Goal: Task Accomplishment & Management: Use online tool/utility

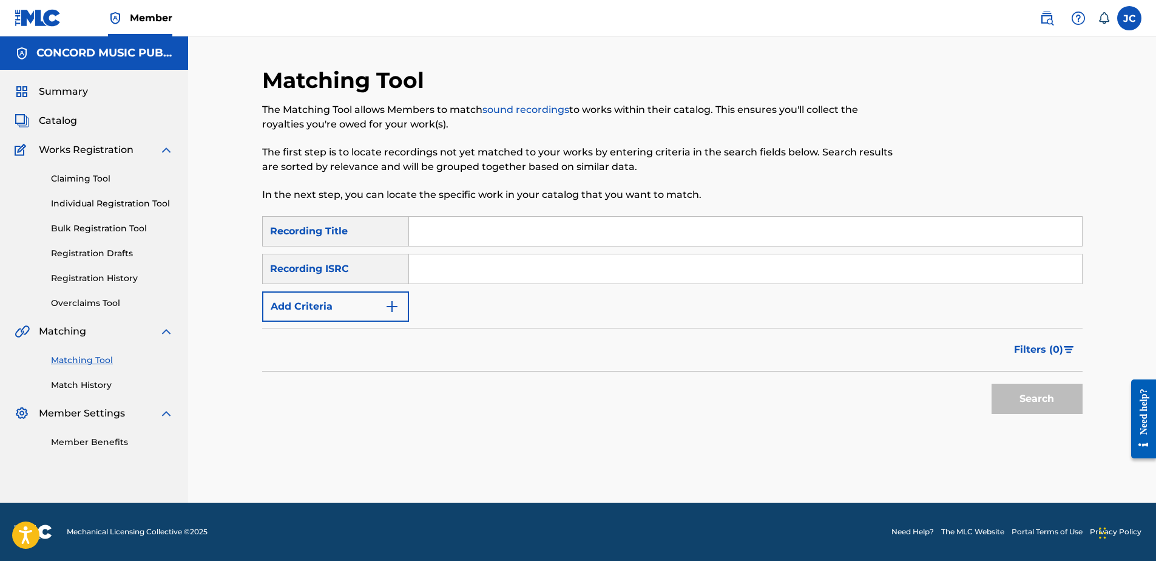
drag, startPoint x: 535, startPoint y: 268, endPoint x: 540, endPoint y: 262, distance: 7.4
click at [535, 267] on input "Search Form" at bounding box center [745, 268] width 673 height 29
paste input "USAT21904805"
type input "USAT21904805"
click at [923, 384] on button "Search" at bounding box center [1037, 399] width 91 height 30
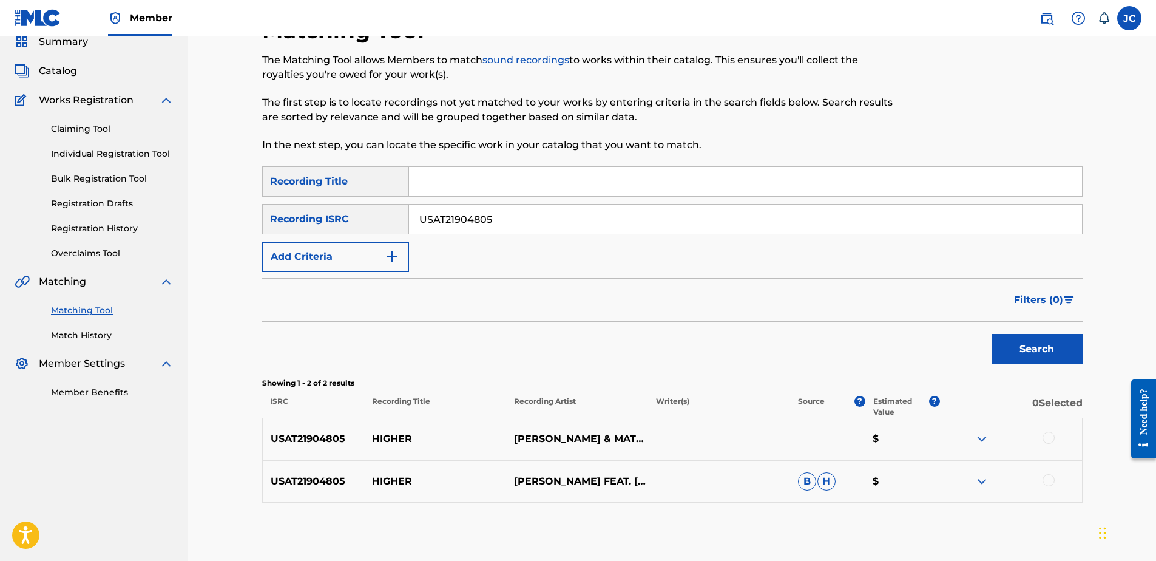
scroll to position [110, 0]
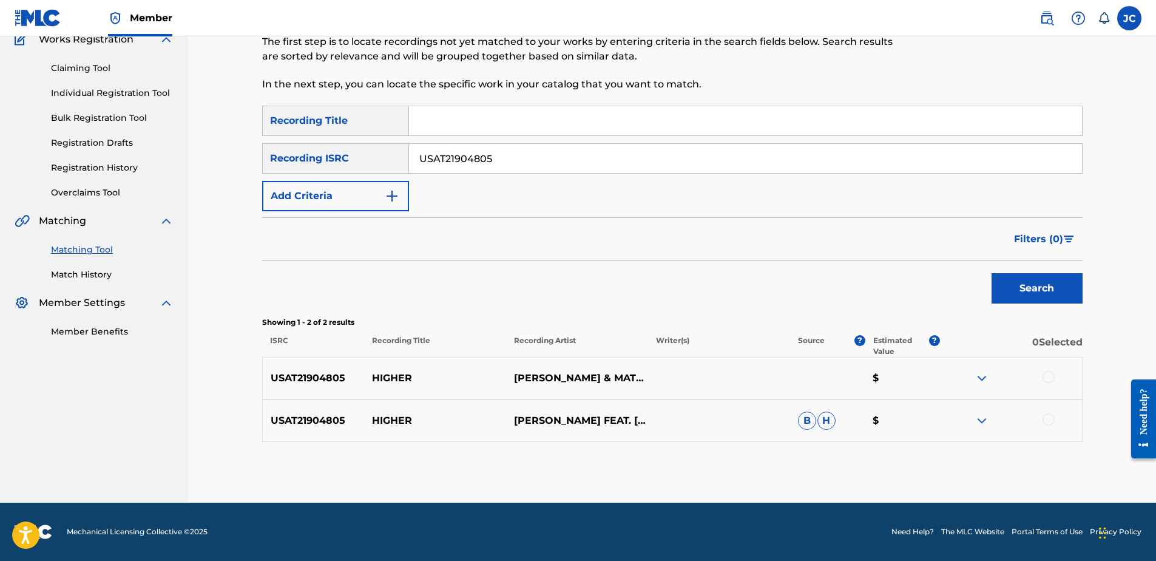
click at [923, 418] on div at bounding box center [1049, 419] width 12 height 12
click at [923, 374] on div at bounding box center [1049, 377] width 12 height 12
click at [873, 429] on button "Match 2 Groups" at bounding box center [853, 462] width 134 height 30
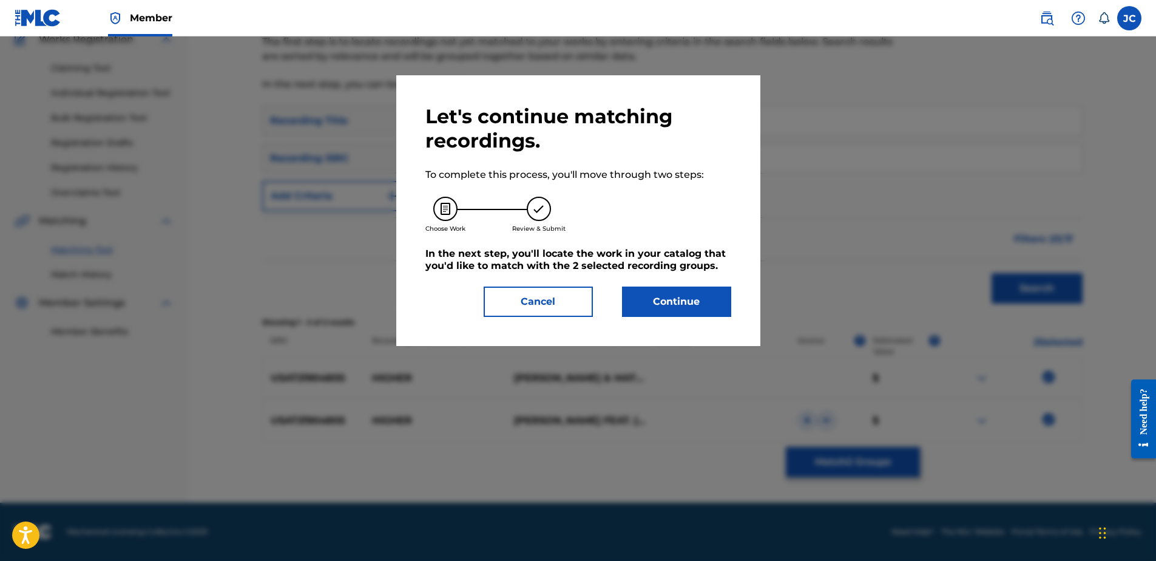
click at [662, 309] on button "Continue" at bounding box center [676, 301] width 109 height 30
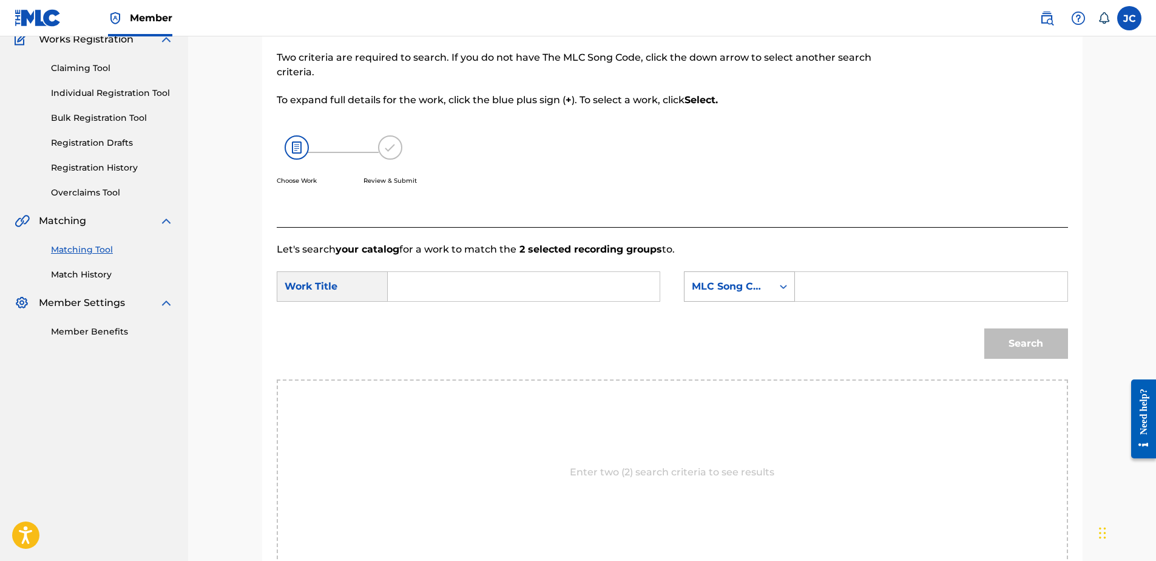
click at [732, 285] on div "MLC Song Code" at bounding box center [728, 286] width 73 height 15
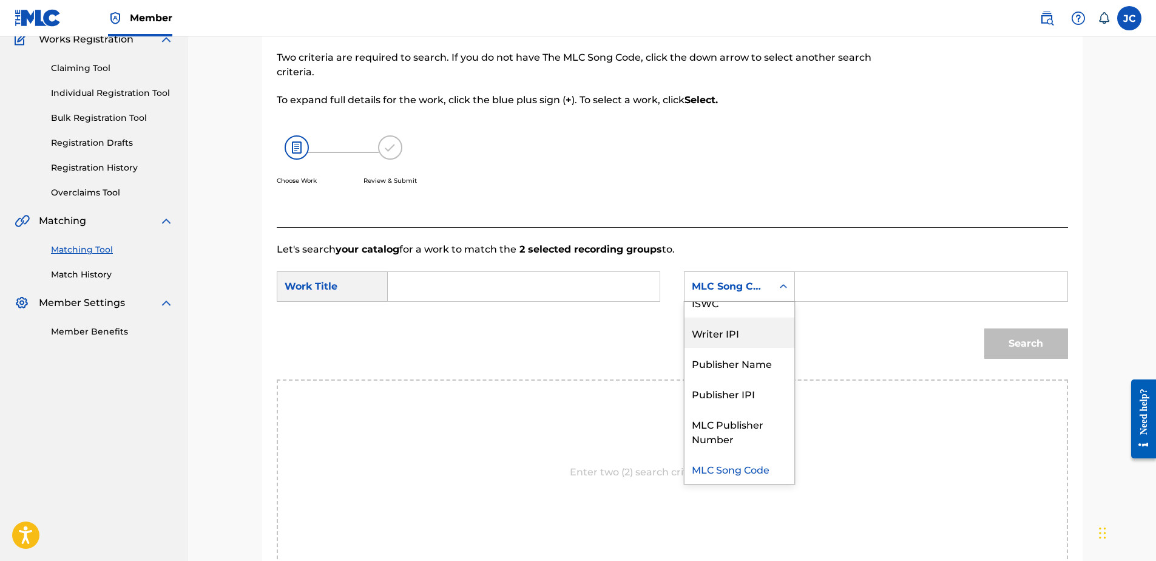
scroll to position [0, 0]
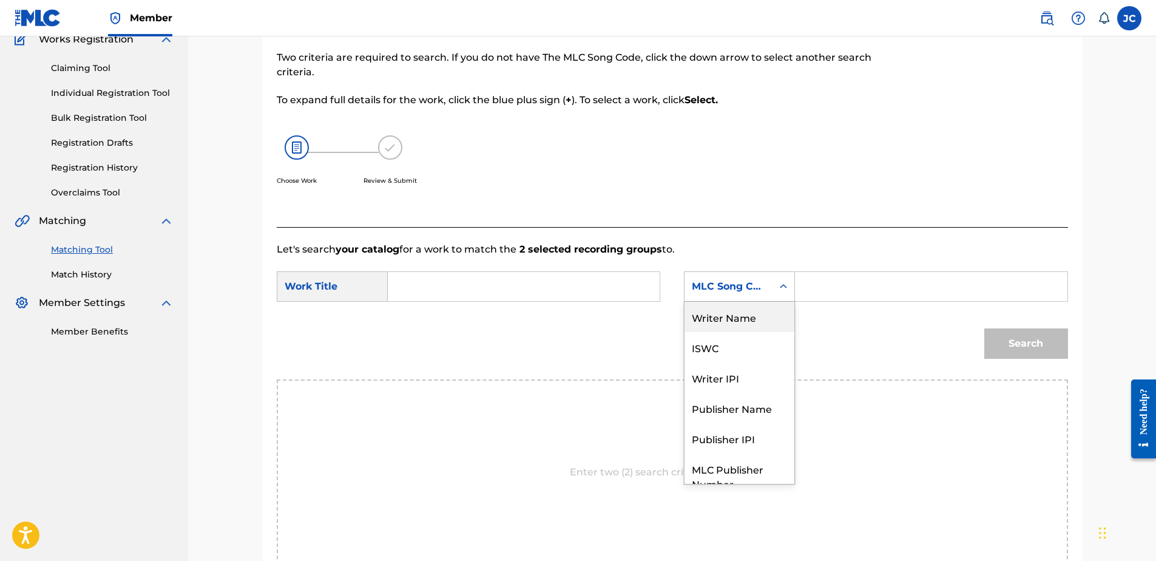
click at [752, 320] on div "Writer Name" at bounding box center [740, 317] width 110 height 30
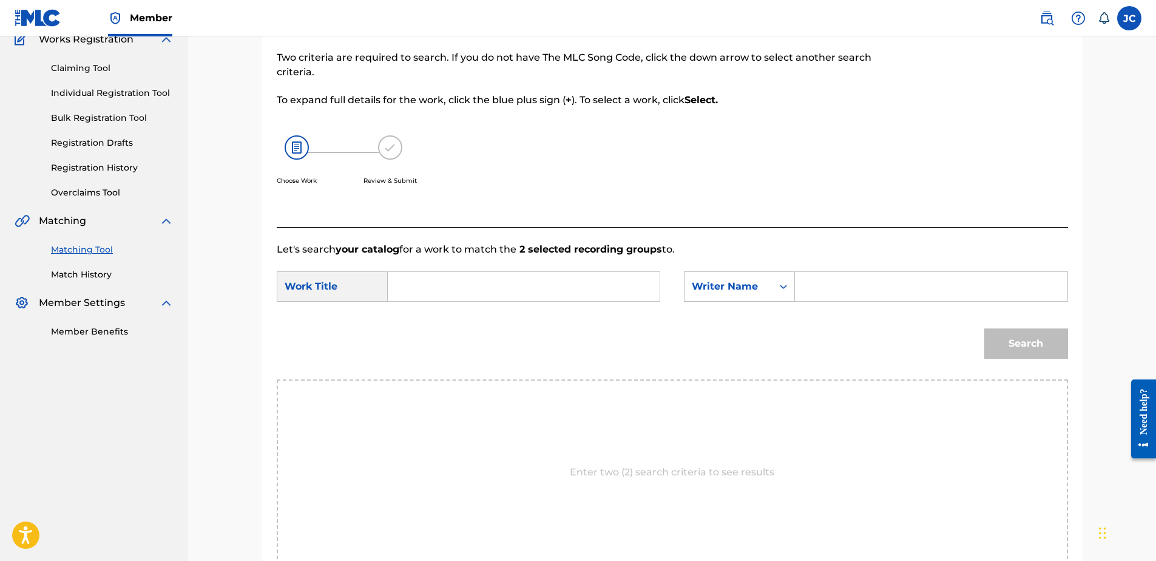
click at [546, 277] on input "Search Form" at bounding box center [523, 286] width 251 height 29
paste input "Higher"
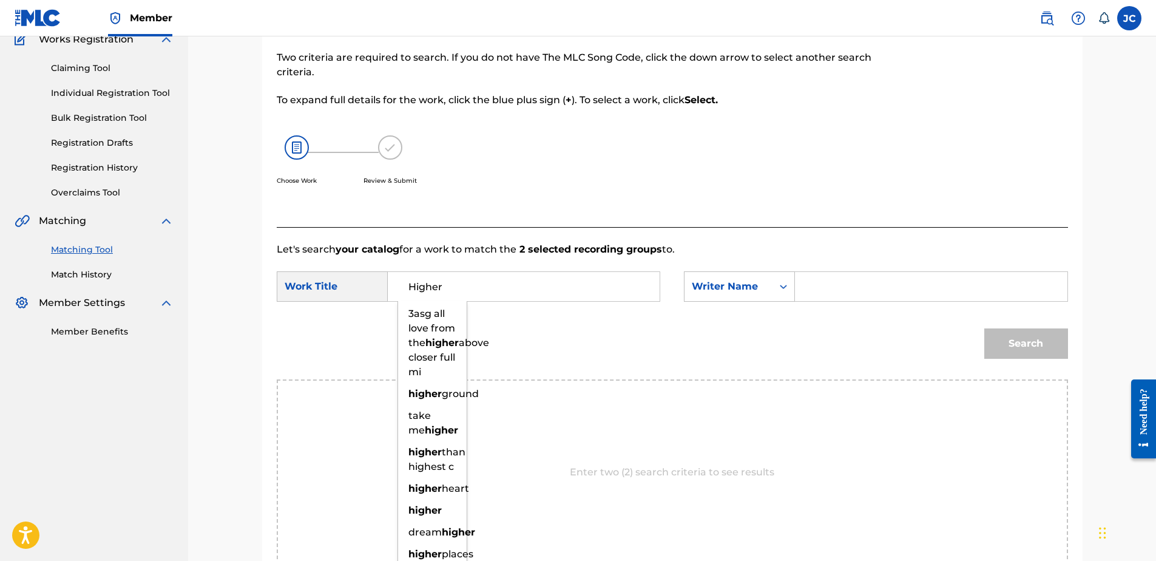
type input "Higher"
click at [816, 288] on input "Search Form" at bounding box center [930, 286] width 251 height 29
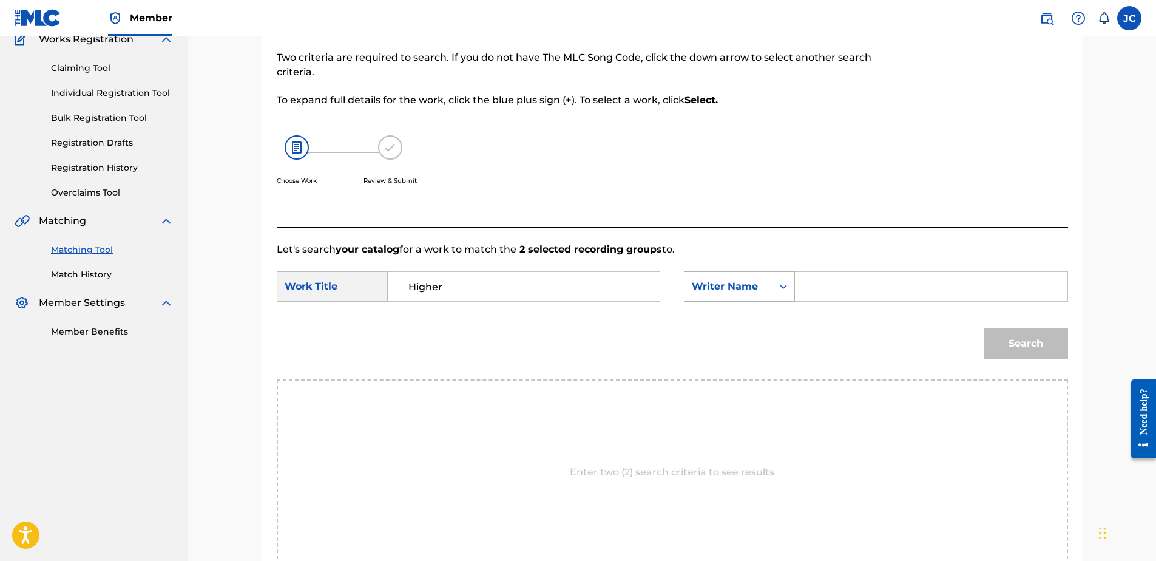
paste input "Altino"
type input "Altino"
click at [923, 328] on button "Search" at bounding box center [1026, 343] width 84 height 30
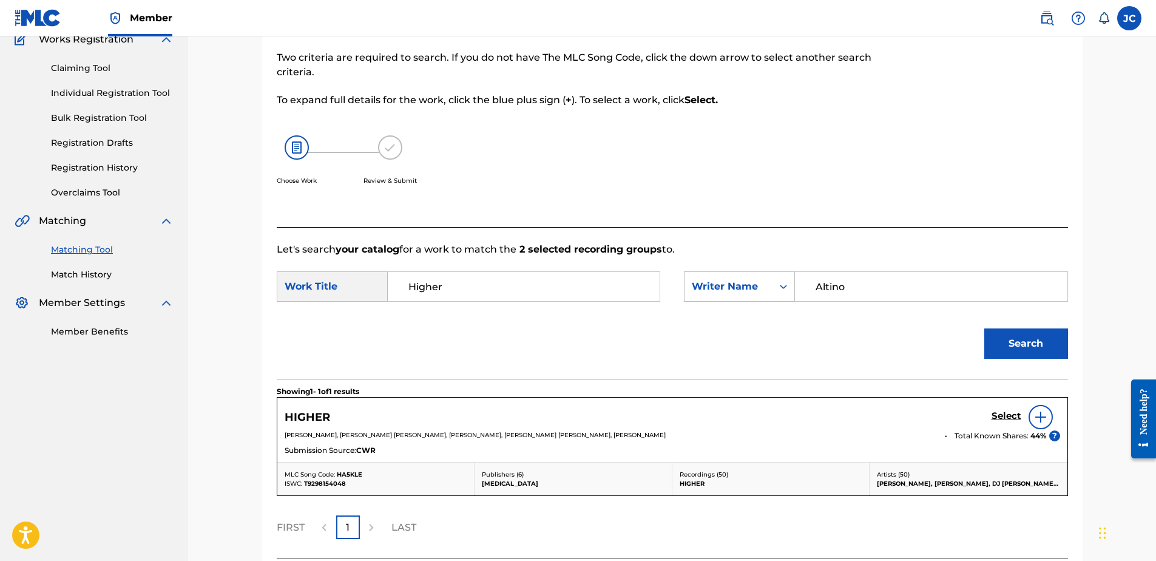
click at [923, 418] on h5 "Select" at bounding box center [1007, 416] width 30 height 12
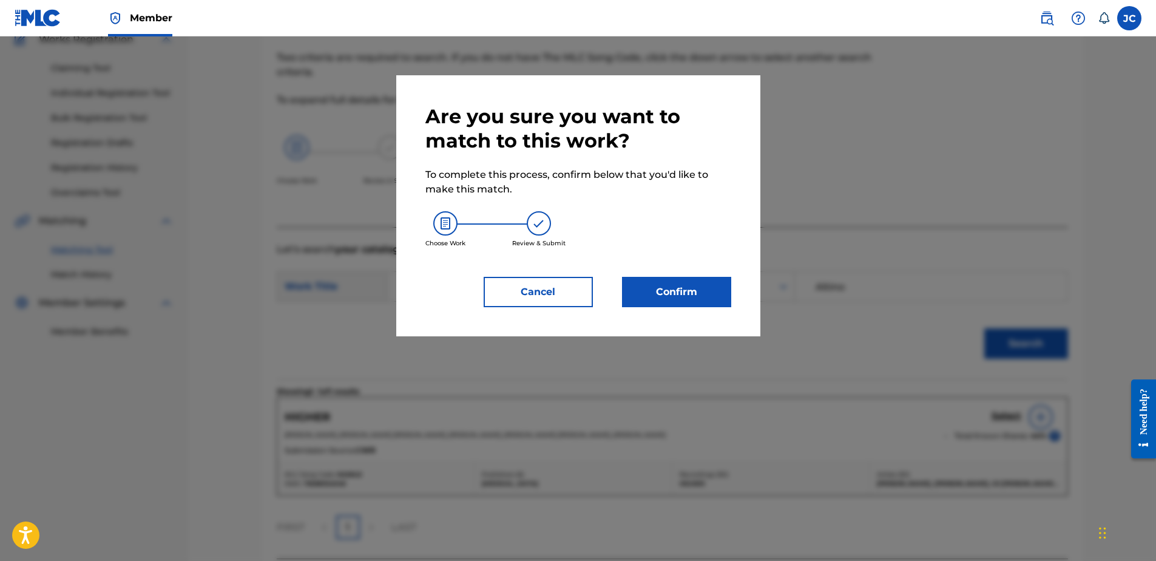
click at [660, 298] on button "Confirm" at bounding box center [676, 292] width 109 height 30
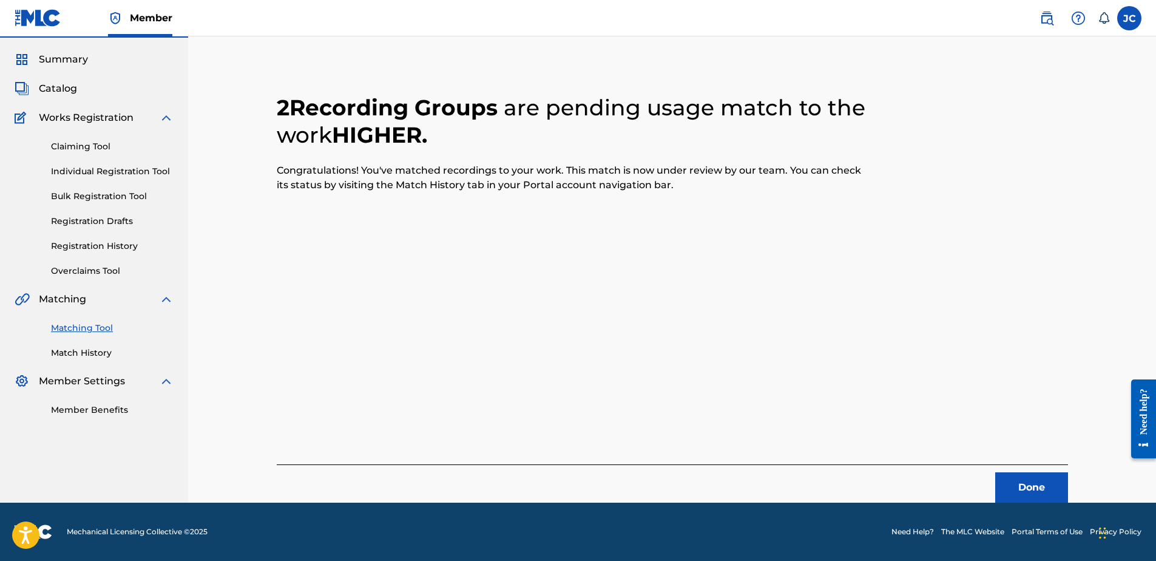
scroll to position [32, 0]
click at [923, 429] on button "Done" at bounding box center [1031, 487] width 73 height 30
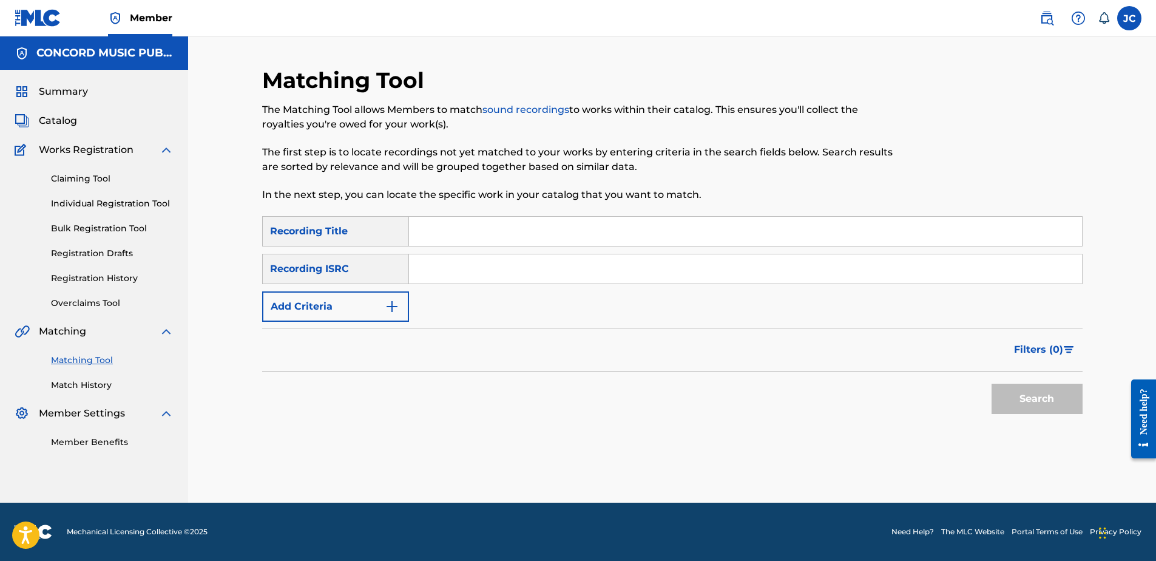
scroll to position [0, 0]
click at [523, 275] on input "Search Form" at bounding box center [745, 268] width 673 height 29
paste input "QM4TX2333178"
type input "QM4TX2333178"
click at [923, 384] on button "Search" at bounding box center [1037, 399] width 91 height 30
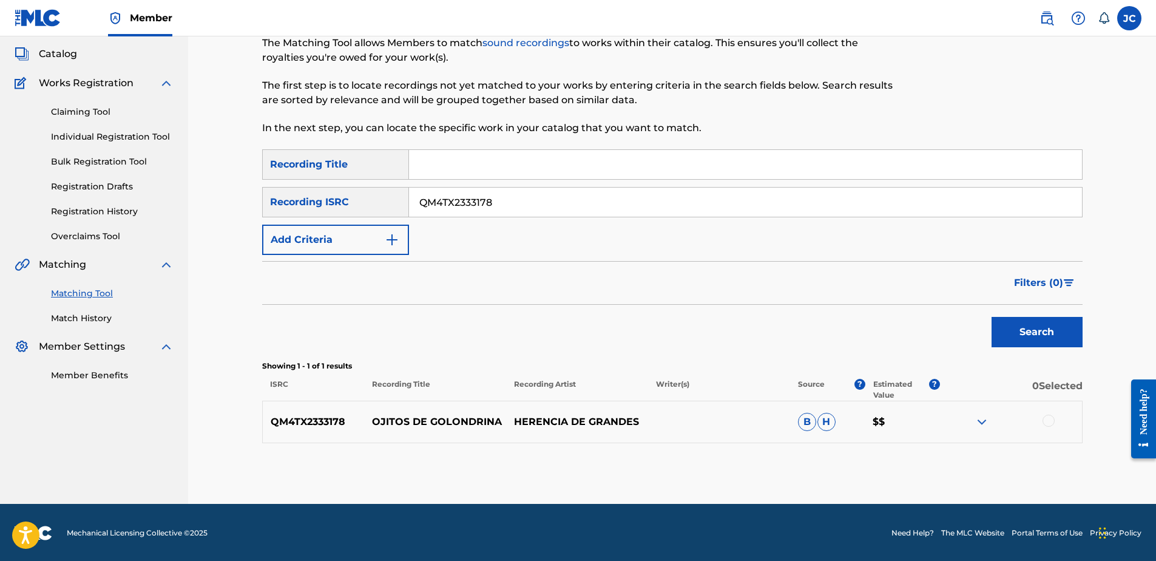
scroll to position [68, 0]
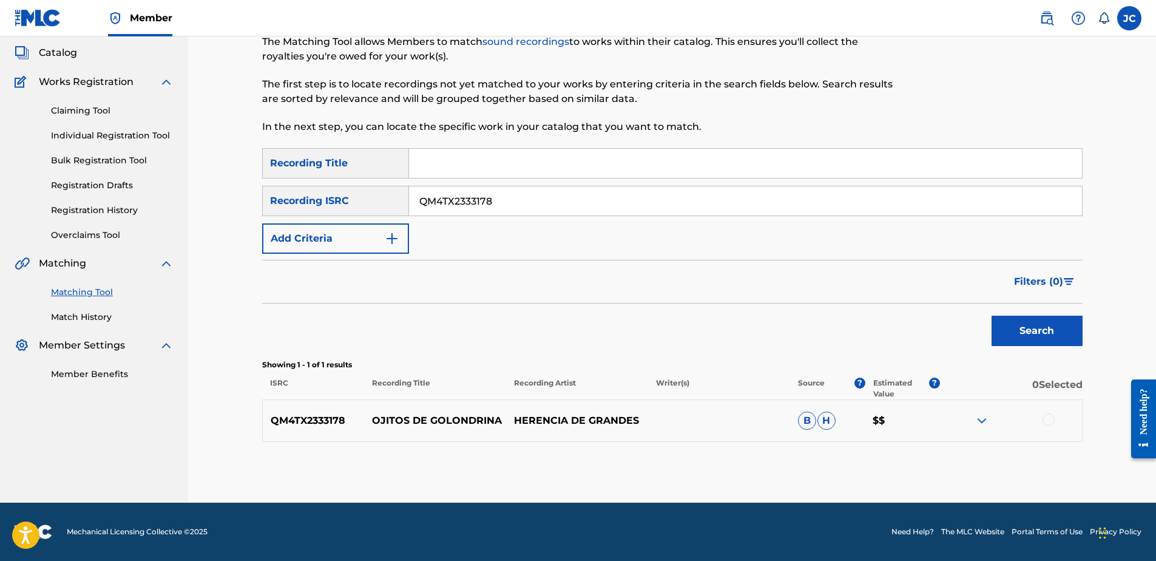
drag, startPoint x: 1048, startPoint y: 418, endPoint x: 998, endPoint y: 420, distance: 50.4
click at [923, 418] on div at bounding box center [1049, 419] width 12 height 12
click at [834, 429] on button "Match 1 Group" at bounding box center [853, 462] width 134 height 30
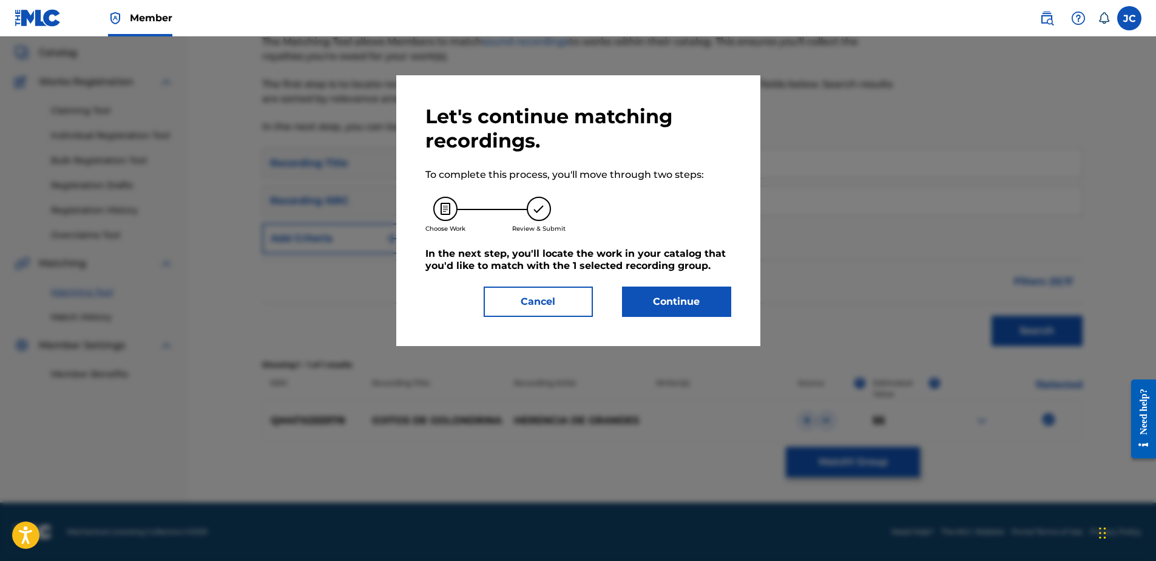
click at [638, 311] on button "Continue" at bounding box center [676, 301] width 109 height 30
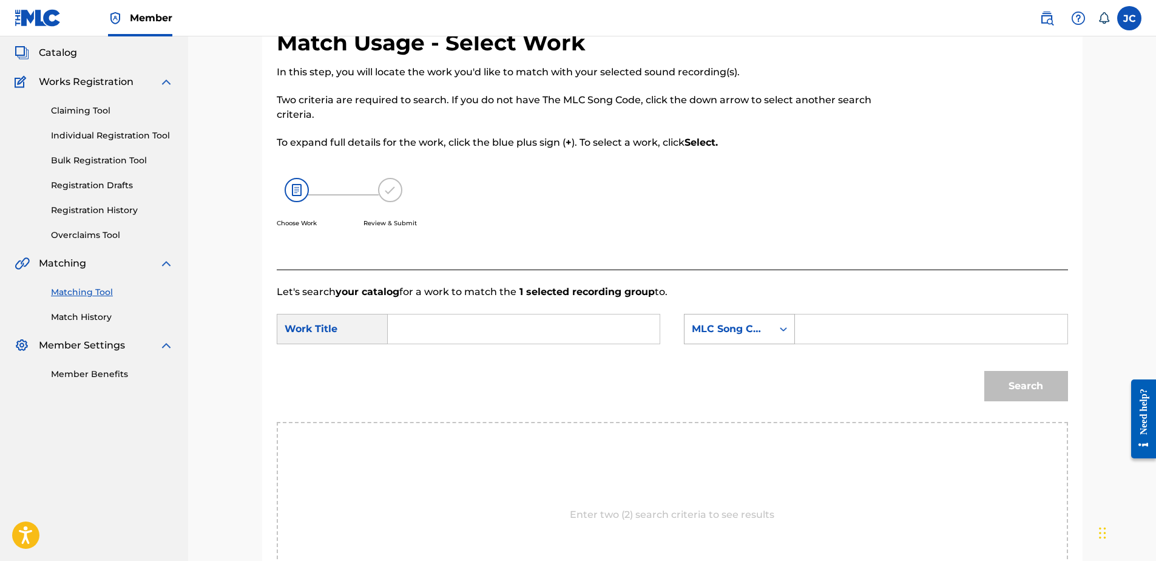
click at [720, 336] on div "MLC Song Code" at bounding box center [729, 328] width 88 height 23
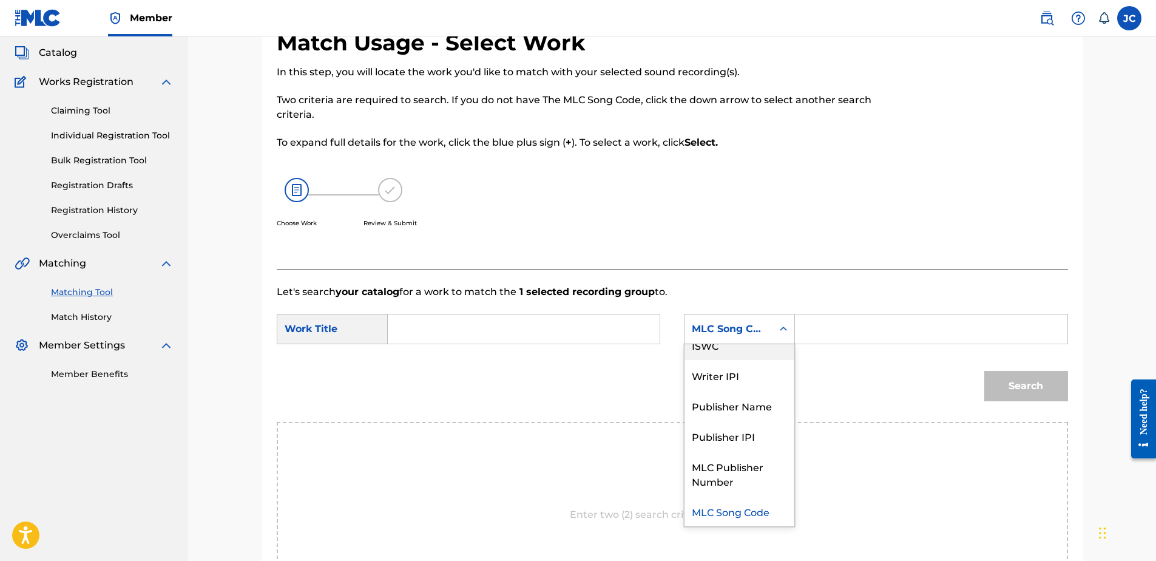
scroll to position [0, 0]
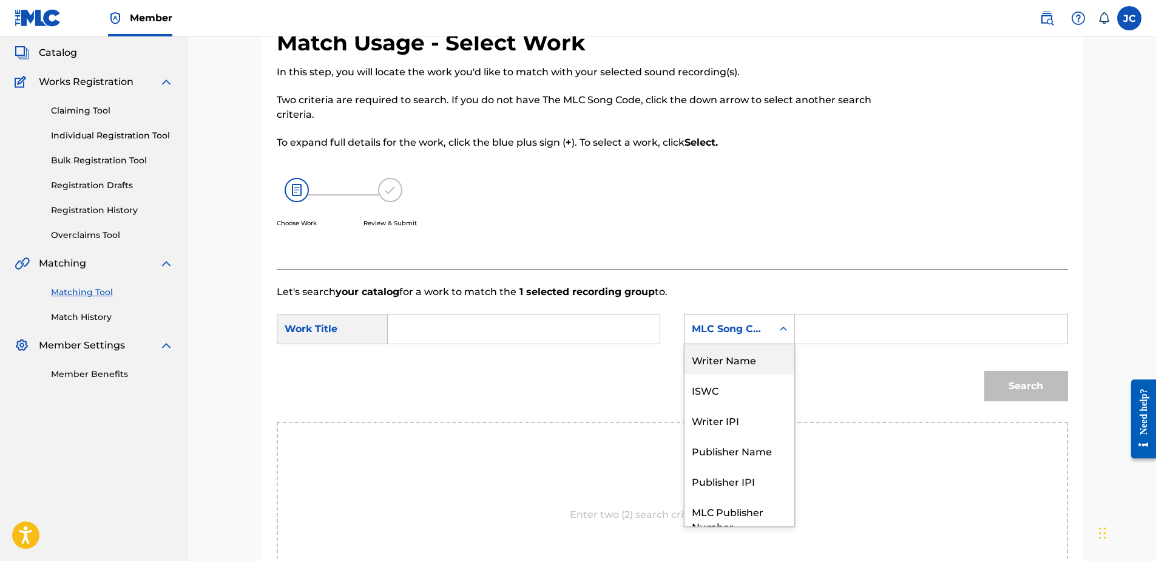
drag, startPoint x: 734, startPoint y: 366, endPoint x: 638, endPoint y: 357, distance: 95.7
click at [731, 367] on div "Writer Name" at bounding box center [740, 359] width 110 height 30
click at [586, 328] on input "Search Form" at bounding box center [523, 328] width 251 height 29
paste input "Ojitos de Golondrina"
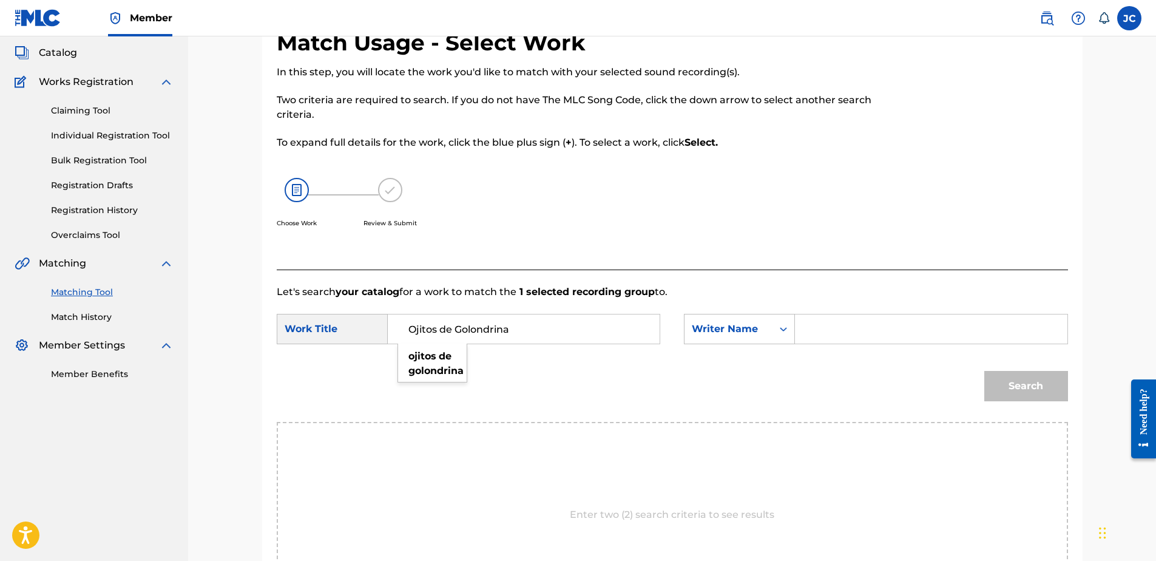
type input "Ojitos de Golondrina"
click at [853, 327] on input "Search Form" at bounding box center [930, 328] width 251 height 29
paste input "[PERSON_NAME]"
type input "[PERSON_NAME]"
click at [923, 371] on button "Search" at bounding box center [1026, 386] width 84 height 30
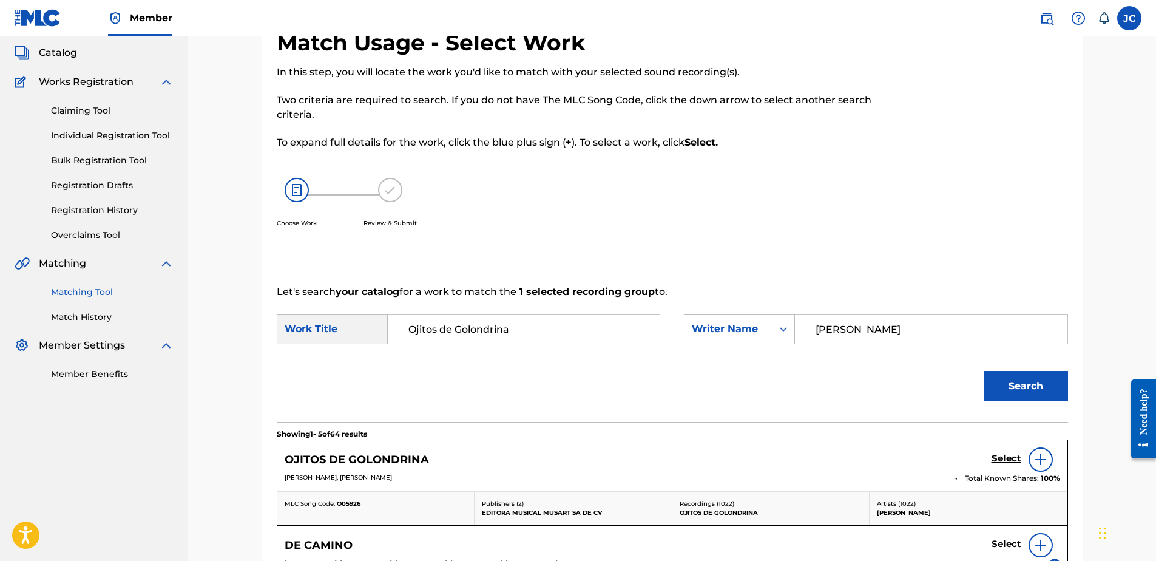
click at [923, 429] on h5 "Select" at bounding box center [1007, 459] width 30 height 12
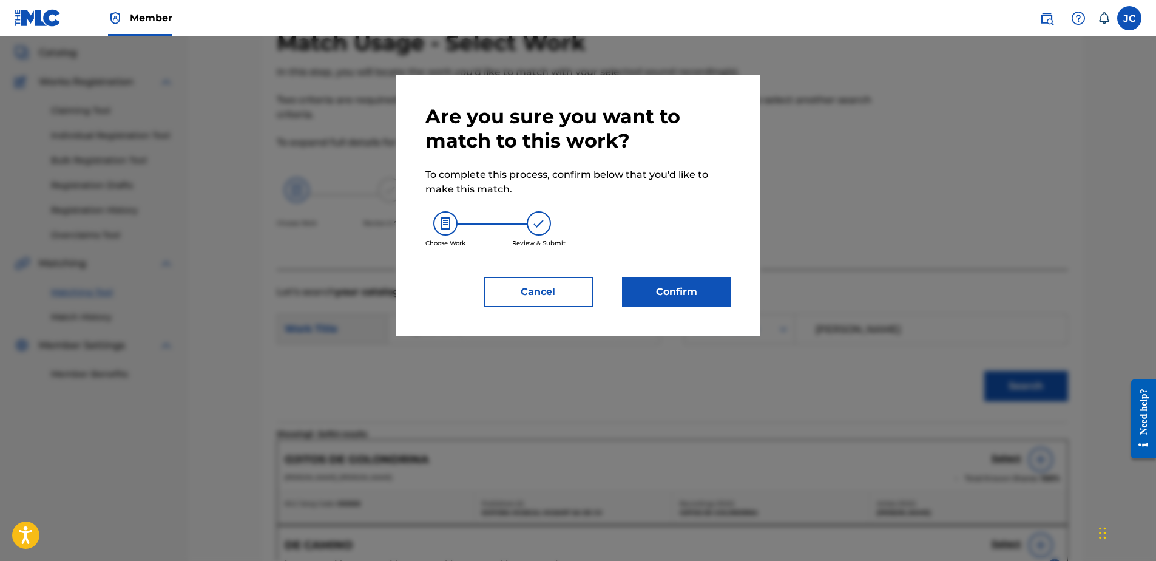
click at [680, 294] on button "Confirm" at bounding box center [676, 292] width 109 height 30
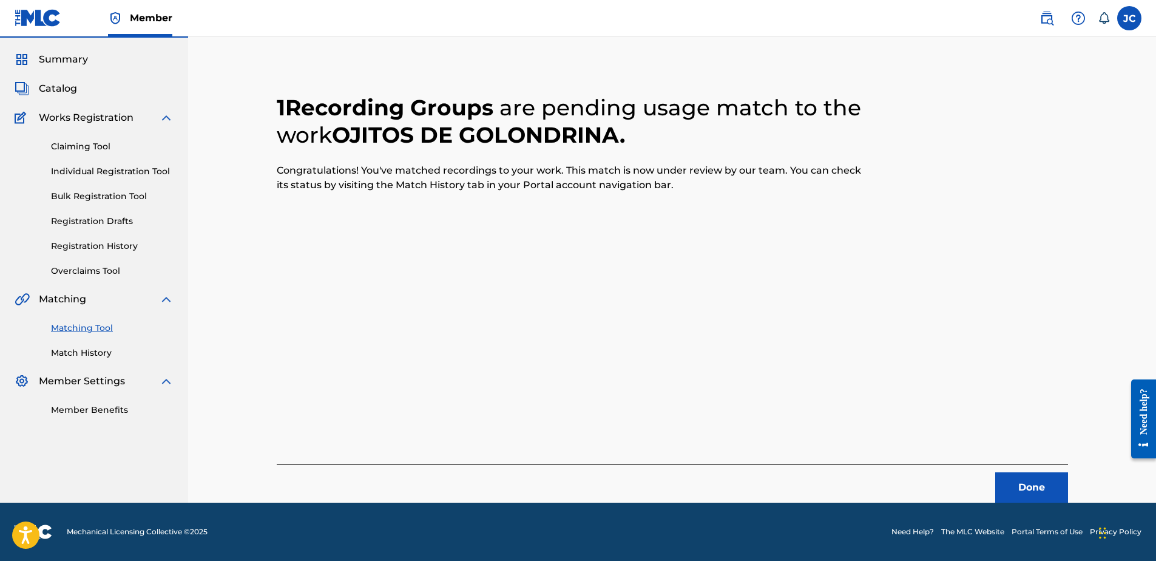
scroll to position [32, 0]
click at [923, 429] on button "Done" at bounding box center [1031, 487] width 73 height 30
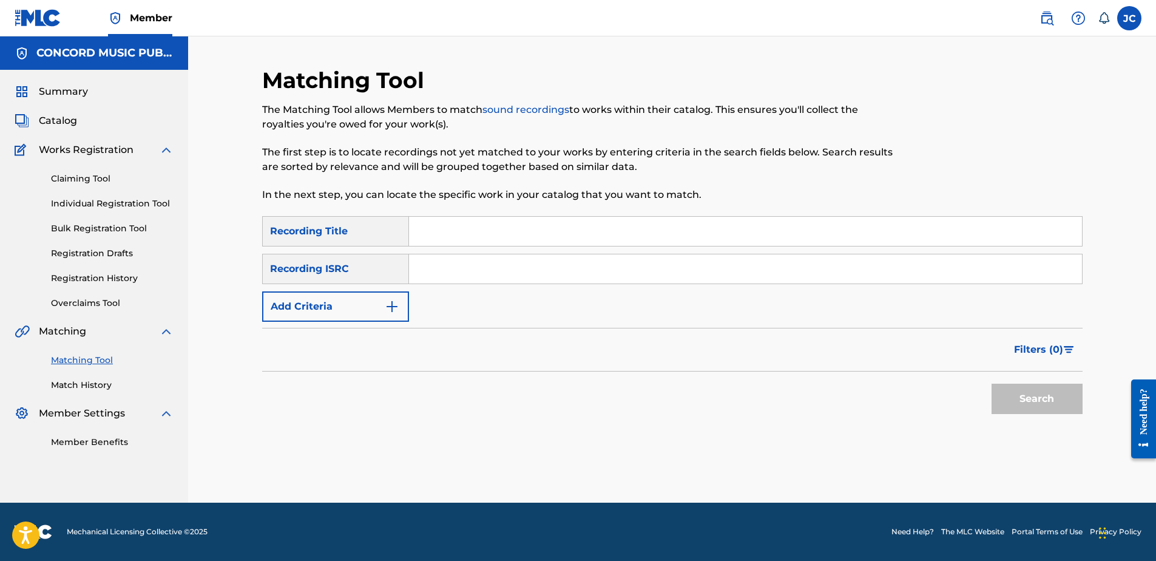
click at [567, 271] on input "Search Form" at bounding box center [745, 268] width 673 height 29
paste input "US6XF2400200"
type input "US6XF2400200"
click at [923, 384] on button "Search" at bounding box center [1037, 399] width 91 height 30
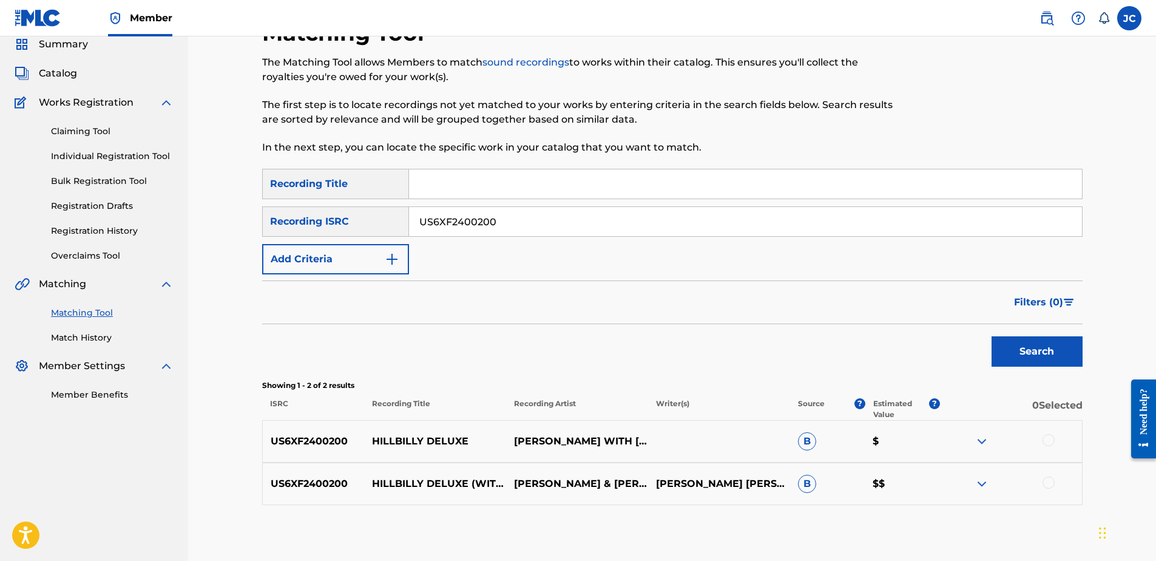
scroll to position [110, 0]
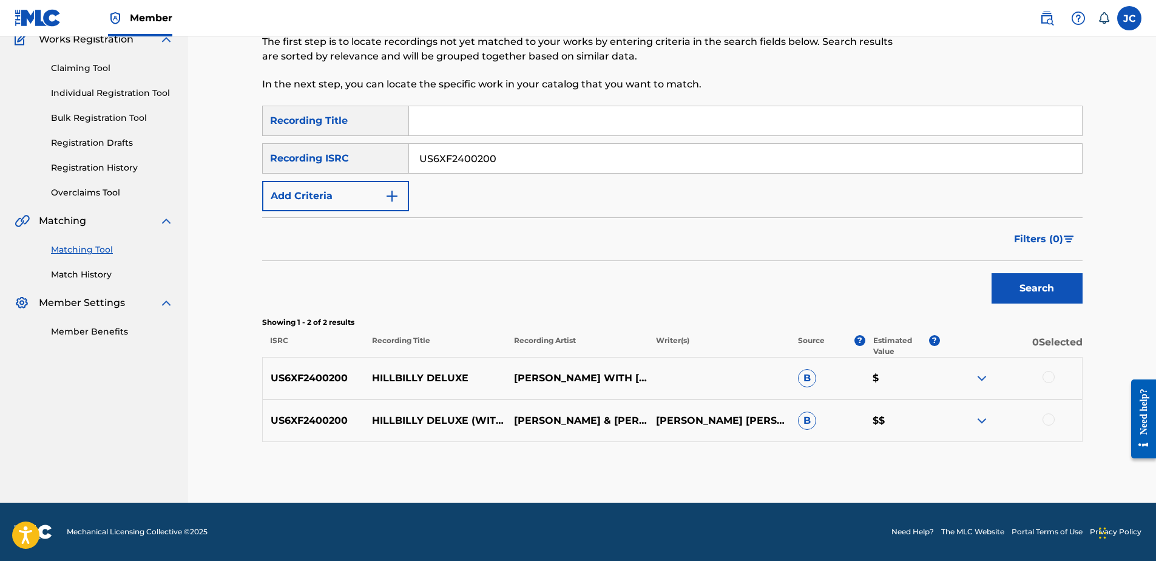
click at [923, 418] on div at bounding box center [1049, 419] width 12 height 12
click at [923, 380] on div at bounding box center [1049, 377] width 12 height 12
click at [859, 429] on button "Match 2 Groups" at bounding box center [853, 462] width 134 height 30
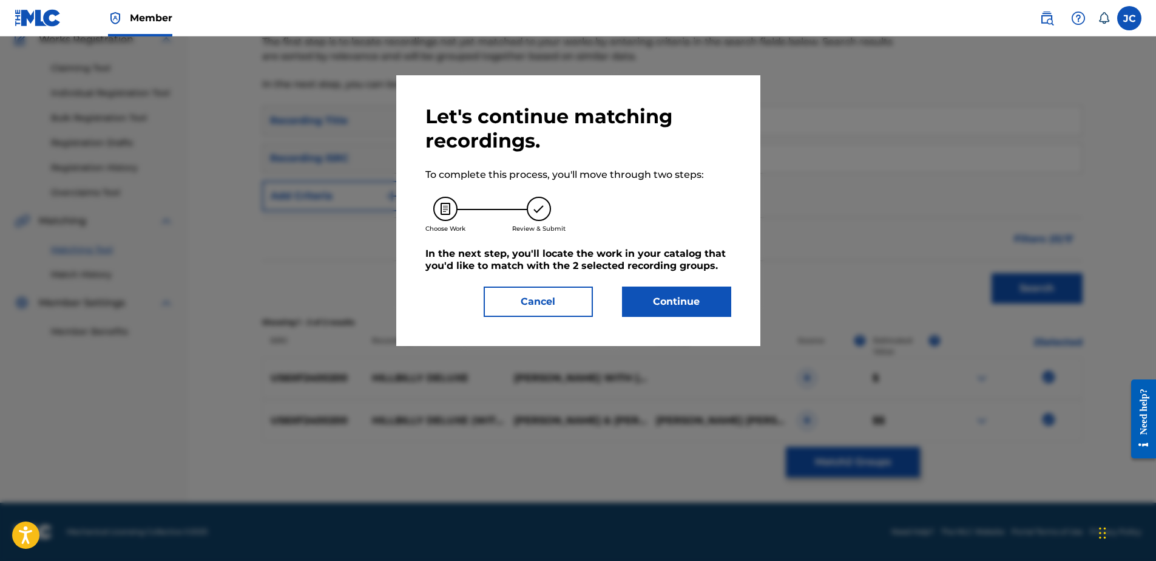
click at [674, 296] on button "Continue" at bounding box center [676, 301] width 109 height 30
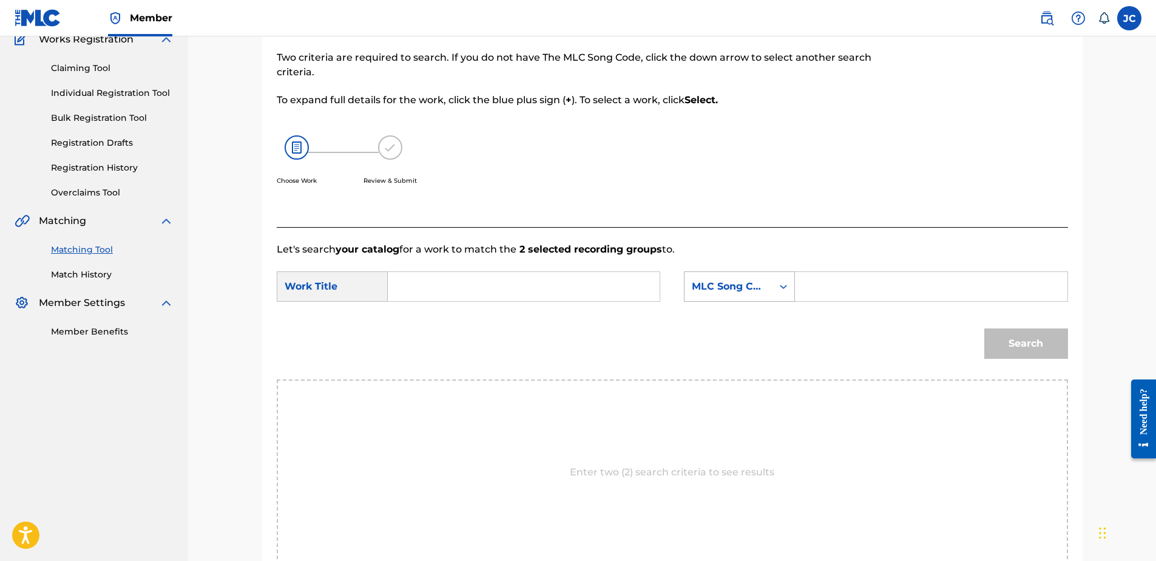
click at [745, 285] on div "MLC Song Code" at bounding box center [728, 286] width 73 height 15
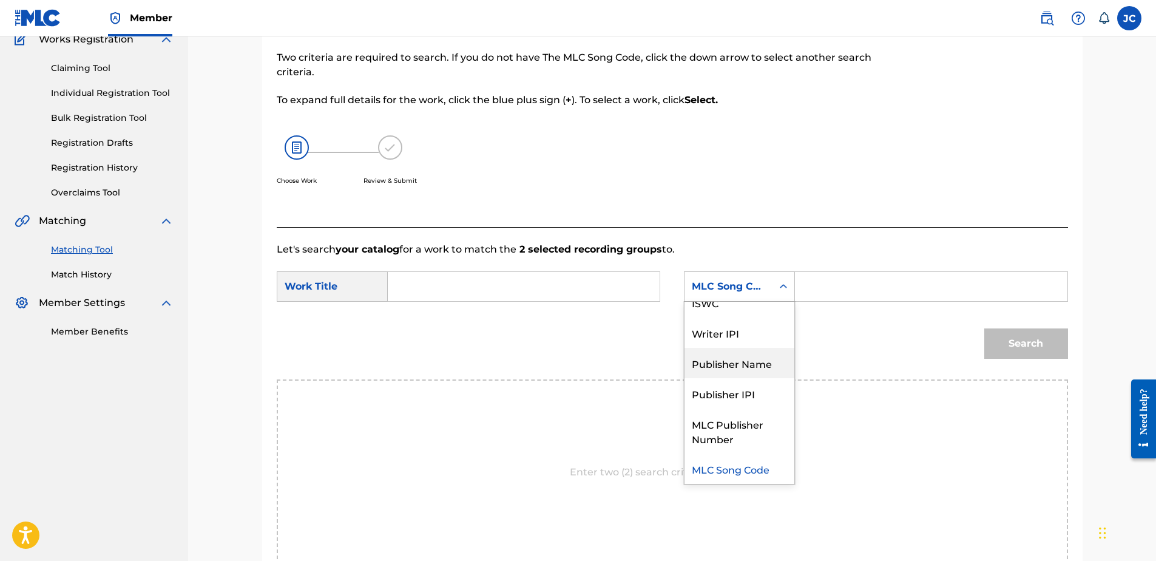
scroll to position [0, 0]
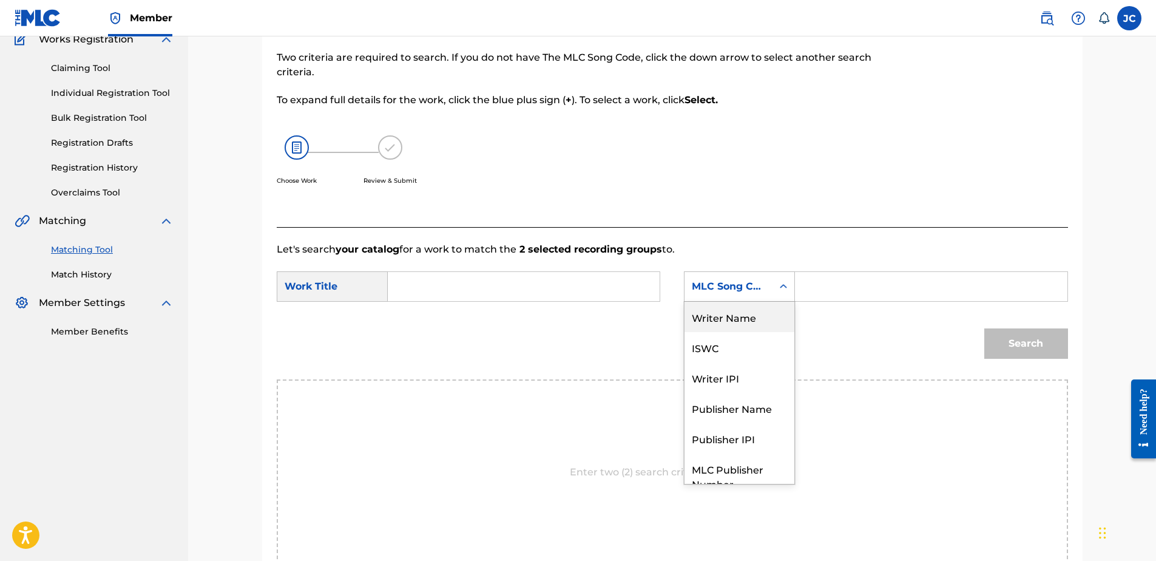
click at [746, 320] on div "Writer Name" at bounding box center [740, 317] width 110 height 30
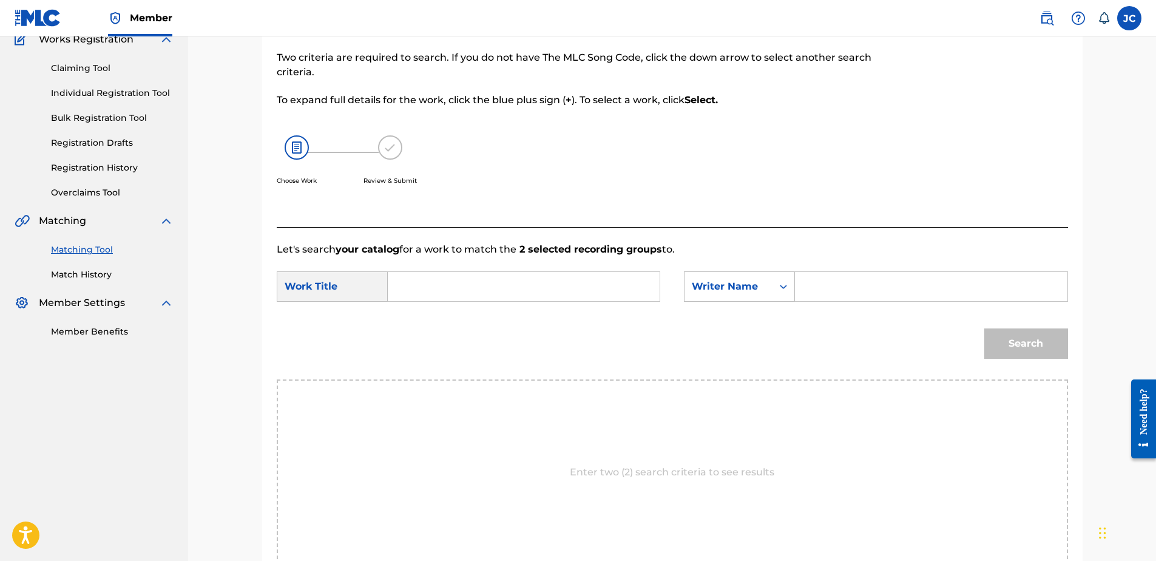
click at [545, 282] on input "Search Form" at bounding box center [523, 286] width 251 height 29
paste input "Hillbilly Deluxe"
type input "Hillbilly Deluxe"
click at [855, 294] on input "Search Form" at bounding box center [930, 286] width 251 height 29
paste input "[PERSON_NAME]"
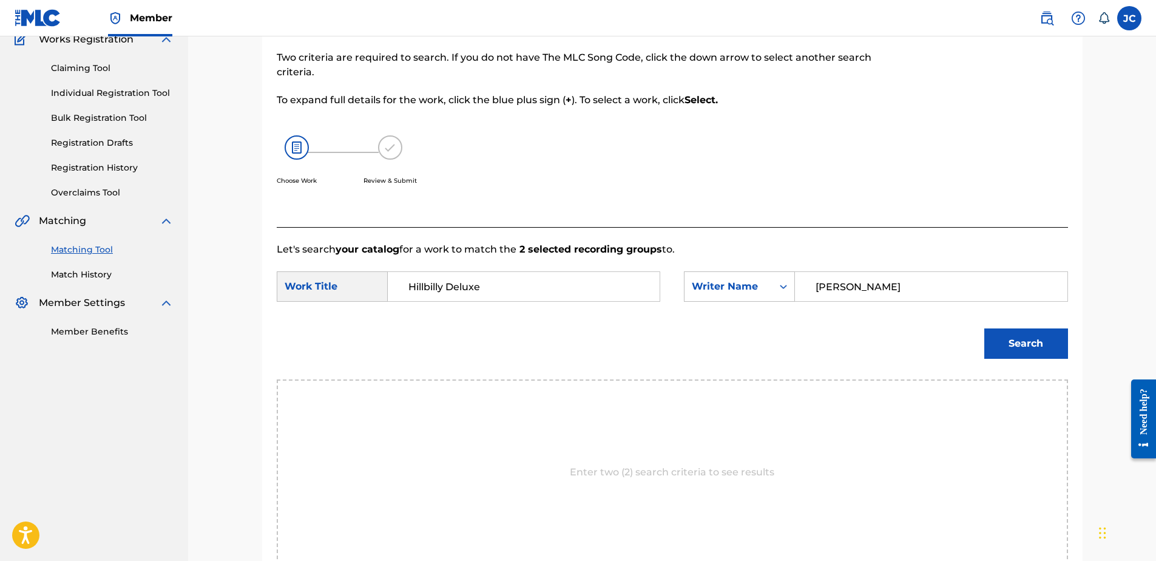
type input "[PERSON_NAME]"
click at [923, 328] on button "Search" at bounding box center [1026, 343] width 84 height 30
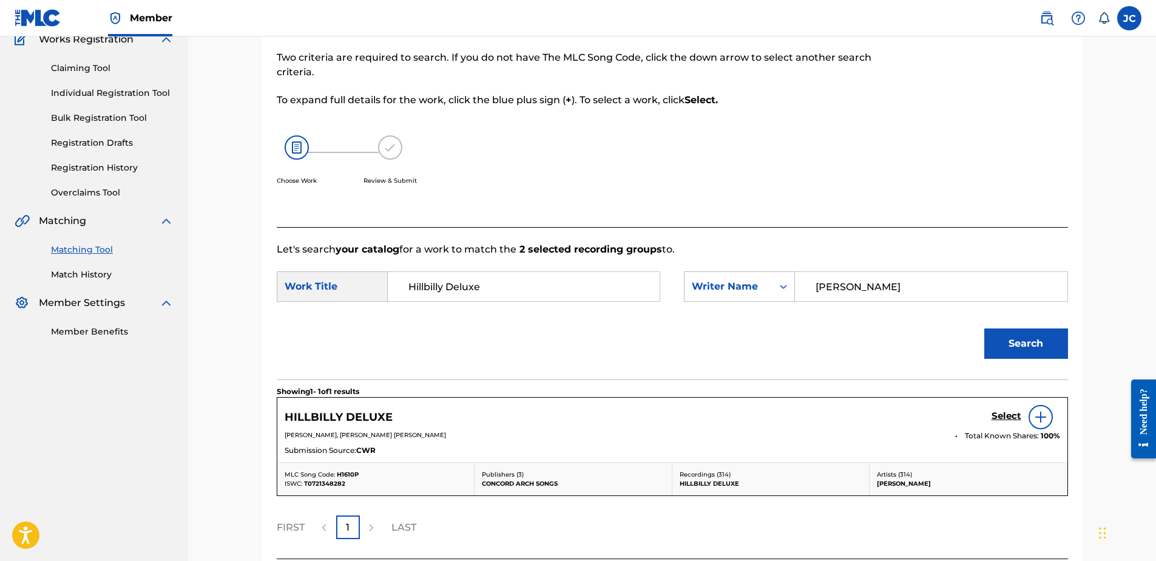
click at [923, 419] on h5 "Select" at bounding box center [1007, 416] width 30 height 12
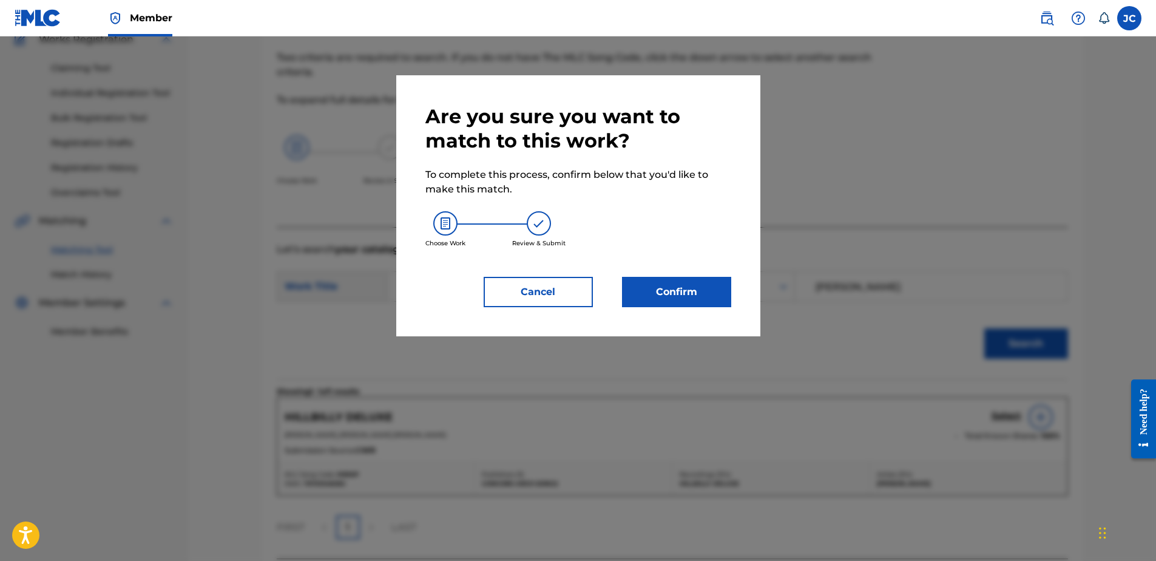
click at [663, 295] on button "Confirm" at bounding box center [676, 292] width 109 height 30
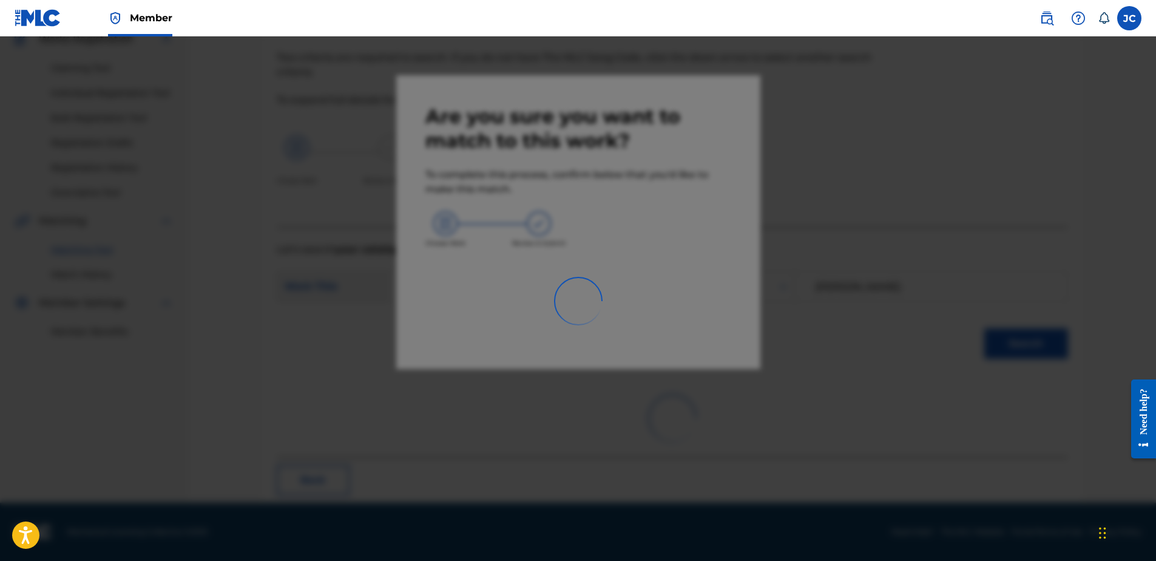
scroll to position [32, 0]
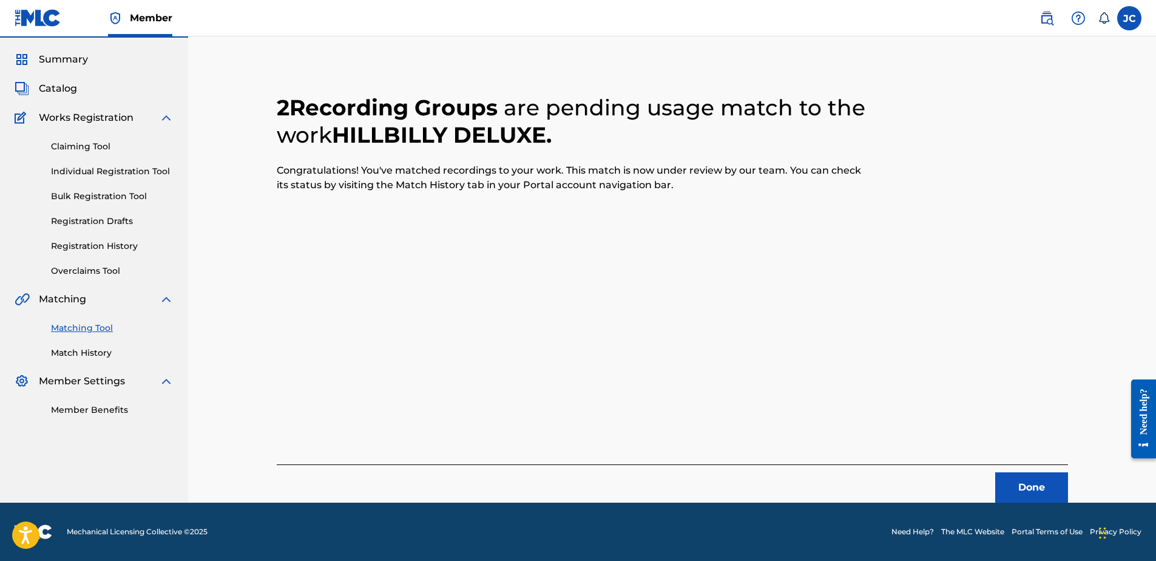
click at [923, 429] on button "Done" at bounding box center [1031, 487] width 73 height 30
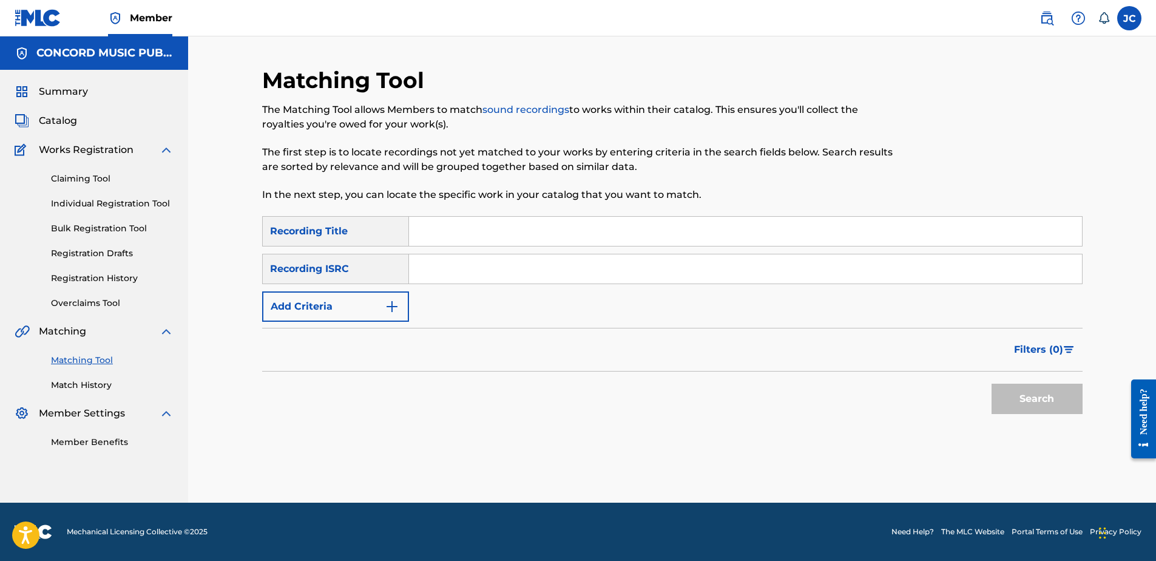
click at [653, 272] on input "Search Form" at bounding box center [745, 268] width 673 height 29
paste input "USQY51584747"
type input "USQY51584747"
click at [923, 384] on button "Search" at bounding box center [1037, 399] width 91 height 30
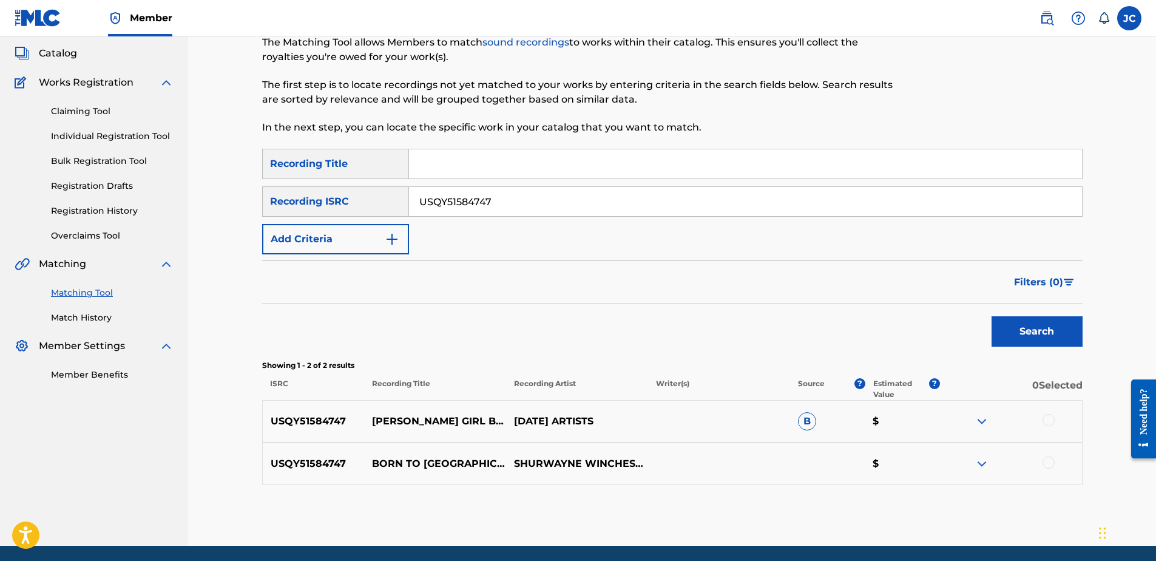
scroll to position [110, 0]
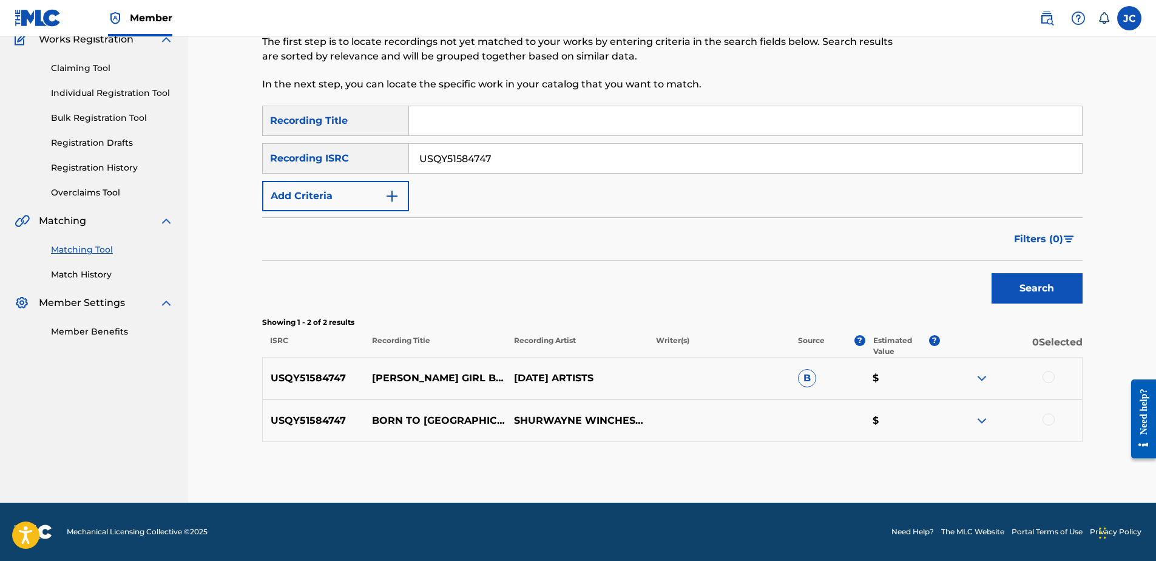
click at [923, 419] on div at bounding box center [1049, 419] width 12 height 12
drag, startPoint x: 1042, startPoint y: 370, endPoint x: 1049, endPoint y: 373, distance: 8.1
click at [923, 370] on div "USQY51584747 [PERSON_NAME] GIRL BORN TO WINE [DEMOGRAPHIC_DATA] JAMBE AN RIDDIM…" at bounding box center [672, 378] width 821 height 42
click at [923, 376] on div at bounding box center [1049, 377] width 12 height 12
click at [810, 429] on button "Match 2 Groups" at bounding box center [853, 462] width 134 height 30
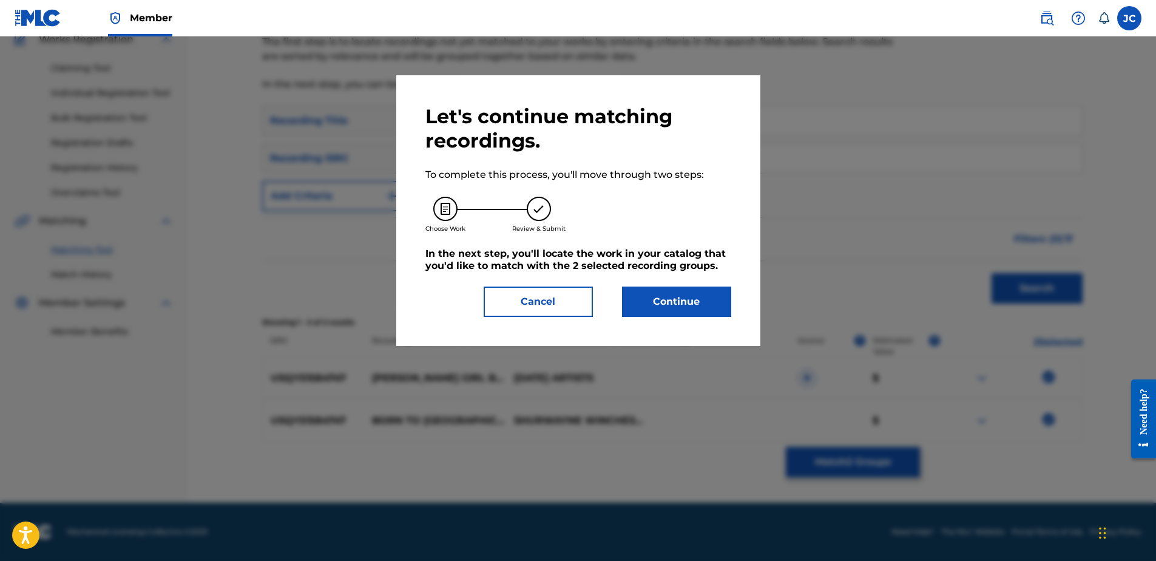
click at [662, 297] on button "Continue" at bounding box center [676, 301] width 109 height 30
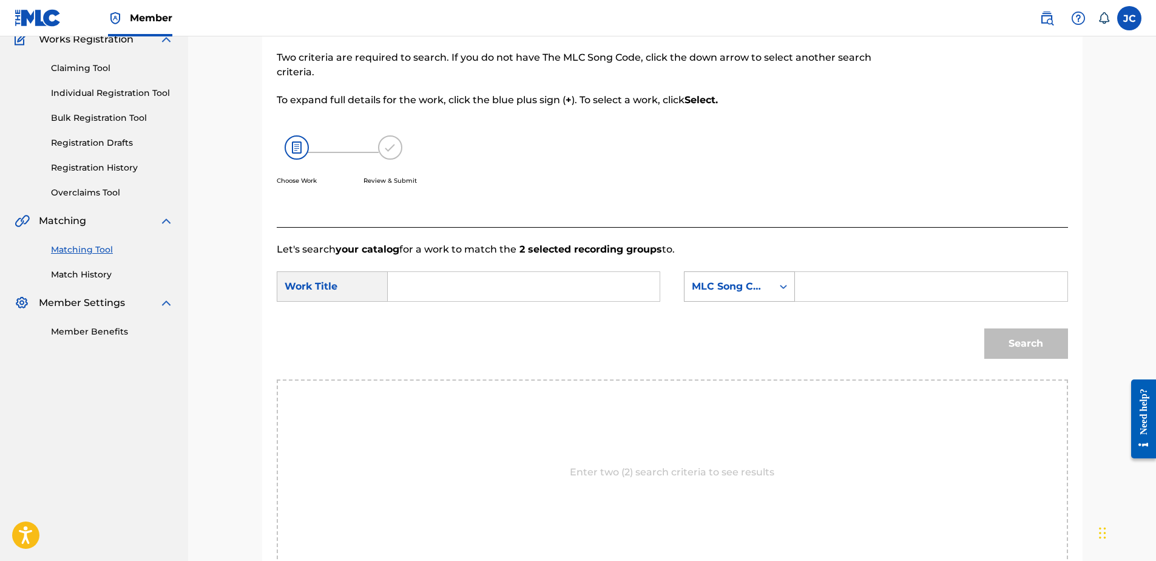
click at [736, 292] on div "MLC Song Code" at bounding box center [728, 286] width 73 height 15
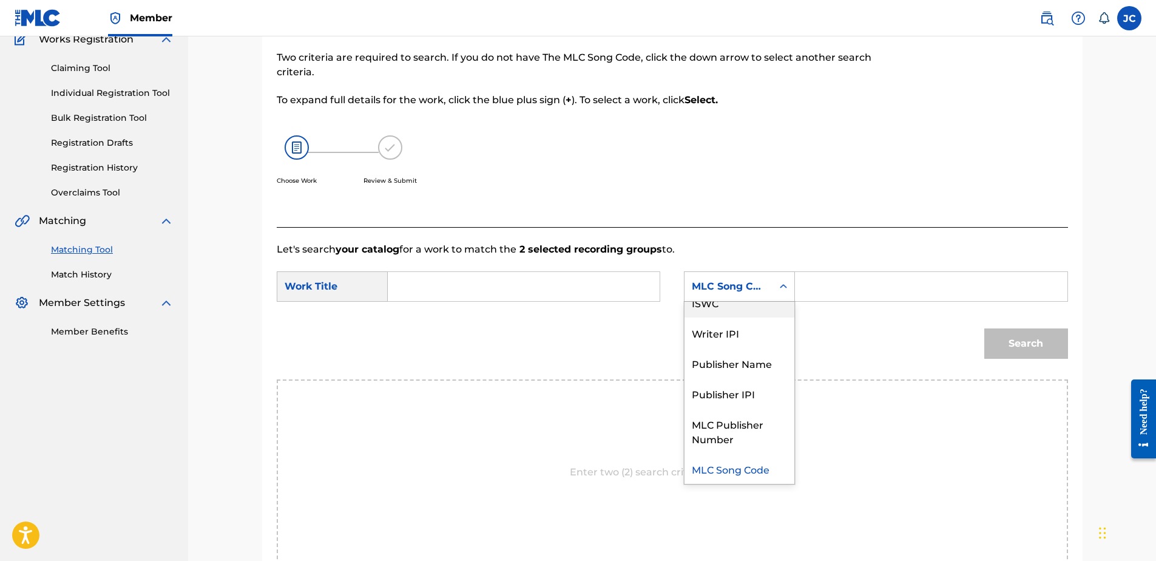
scroll to position [0, 0]
click at [725, 313] on div "Writer Name" at bounding box center [740, 317] width 110 height 30
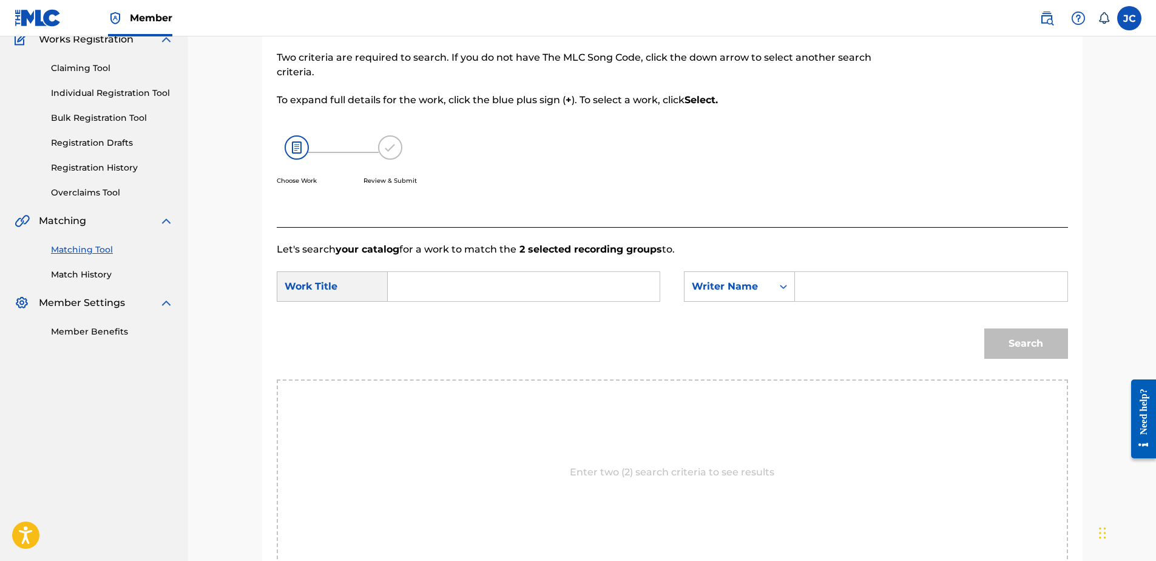
click at [529, 306] on div "SearchWithCriteria50c9556a-184a-47c8-bb5c-cf3b07cba309 Work Title SearchWithCri…" at bounding box center [672, 290] width 791 height 38
click at [525, 283] on input "Search Form" at bounding box center [523, 286] width 251 height 29
paste input "Born to [GEOGRAPHIC_DATA]"
type input "Born to [GEOGRAPHIC_DATA]"
click at [923, 294] on input "Search Form" at bounding box center [930, 286] width 251 height 29
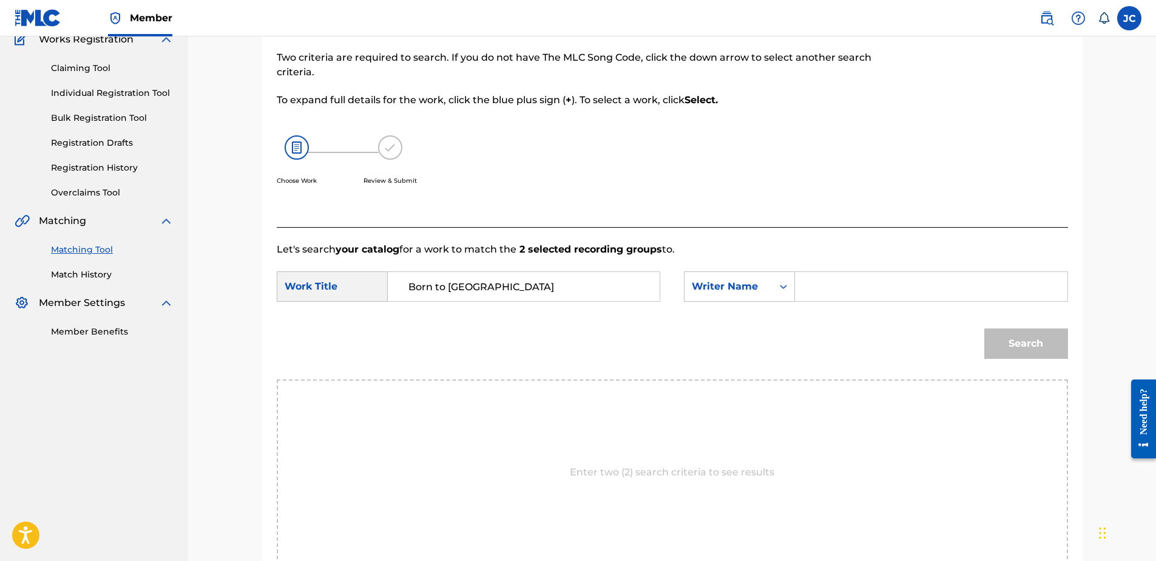
paste input "Winchester"
type input "Winchester"
click at [923, 328] on button "Search" at bounding box center [1026, 343] width 84 height 30
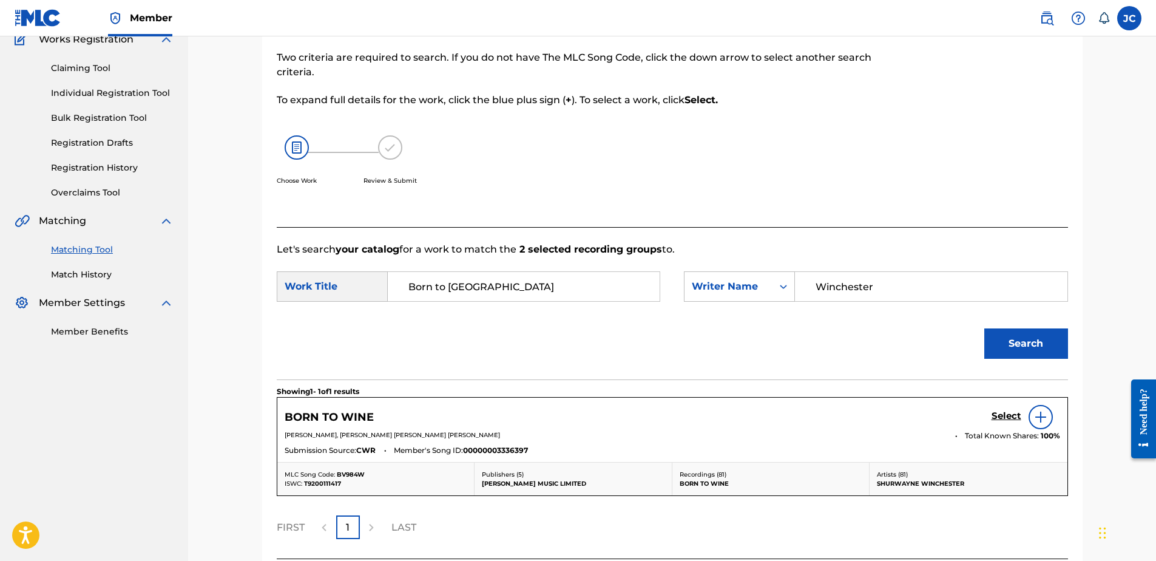
click at [923, 421] on h5 "Select" at bounding box center [1007, 416] width 30 height 12
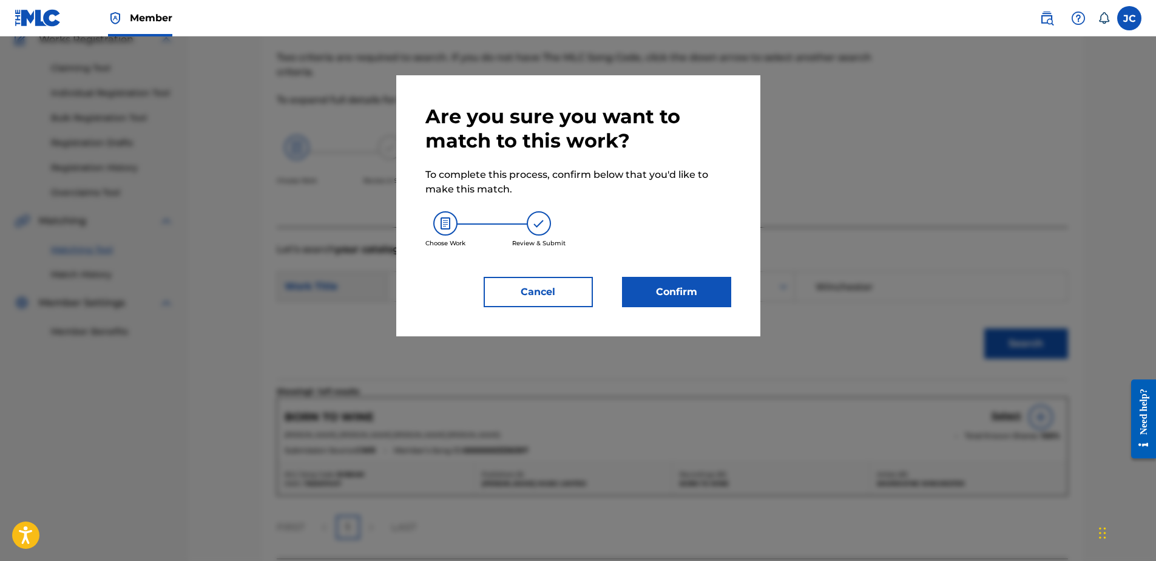
click at [668, 297] on button "Confirm" at bounding box center [676, 292] width 109 height 30
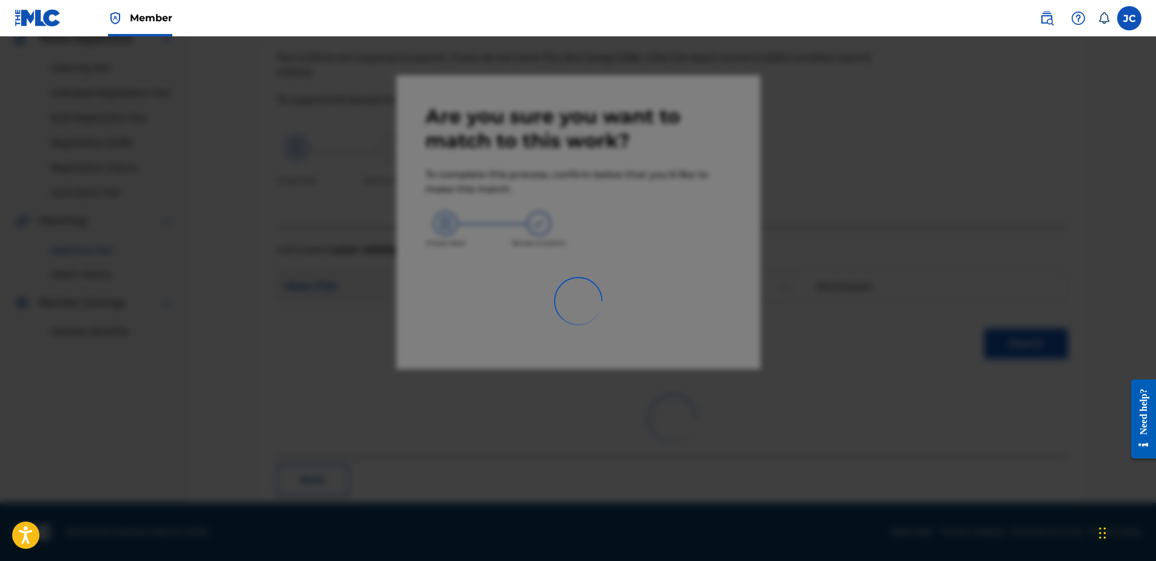
scroll to position [32, 0]
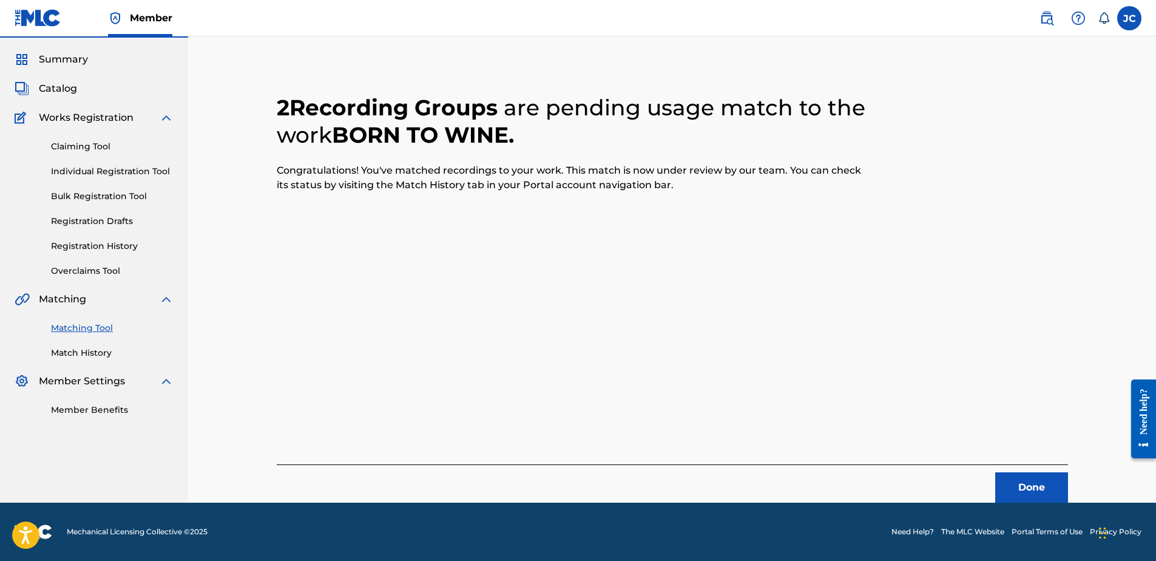
click at [923, 429] on button "Done" at bounding box center [1031, 487] width 73 height 30
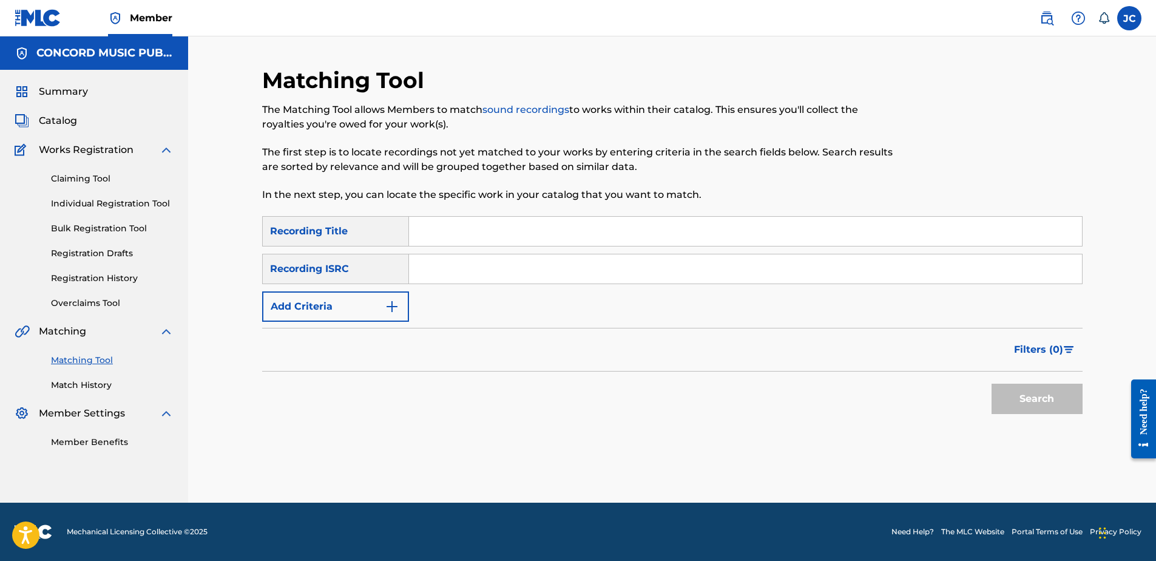
click at [473, 262] on input "Search Form" at bounding box center [745, 268] width 673 height 29
paste input "HKI199650113"
type input "HKI199650113"
click at [923, 384] on button "Search" at bounding box center [1037, 399] width 91 height 30
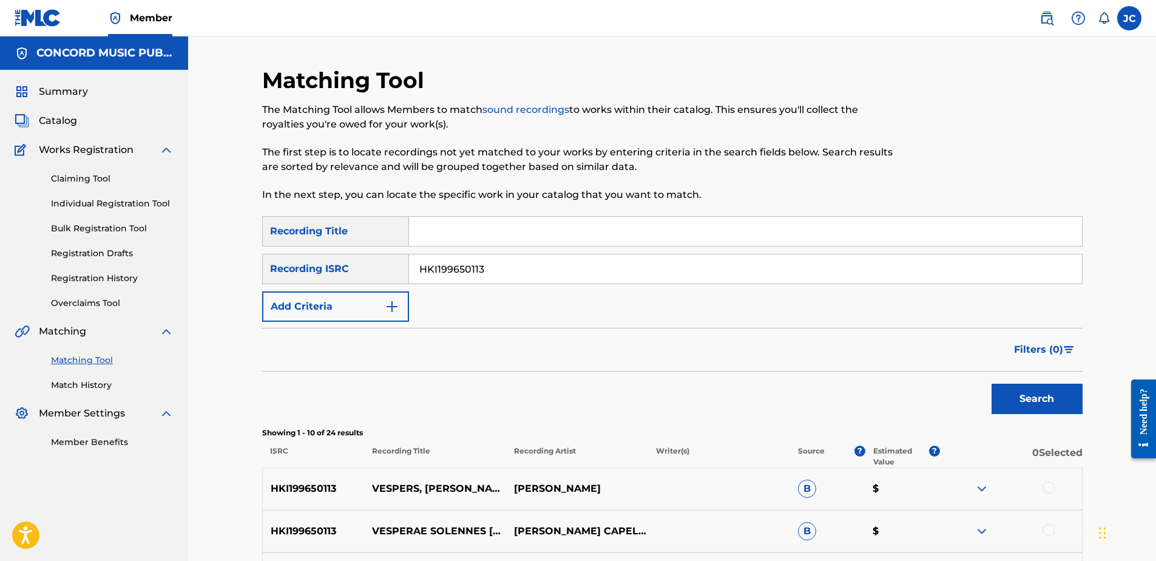
drag, startPoint x: 731, startPoint y: 257, endPoint x: 194, endPoint y: 275, distance: 537.4
click at [191, 272] on div "Matching Tool The Matching Tool allows Members to match sound recordings to wor…" at bounding box center [672, 509] width 968 height 947
click at [500, 269] on input "Search Form" at bounding box center [745, 268] width 673 height 29
paste input "USCGJ0611437"
type input "USCGJ0611437"
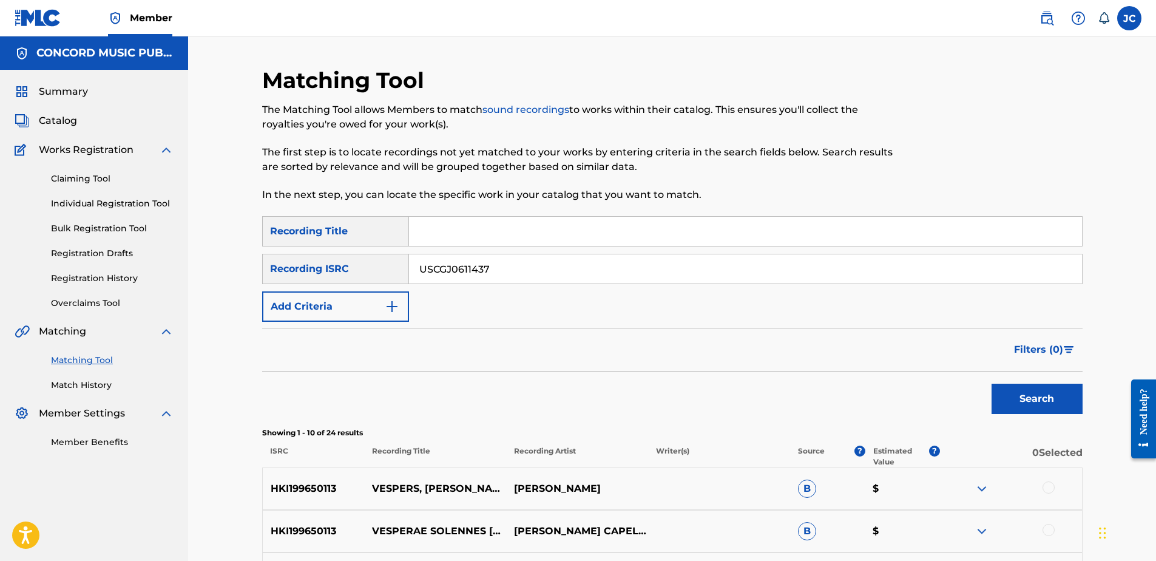
click at [923, 384] on button "Search" at bounding box center [1037, 399] width 91 height 30
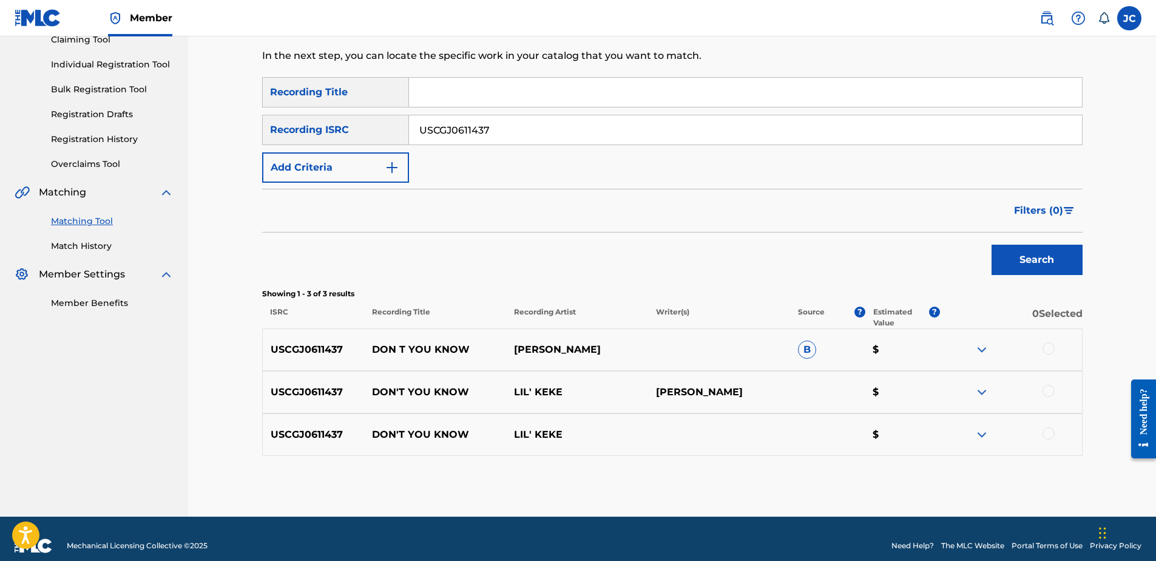
scroll to position [153, 0]
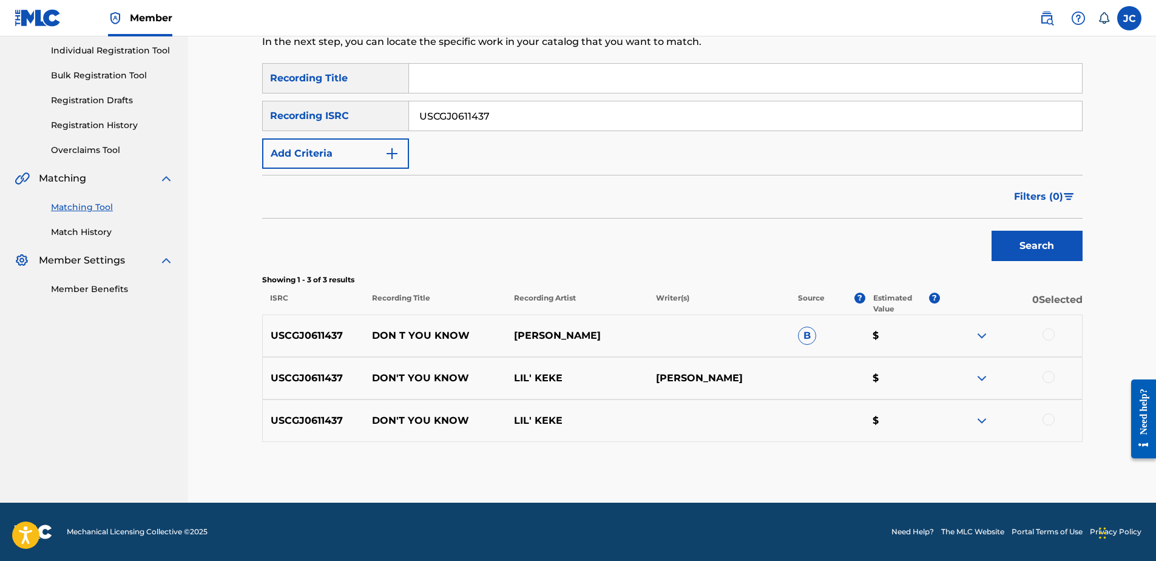
click at [923, 419] on div at bounding box center [1049, 419] width 12 height 12
click at [923, 379] on div at bounding box center [1049, 377] width 12 height 12
click at [923, 329] on div at bounding box center [1011, 335] width 142 height 15
click at [923, 334] on div at bounding box center [1049, 334] width 12 height 12
click at [916, 429] on div "Matching Tool The Matching Tool allows Members to match sound recordings to wor…" at bounding box center [672, 208] width 821 height 589
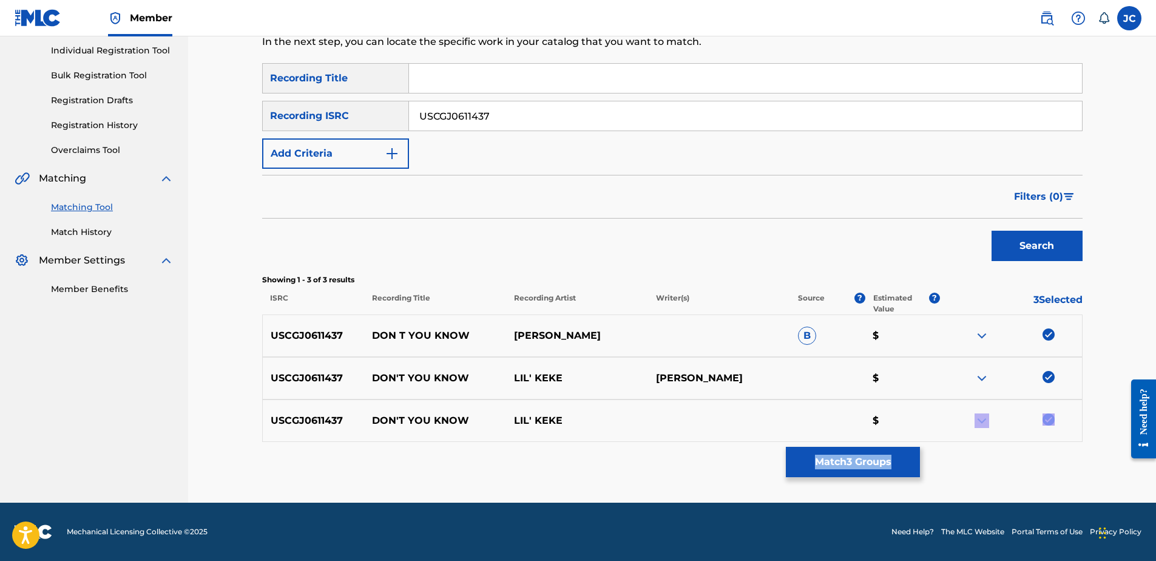
drag, startPoint x: 916, startPoint y: 465, endPoint x: 902, endPoint y: 466, distance: 14.0
click at [902, 429] on button "Match 3 Groups" at bounding box center [853, 462] width 134 height 30
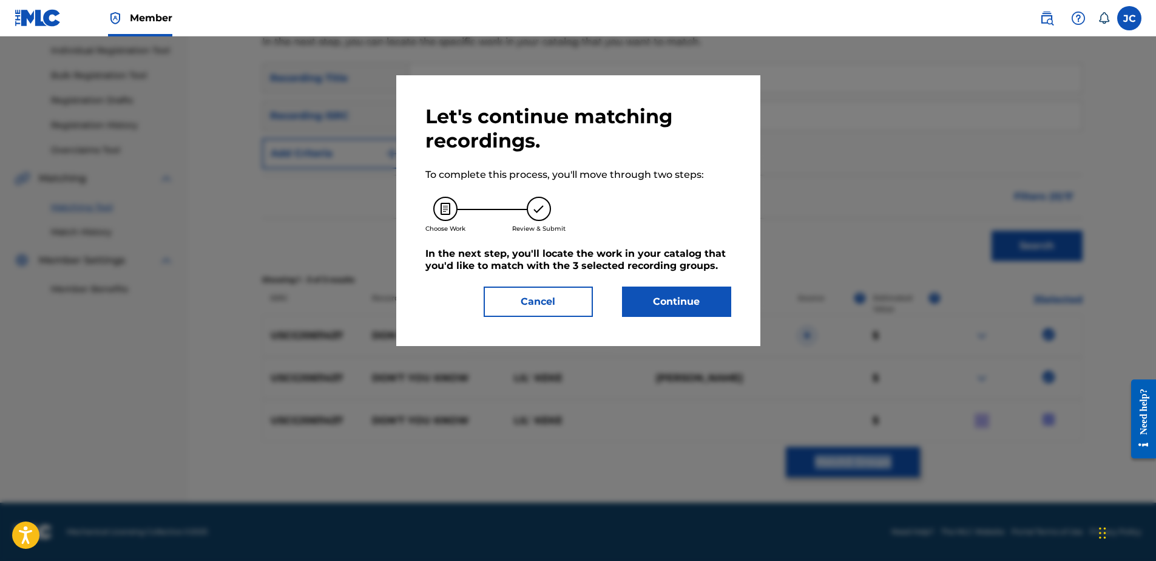
click at [710, 311] on button "Continue" at bounding box center [676, 301] width 109 height 30
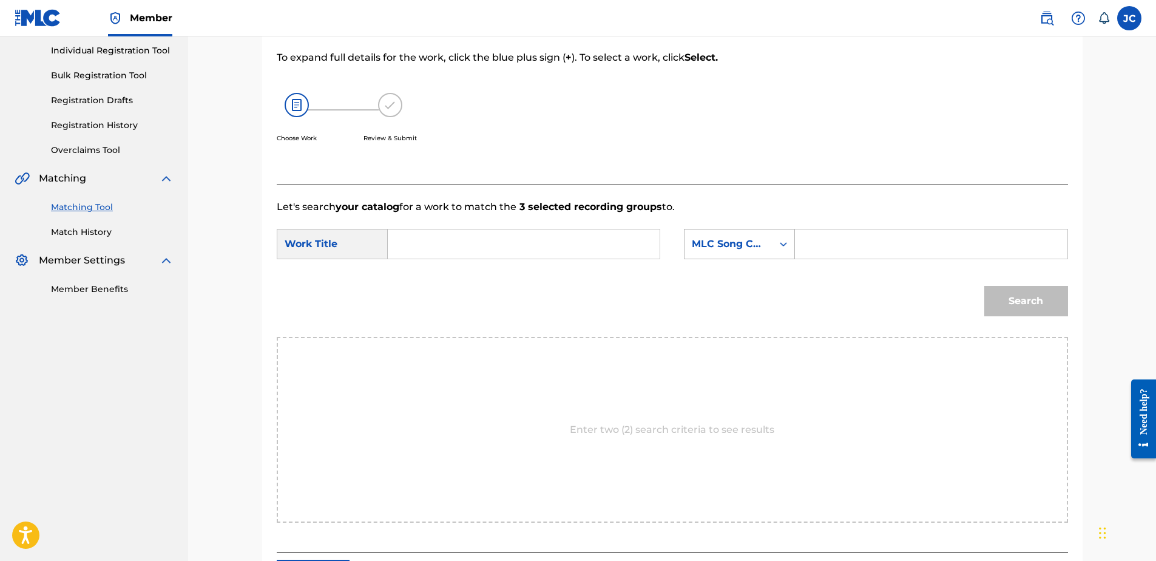
click at [745, 238] on div "MLC Song Code" at bounding box center [728, 244] width 73 height 15
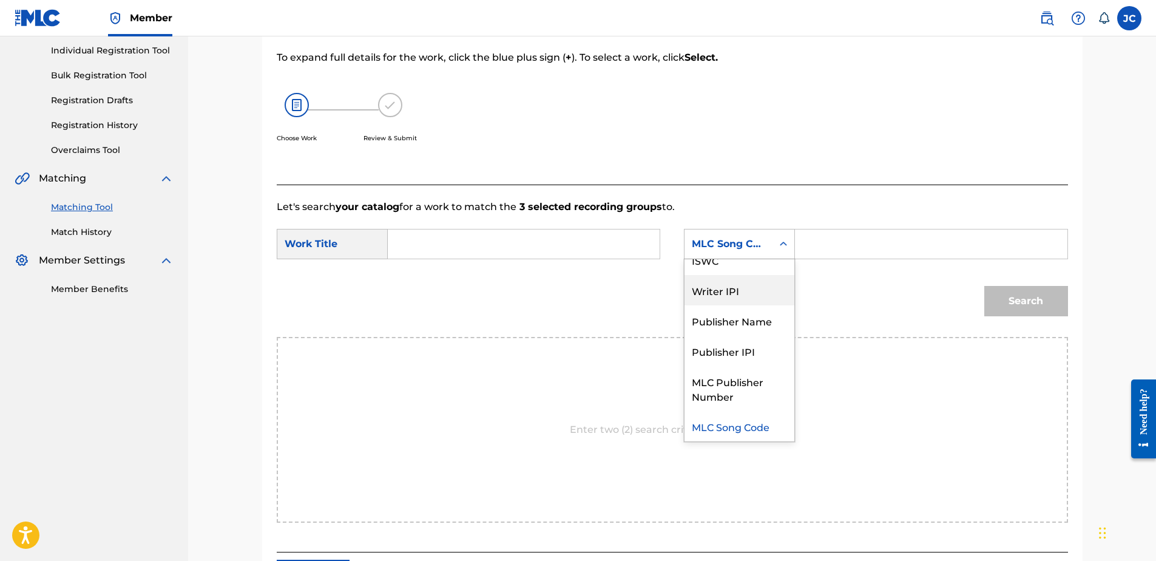
scroll to position [0, 0]
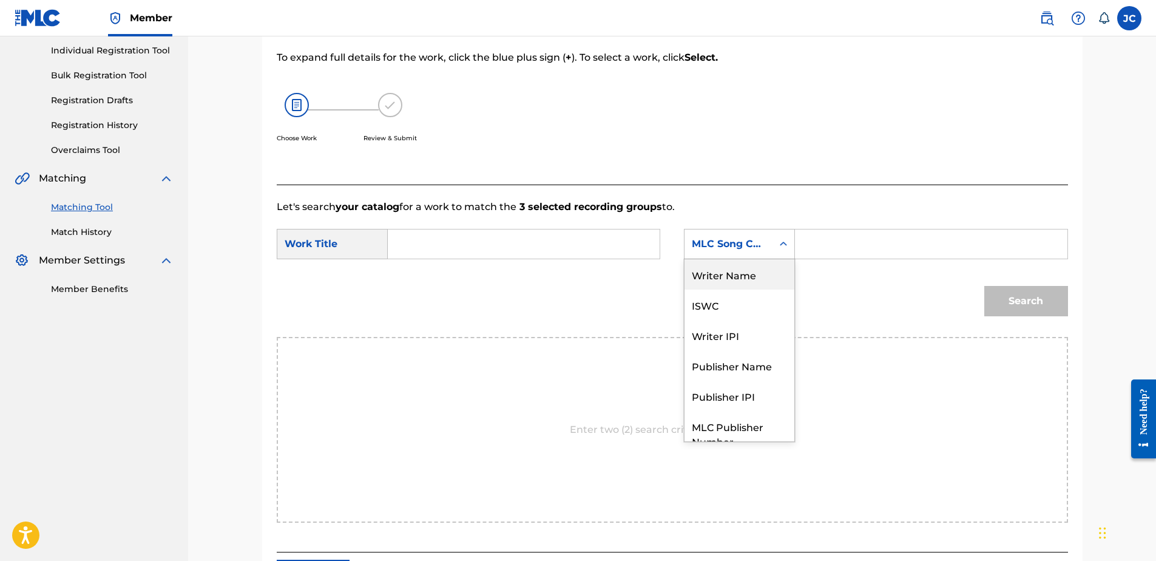
click at [738, 280] on div "Writer Name" at bounding box center [740, 274] width 110 height 30
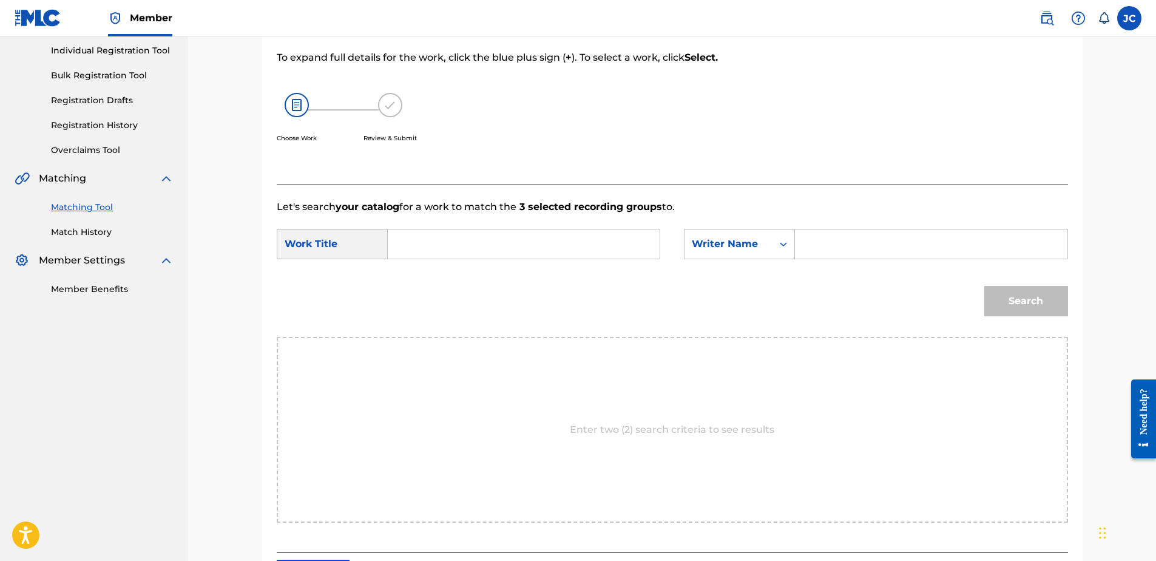
click at [581, 249] on input "Search Form" at bounding box center [523, 243] width 251 height 29
paste input "Don't You Know"
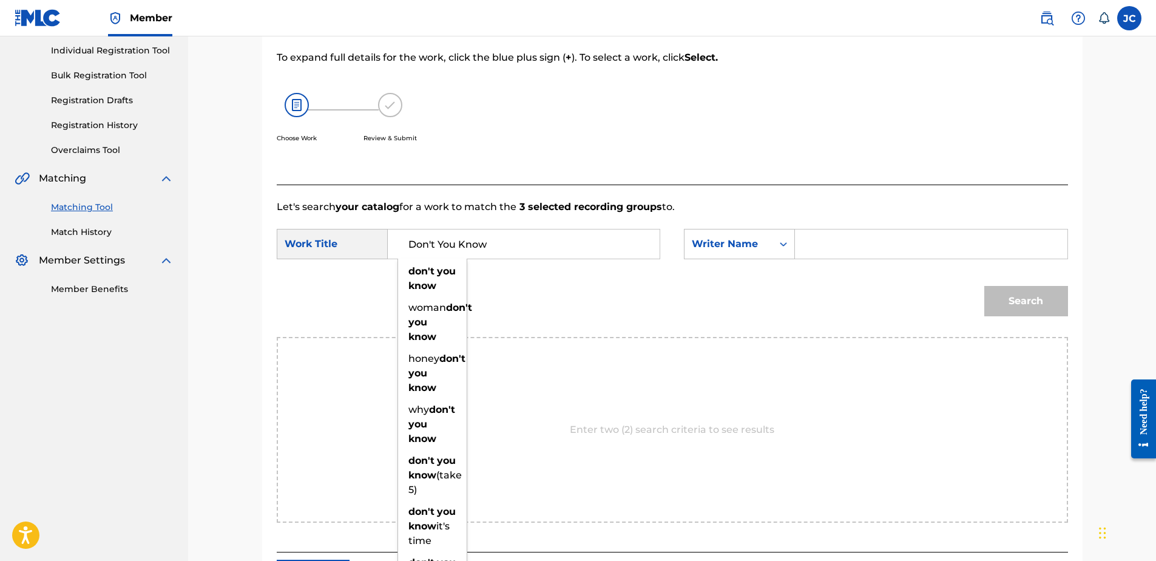
type input "Don't You Know"
click at [830, 246] on input "Search Form" at bounding box center [930, 243] width 251 height 29
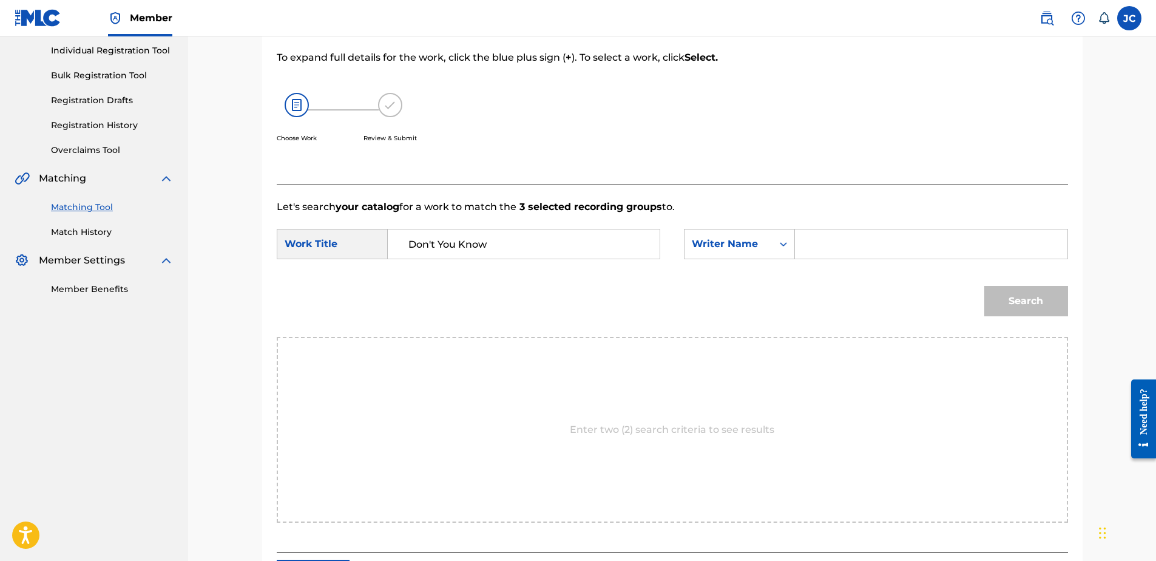
paste input "[PERSON_NAME]"
type input "[PERSON_NAME]"
click at [923, 286] on button "Search" at bounding box center [1026, 301] width 84 height 30
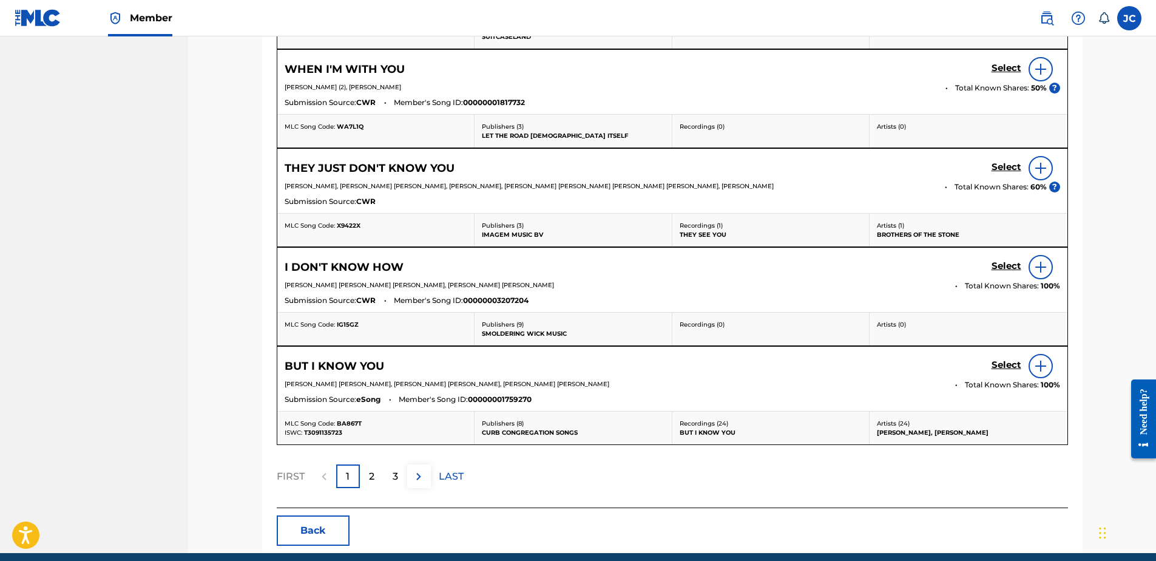
scroll to position [608, 0]
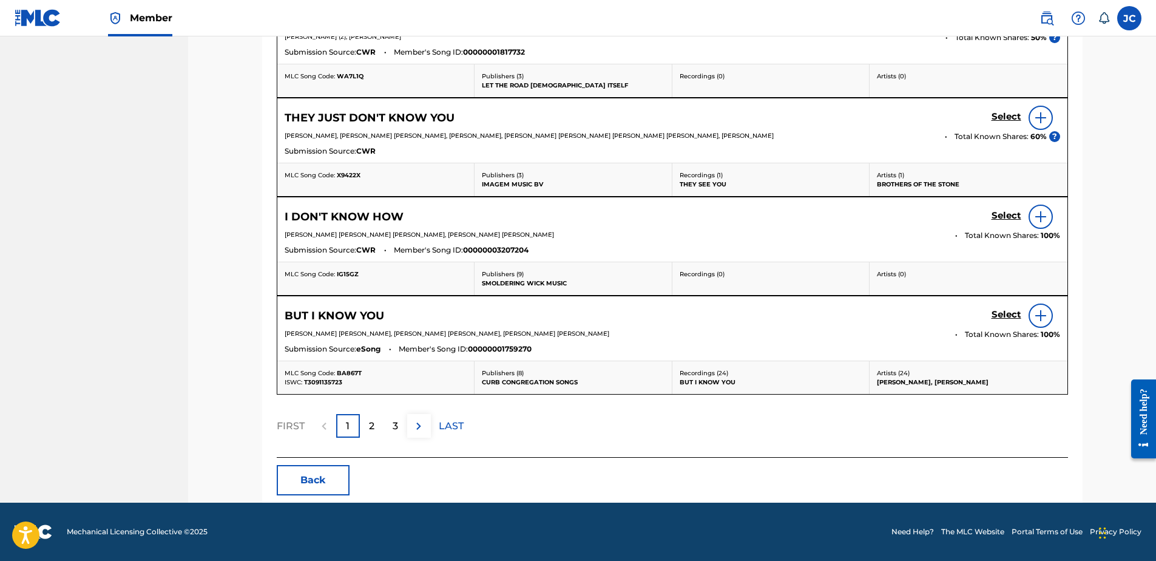
click at [323, 429] on button "Back" at bounding box center [313, 480] width 73 height 30
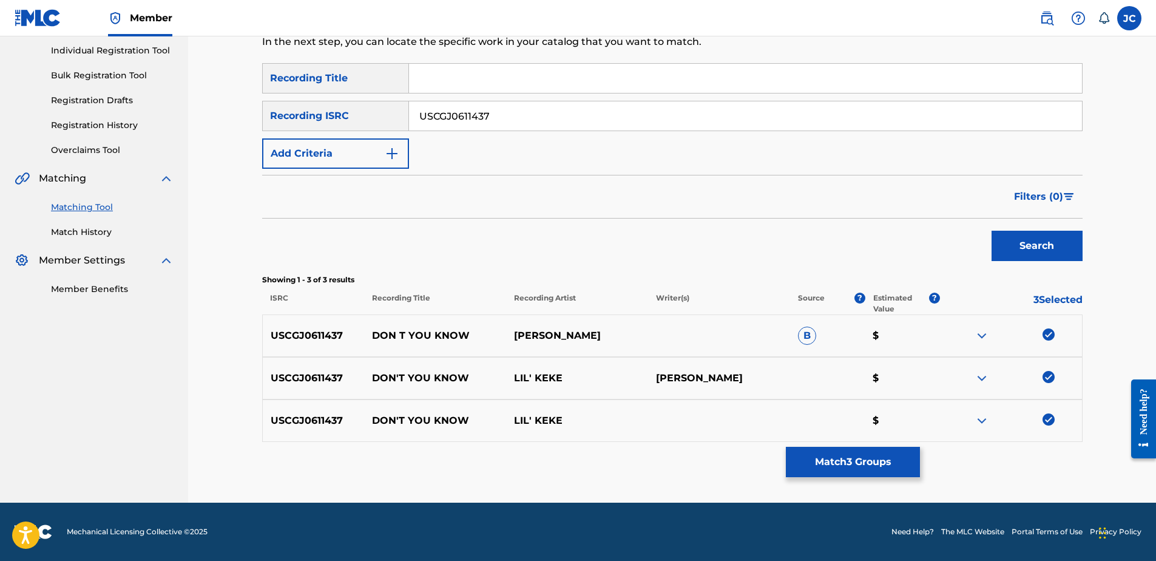
scroll to position [153, 0]
drag, startPoint x: 1051, startPoint y: 421, endPoint x: 1046, endPoint y: 402, distance: 19.4
click at [923, 421] on img at bounding box center [1049, 419] width 12 height 12
click at [923, 371] on div "USCGJ0611437 DON'T YOU KNOW LIL' [PERSON_NAME] $" at bounding box center [672, 378] width 821 height 42
click at [923, 377] on img at bounding box center [1049, 377] width 12 height 12
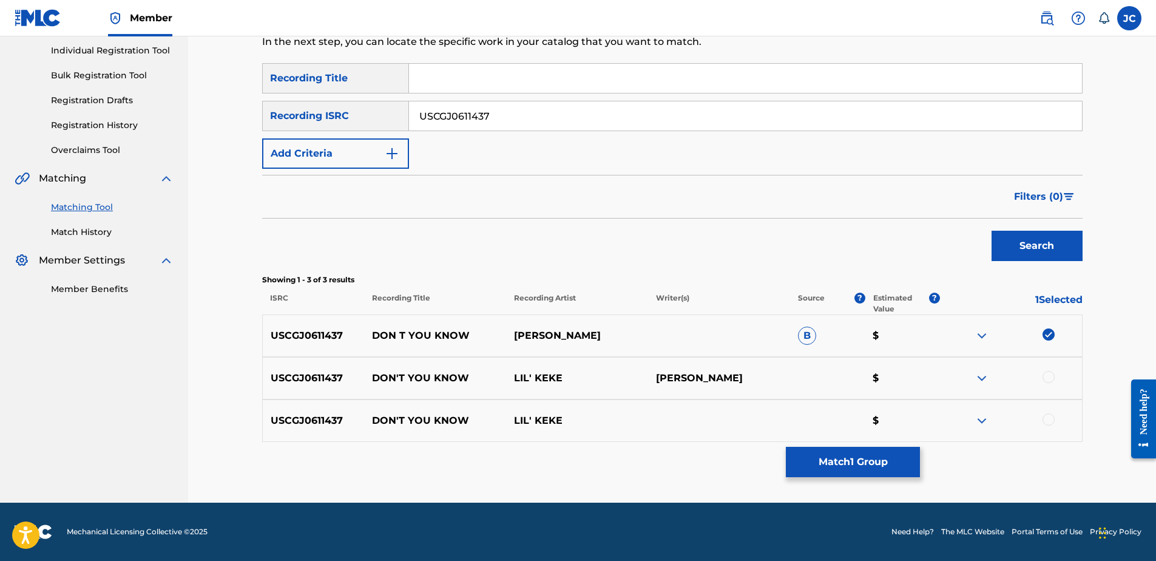
click at [923, 330] on img at bounding box center [1049, 334] width 12 height 12
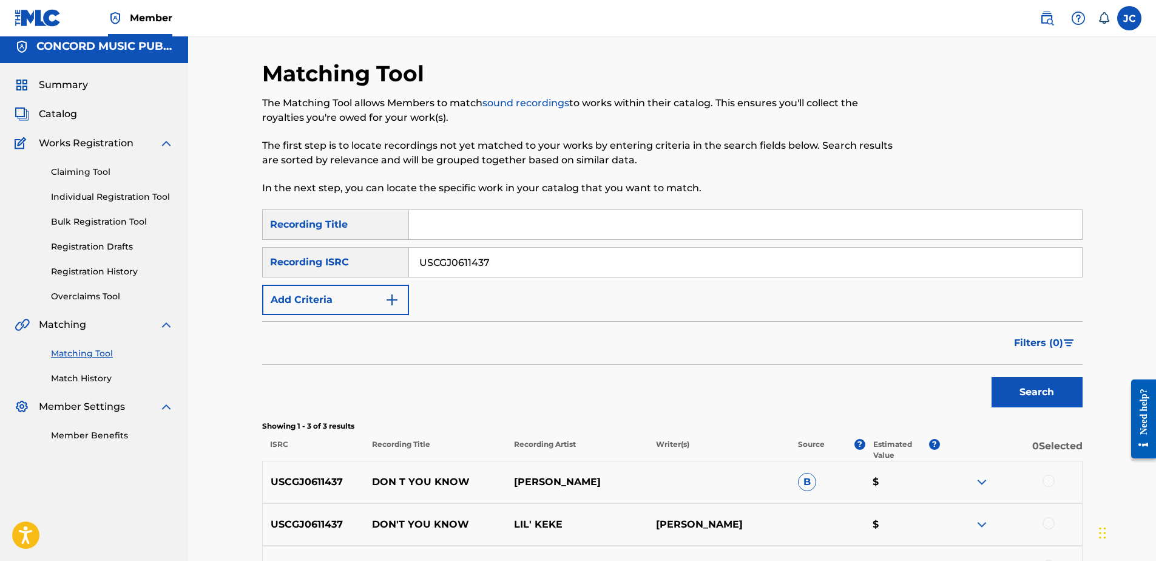
scroll to position [0, 0]
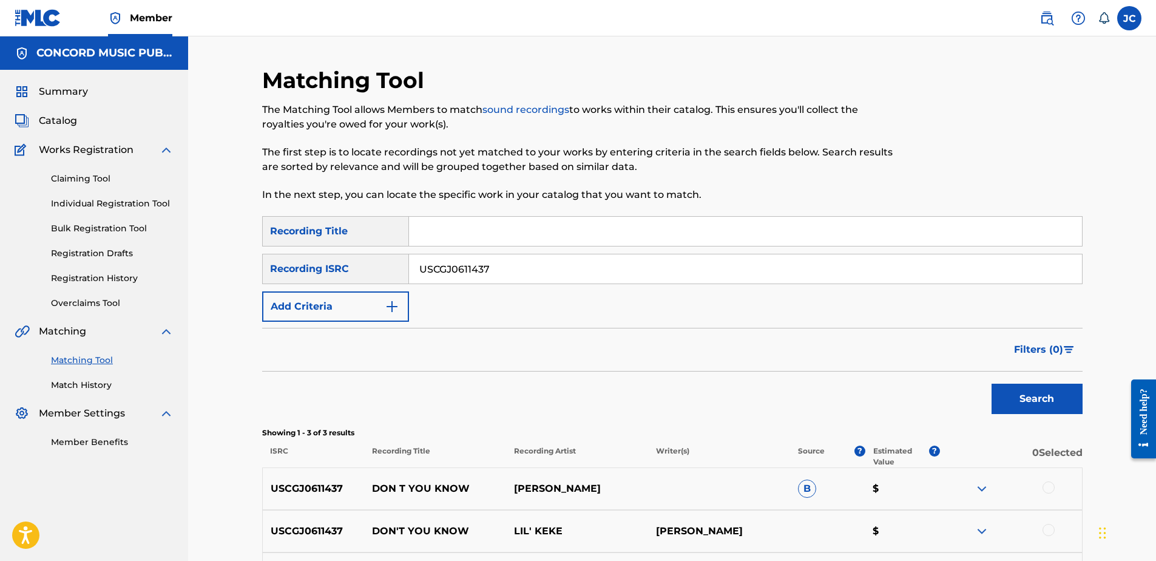
drag, startPoint x: 362, startPoint y: 277, endPoint x: 222, endPoint y: 294, distance: 141.2
click at [223, 294] on div "Matching Tool The Matching Tool allows Members to match sound recordings to wor…" at bounding box center [672, 345] width 968 height 619
click at [453, 272] on input "Search Form" at bounding box center [745, 268] width 673 height 29
paste input "QM6P42424410"
type input "QM6P42424410"
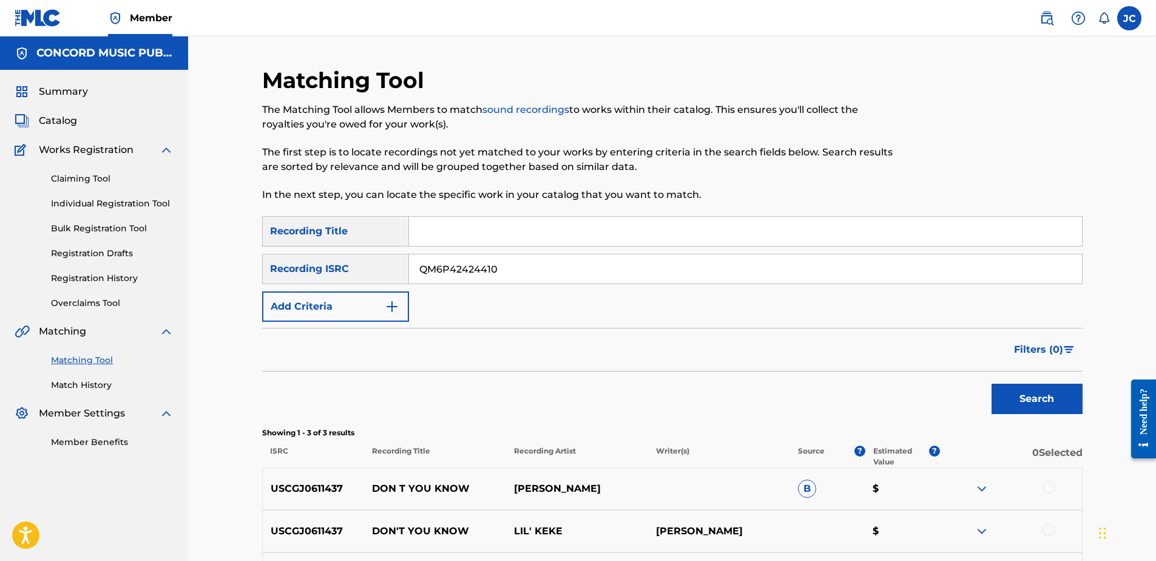
click at [923, 384] on button "Search" at bounding box center [1037, 399] width 91 height 30
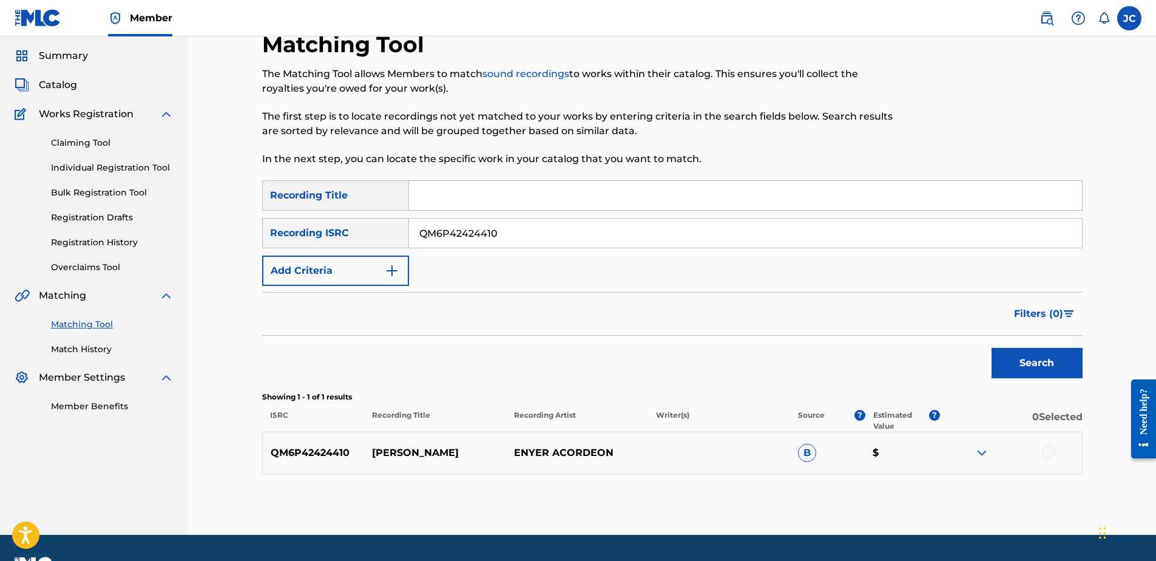
scroll to position [68, 0]
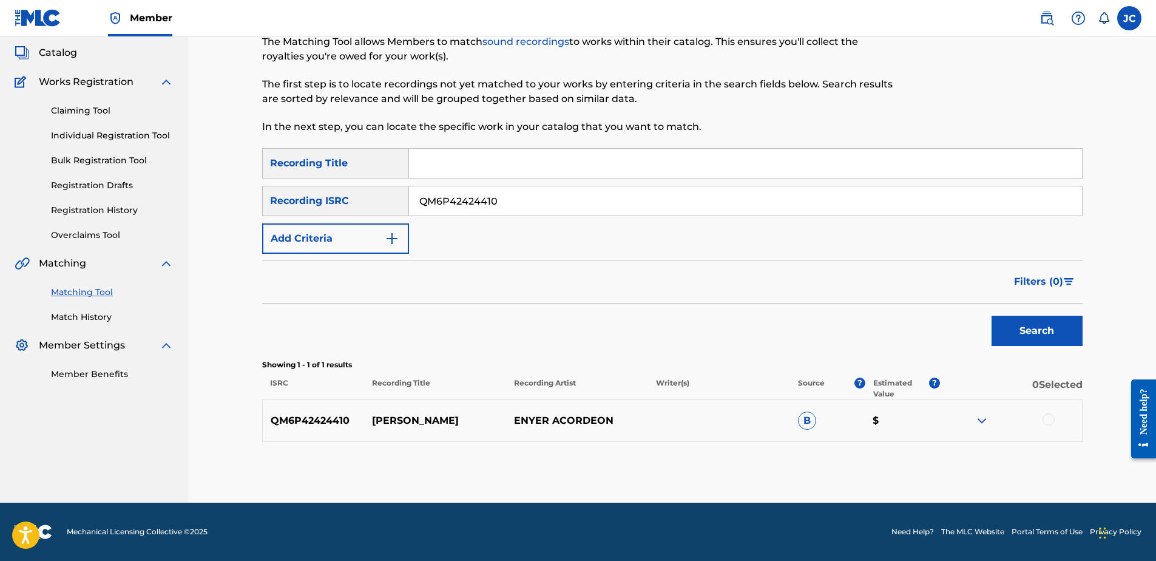
click at [923, 418] on div at bounding box center [1049, 419] width 12 height 12
click at [821, 429] on button "Match 1 Group" at bounding box center [853, 462] width 134 height 30
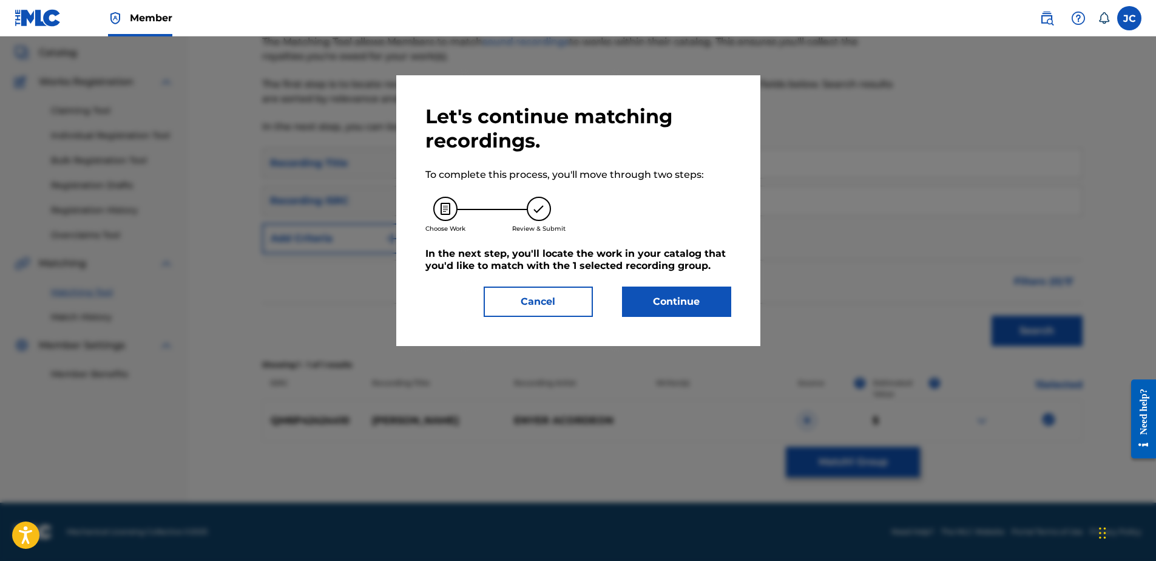
click at [665, 306] on button "Continue" at bounding box center [676, 301] width 109 height 30
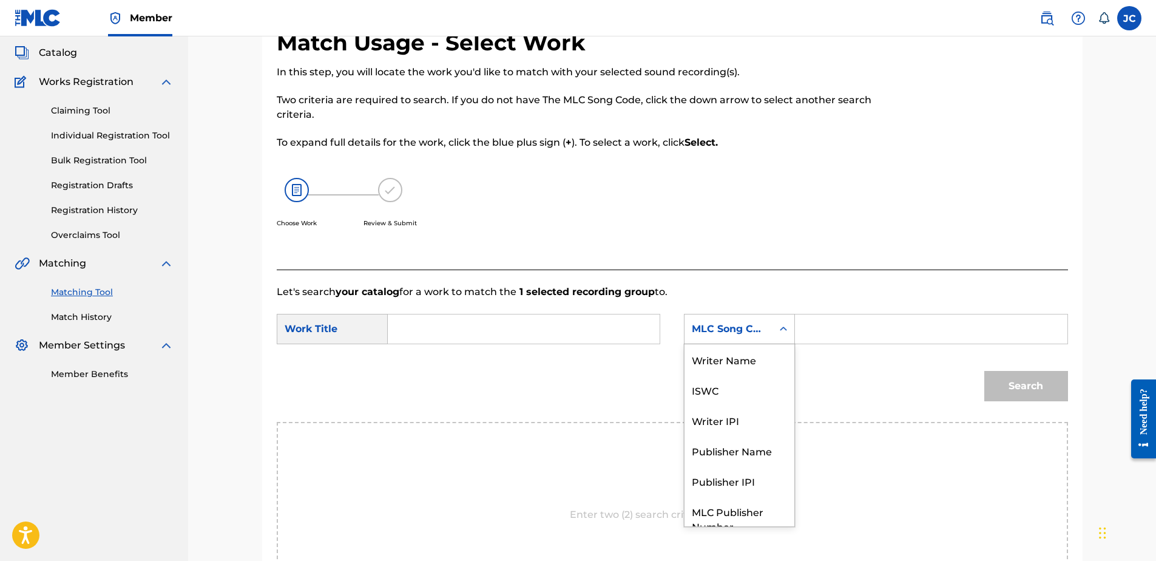
click at [745, 330] on div "MLC Song Code" at bounding box center [728, 329] width 73 height 15
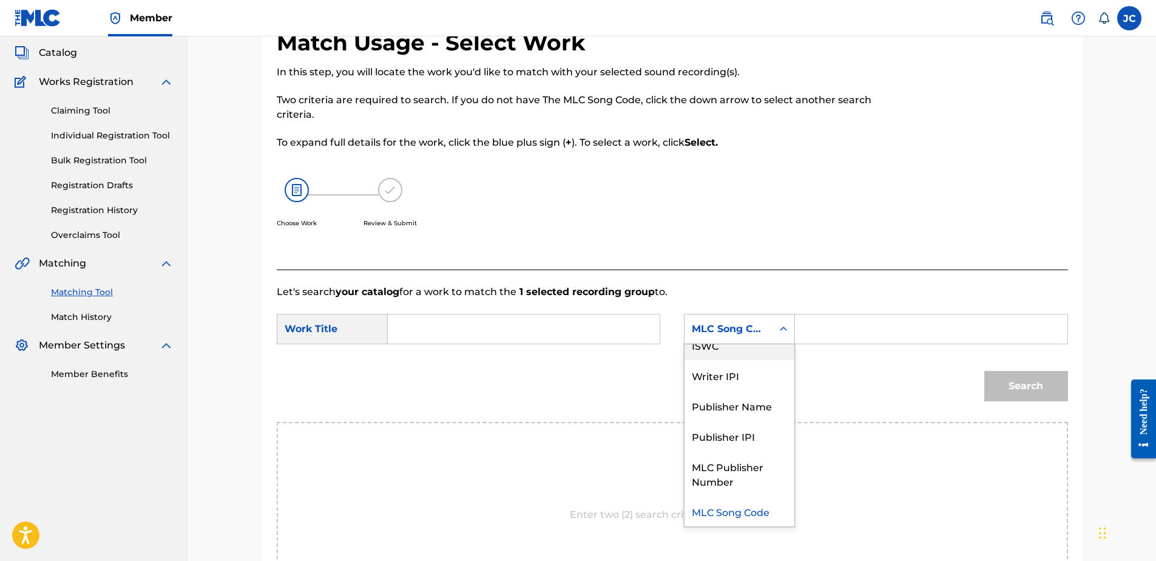
scroll to position [0, 0]
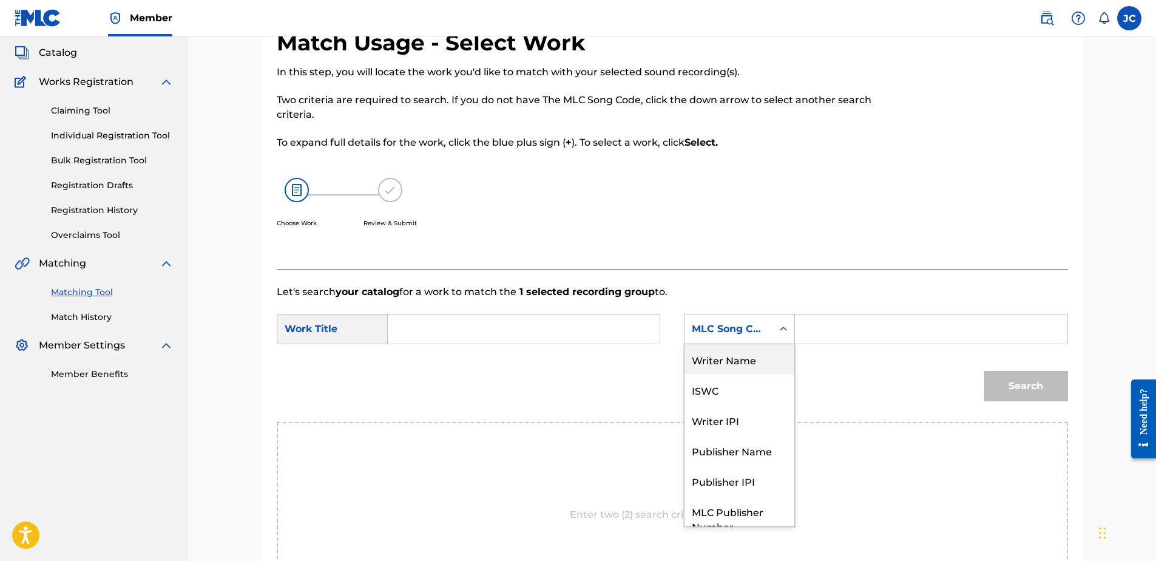
click at [737, 365] on div "Writer Name" at bounding box center [740, 359] width 110 height 30
click at [580, 326] on input "Search Form" at bounding box center [523, 328] width 251 height 29
paste input "[PERSON_NAME]"
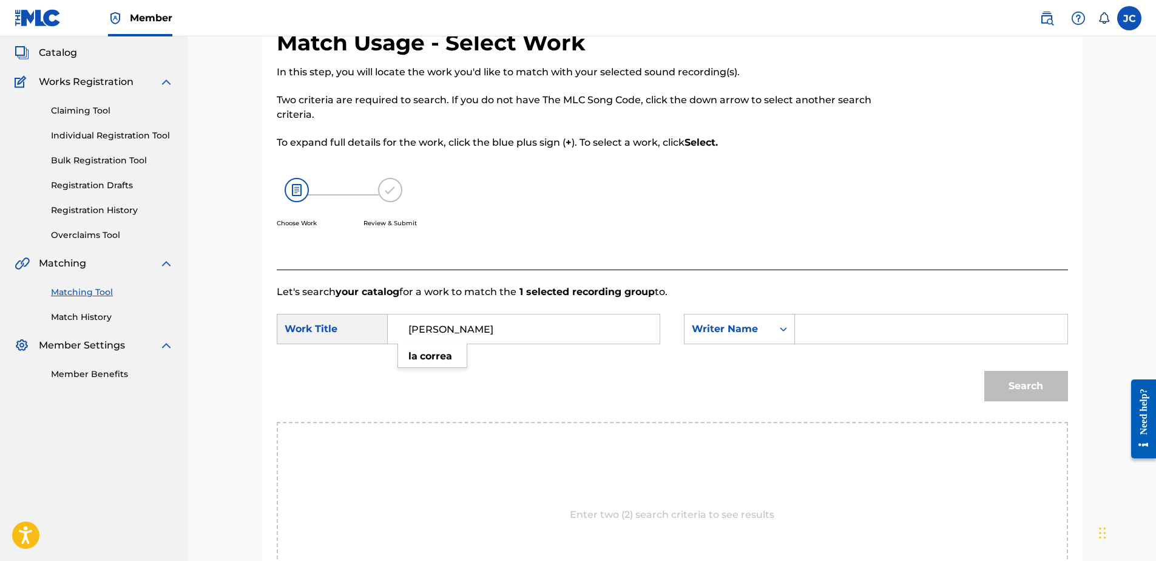
type input "[PERSON_NAME]"
click at [874, 329] on input "Search Form" at bounding box center [930, 328] width 251 height 29
paste input "[PERSON_NAME]"
type input "[PERSON_NAME]"
click at [923, 371] on button "Search" at bounding box center [1026, 386] width 84 height 30
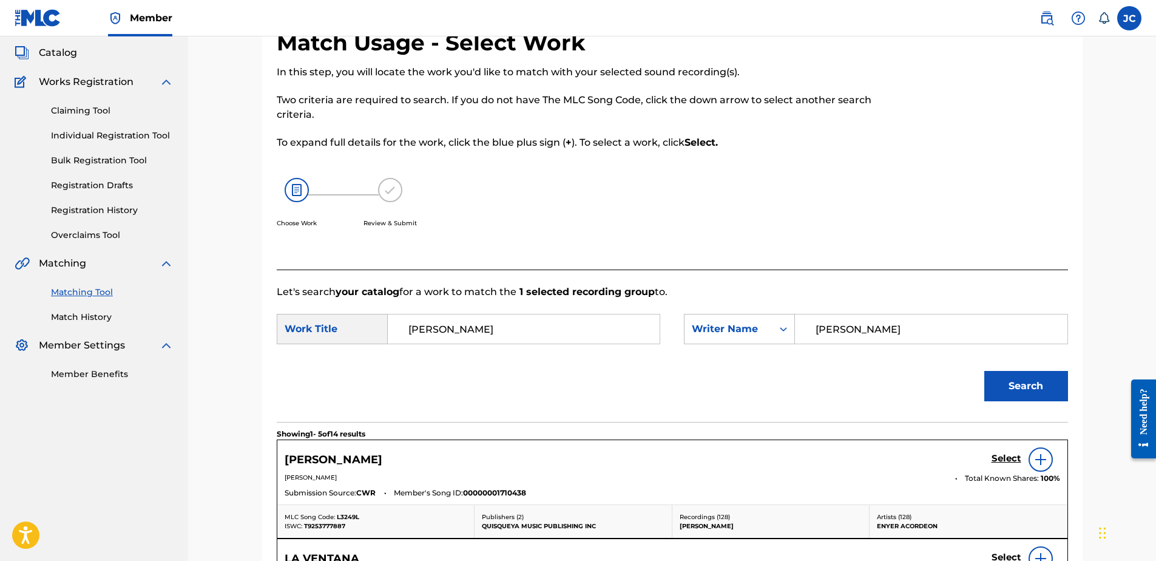
click at [923, 429] on h5 "Select" at bounding box center [1007, 459] width 30 height 12
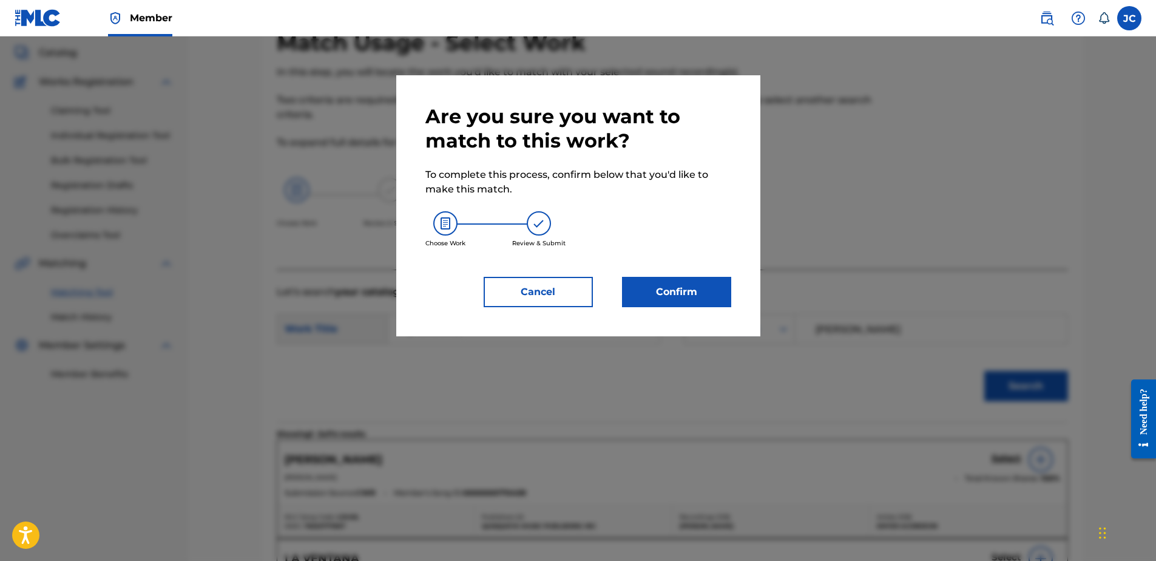
click at [709, 297] on button "Confirm" at bounding box center [676, 292] width 109 height 30
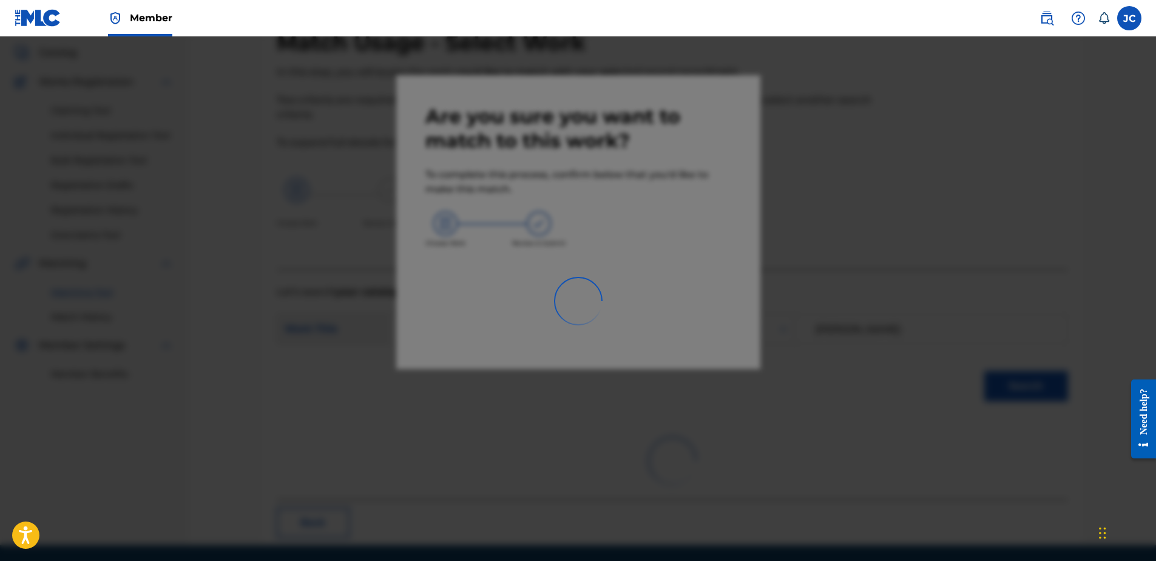
scroll to position [32, 0]
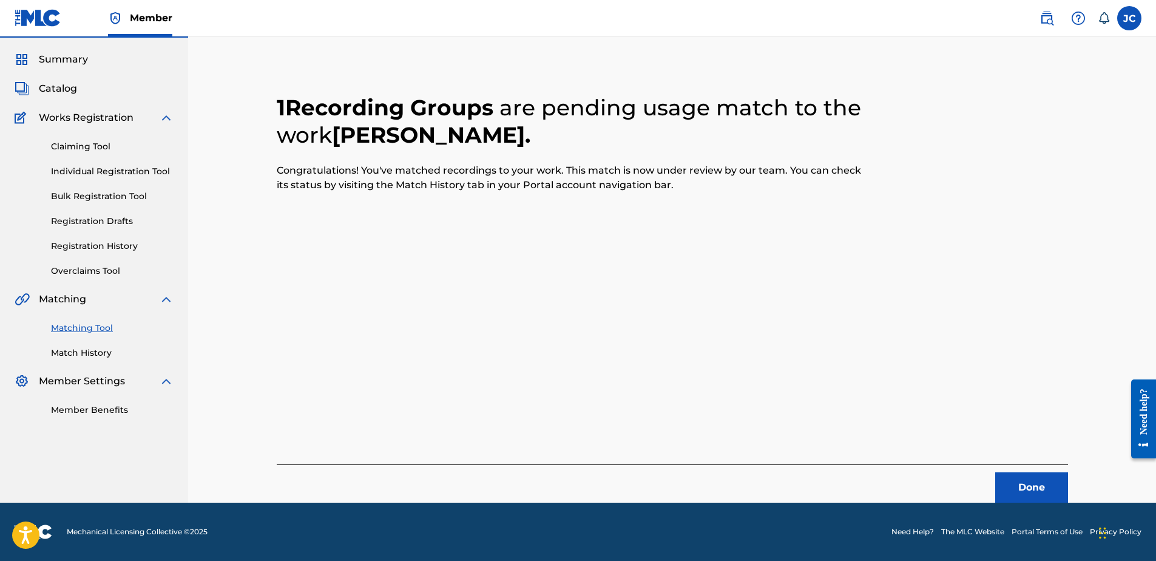
click at [923, 429] on button "Done" at bounding box center [1031, 487] width 73 height 30
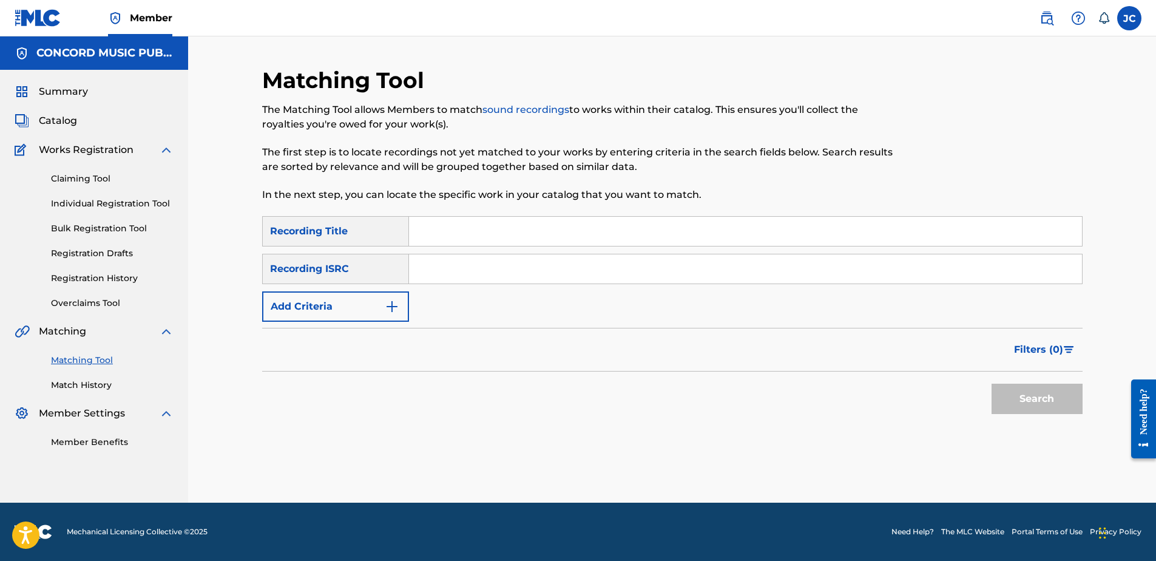
click at [558, 266] on input "Search Form" at bounding box center [745, 268] width 673 height 29
paste input "GBSXS1600150"
type input "GBSXS1600150"
click at [923, 384] on button "Search" at bounding box center [1037, 399] width 91 height 30
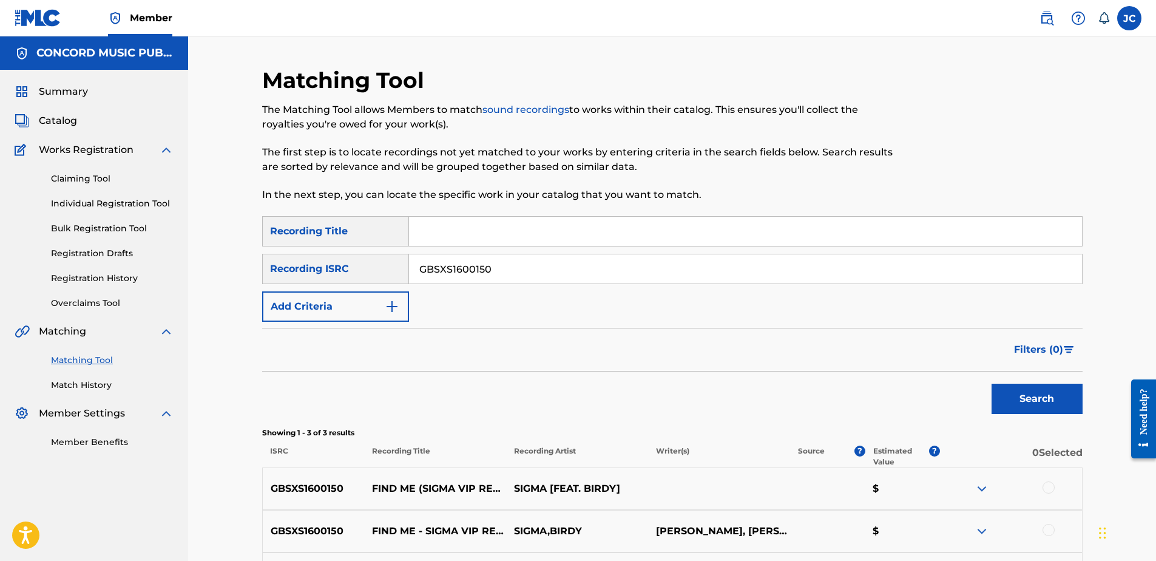
scroll to position [153, 0]
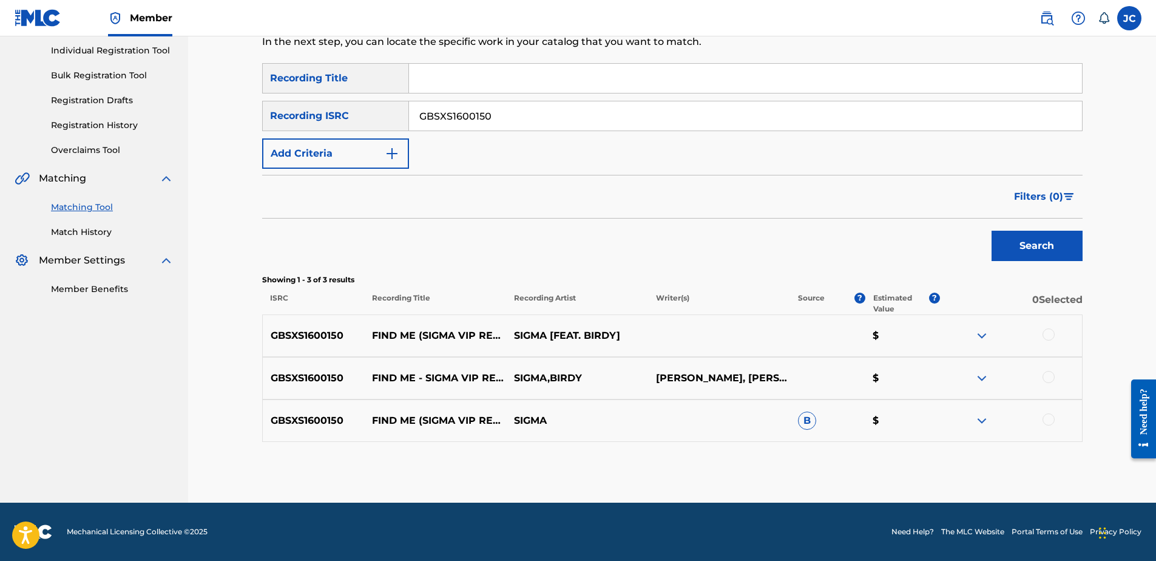
click at [923, 420] on div at bounding box center [1049, 419] width 12 height 12
click at [923, 380] on div at bounding box center [1049, 377] width 12 height 12
click at [923, 337] on div at bounding box center [1049, 334] width 12 height 12
click at [881, 429] on div "Matching Tool The Matching Tool allows Members to match sound recordings to wor…" at bounding box center [672, 208] width 821 height 589
click at [872, 429] on button "Match 3 Groups" at bounding box center [853, 462] width 134 height 30
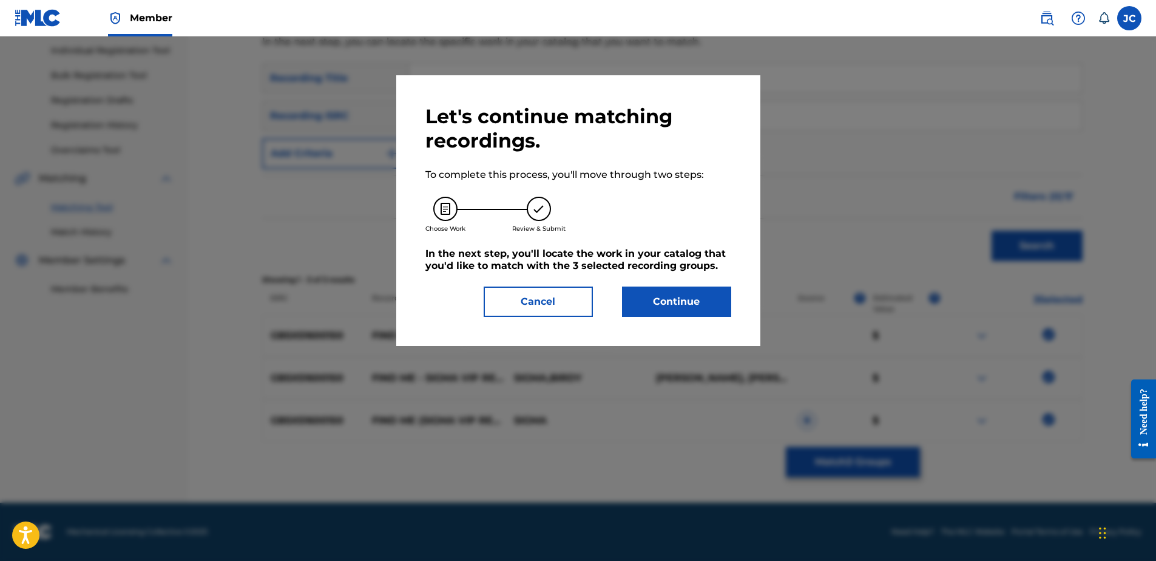
click at [670, 310] on button "Continue" at bounding box center [676, 301] width 109 height 30
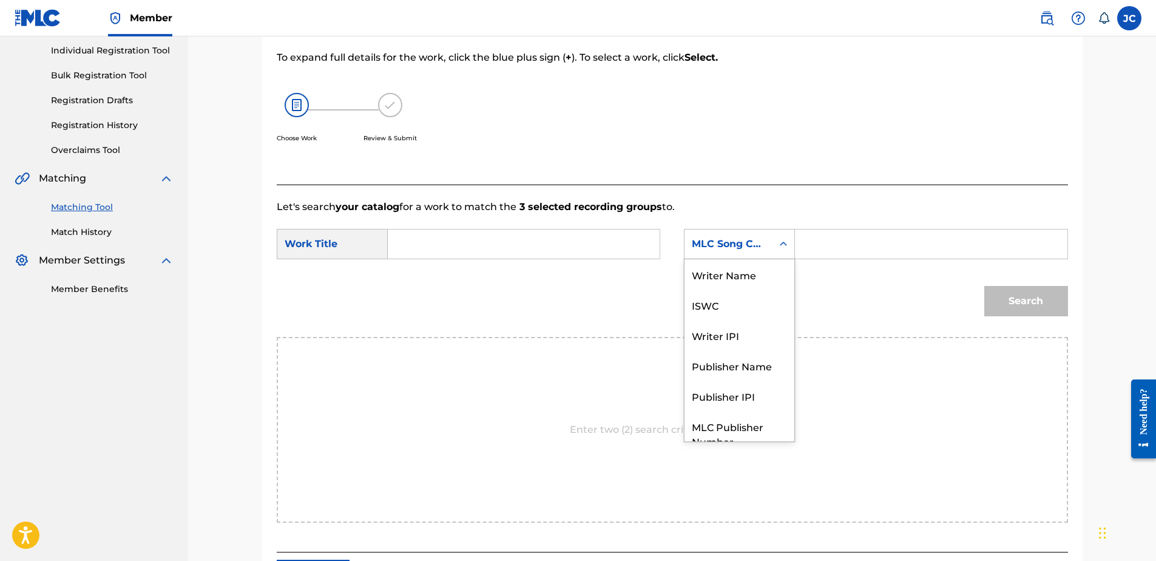
click at [741, 256] on div "MLC Song Code" at bounding box center [739, 244] width 111 height 30
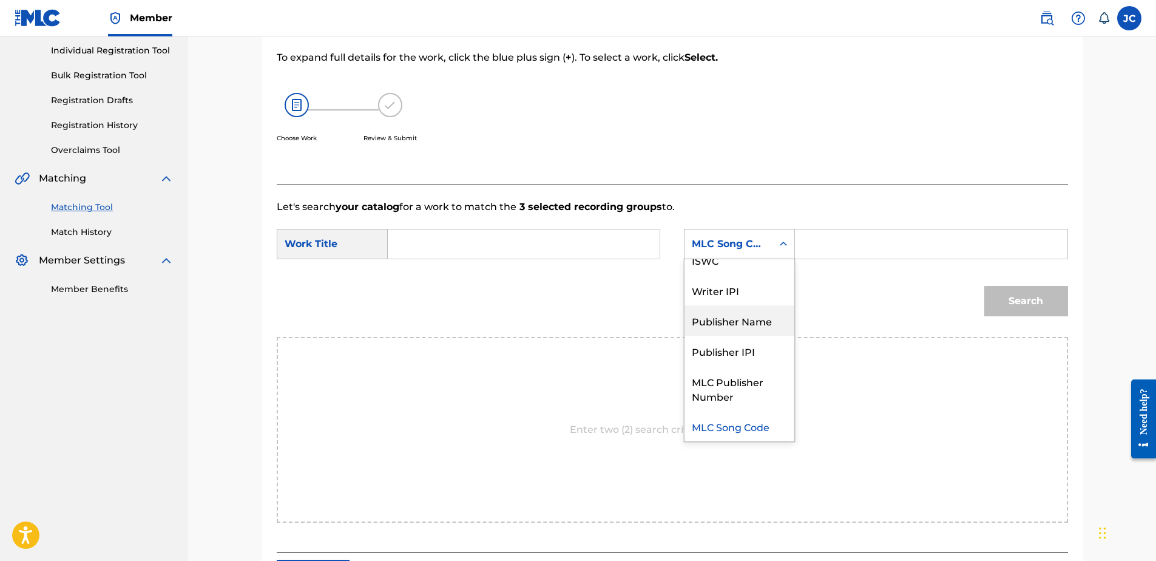
scroll to position [0, 0]
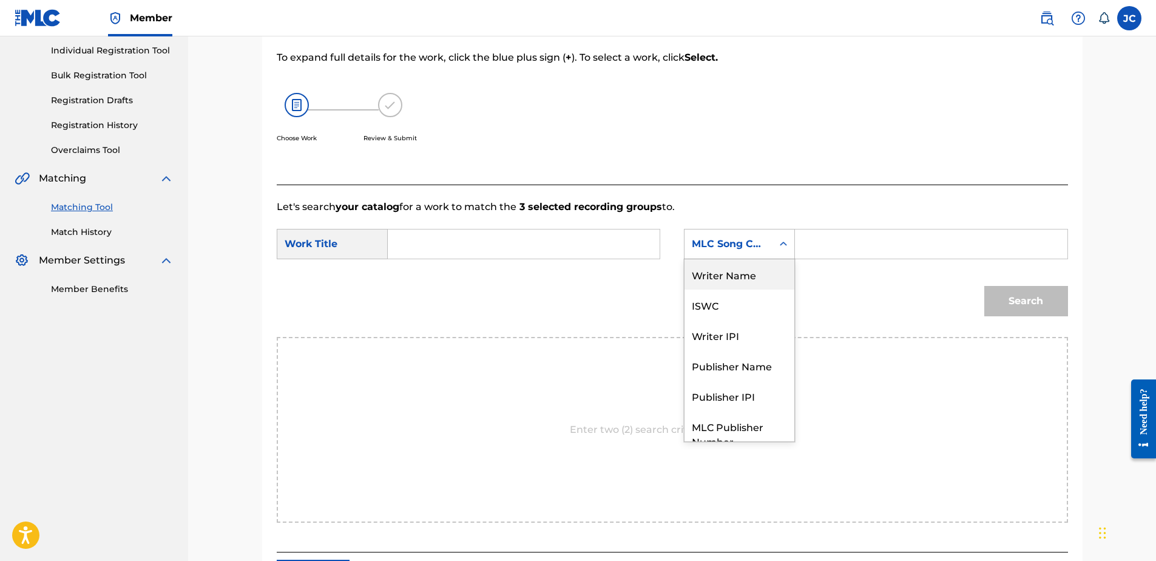
click at [750, 271] on div "Writer Name" at bounding box center [740, 274] width 110 height 30
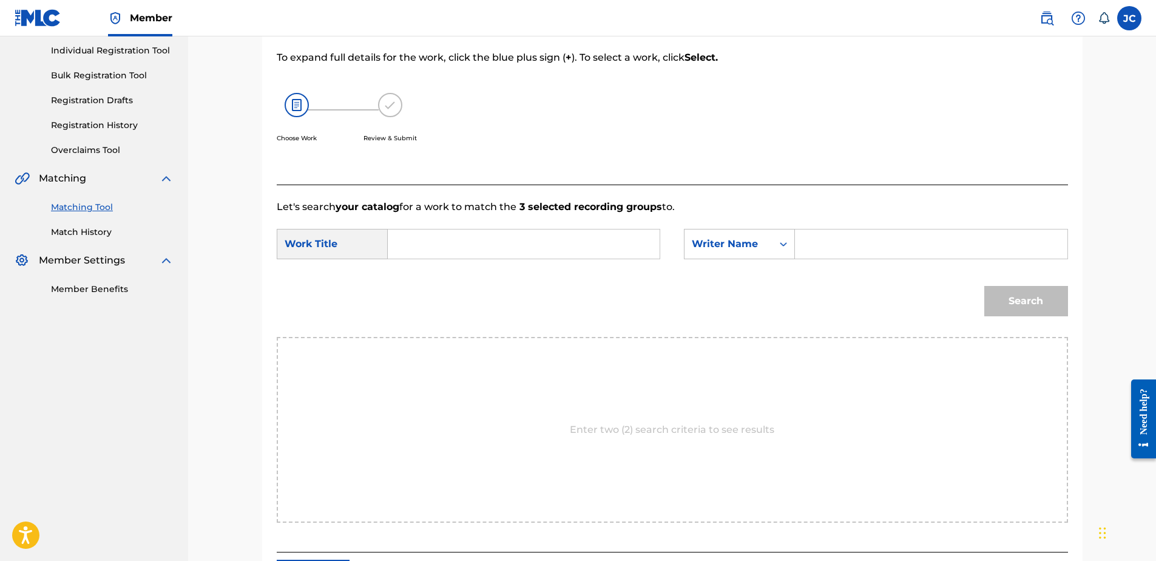
click at [570, 242] on input "Search Form" at bounding box center [523, 243] width 251 height 29
paste input "Find Me - Sigma VIP Remix"
type input "Find Me - Sigma VIP Remix"
click at [816, 232] on input "Search Form" at bounding box center [930, 243] width 251 height 29
paste input "[PERSON_NAME]"
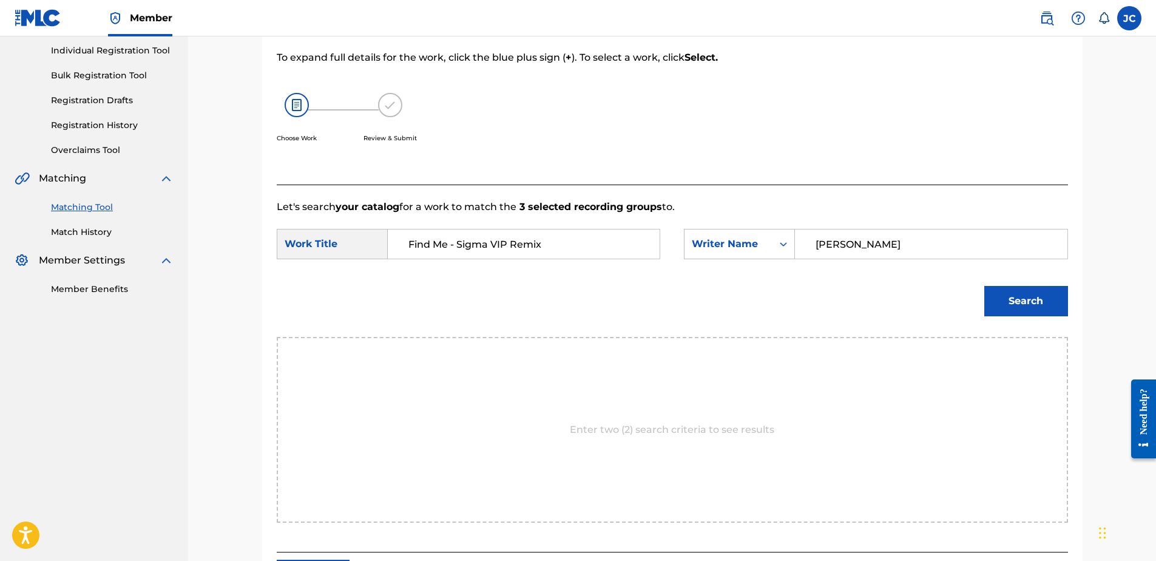
click at [923, 286] on button "Search" at bounding box center [1026, 301] width 84 height 30
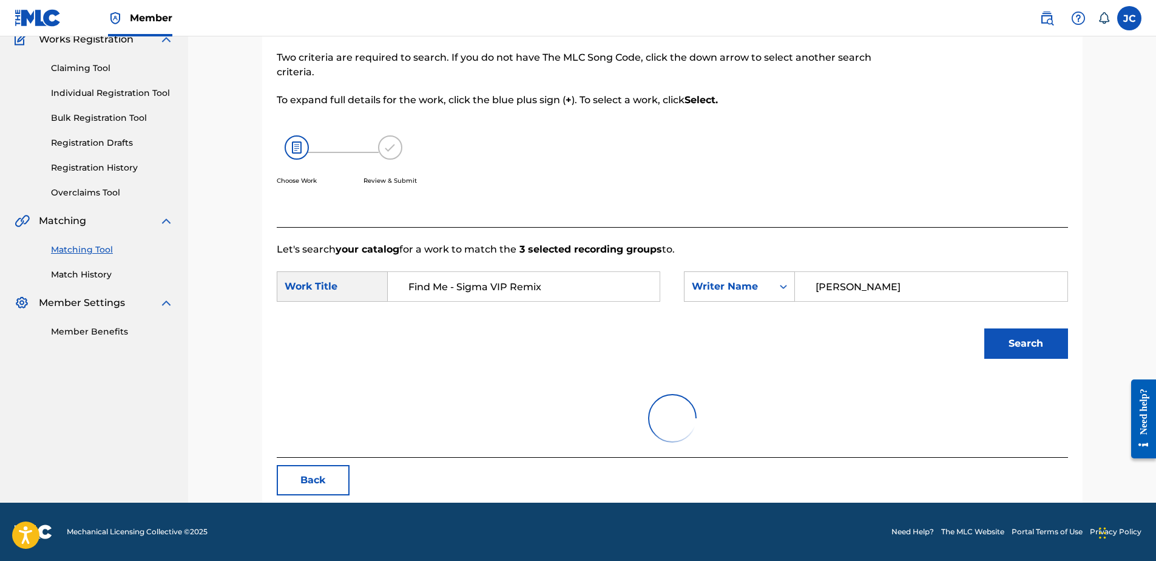
scroll to position [153, 0]
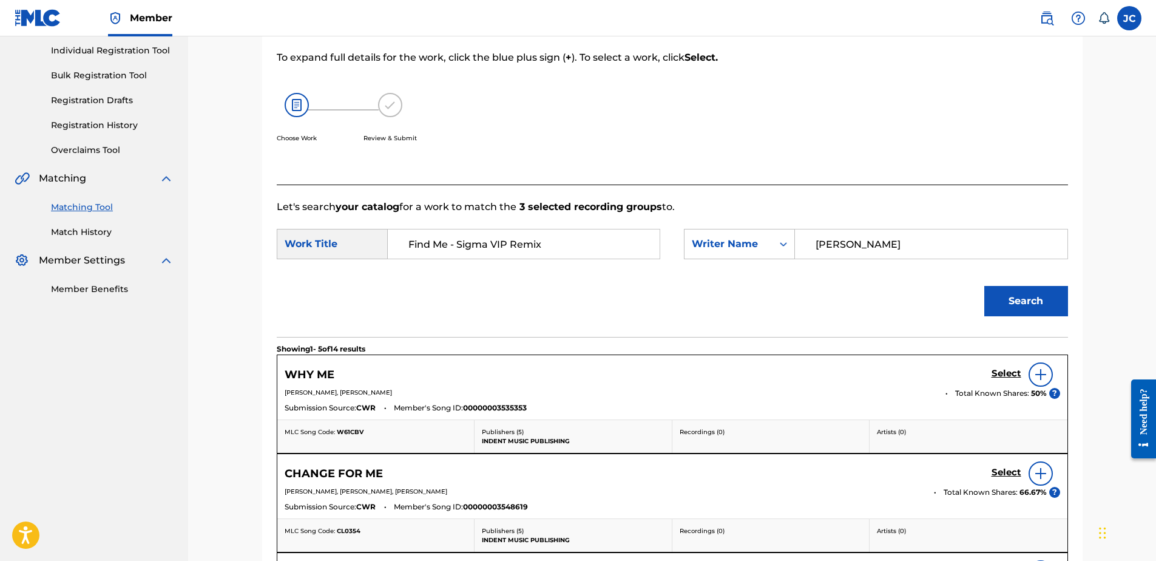
drag, startPoint x: 807, startPoint y: 252, endPoint x: 671, endPoint y: 253, distance: 135.3
click at [671, 253] on div "SearchWithCriteria50c9556a-184a-47c8-bb5c-cf3b07cba309 Work Title Find Me - Sig…" at bounding box center [672, 248] width 791 height 38
paste input "[PERSON_NAME]"
click at [923, 309] on button "Search" at bounding box center [1026, 301] width 84 height 30
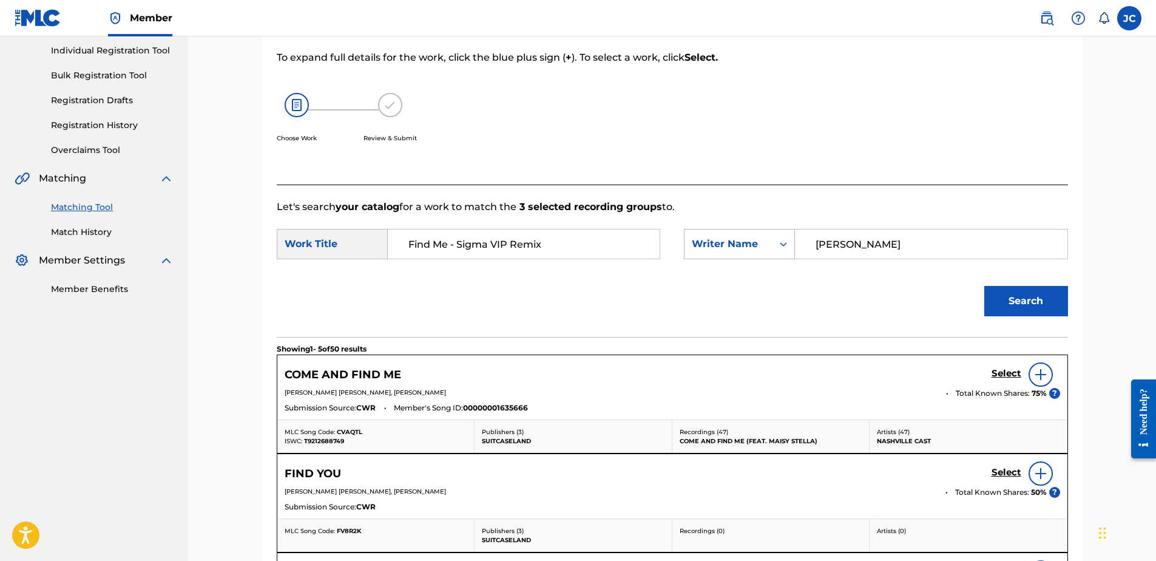
drag, startPoint x: 882, startPoint y: 244, endPoint x: 759, endPoint y: 240, distance: 123.9
click at [759, 240] on div "SearchWithCriteriad5449869-8fb7-47ed-8e94-84d8987ccba4 Writer Name [PERSON_NAME]" at bounding box center [876, 244] width 384 height 30
paste input "[PERSON_NAME]"
click at [923, 294] on button "Search" at bounding box center [1026, 301] width 84 height 30
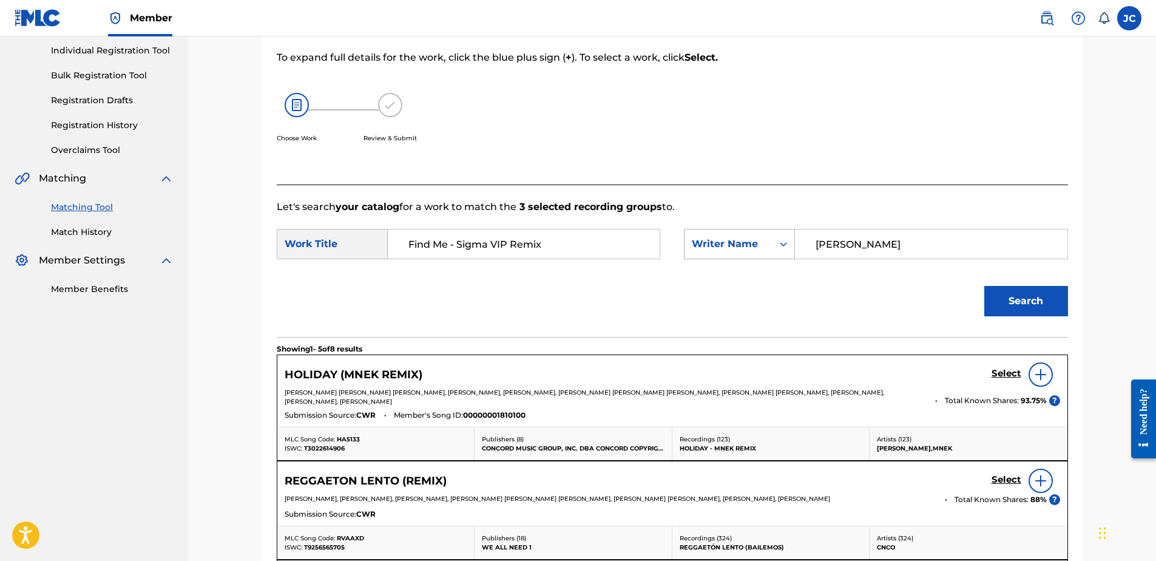
drag, startPoint x: 881, startPoint y: 245, endPoint x: 700, endPoint y: 252, distance: 181.0
click at [687, 255] on div "SearchWithCriteriad5449869-8fb7-47ed-8e94-84d8987ccba4 Writer Name [PERSON_NAME]" at bounding box center [876, 244] width 384 height 30
paste input "Bogaerde"
click at [923, 305] on button "Search" at bounding box center [1026, 301] width 84 height 30
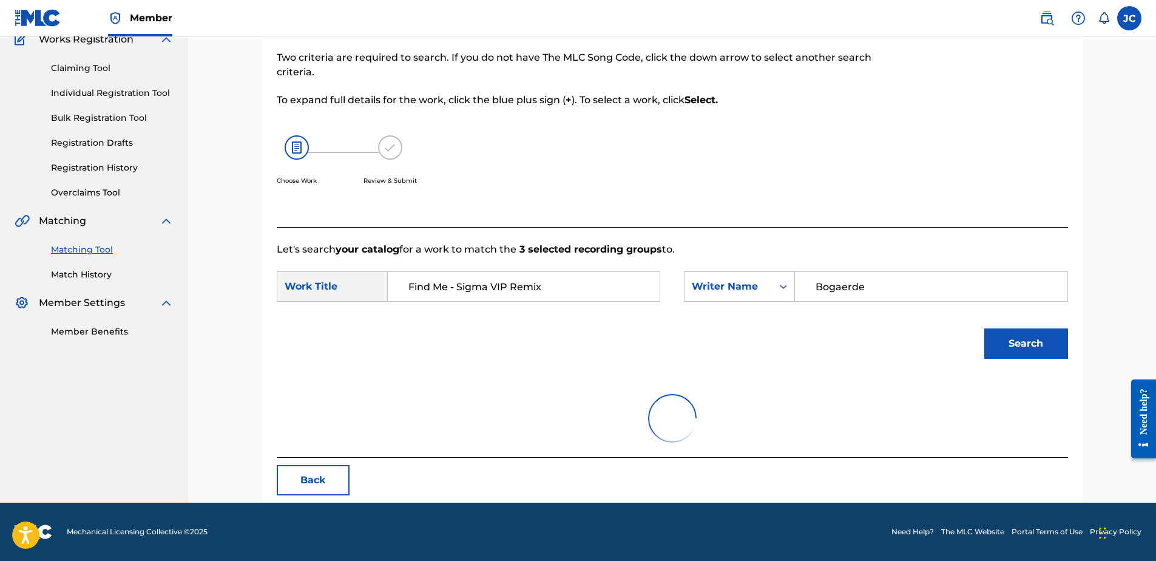
scroll to position [58, 0]
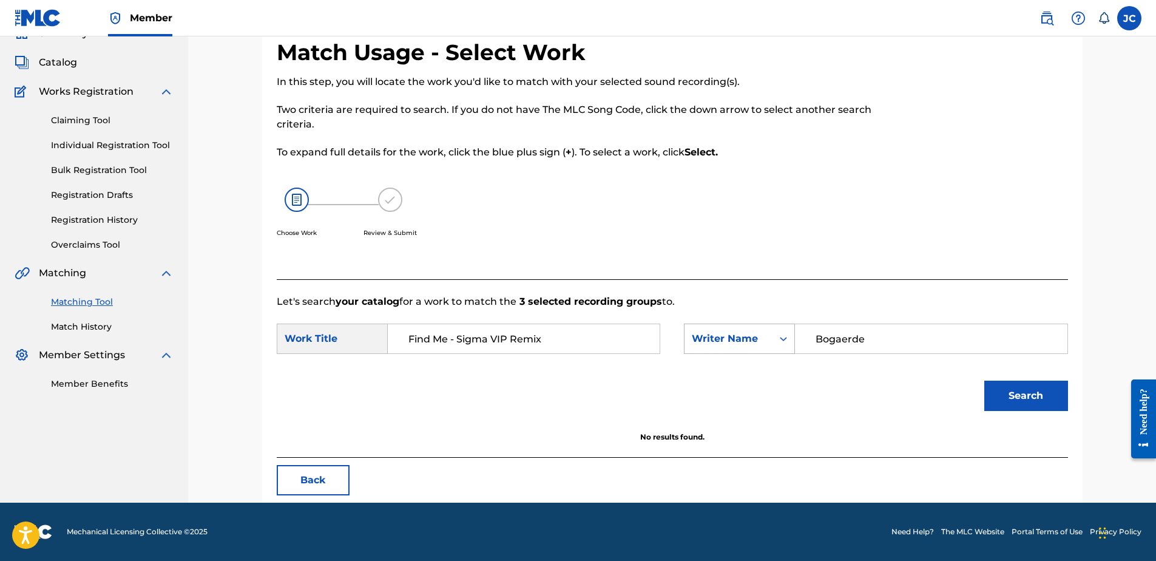
drag, startPoint x: 918, startPoint y: 335, endPoint x: 754, endPoint y: 340, distance: 164.0
click at [754, 340] on div "SearchWithCriteriad5449869-8fb7-47ed-8e94-84d8987ccba4 Writer Name [PERSON_NAME]" at bounding box center [876, 338] width 384 height 30
paste input "[PERSON_NAME]"
click at [923, 399] on button "Search" at bounding box center [1026, 396] width 84 height 30
drag, startPoint x: 898, startPoint y: 339, endPoint x: 655, endPoint y: 337, distance: 242.2
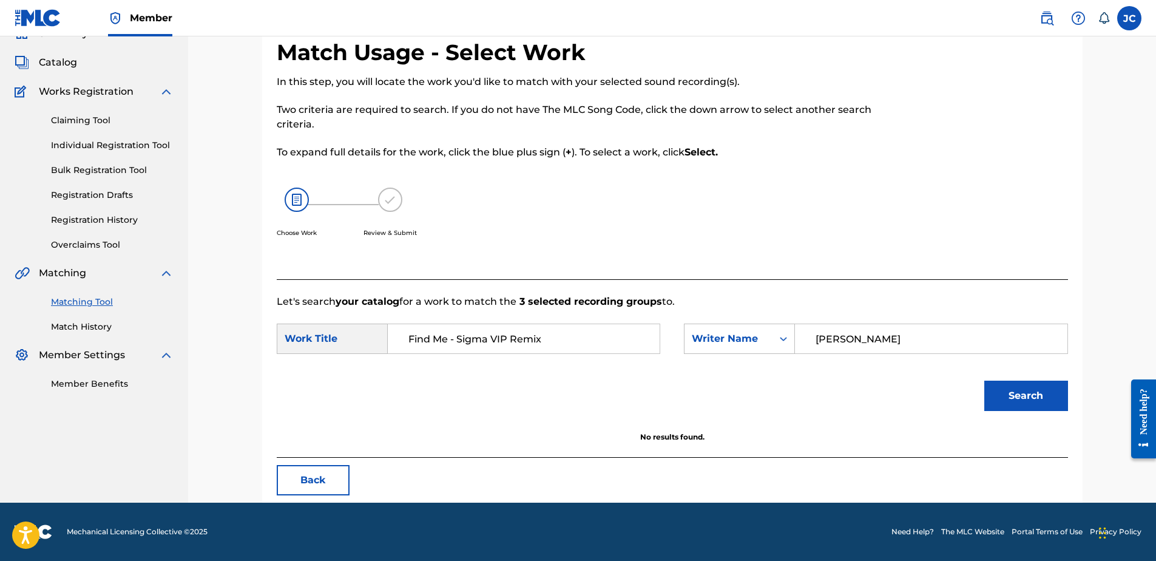
click at [655, 337] on div "SearchWithCriteria50c9556a-184a-47c8-bb5c-cf3b07cba309 Work Title Find Me - Sig…" at bounding box center [672, 342] width 791 height 38
paste input "[PERSON_NAME]"
click at [923, 387] on button "Search" at bounding box center [1026, 396] width 84 height 30
click at [923, 388] on button "Search" at bounding box center [1026, 396] width 84 height 30
click at [871, 339] on input "[PERSON_NAME]" at bounding box center [930, 338] width 251 height 29
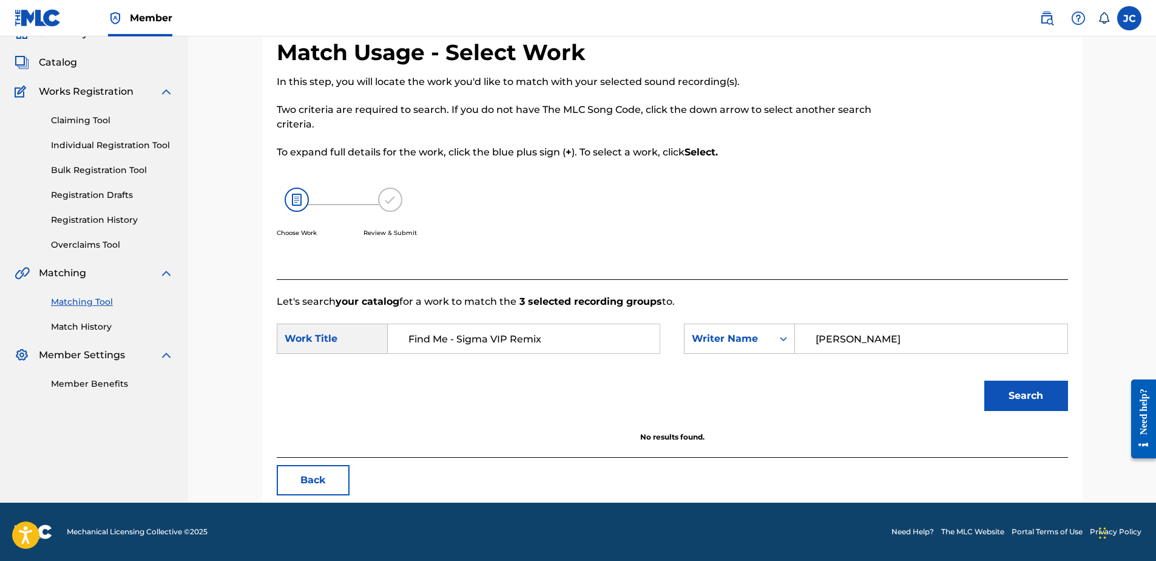
click at [871, 339] on input "[PERSON_NAME]" at bounding box center [930, 338] width 251 height 29
paste input "[PERSON_NAME]"
type input "[PERSON_NAME]"
click at [923, 381] on button "Search" at bounding box center [1026, 396] width 84 height 30
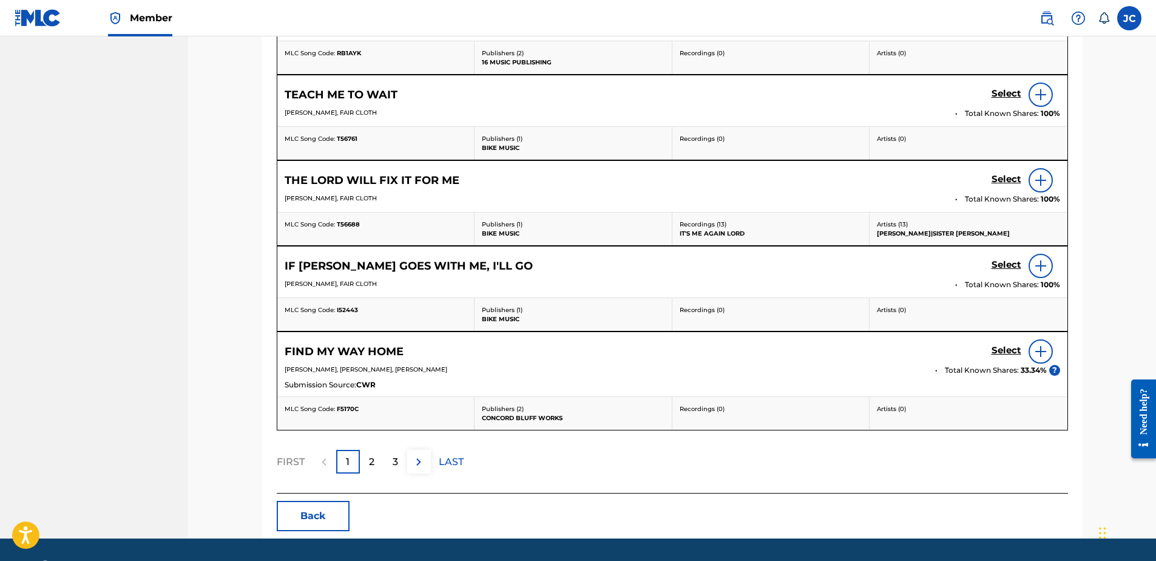
scroll to position [567, 0]
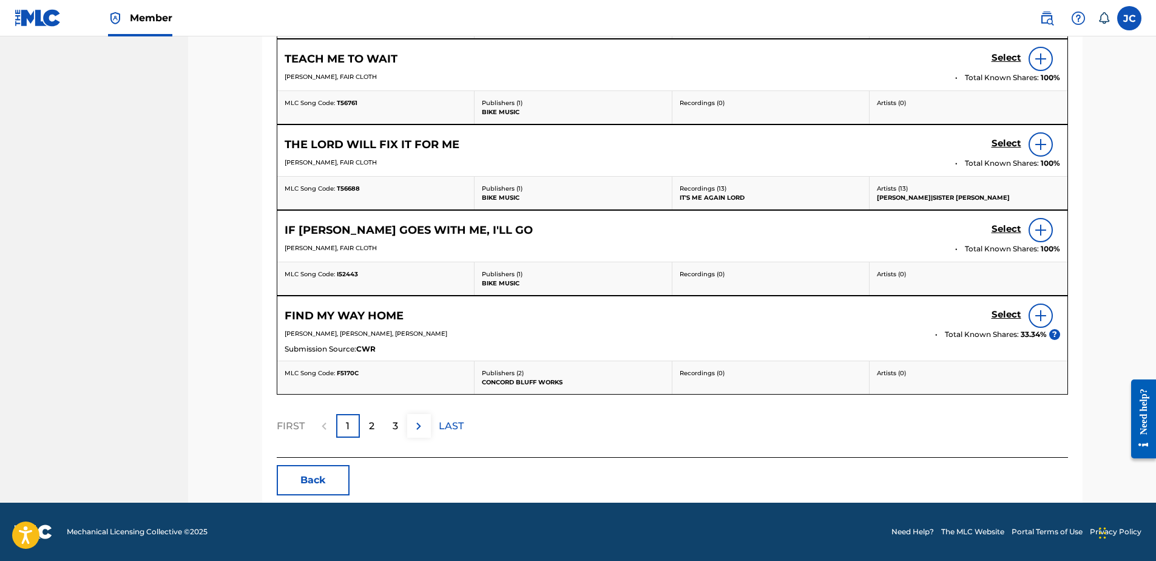
click at [325, 429] on button "Back" at bounding box center [313, 480] width 73 height 30
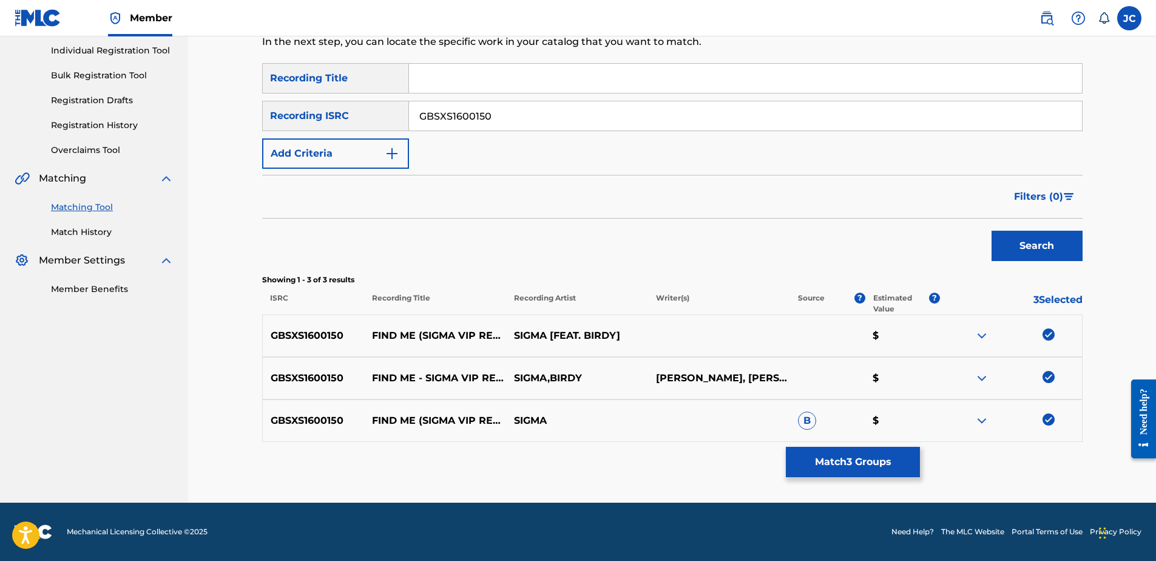
scroll to position [153, 0]
click at [923, 418] on img at bounding box center [1049, 419] width 12 height 12
click at [923, 373] on img at bounding box center [1049, 377] width 12 height 12
drag, startPoint x: 1050, startPoint y: 333, endPoint x: 1007, endPoint y: 347, distance: 44.9
click at [923, 333] on img at bounding box center [1049, 334] width 12 height 12
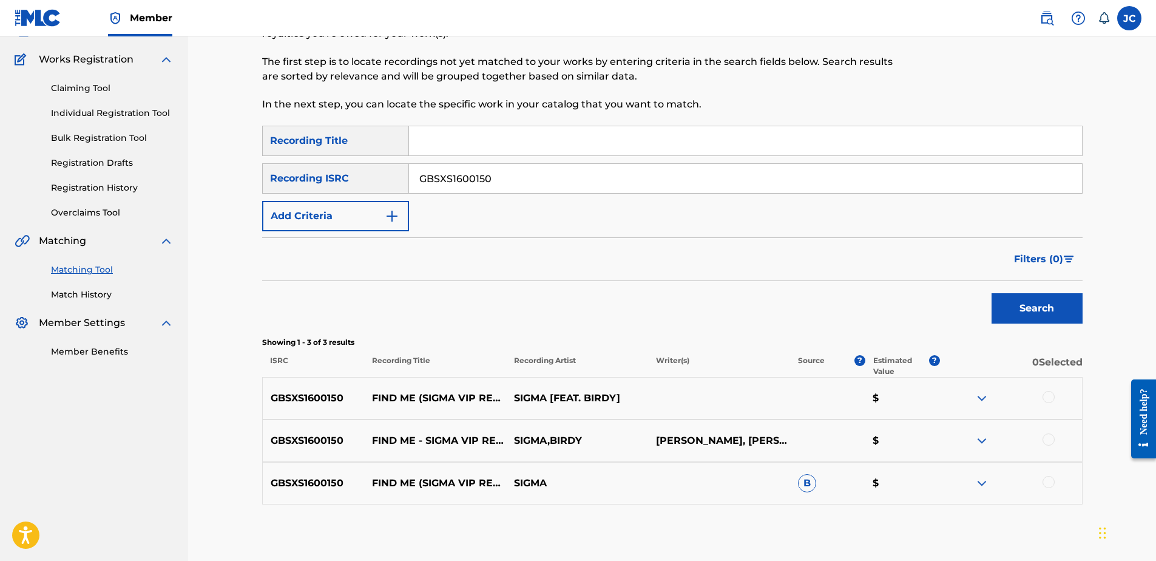
scroll to position [0, 0]
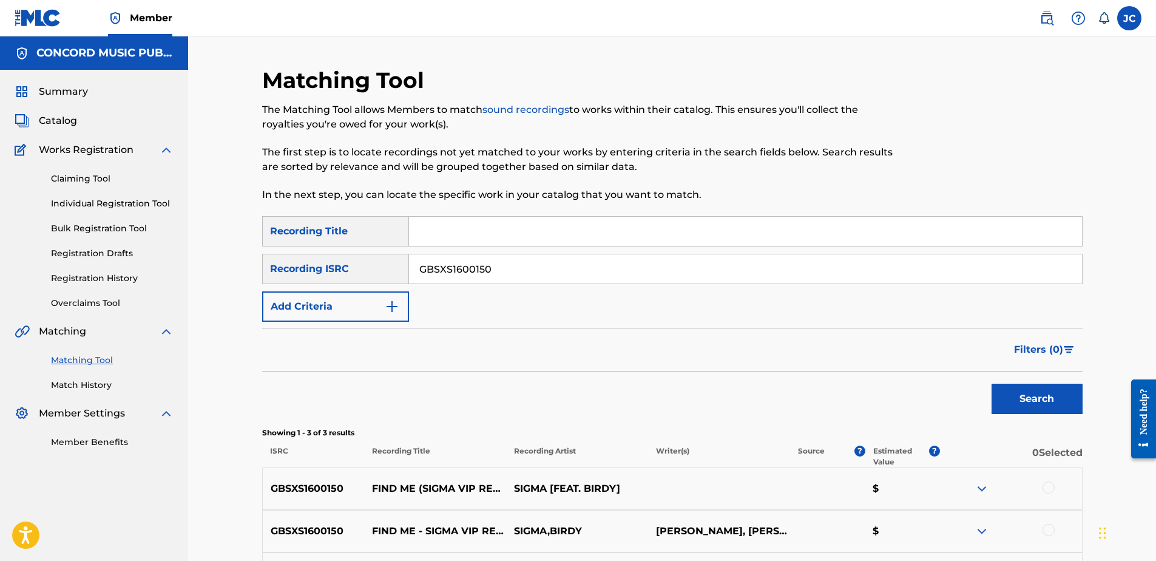
drag, startPoint x: 544, startPoint y: 265, endPoint x: 254, endPoint y: 270, distance: 290.2
click at [262, 269] on div "SearchWithCriteria17ab7d0c-1892-43b8-8edd-e166ec00ffca Recording ISRC GBSXS1600…" at bounding box center [672, 269] width 821 height 30
click at [469, 261] on input "Search Form" at bounding box center [745, 268] width 673 height 29
paste input "USAI50310103"
type input "USAI50310103"
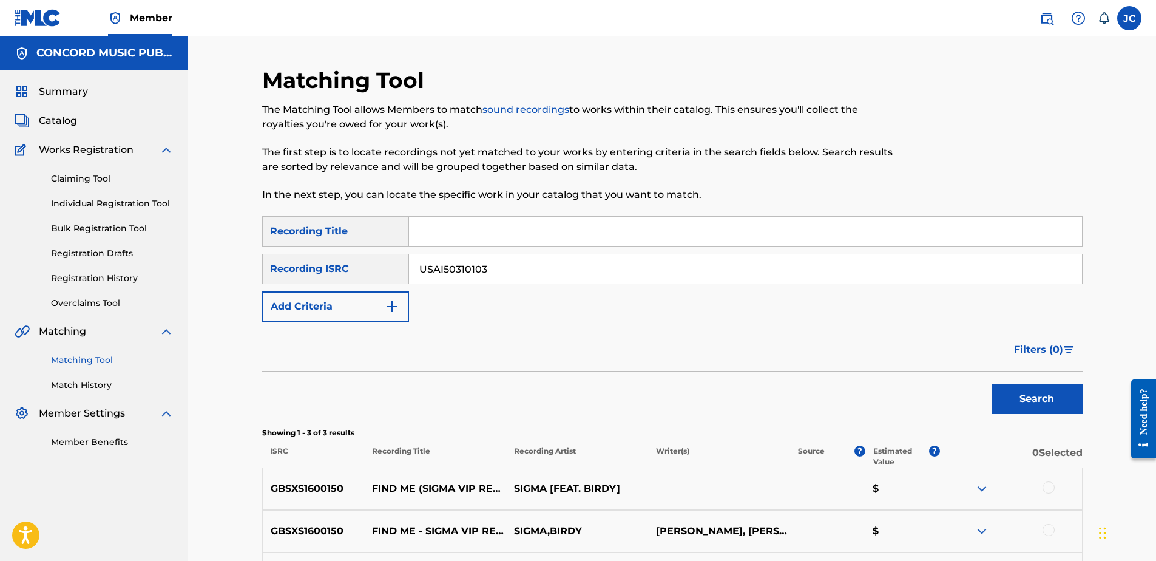
click at [923, 384] on button "Search" at bounding box center [1037, 399] width 91 height 30
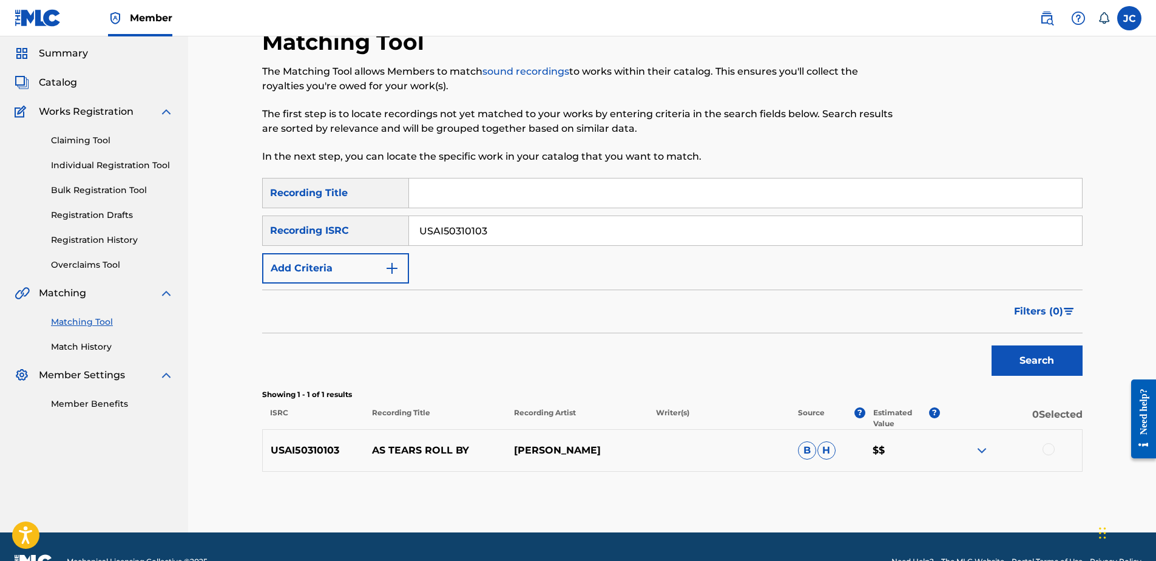
scroll to position [68, 0]
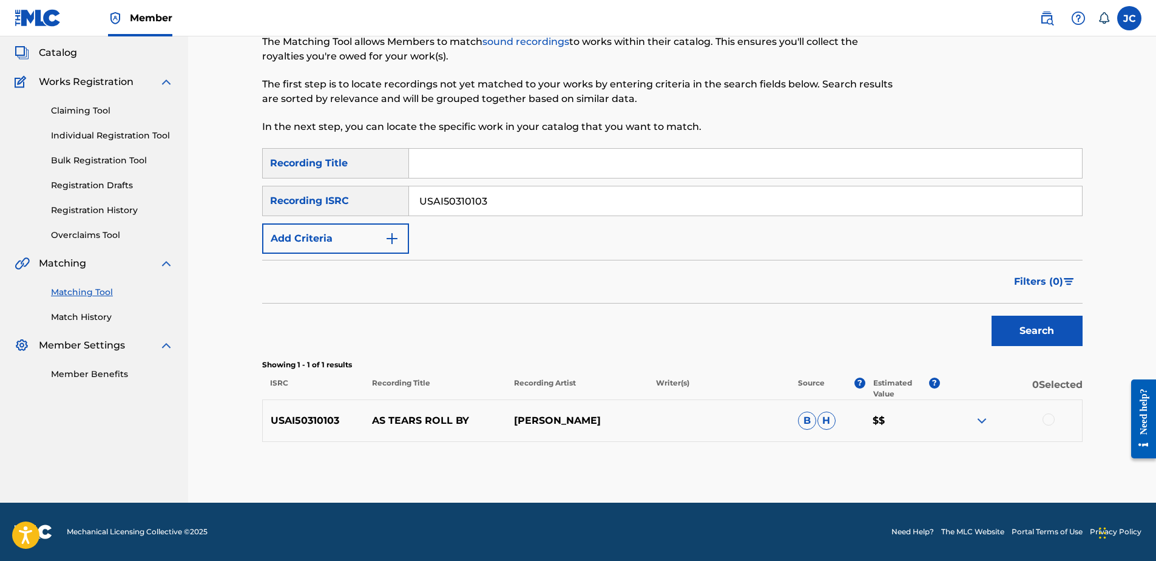
click at [923, 419] on div at bounding box center [1049, 419] width 12 height 12
click at [880, 429] on button "Match 1 Group" at bounding box center [853, 462] width 134 height 30
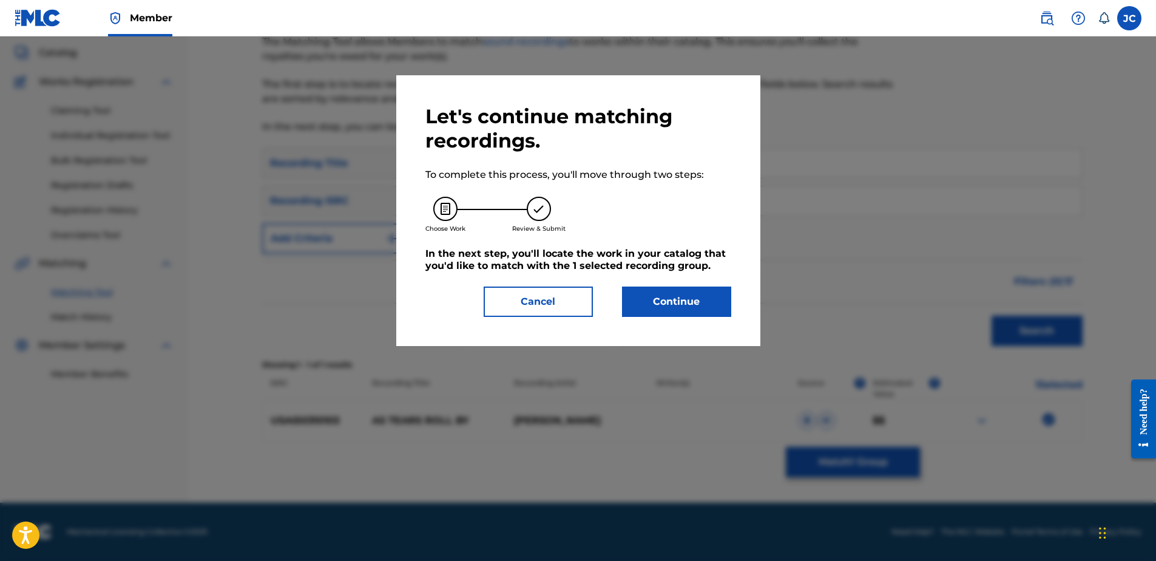
click at [712, 303] on button "Continue" at bounding box center [676, 301] width 109 height 30
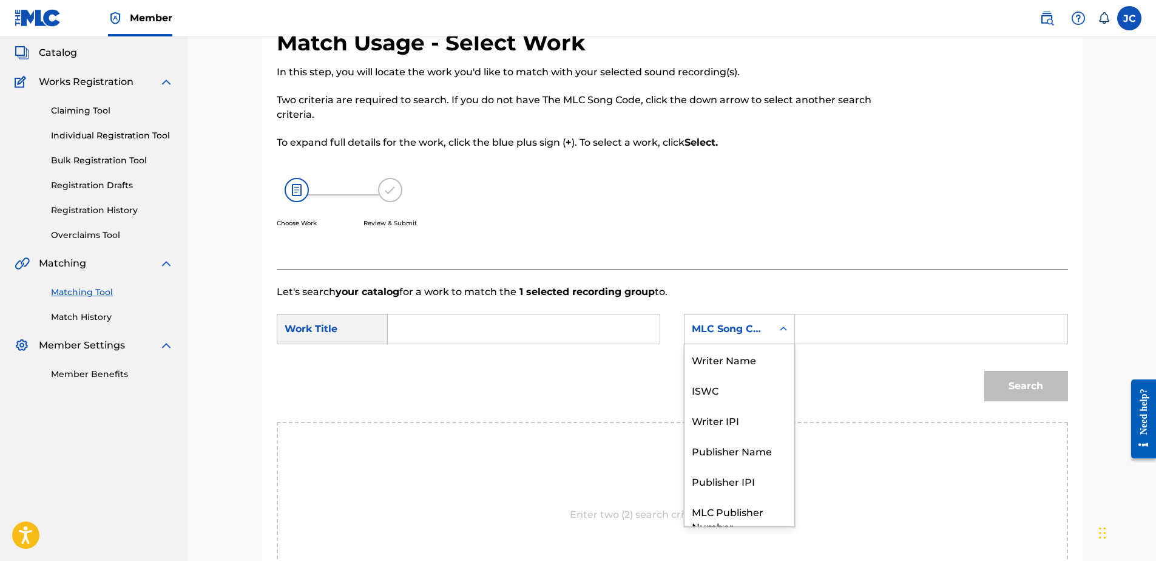
click at [770, 316] on div "MLC Song Code" at bounding box center [739, 329] width 111 height 30
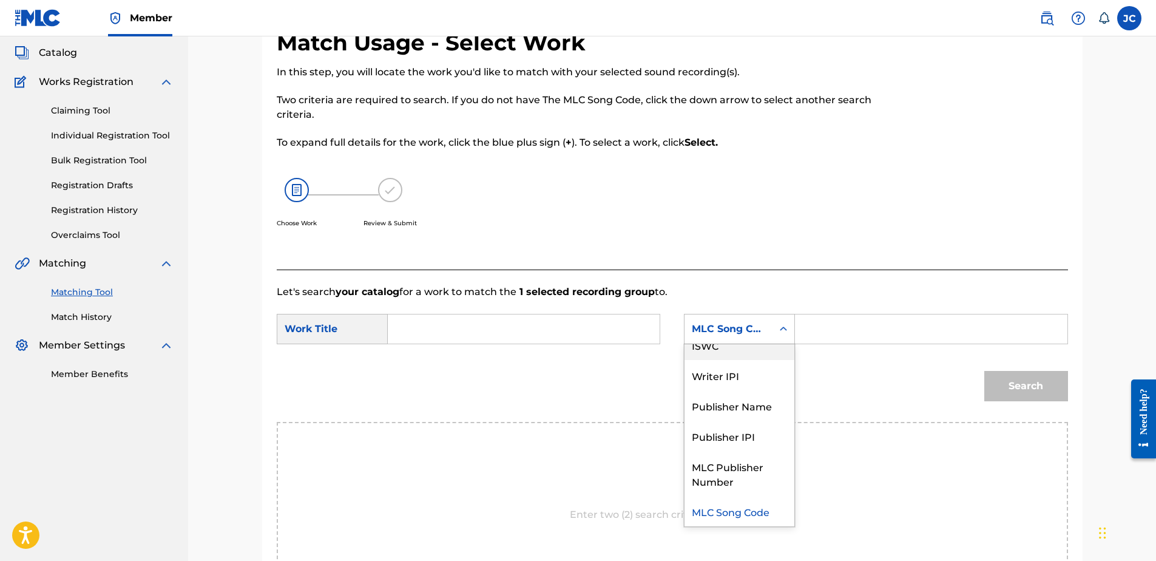
scroll to position [0, 0]
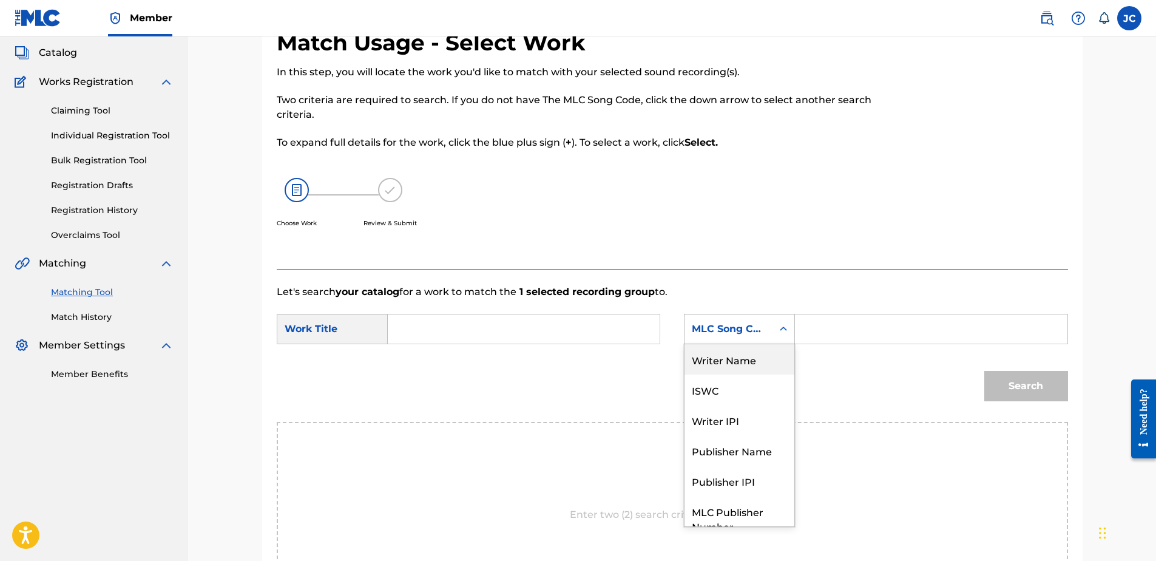
click at [717, 358] on div "Writer Name" at bounding box center [740, 359] width 110 height 30
click at [495, 324] on input "Search Form" at bounding box center [523, 328] width 251 height 29
paste input "As Tears Roll By"
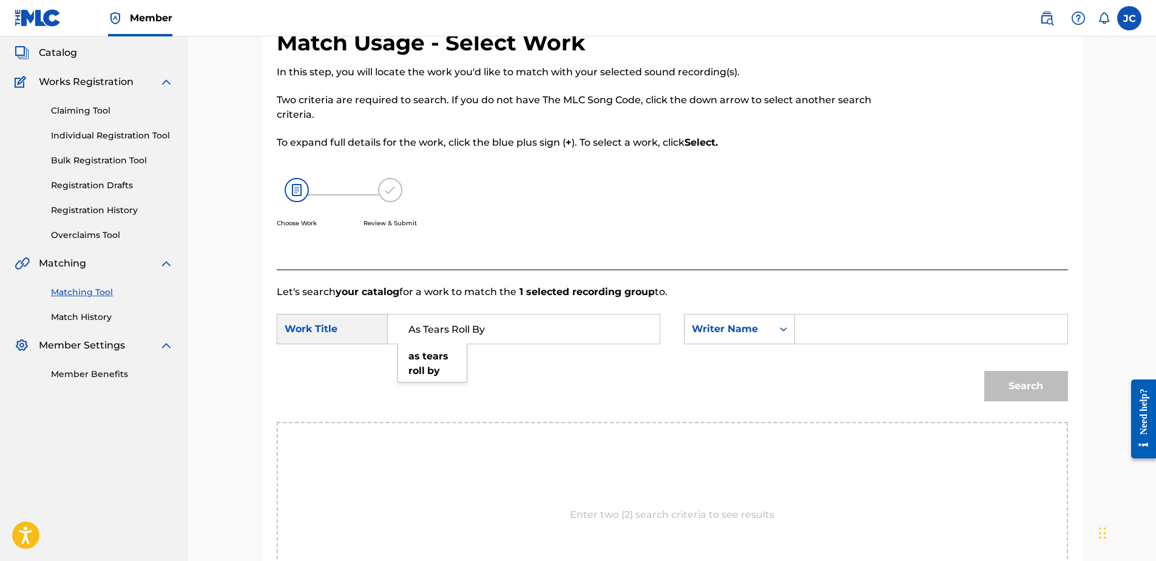
type input "As Tears Roll By"
click at [823, 318] on input "Search Form" at bounding box center [930, 328] width 251 height 29
paste input "[PERSON_NAME]"
type input "[PERSON_NAME]"
click at [923, 371] on button "Search" at bounding box center [1026, 386] width 84 height 30
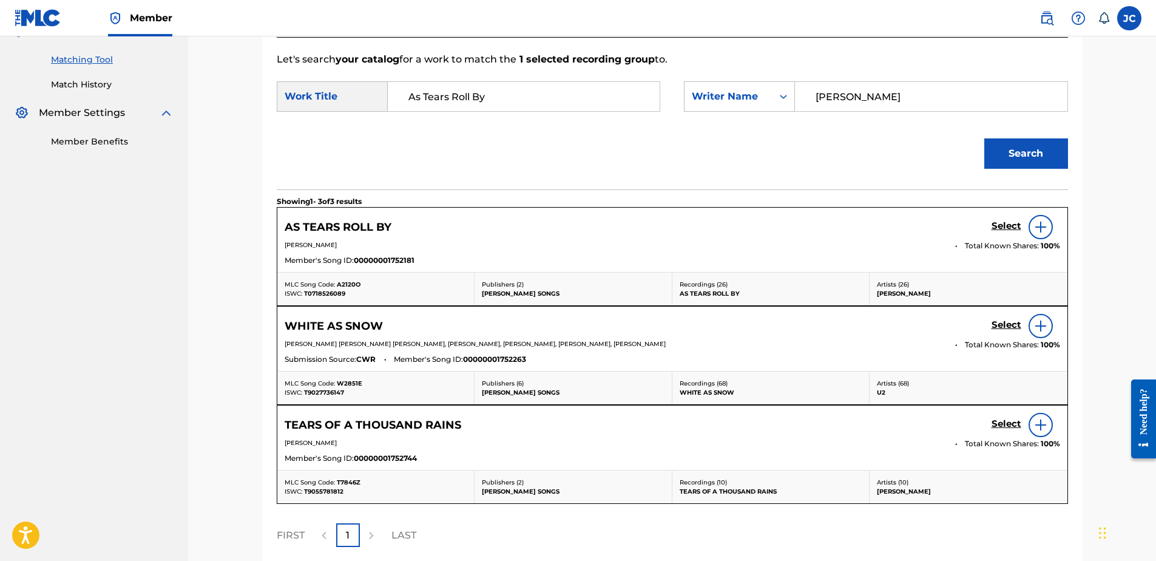
scroll to position [311, 0]
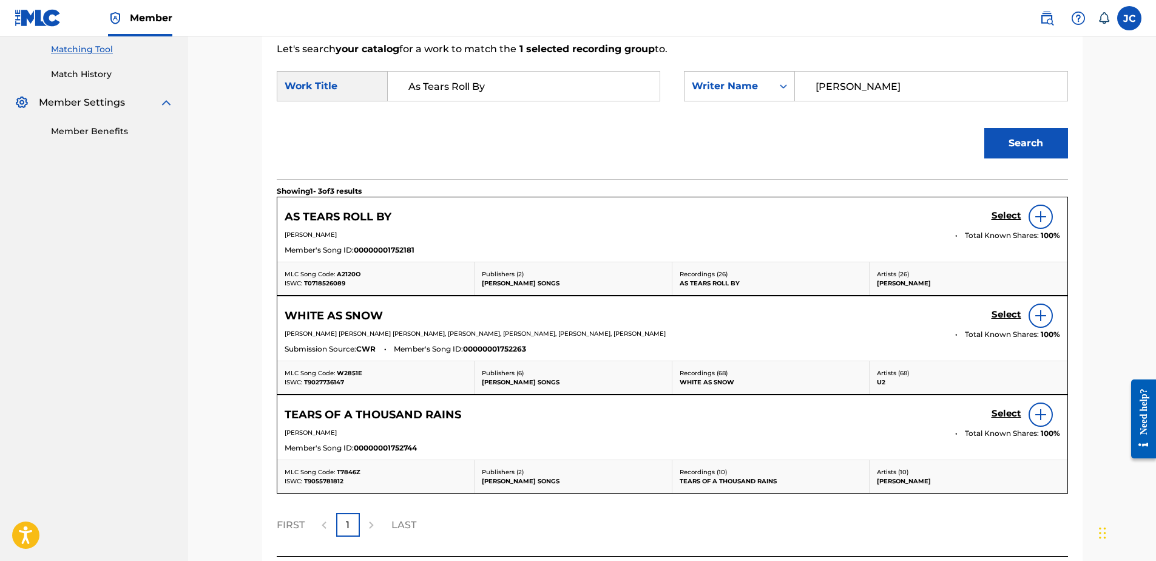
click at [316, 235] on span "[PERSON_NAME]" at bounding box center [311, 235] width 52 height 8
drag, startPoint x: 316, startPoint y: 235, endPoint x: 357, endPoint y: 237, distance: 41.3
click at [357, 237] on p "[PERSON_NAME]" at bounding box center [616, 234] width 662 height 9
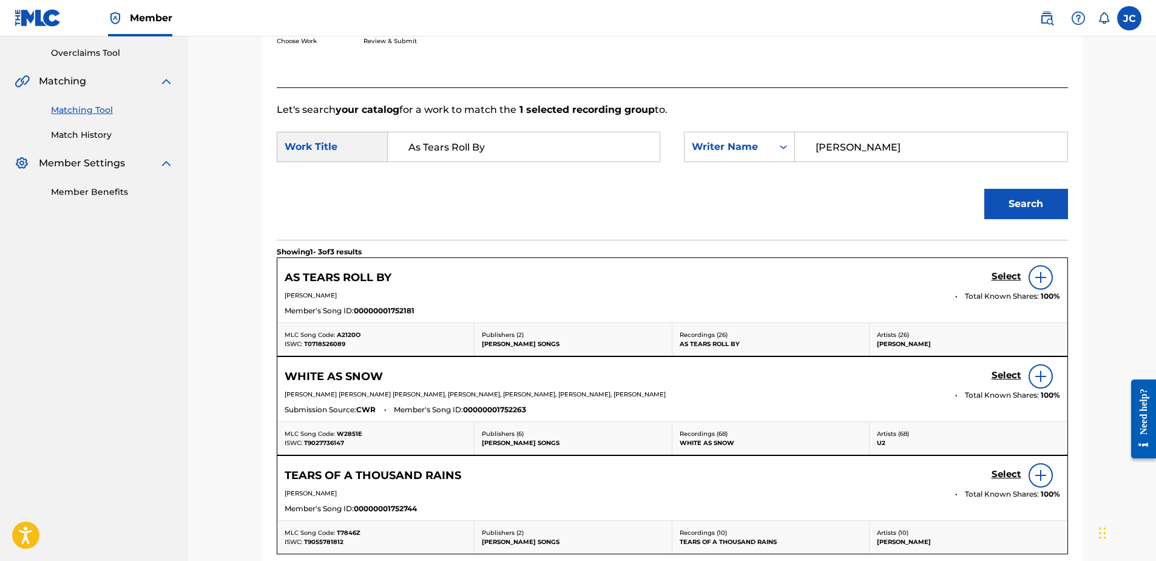
click at [923, 283] on img at bounding box center [1041, 277] width 15 height 15
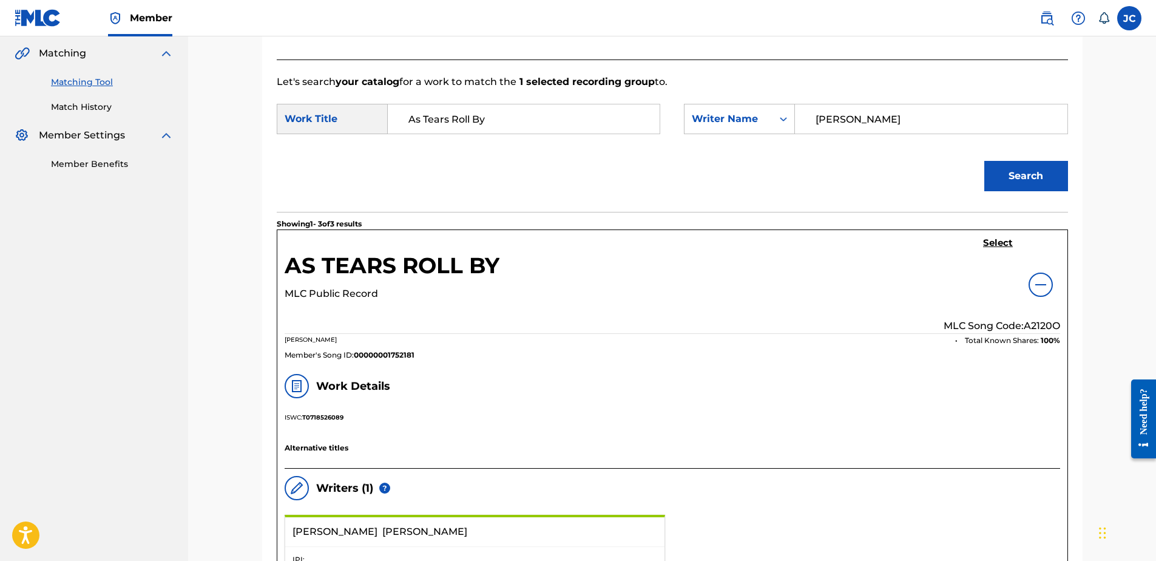
scroll to position [129, 0]
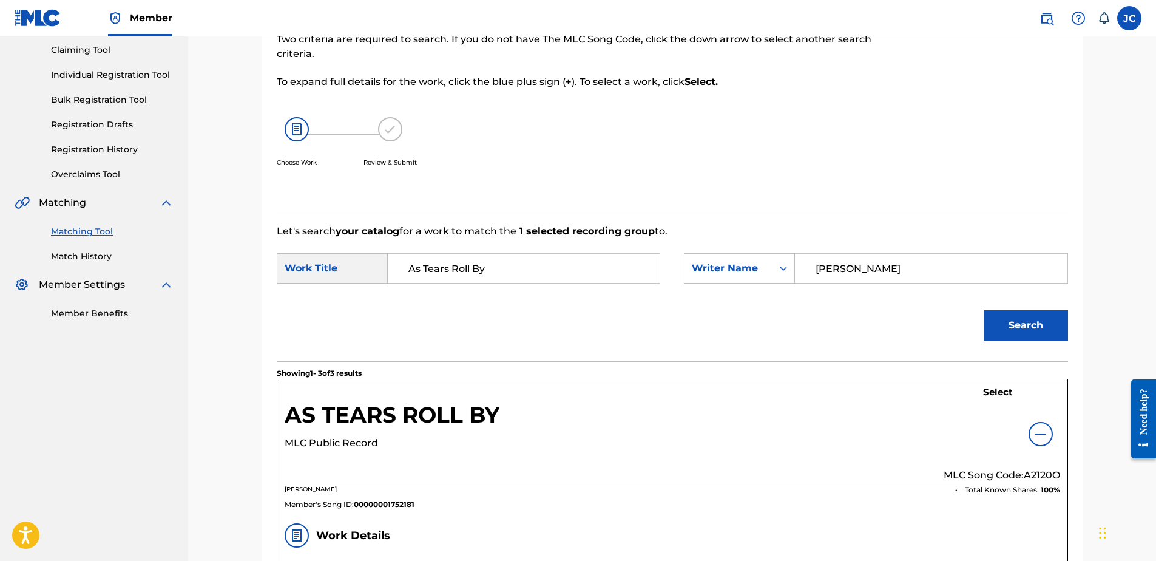
click at [923, 398] on h5 "Select" at bounding box center [998, 393] width 30 height 12
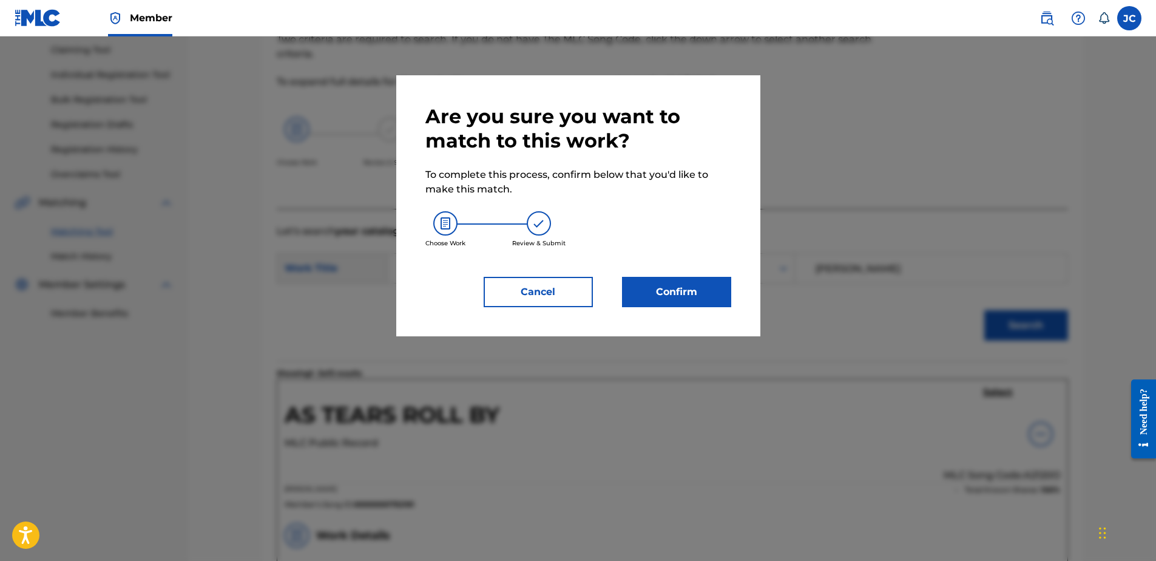
click at [657, 292] on button "Confirm" at bounding box center [676, 292] width 109 height 30
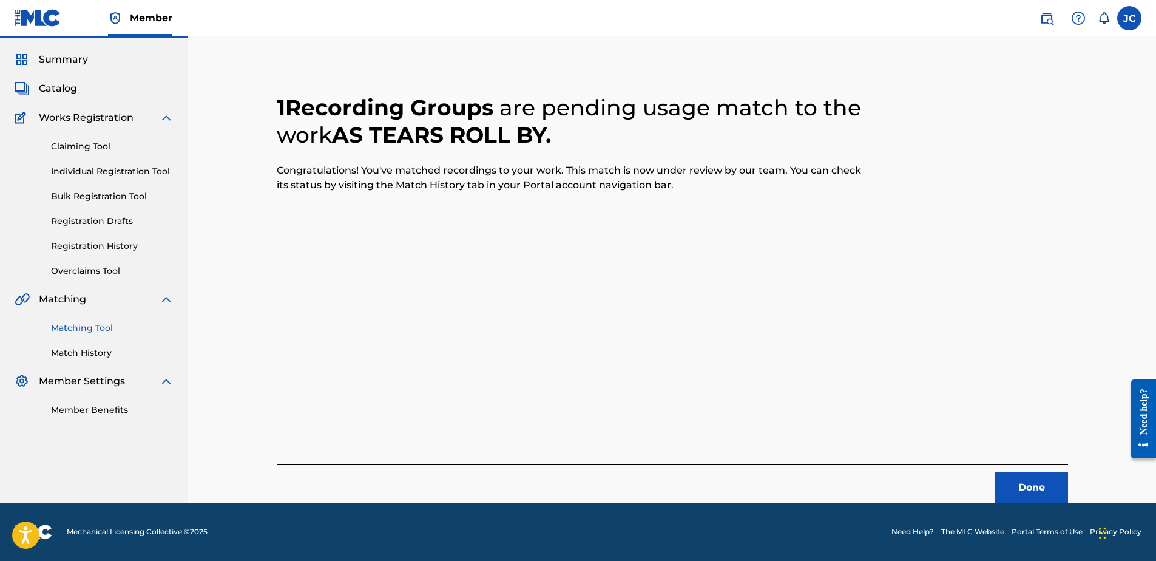
scroll to position [32, 0]
click at [923, 429] on button "Done" at bounding box center [1031, 487] width 73 height 30
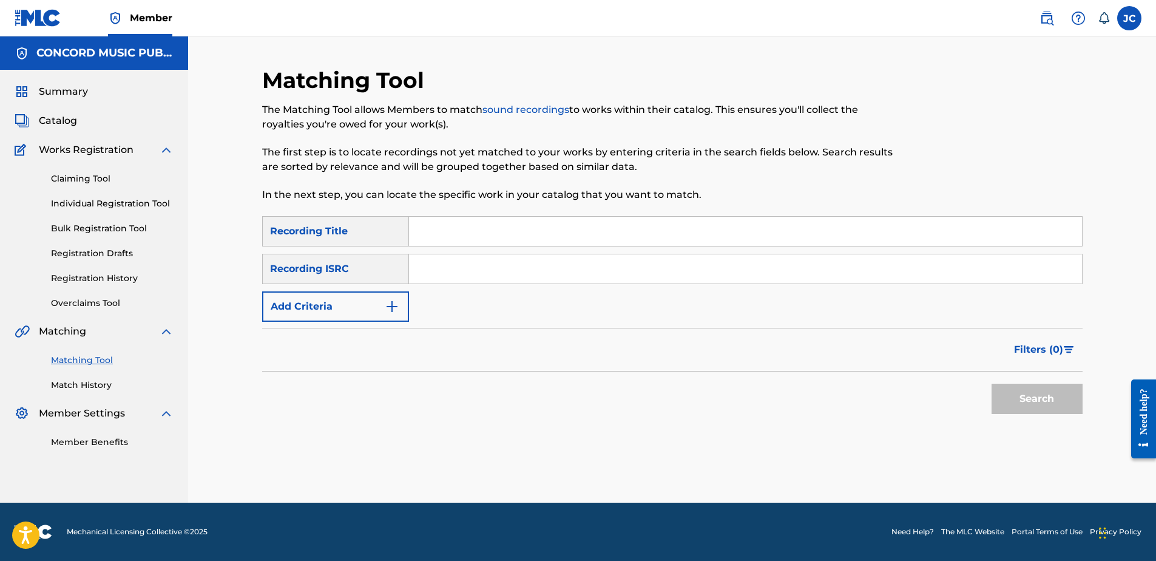
scroll to position [0, 0]
click at [470, 269] on input "Search Form" at bounding box center [745, 268] width 673 height 29
paste input "NLA509403212"
type input "NLA509403212"
click at [923, 384] on button "Search" at bounding box center [1037, 399] width 91 height 30
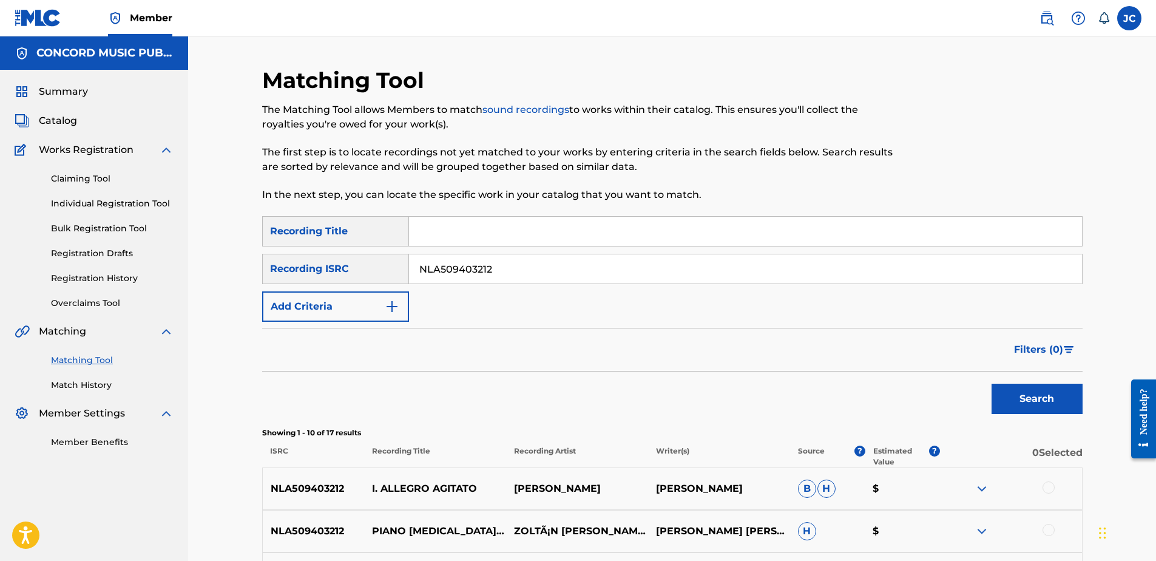
drag, startPoint x: 563, startPoint y: 266, endPoint x: 341, endPoint y: 257, distance: 221.7
click at [340, 257] on div "SearchWithCriteria17ab7d0c-1892-43b8-8edd-e166ec00ffca Recording ISRC NLA509403…" at bounding box center [672, 269] width 821 height 30
click at [558, 281] on input "Search Form" at bounding box center [745, 268] width 673 height 29
paste input "USCR89514805"
type input "USCR89514805"
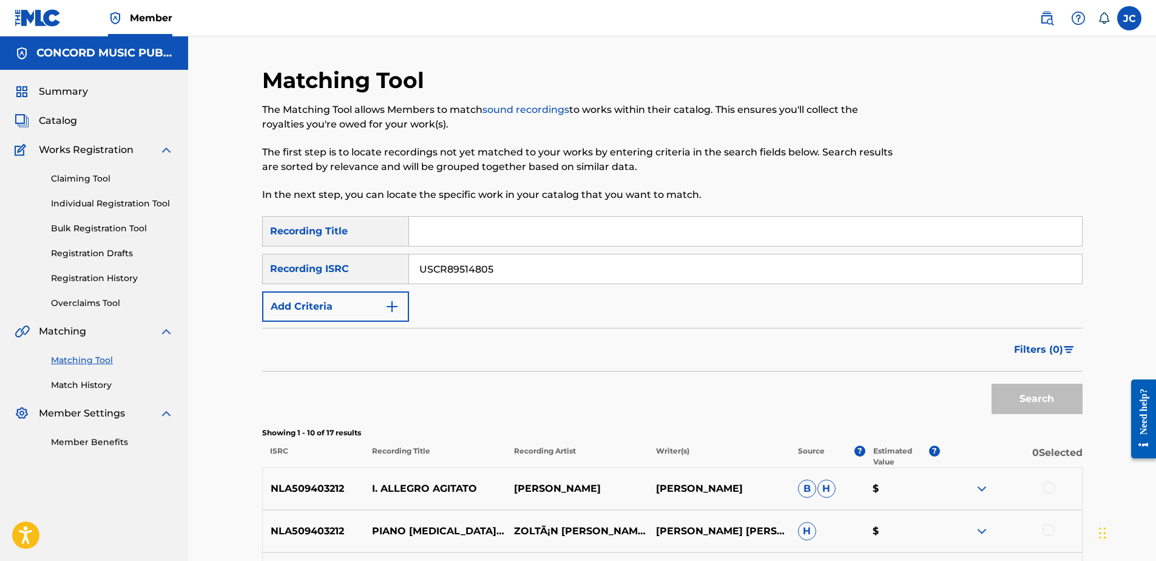
click at [923, 384] on button "Search" at bounding box center [1037, 399] width 91 height 30
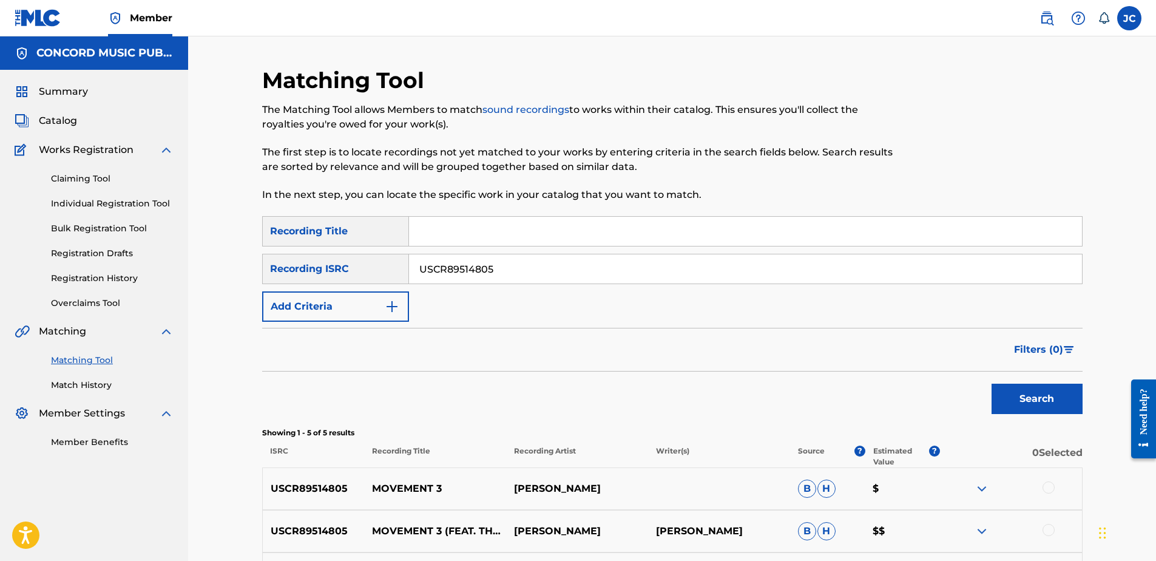
drag, startPoint x: 535, startPoint y: 275, endPoint x: 245, endPoint y: 251, distance: 291.1
click at [251, 256] on div "Matching Tool The Matching Tool allows Members to match sound recordings to wor…" at bounding box center [673, 404] width 850 height 674
click at [535, 274] on input "Search Form" at bounding box center [745, 268] width 673 height 29
paste input "USDM31572701"
type input "USDM31572701"
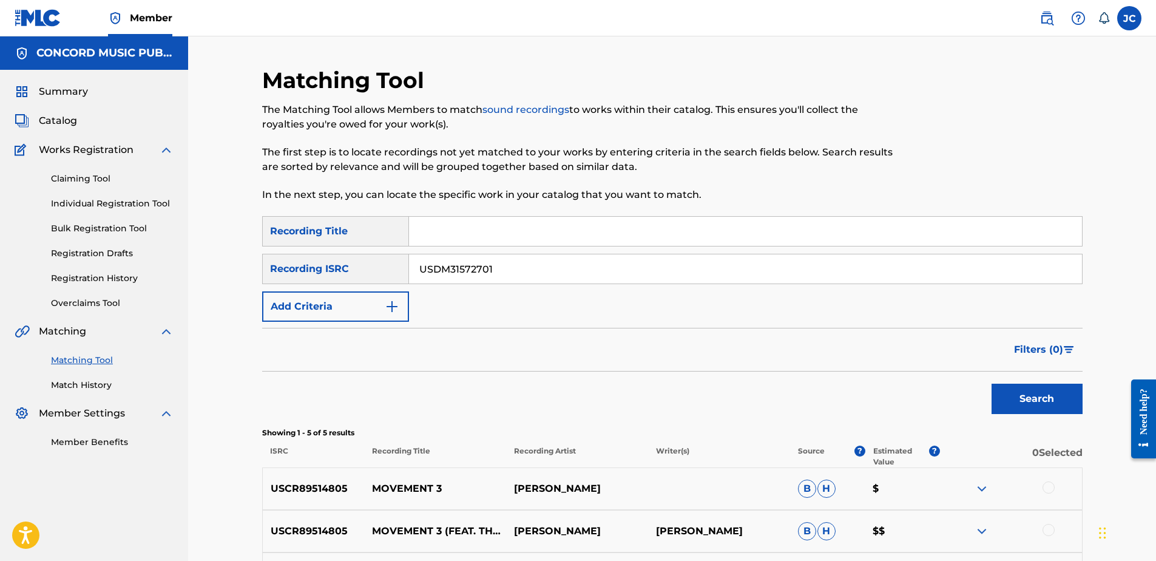
click at [923, 384] on button "Search" at bounding box center [1037, 399] width 91 height 30
drag, startPoint x: 606, startPoint y: 265, endPoint x: 390, endPoint y: 261, distance: 216.1
click at [407, 263] on div "SearchWithCriteria17ab7d0c-1892-43b8-8edd-e166ec00ffca Recording ISRC USDM31572…" at bounding box center [672, 269] width 821 height 30
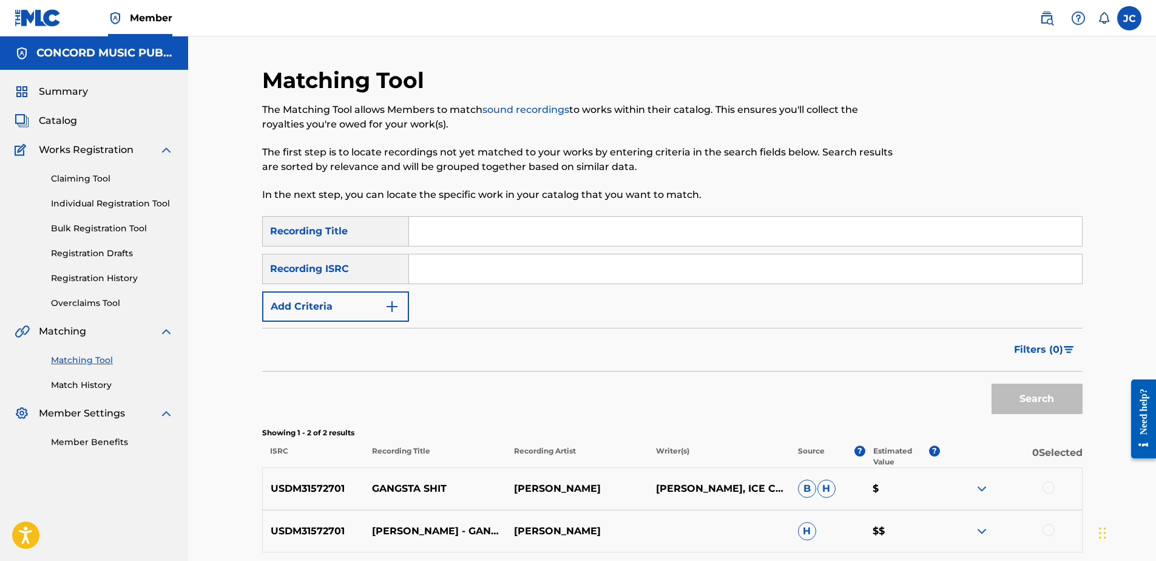
click at [482, 270] on input "Search Form" at bounding box center [745, 268] width 673 height 29
paste input "DELV42400862"
type input "DELV42400862"
click at [923, 384] on button "Search" at bounding box center [1037, 399] width 91 height 30
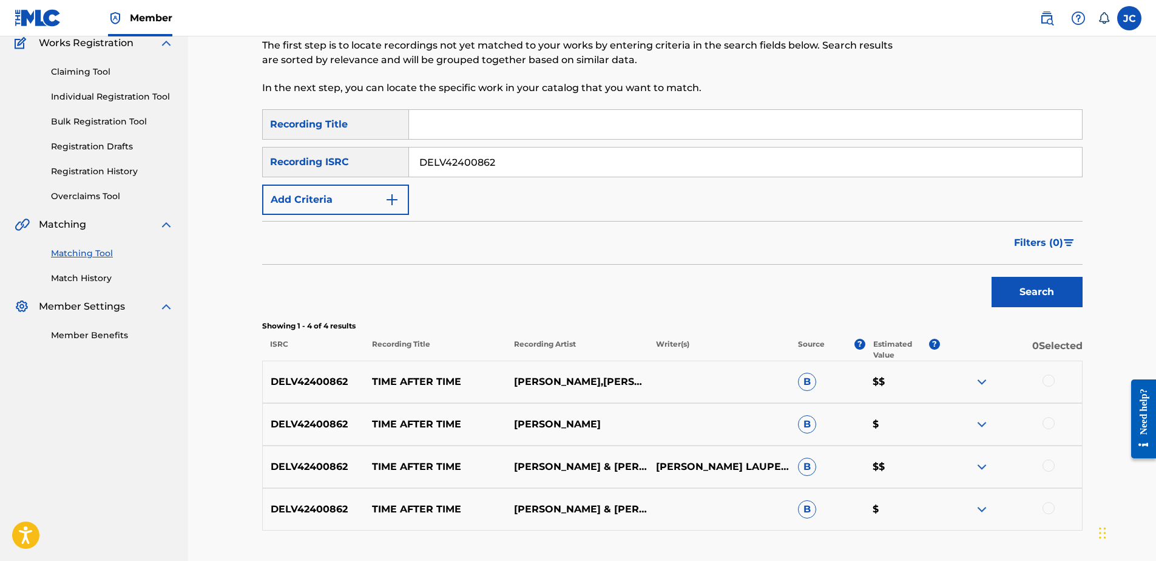
scroll to position [195, 0]
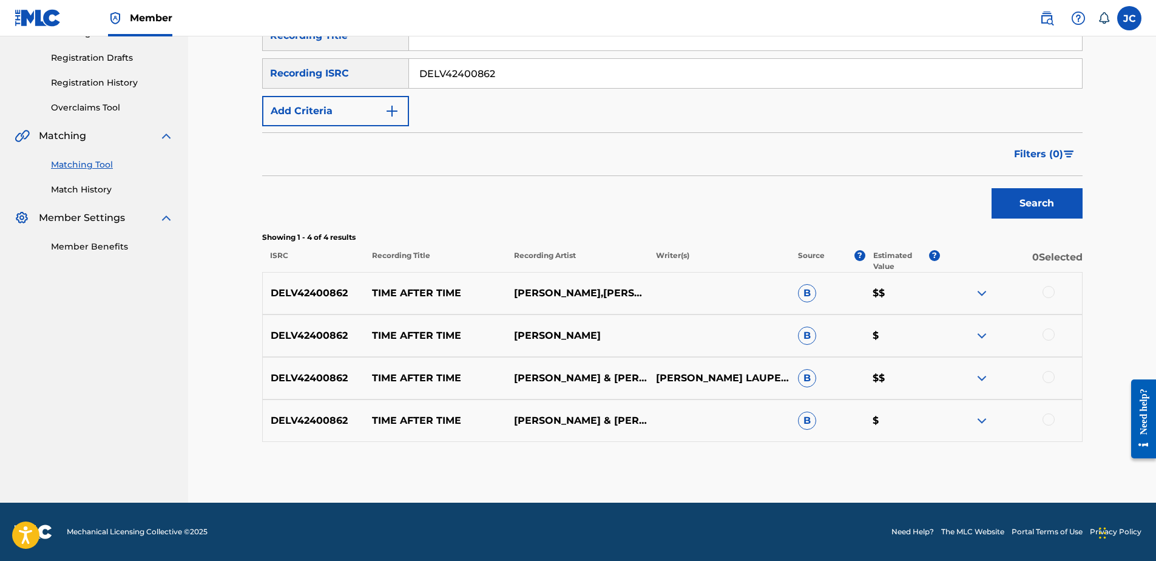
click at [923, 422] on div at bounding box center [1049, 419] width 12 height 12
click at [923, 379] on div at bounding box center [1049, 377] width 12 height 12
click at [923, 328] on div "DELV42400862 TIME AFTER TIME [PERSON_NAME] B $" at bounding box center [672, 335] width 821 height 42
click at [923, 333] on div at bounding box center [1049, 334] width 12 height 12
click at [923, 289] on div at bounding box center [1049, 292] width 12 height 12
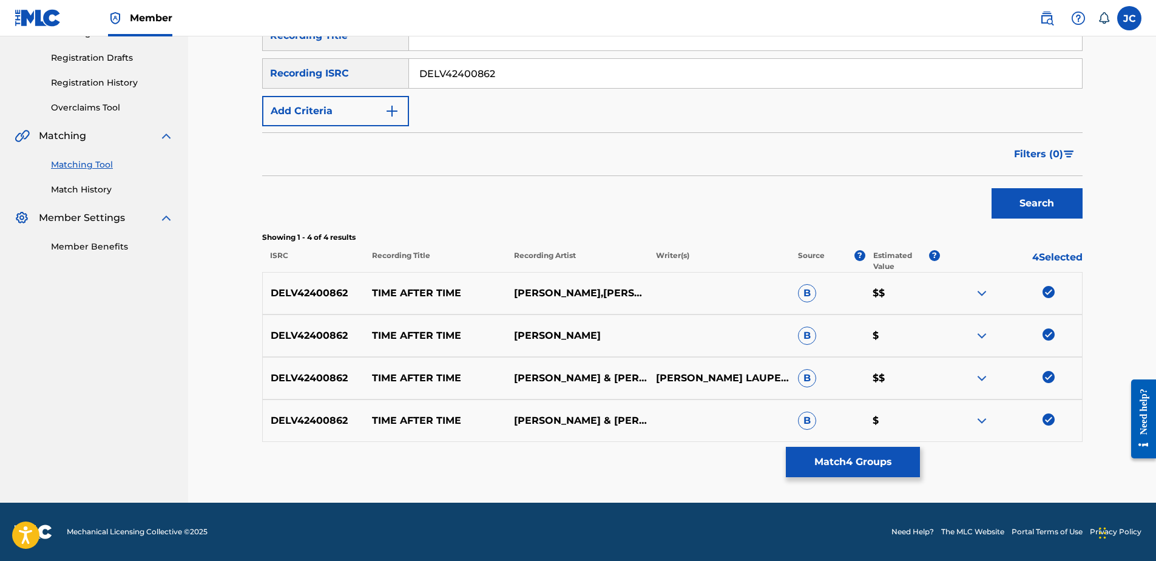
click at [869, 429] on button "Match 4 Groups" at bounding box center [853, 462] width 134 height 30
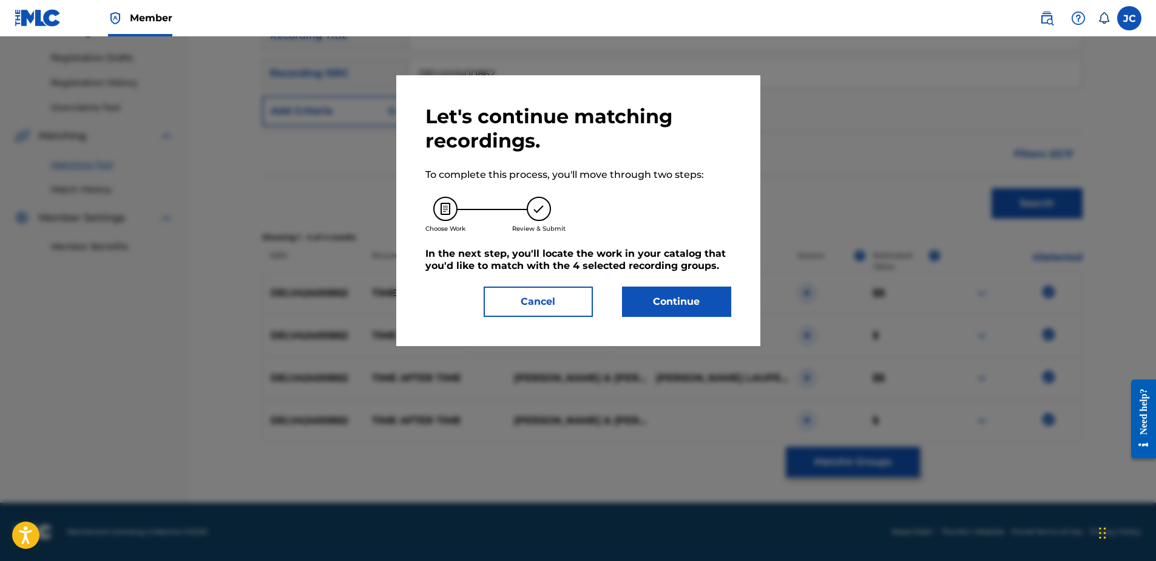
click at [688, 291] on button "Continue" at bounding box center [676, 301] width 109 height 30
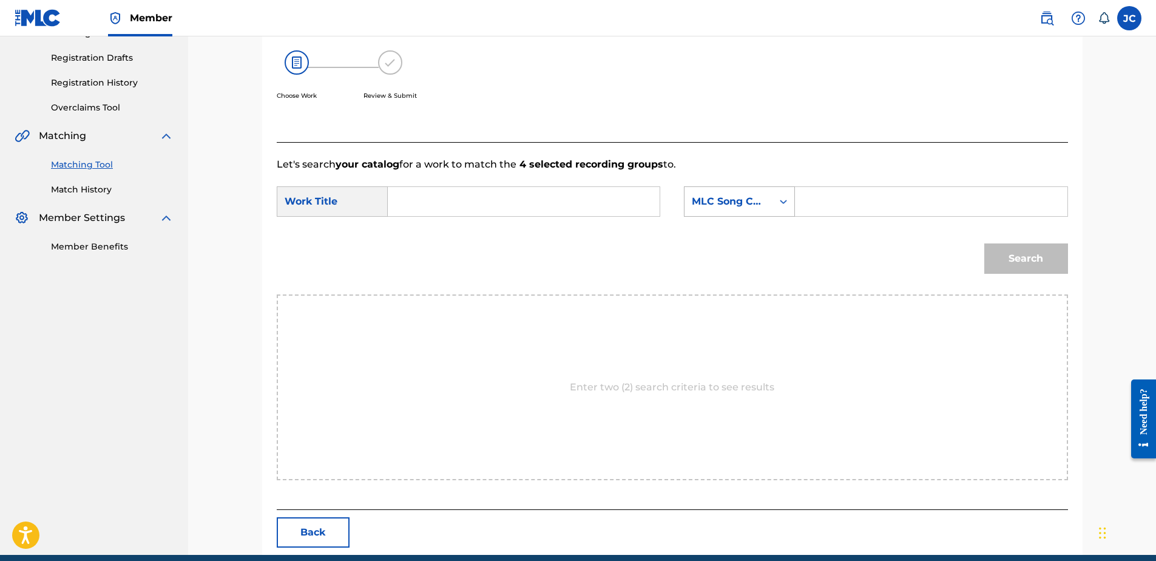
click at [716, 201] on div "MLC Song Code" at bounding box center [728, 201] width 73 height 15
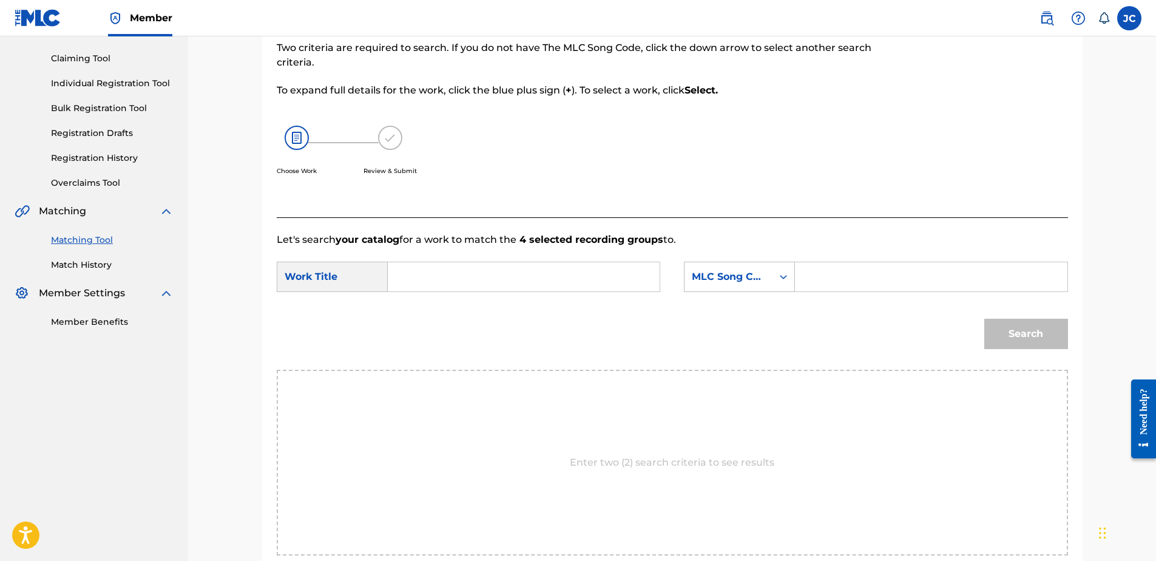
scroll to position [121, 0]
click at [754, 272] on div "MLC Song Code" at bounding box center [728, 275] width 73 height 15
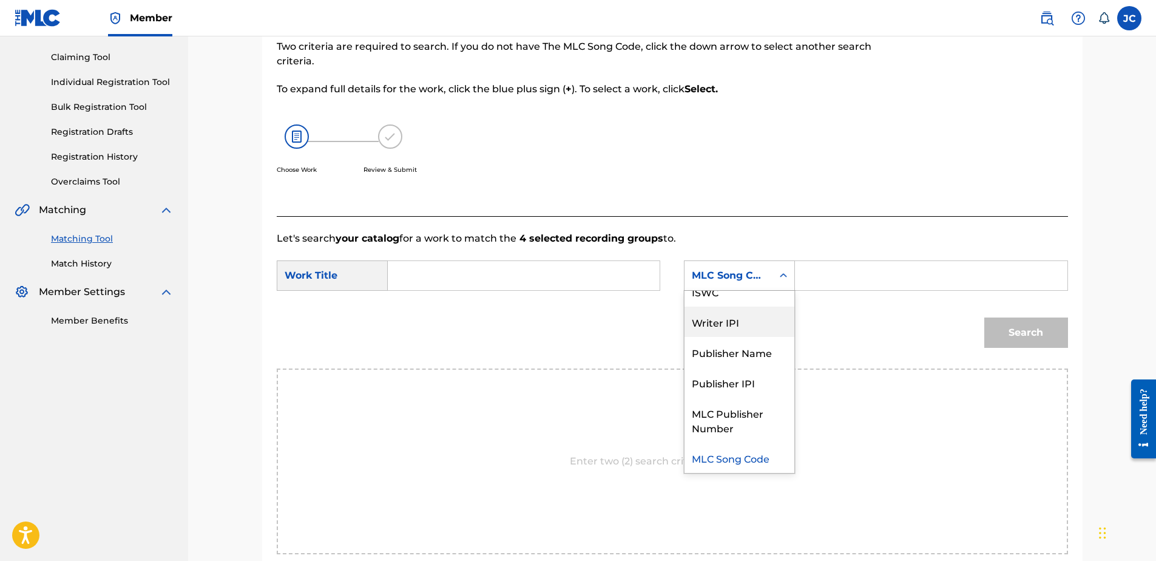
scroll to position [0, 0]
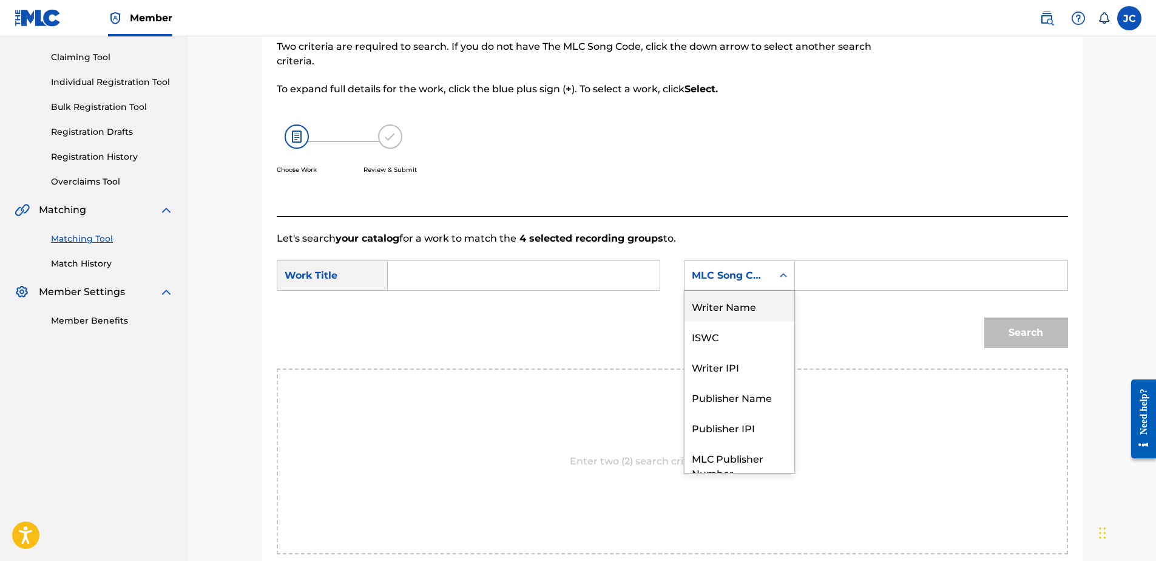
click at [739, 307] on div "Writer Name" at bounding box center [740, 306] width 110 height 30
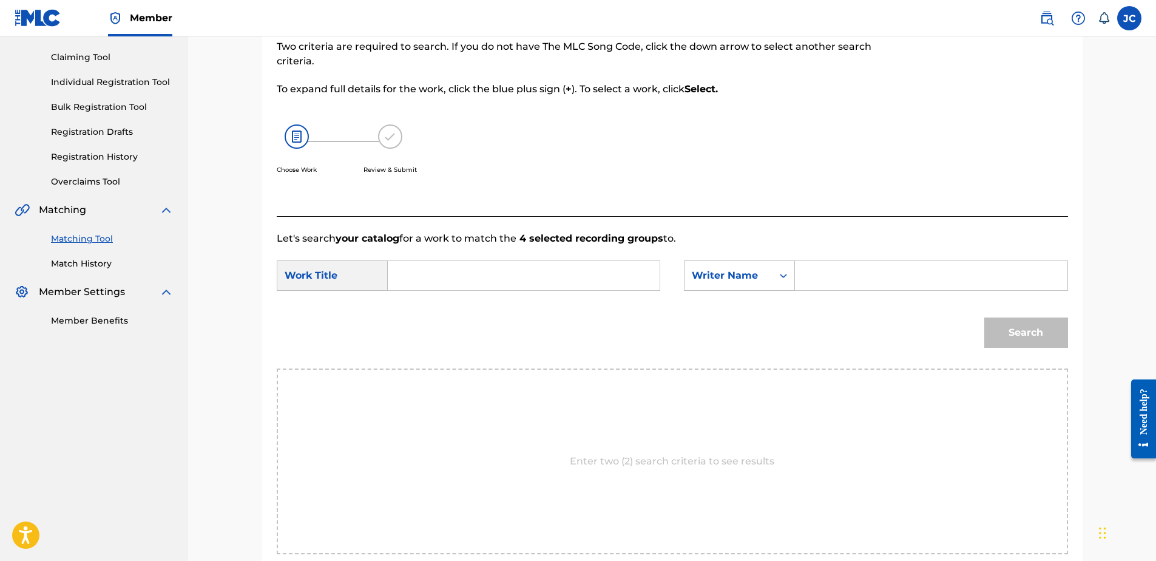
click at [609, 268] on input "Search Form" at bounding box center [523, 275] width 251 height 29
paste input "Time After Time"
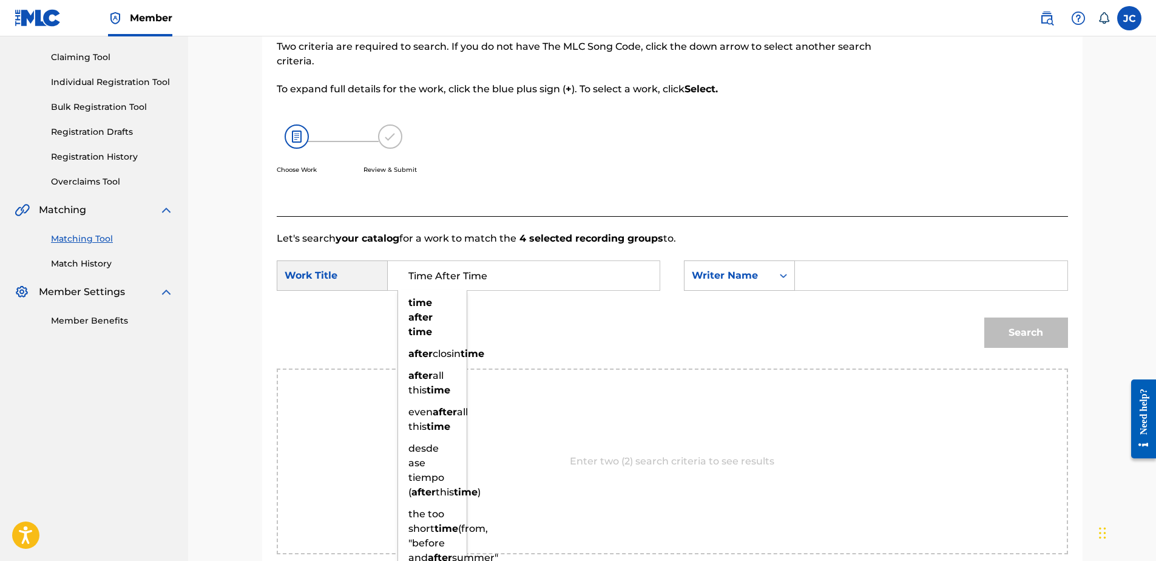
type input "Time After Time"
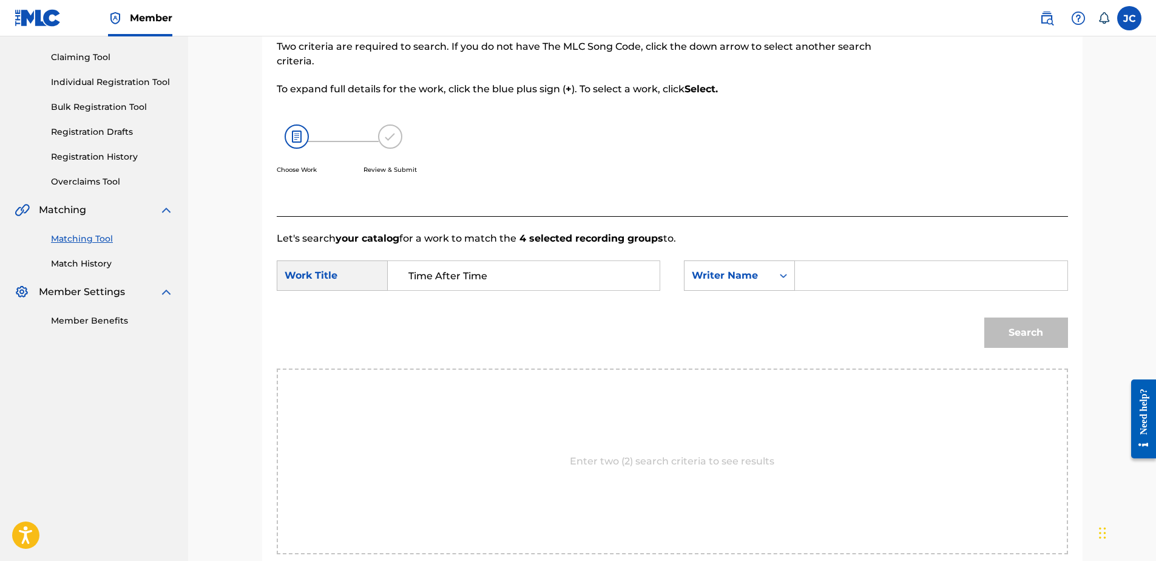
click at [831, 274] on input "Search Form" at bounding box center [930, 275] width 251 height 29
type input "LAUPER"
click at [923, 323] on button "Search" at bounding box center [1026, 332] width 84 height 30
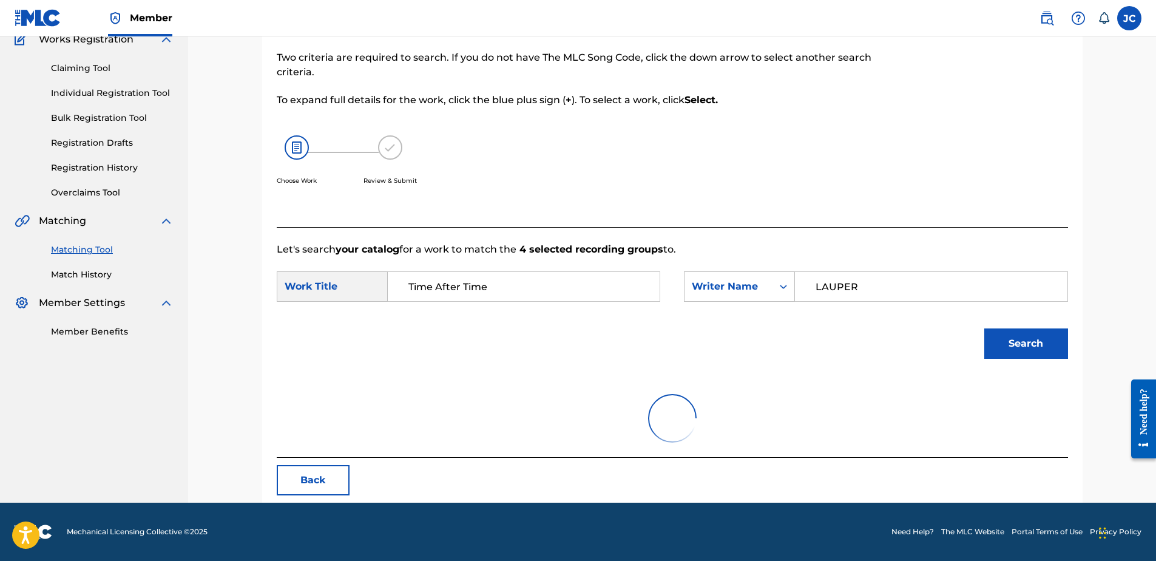
scroll to position [121, 0]
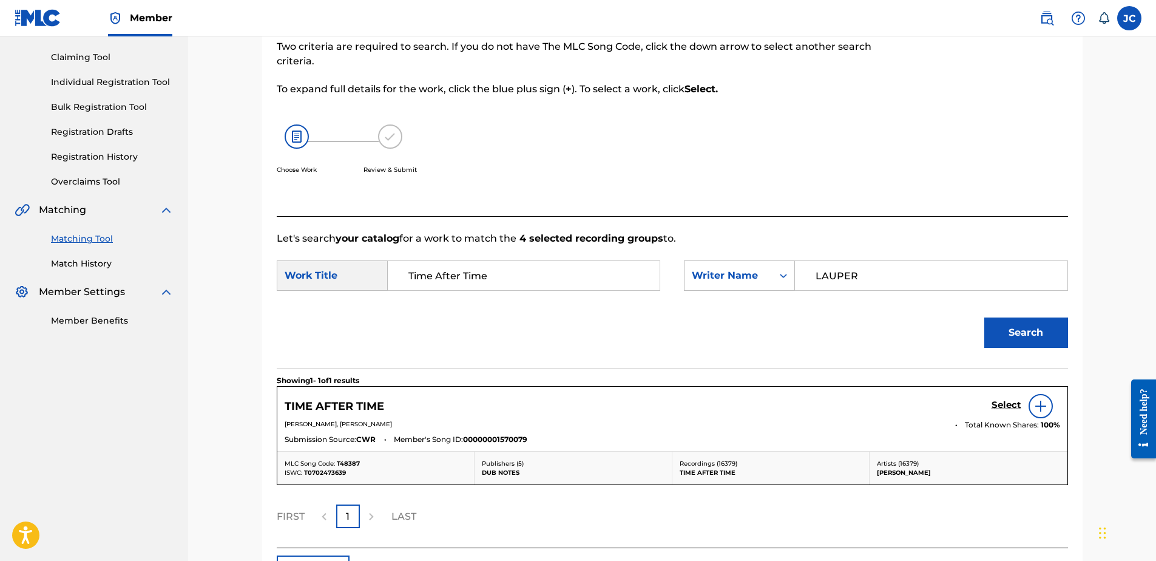
click at [923, 410] on h5 "Select" at bounding box center [1007, 405] width 30 height 12
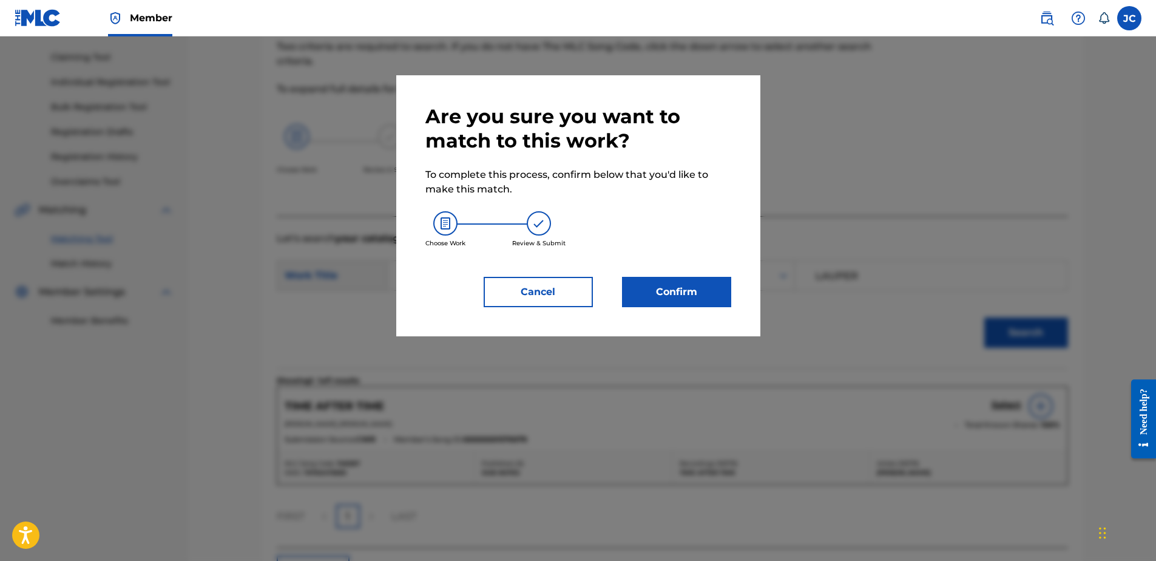
click at [658, 288] on button "Confirm" at bounding box center [676, 292] width 109 height 30
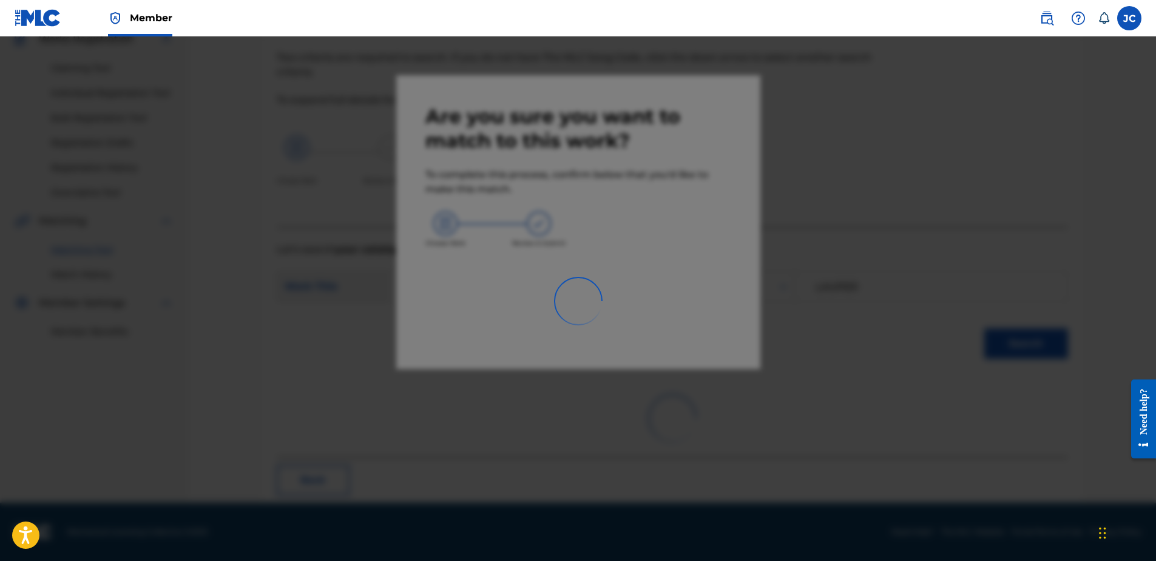
scroll to position [32, 0]
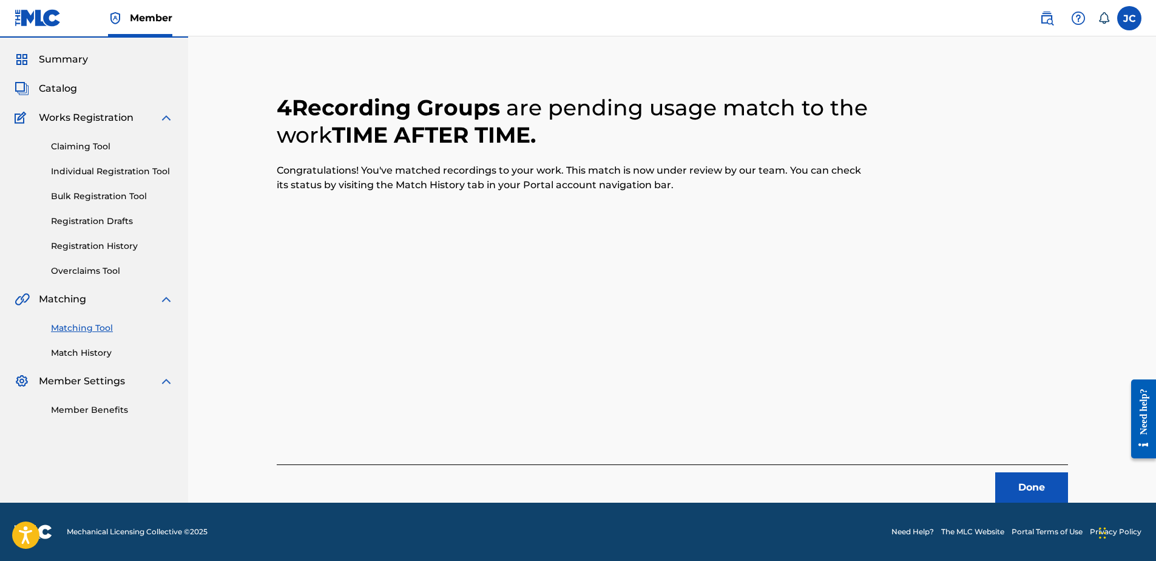
click at [923, 429] on button "Done" at bounding box center [1031, 487] width 73 height 30
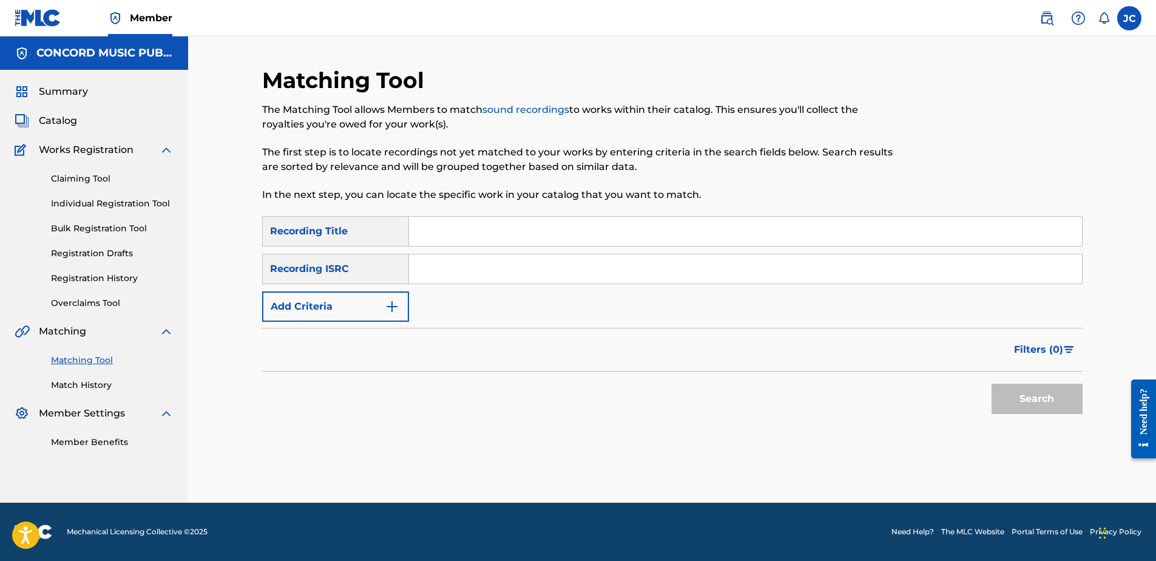
click at [487, 257] on input "Search Form" at bounding box center [745, 268] width 673 height 29
paste input "ES09C1700020"
type input "ES09C1700020"
click at [923, 384] on button "Search" at bounding box center [1037, 399] width 91 height 30
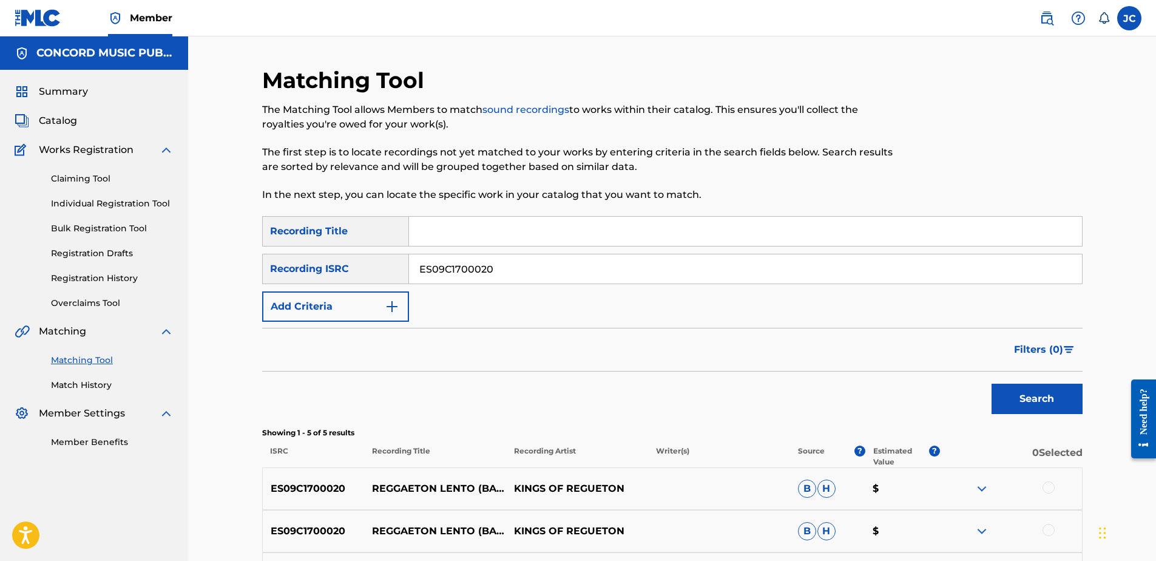
drag, startPoint x: 537, startPoint y: 265, endPoint x: 367, endPoint y: 284, distance: 170.4
click at [368, 284] on div "SearchWithCriteria6255c5ae-1946-439f-b8e3-be88908de22b Recording Title SearchWi…" at bounding box center [672, 269] width 821 height 106
click at [532, 268] on input "Search Form" at bounding box center [745, 268] width 673 height 29
paste input "USBC19200756"
type input "USBC19200756"
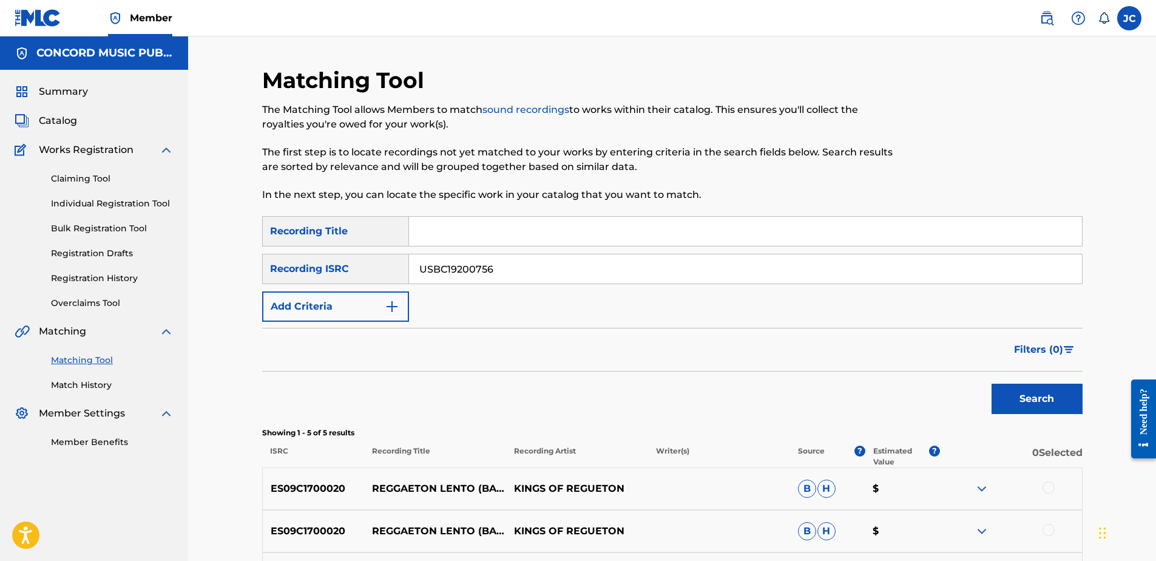
click at [923, 384] on button "Search" at bounding box center [1037, 399] width 91 height 30
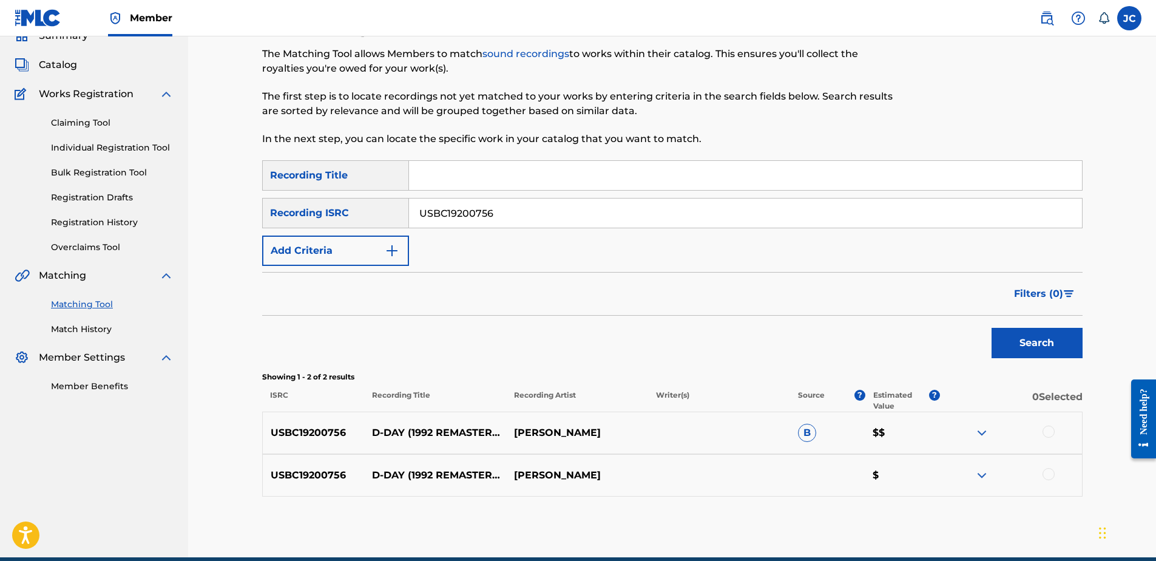
scroll to position [110, 0]
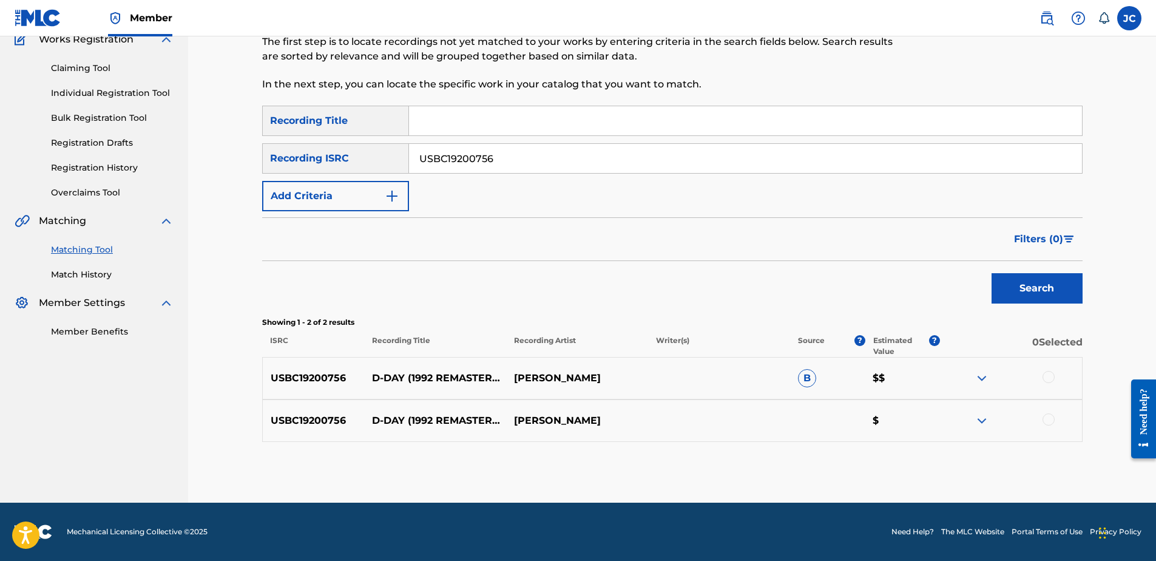
click at [923, 423] on div at bounding box center [1049, 419] width 12 height 12
click at [923, 379] on div at bounding box center [1049, 377] width 12 height 12
click at [884, 429] on button "Match 2 Groups" at bounding box center [853, 462] width 134 height 30
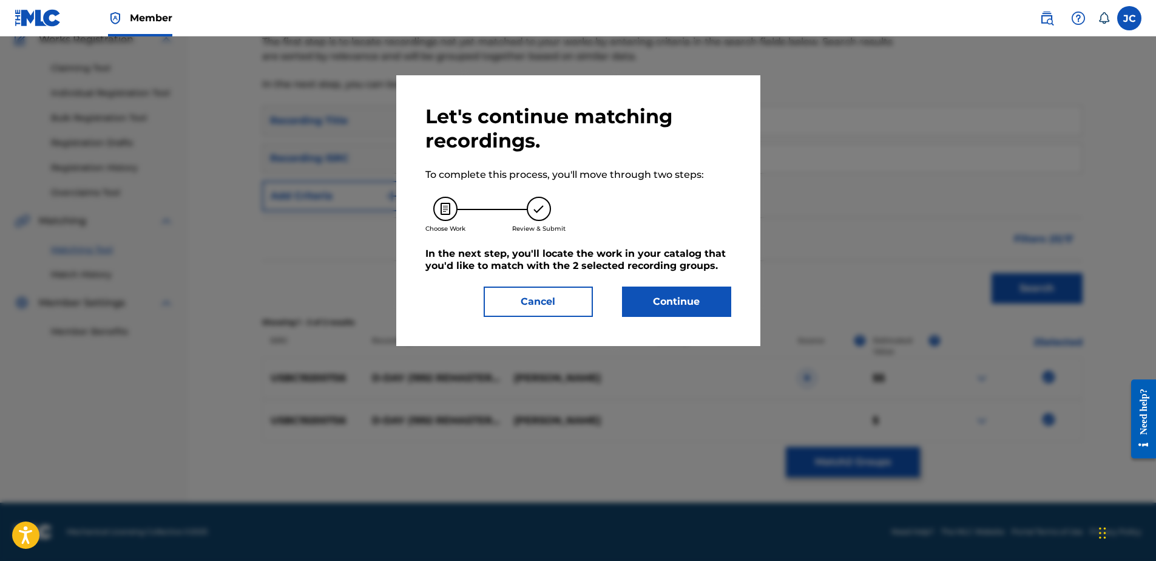
click at [657, 288] on button "Continue" at bounding box center [676, 301] width 109 height 30
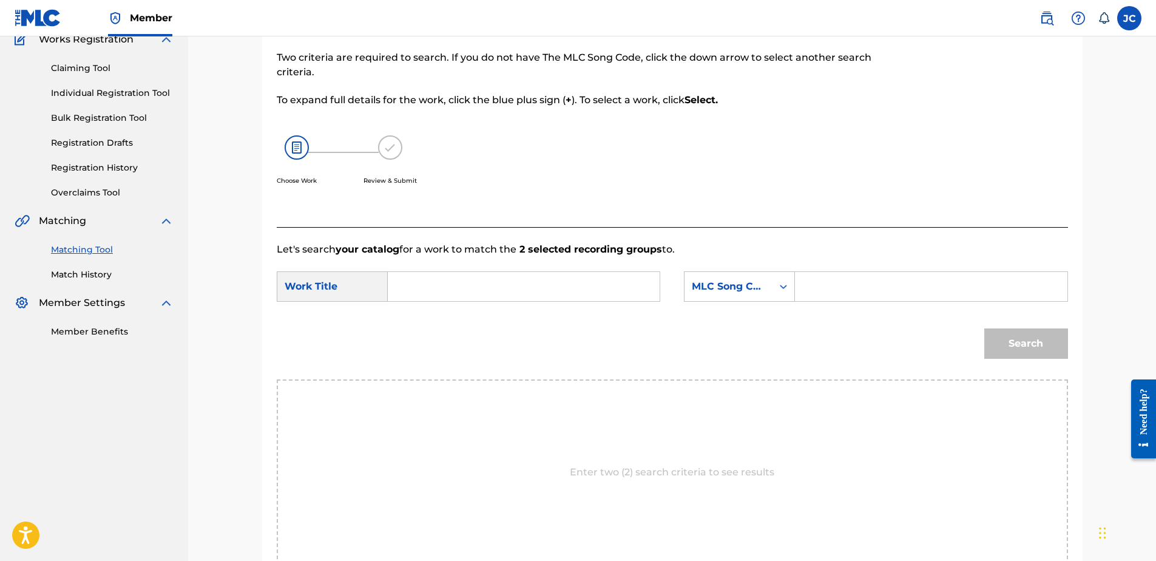
click at [618, 282] on input "Search Form" at bounding box center [523, 286] width 251 height 29
type input "D-DAY"
click at [771, 286] on div "MLC Song Code" at bounding box center [729, 286] width 88 height 23
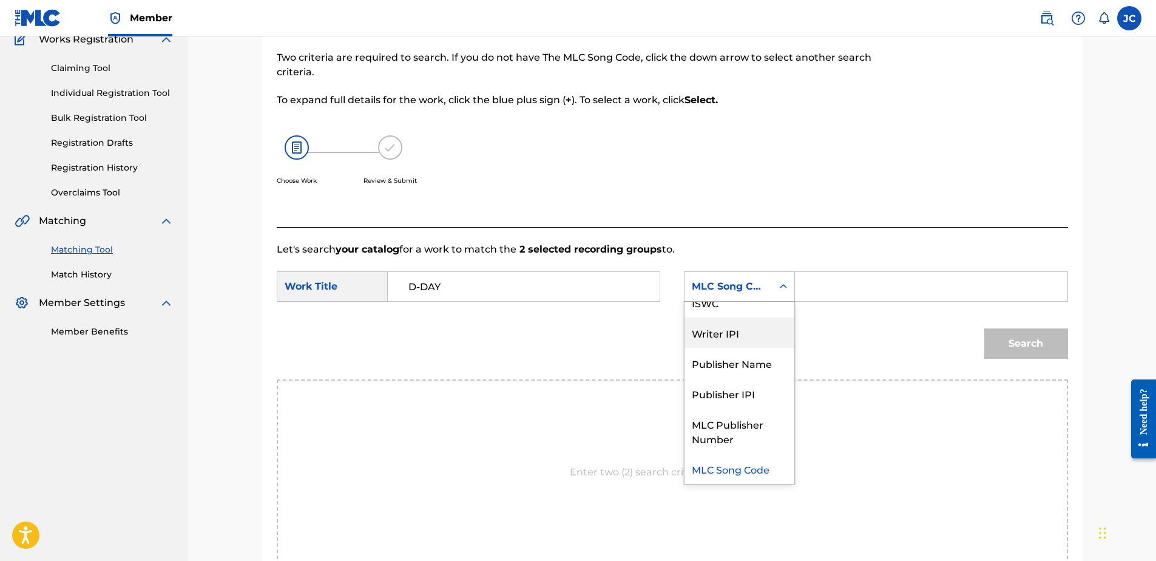
scroll to position [0, 0]
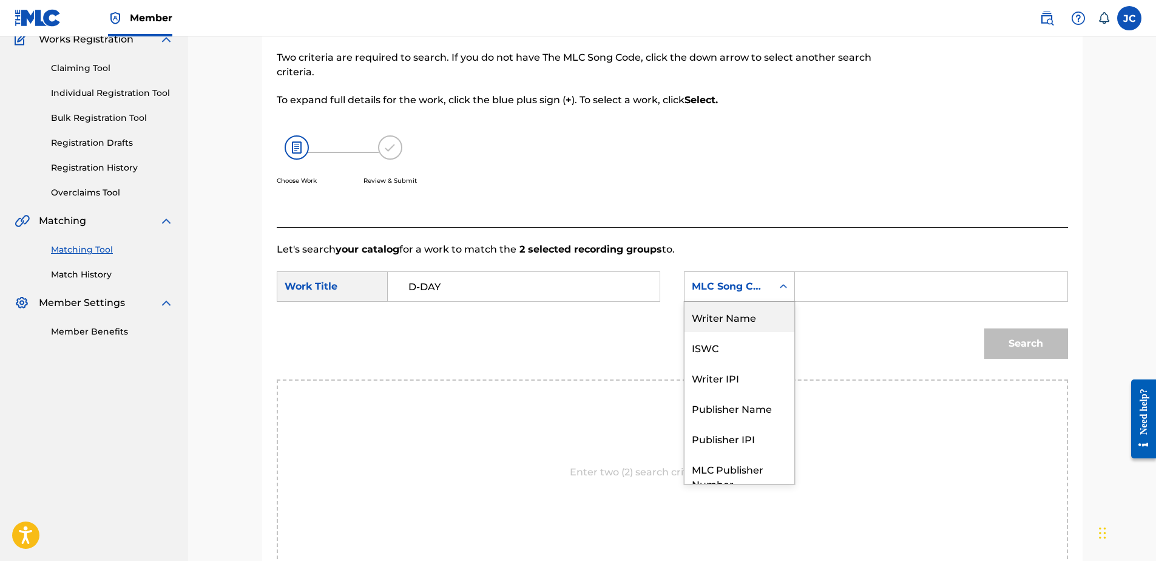
click at [726, 314] on div "Writer Name" at bounding box center [740, 317] width 110 height 30
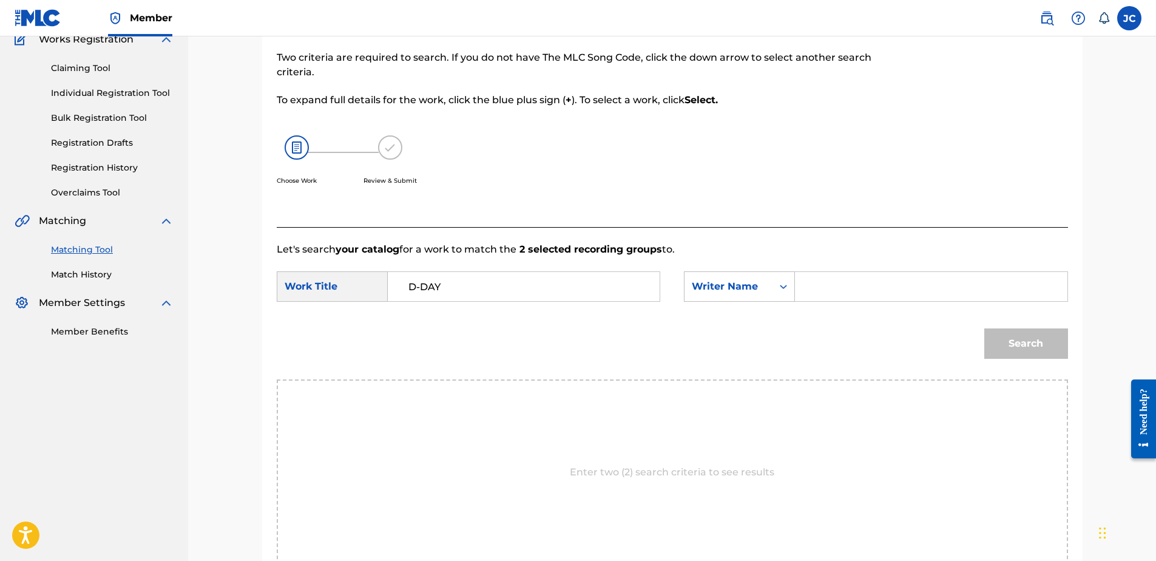
click at [839, 289] on input "Search Form" at bounding box center [930, 286] width 251 height 29
type input "[PERSON_NAME]"
click at [923, 328] on button "Search" at bounding box center [1026, 343] width 84 height 30
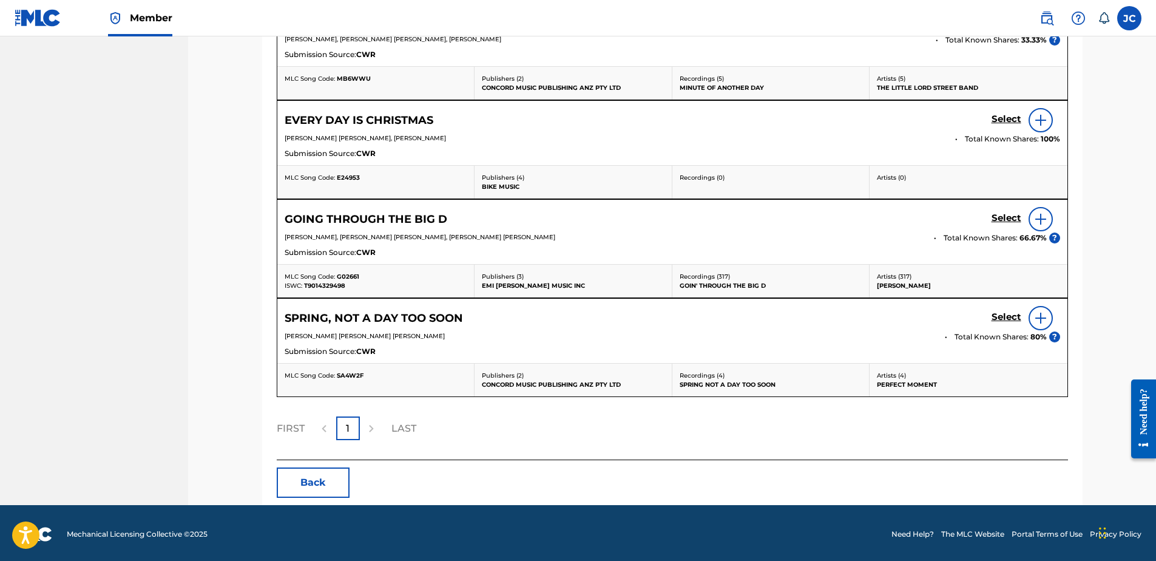
scroll to position [608, 0]
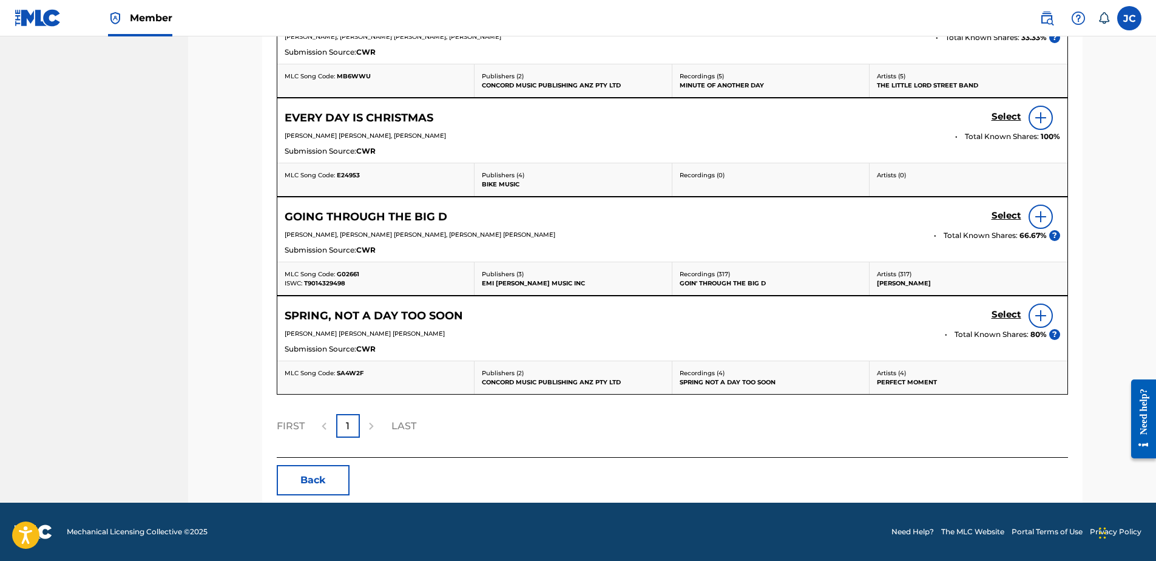
click at [316, 429] on button "Back" at bounding box center [313, 480] width 73 height 30
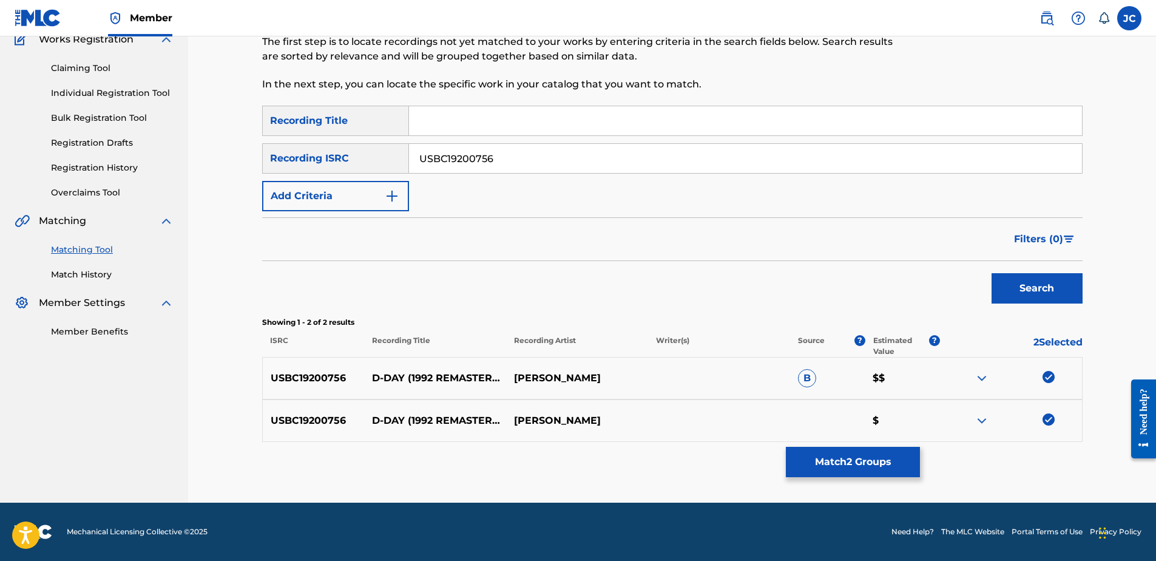
scroll to position [110, 0]
click at [923, 421] on img at bounding box center [1049, 419] width 12 height 12
click at [923, 378] on img at bounding box center [1049, 377] width 12 height 12
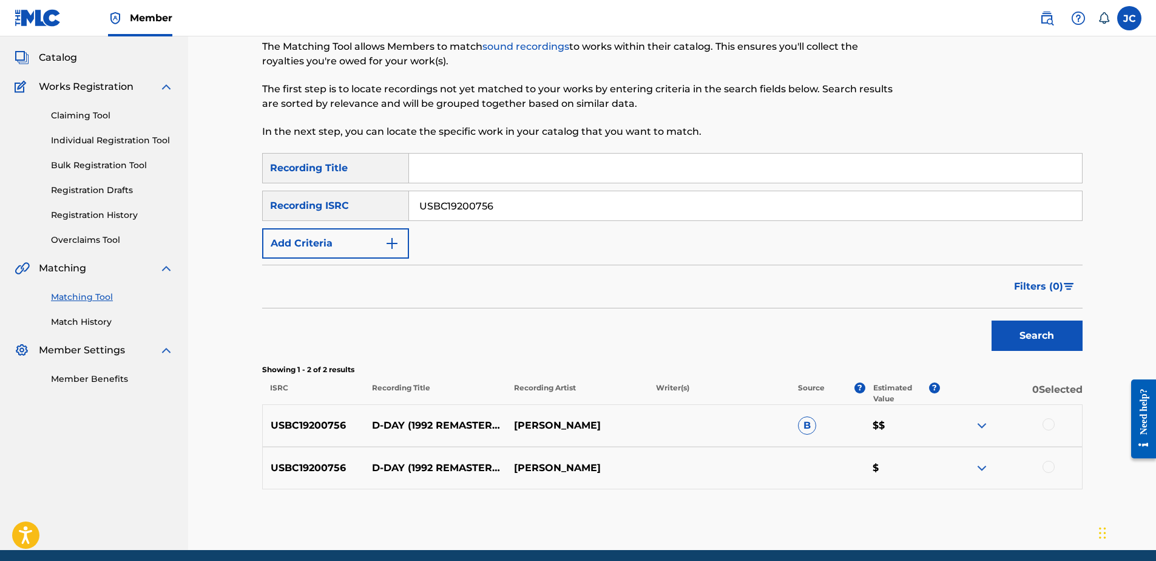
scroll to position [0, 0]
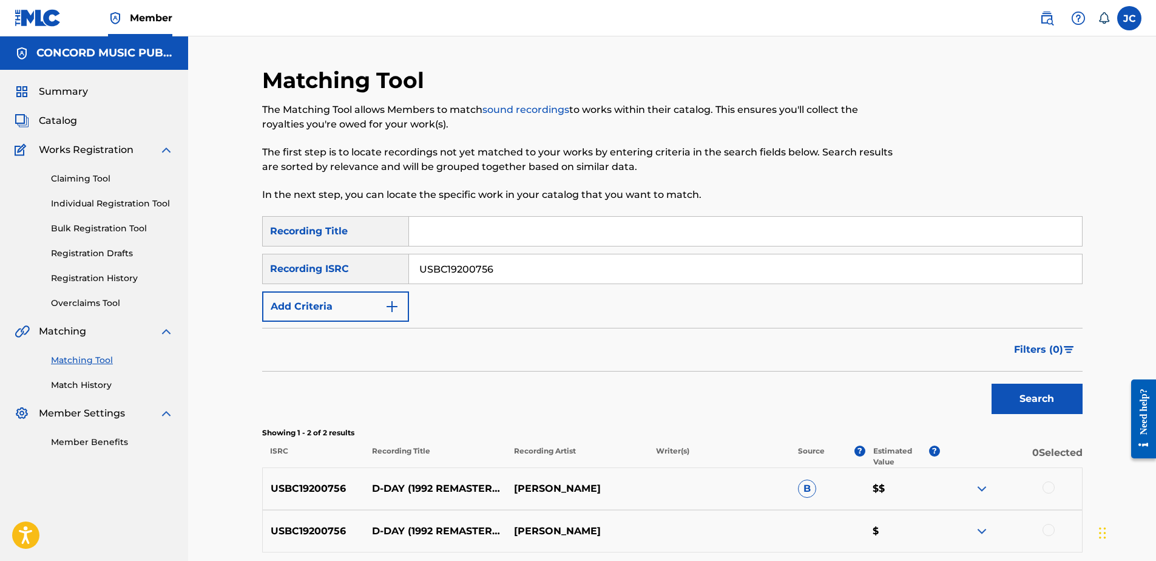
drag, startPoint x: 591, startPoint y: 260, endPoint x: 209, endPoint y: 276, distance: 381.5
click at [213, 276] on div "Matching Tool The Matching Tool allows Members to match sound recordings to wor…" at bounding box center [672, 324] width 968 height 577
click at [575, 269] on input "Search Form" at bounding box center [745, 268] width 673 height 29
paste input "USKO10406688"
type input "USKO10406688"
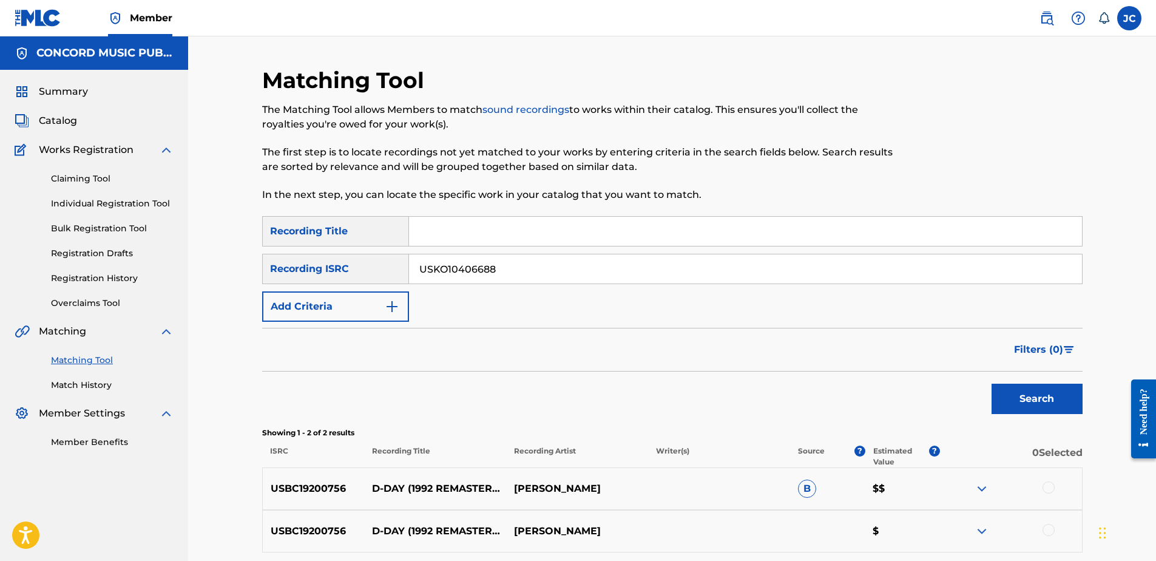
click at [923, 384] on button "Search" at bounding box center [1037, 399] width 91 height 30
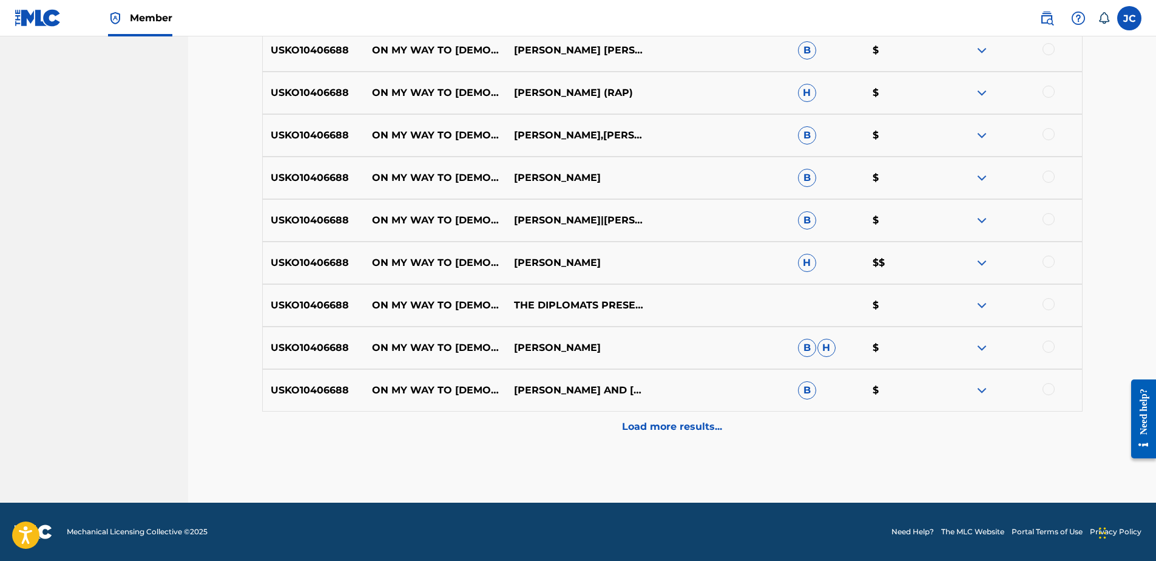
click at [652, 425] on p "Load more results..." at bounding box center [672, 426] width 100 height 15
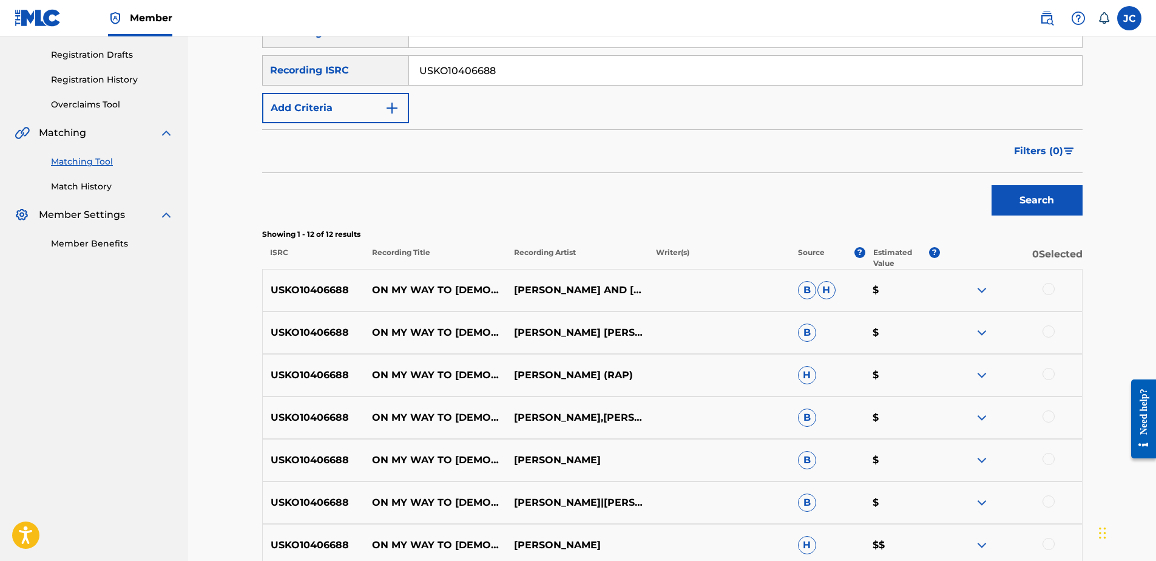
scroll to position [177, 0]
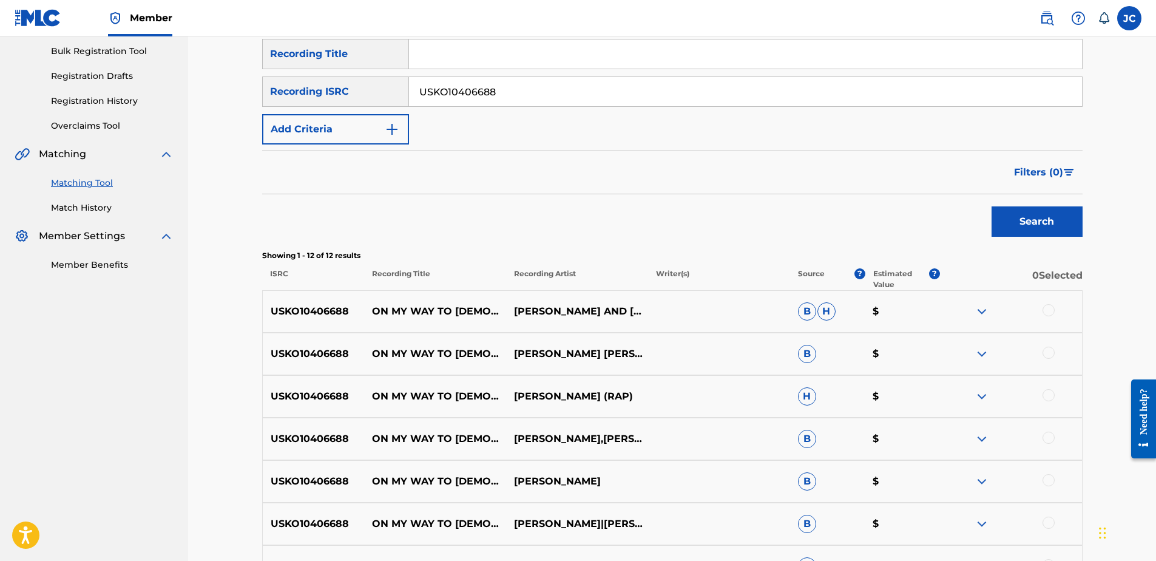
drag, startPoint x: 569, startPoint y: 93, endPoint x: 265, endPoint y: 83, distance: 304.3
click at [266, 86] on div "SearchWithCriteria17ab7d0c-1892-43b8-8edd-e166ec00ffca Recording ISRC USKO10406…" at bounding box center [672, 91] width 821 height 30
click at [646, 94] on input "Search Form" at bounding box center [745, 91] width 673 height 29
paste input "FRP621702320"
click at [923, 206] on button "Search" at bounding box center [1037, 221] width 91 height 30
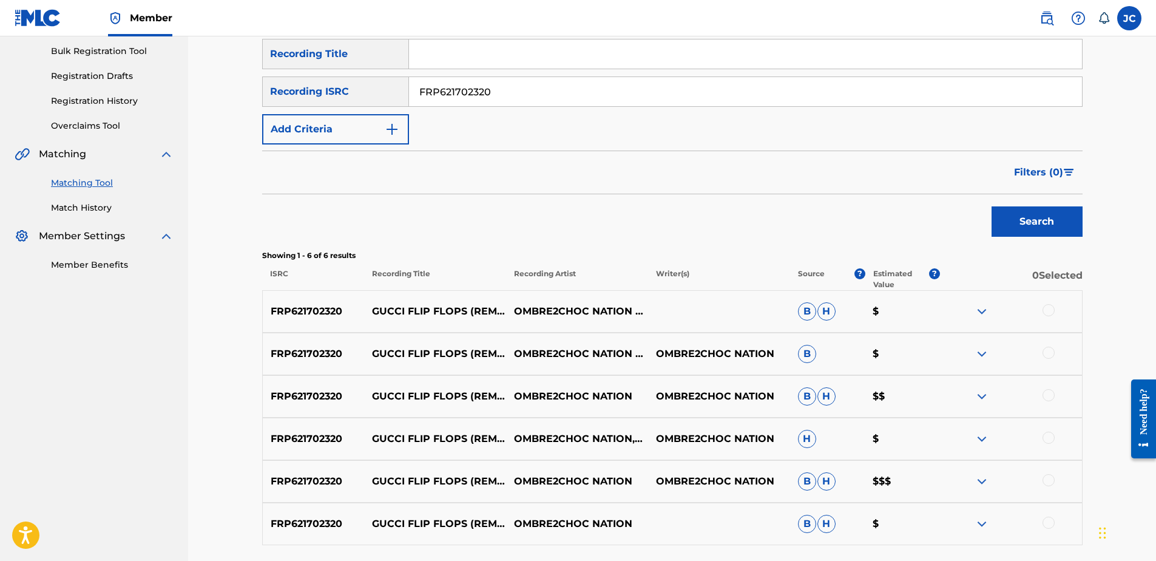
click at [490, 95] on input "FRP621702320" at bounding box center [745, 91] width 673 height 29
paste input "USUS1040014"
type input "USUS10400140"
click at [923, 206] on button "Search" at bounding box center [1037, 221] width 91 height 30
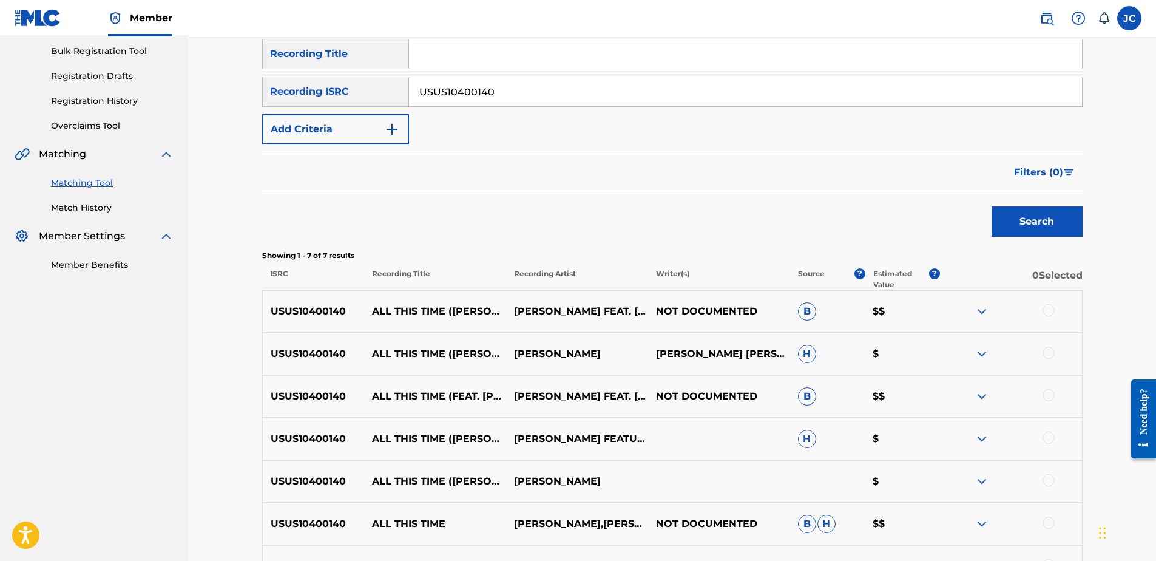
drag, startPoint x: 553, startPoint y: 103, endPoint x: 259, endPoint y: 112, distance: 295.1
click at [264, 112] on div "SearchWithCriteria6255c5ae-1946-439f-b8e3-be88908de22b Recording Title SearchWi…" at bounding box center [672, 92] width 821 height 106
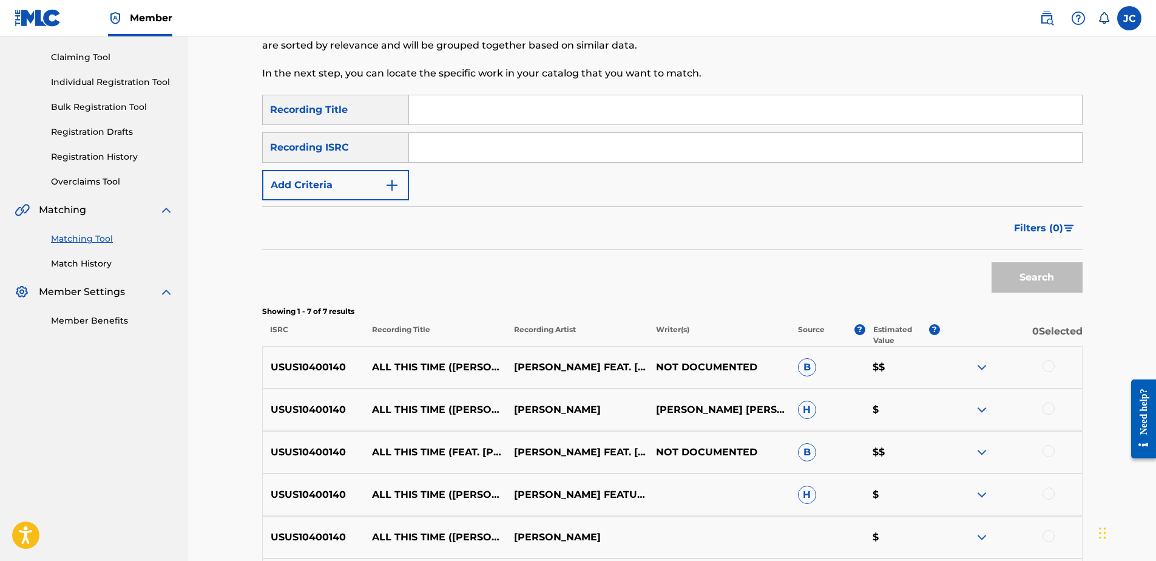
scroll to position [56, 0]
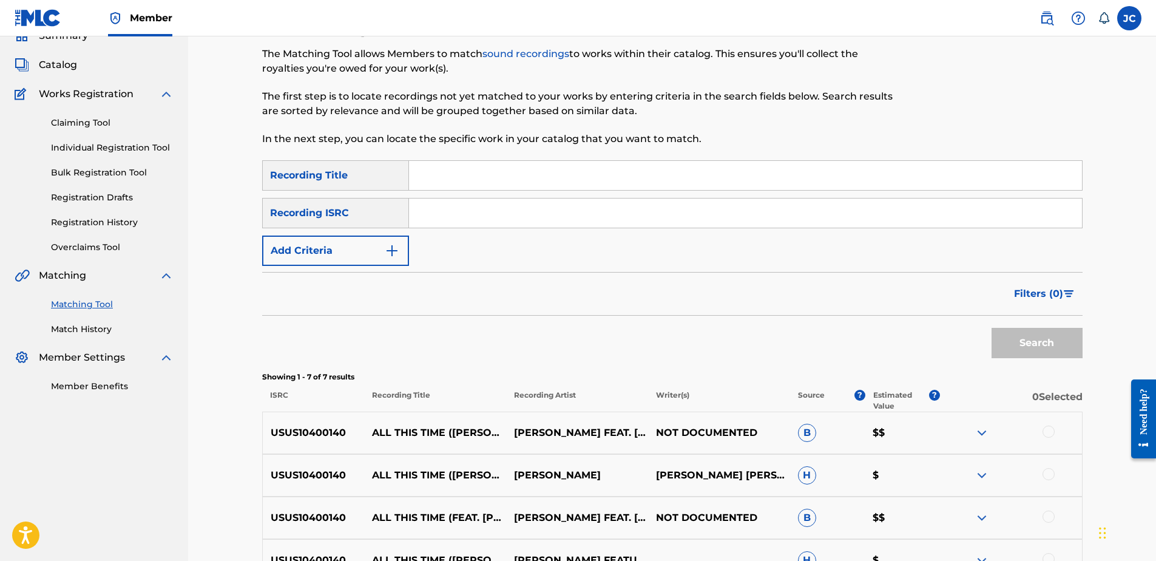
click at [507, 211] on input "Search Form" at bounding box center [745, 212] width 673 height 29
paste input "DEF059003841"
click at [923, 328] on button "Search" at bounding box center [1037, 343] width 91 height 30
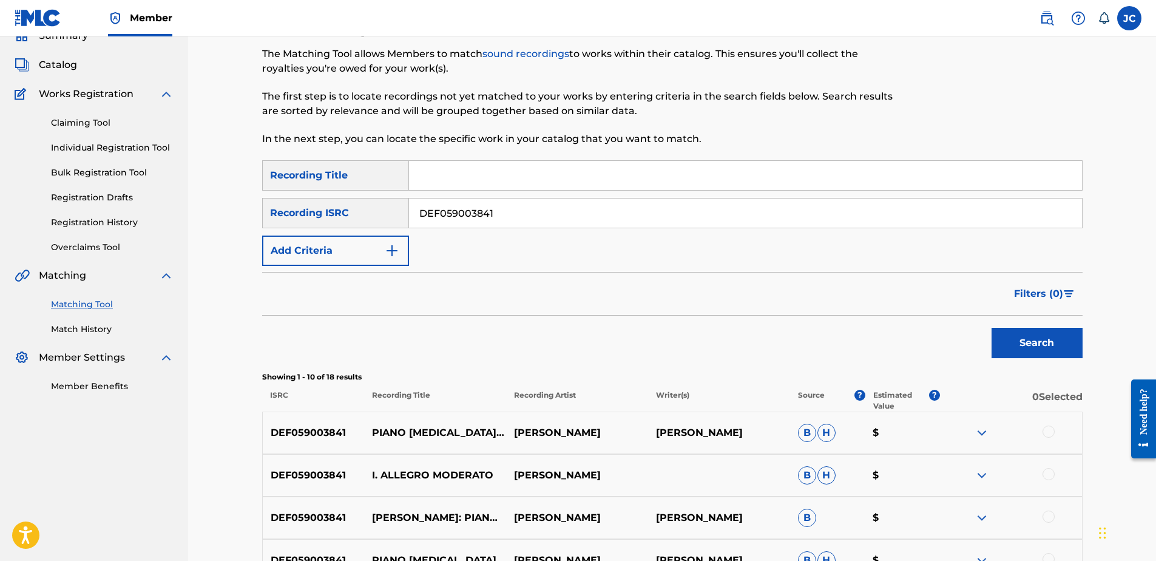
drag, startPoint x: 524, startPoint y: 224, endPoint x: 297, endPoint y: 226, distance: 227.0
click at [298, 226] on div "SearchWithCriteria17ab7d0c-1892-43b8-8edd-e166ec00ffca Recording ISRC DEF059003…" at bounding box center [672, 213] width 821 height 30
paste input "GBF077842910"
click at [923, 328] on button "Search" at bounding box center [1037, 343] width 91 height 30
click at [541, 218] on input "GBF077842910" at bounding box center [745, 212] width 673 height 29
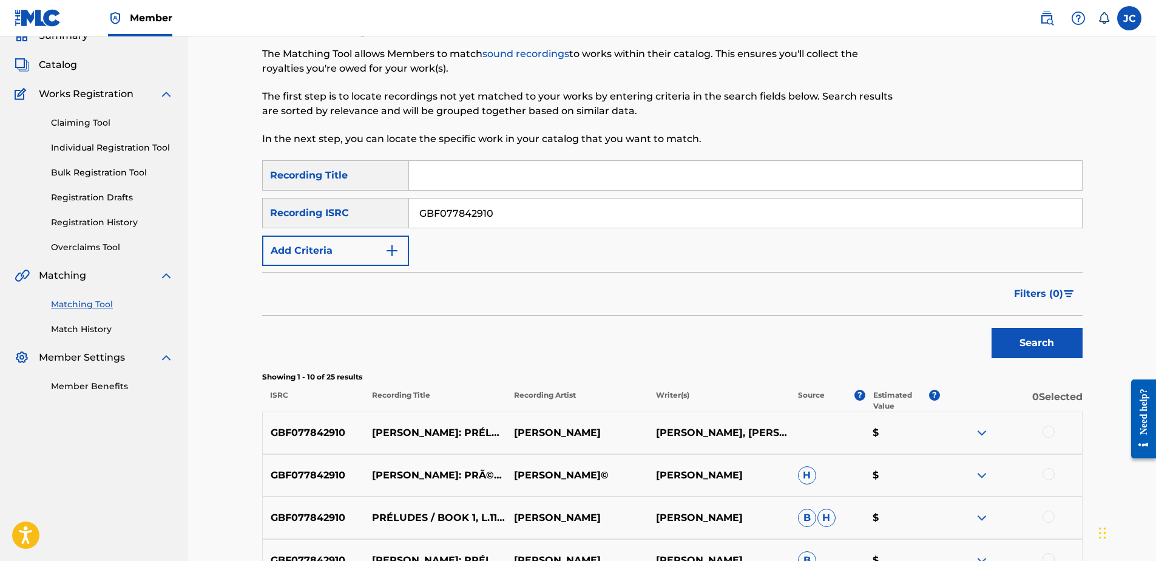
click at [541, 218] on input "GBF077842910" at bounding box center [745, 212] width 673 height 29
paste input "QM4TX1885963"
type input "QM4TX1885963"
click at [923, 328] on button "Search" at bounding box center [1037, 343] width 91 height 30
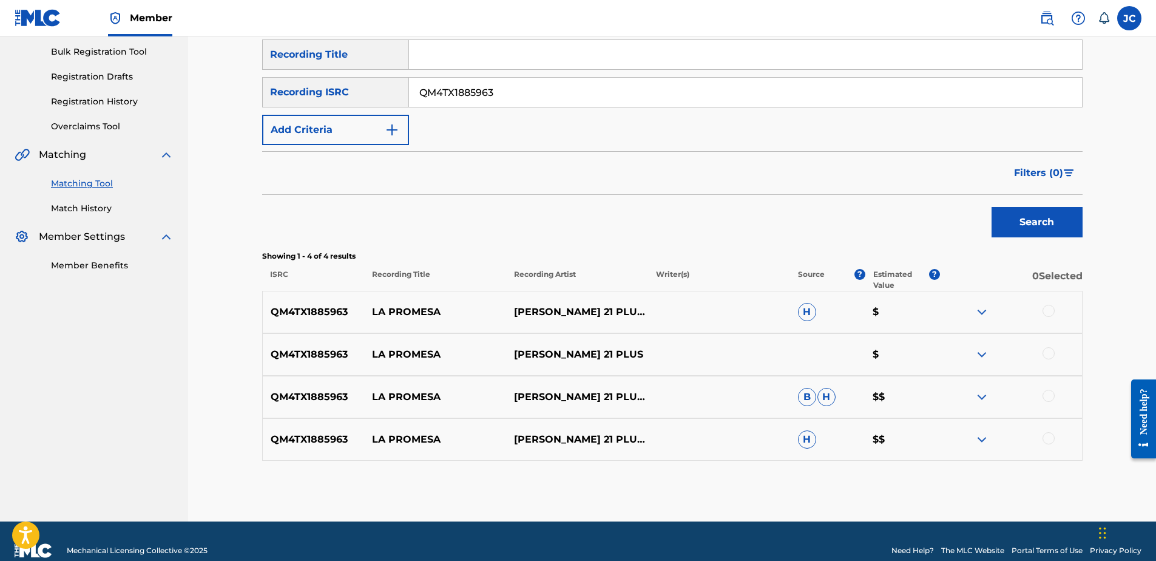
scroll to position [195, 0]
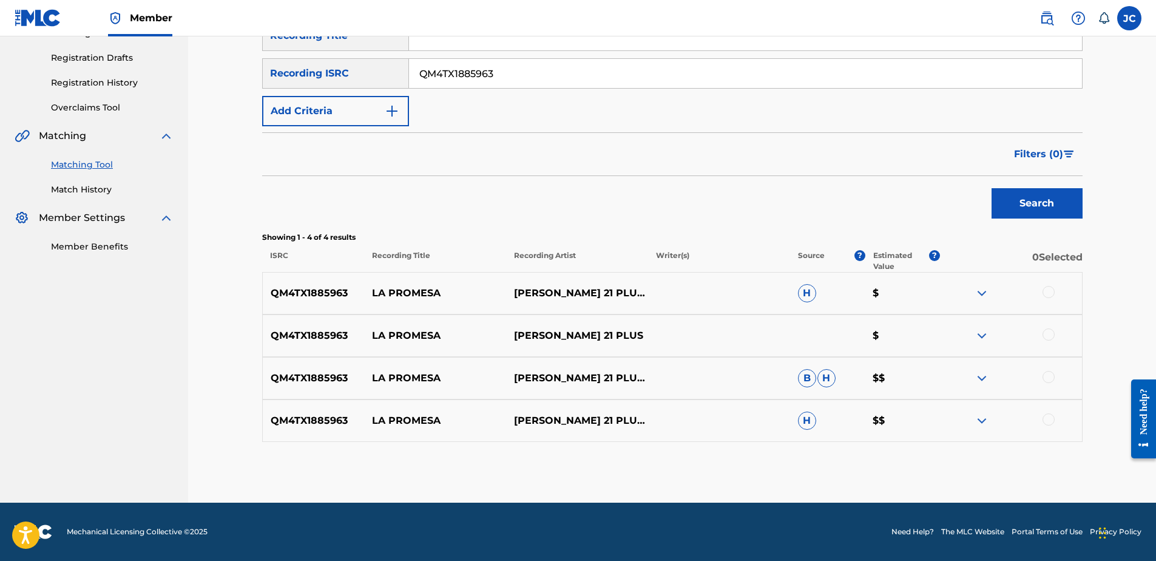
click at [923, 419] on div at bounding box center [1049, 419] width 12 height 12
click at [923, 377] on div at bounding box center [1049, 377] width 12 height 12
click at [923, 336] on div at bounding box center [1049, 334] width 12 height 12
click at [923, 292] on div at bounding box center [1049, 292] width 12 height 12
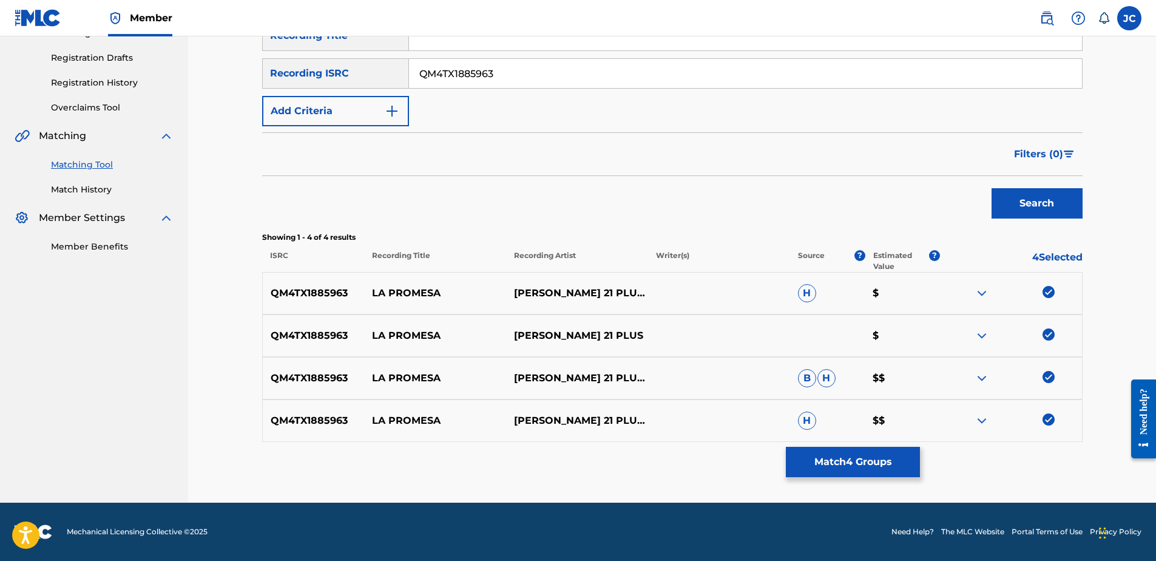
click at [897, 429] on button "Match 4 Groups" at bounding box center [853, 462] width 134 height 30
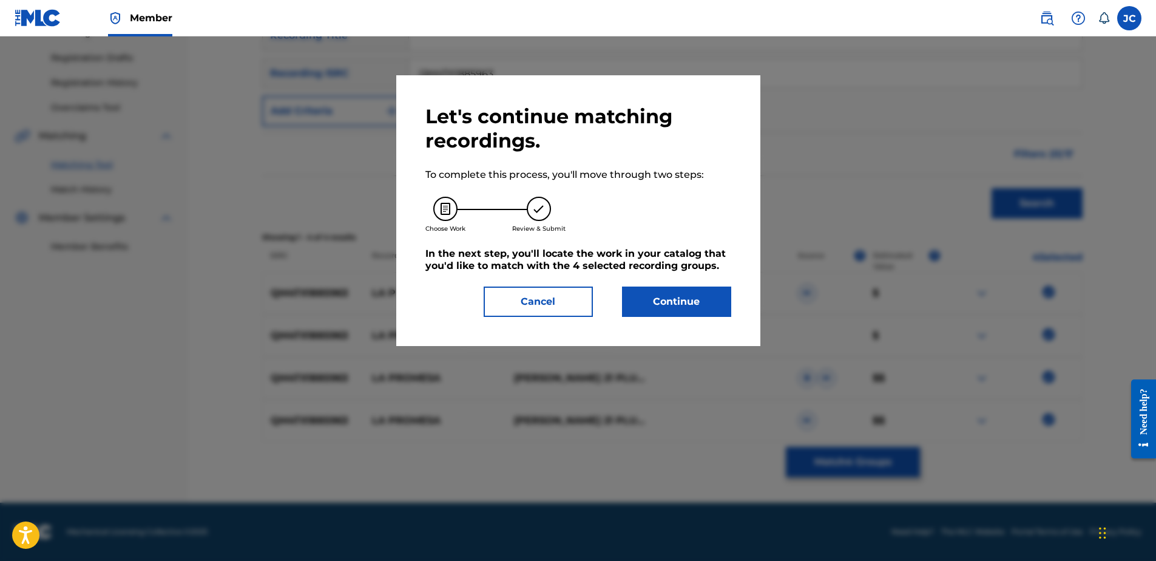
click at [670, 308] on button "Continue" at bounding box center [676, 301] width 109 height 30
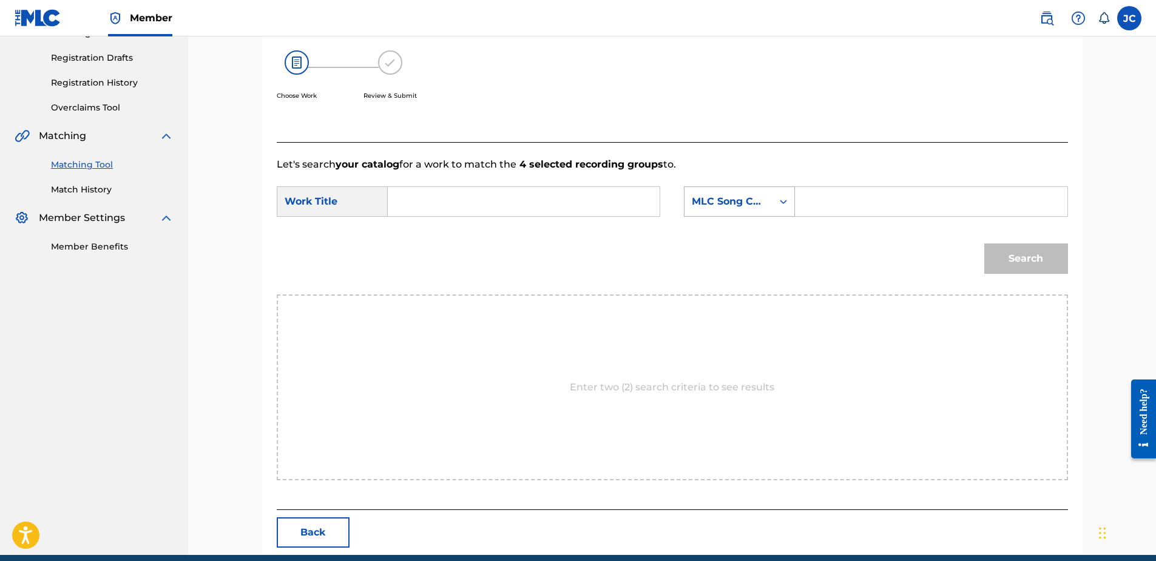
click at [715, 194] on div "MLC Song Code" at bounding box center [728, 201] width 73 height 15
click at [796, 237] on div "Search" at bounding box center [672, 262] width 791 height 63
click at [776, 216] on div "MLC Song Code" at bounding box center [739, 201] width 111 height 30
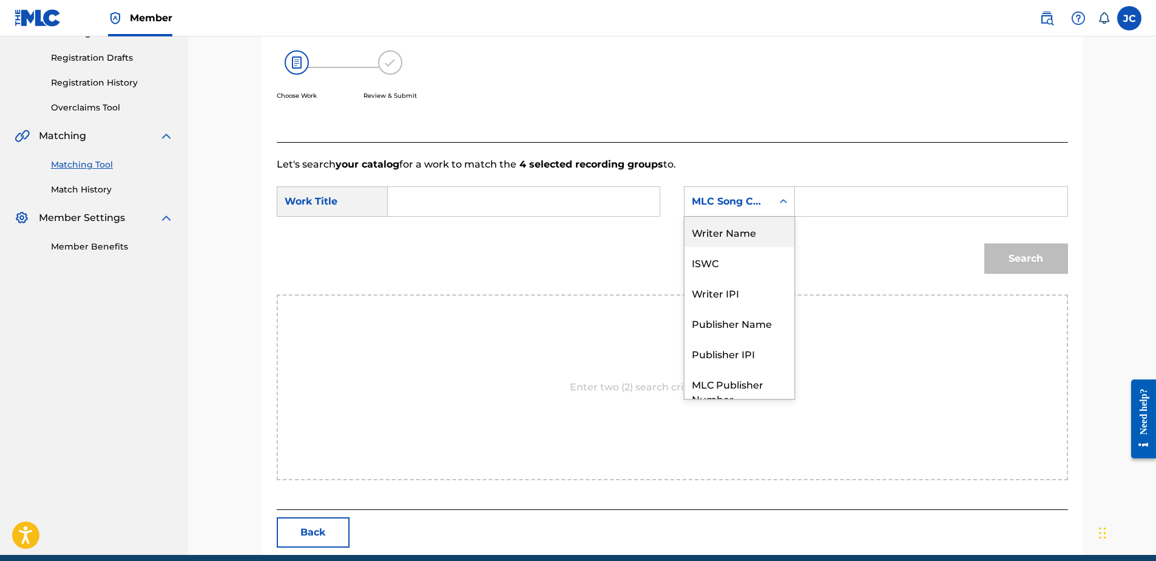
drag, startPoint x: 774, startPoint y: 233, endPoint x: 737, endPoint y: 223, distance: 38.4
click at [773, 233] on div "Writer Name" at bounding box center [740, 232] width 110 height 30
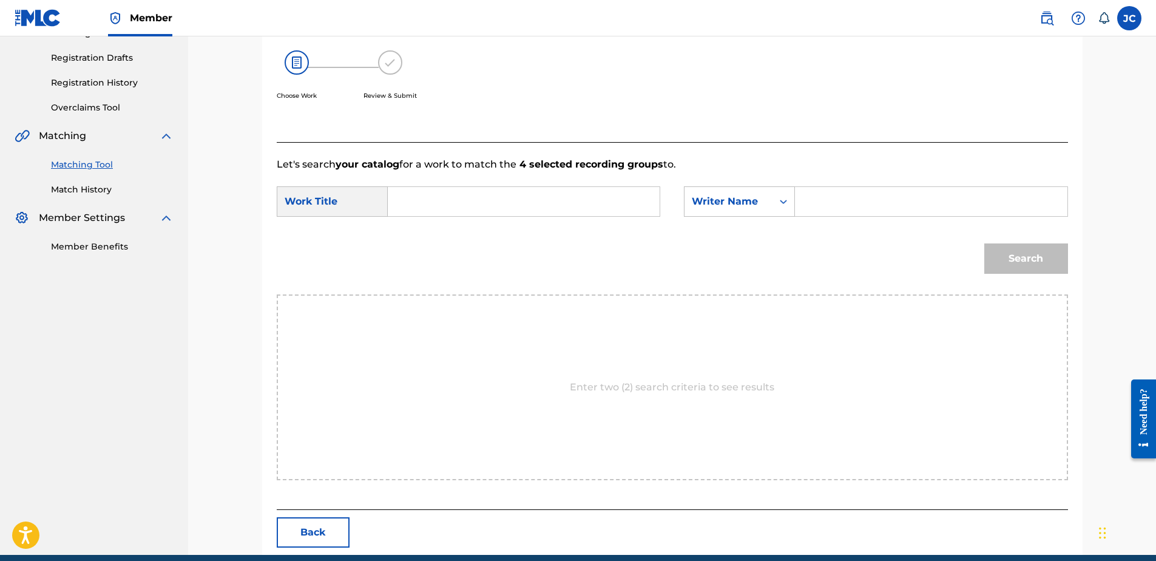
click at [608, 192] on input "Search Form" at bounding box center [523, 201] width 251 height 29
paste input "La Promesa"
type input "La Promesa"
click at [807, 200] on input "Search Form" at bounding box center [930, 201] width 251 height 29
paste input "[PERSON_NAME]"
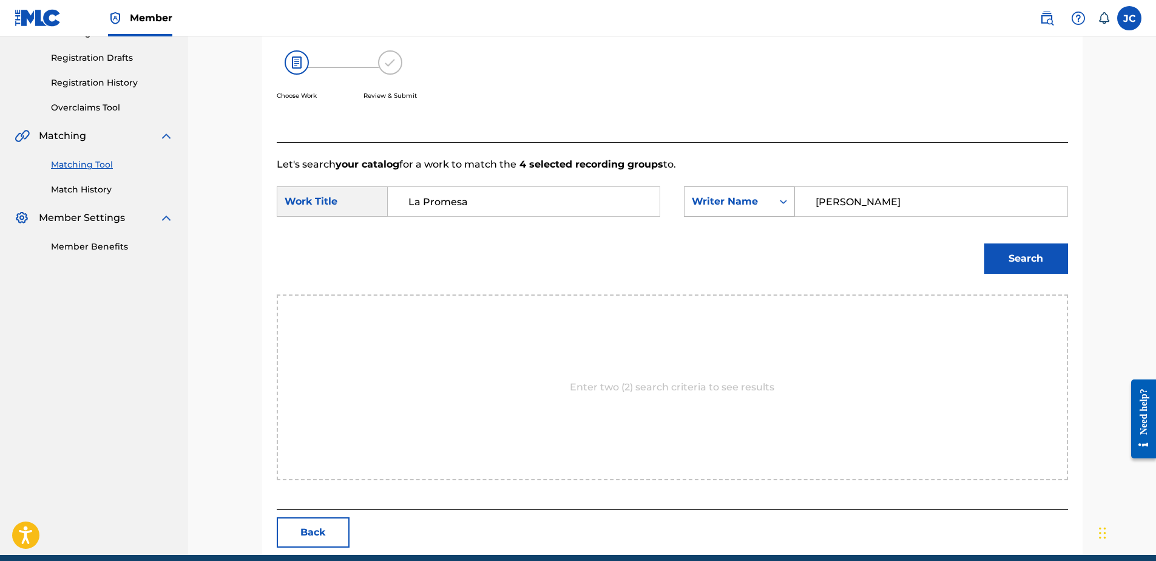
click at [923, 243] on button "Search" at bounding box center [1026, 258] width 84 height 30
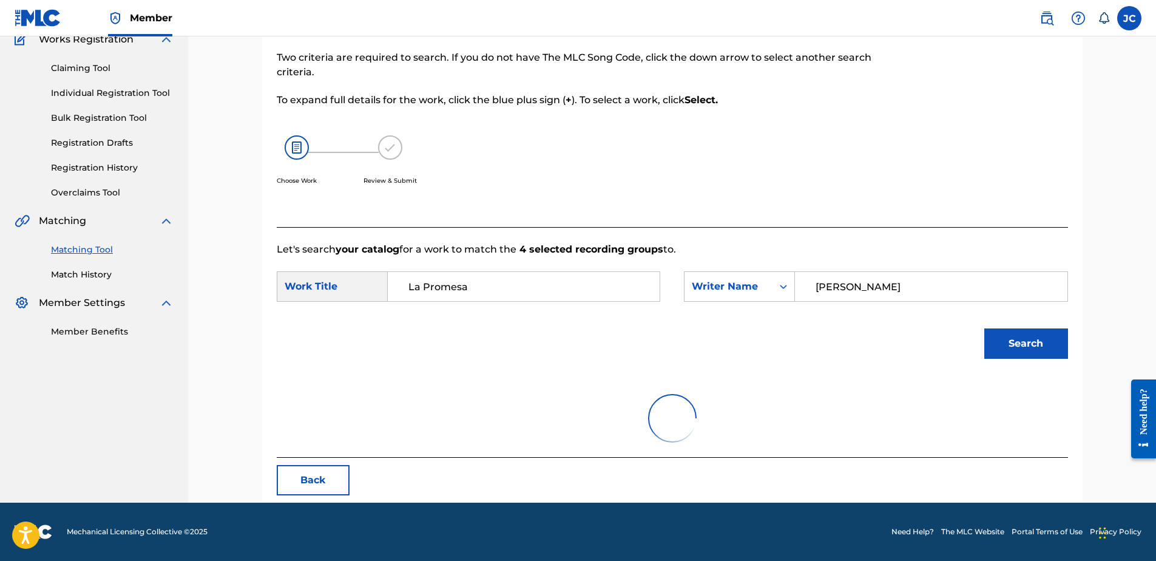
scroll to position [195, 0]
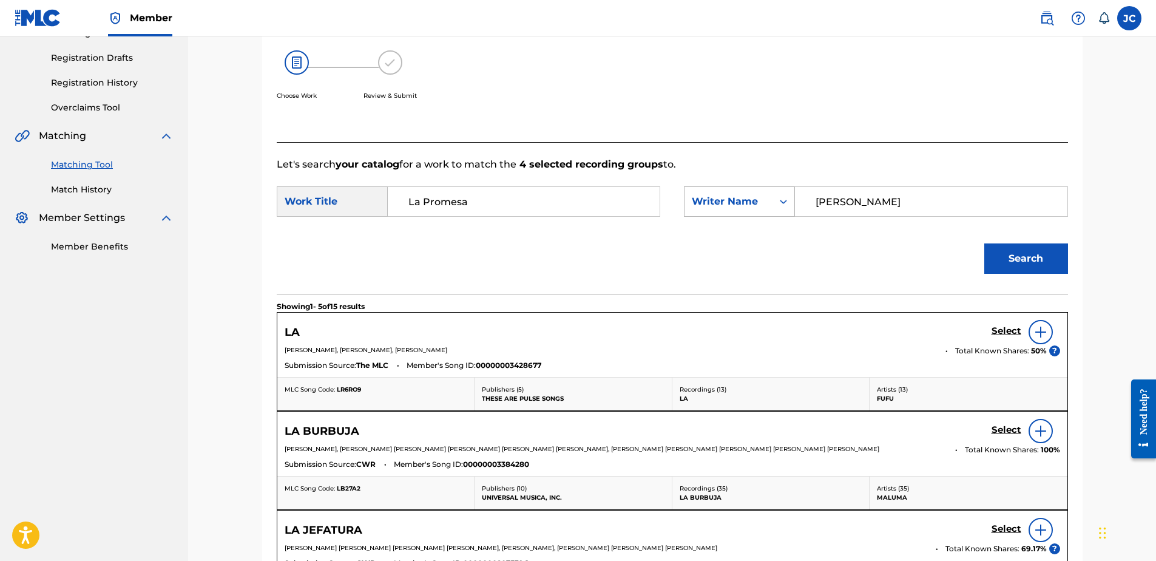
drag, startPoint x: 999, startPoint y: 187, endPoint x: 711, endPoint y: 211, distance: 289.2
click at [711, 211] on div "SearchWithCriteria67719169-3ced-43a4-85ec-b2b65b315d5a Writer Name [PERSON_NAME]" at bounding box center [876, 201] width 384 height 30
paste input "Santo"
type input "[PERSON_NAME]"
click at [923, 243] on button "Search" at bounding box center [1026, 258] width 84 height 30
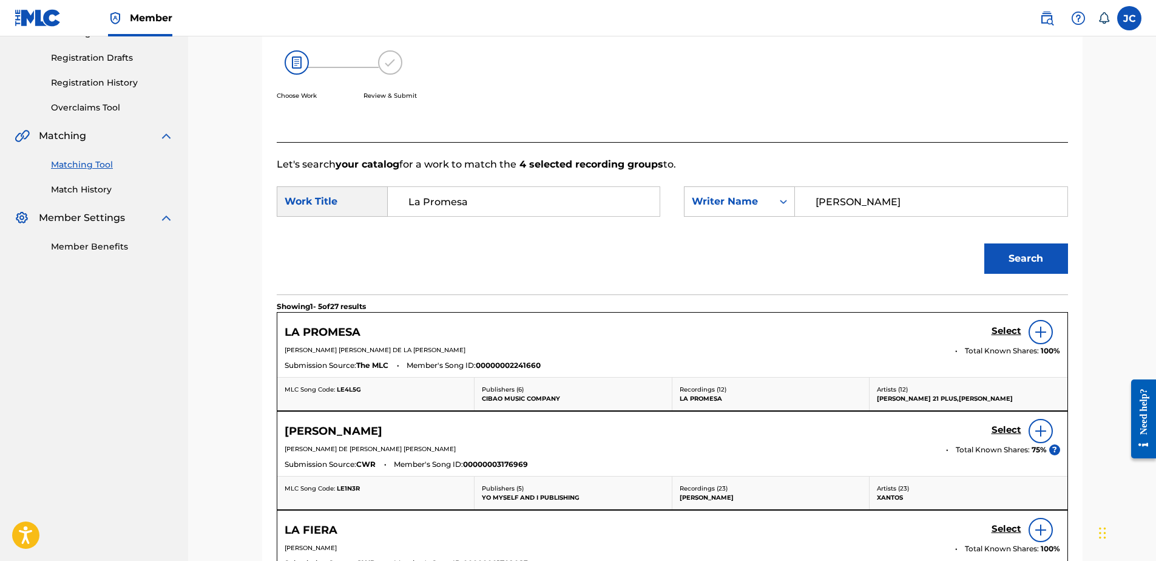
click at [923, 336] on h5 "Select" at bounding box center [1007, 331] width 30 height 12
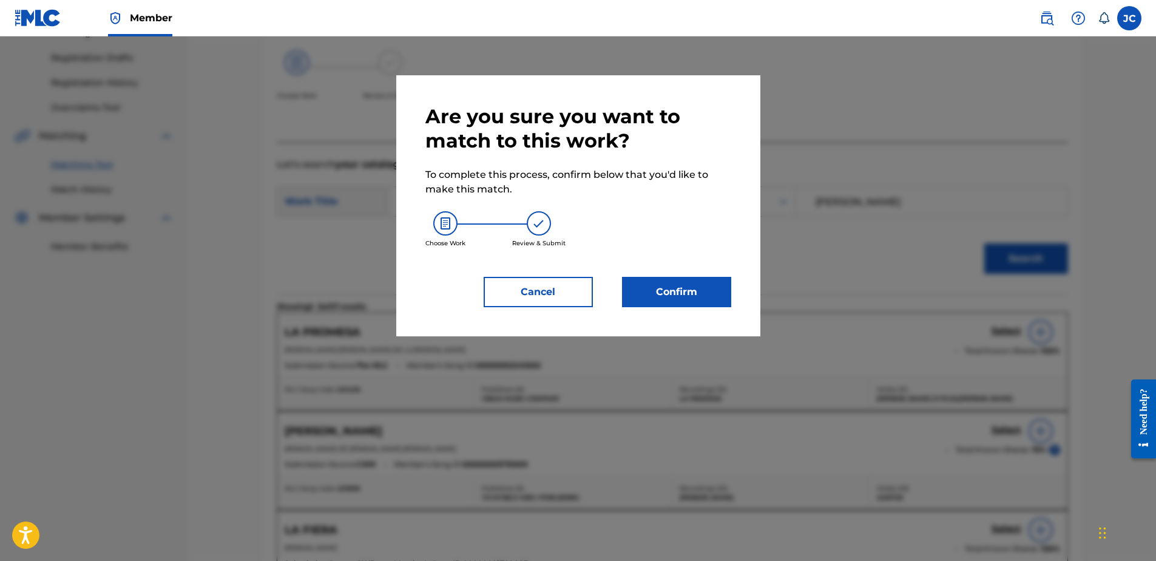
click at [672, 296] on button "Confirm" at bounding box center [676, 292] width 109 height 30
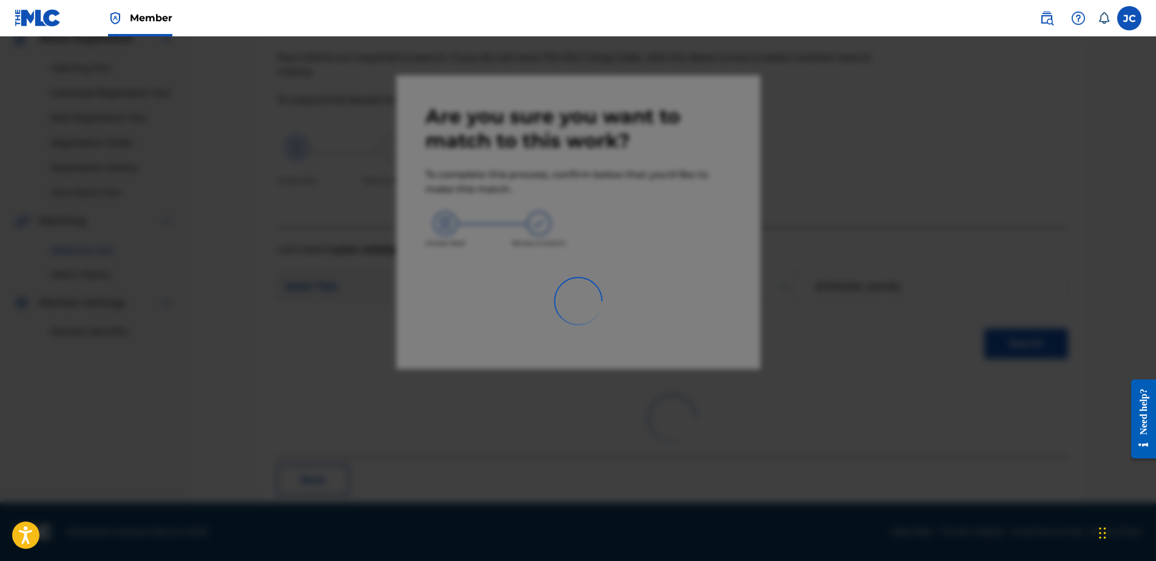
scroll to position [32, 0]
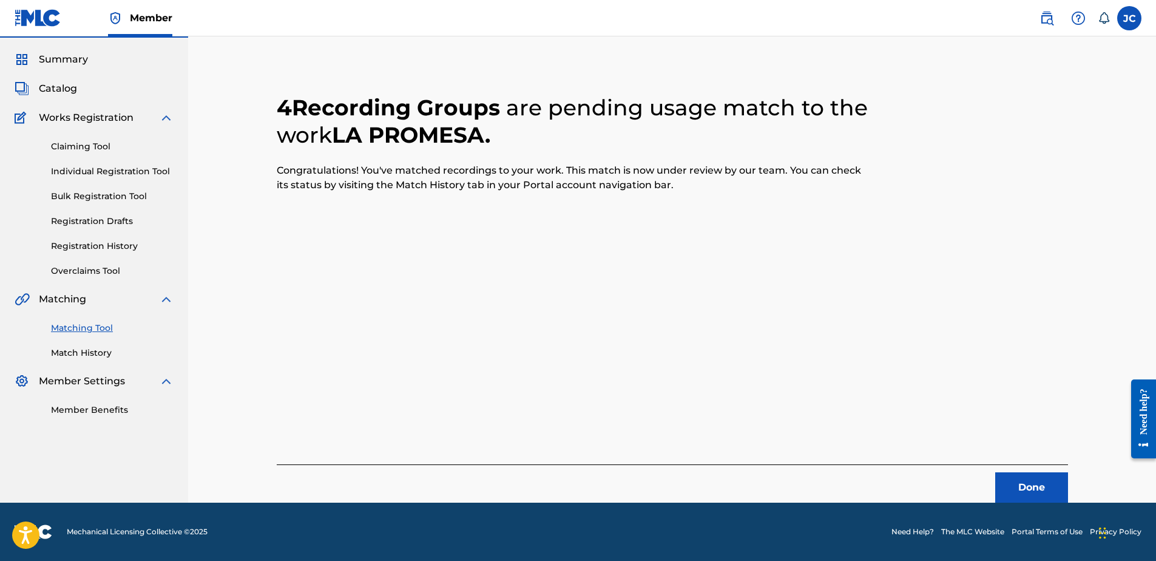
click at [923, 429] on button "Done" at bounding box center [1031, 487] width 73 height 30
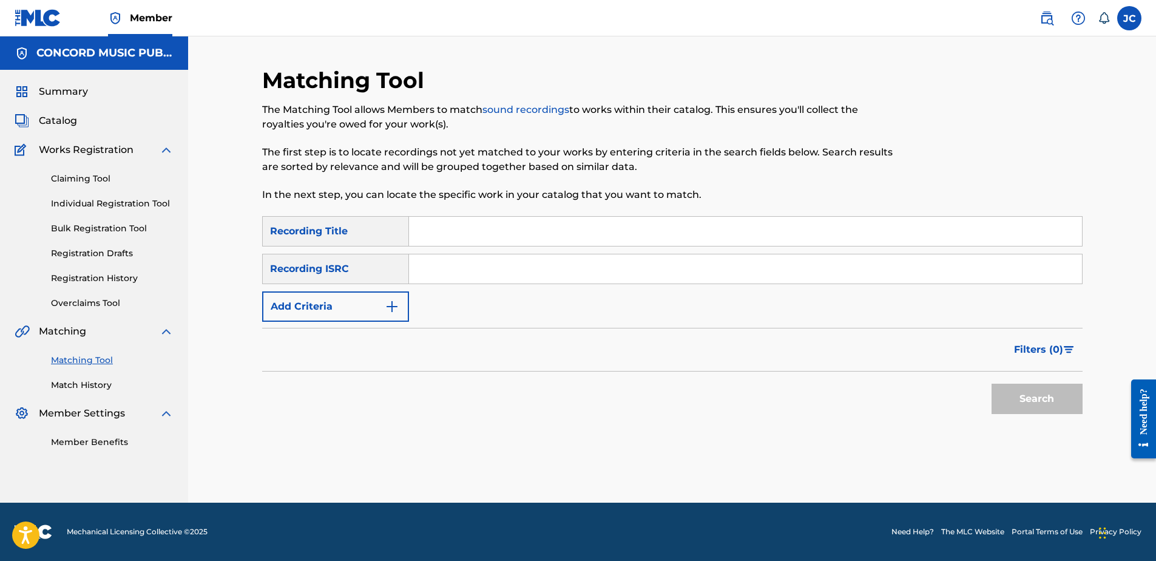
click at [459, 263] on input "Search Form" at bounding box center [745, 268] width 673 height 29
paste input "IL6001700162"
type input "IL6001700162"
click at [923, 415] on div "Search" at bounding box center [1034, 395] width 97 height 49
click at [923, 399] on button "Search" at bounding box center [1037, 399] width 91 height 30
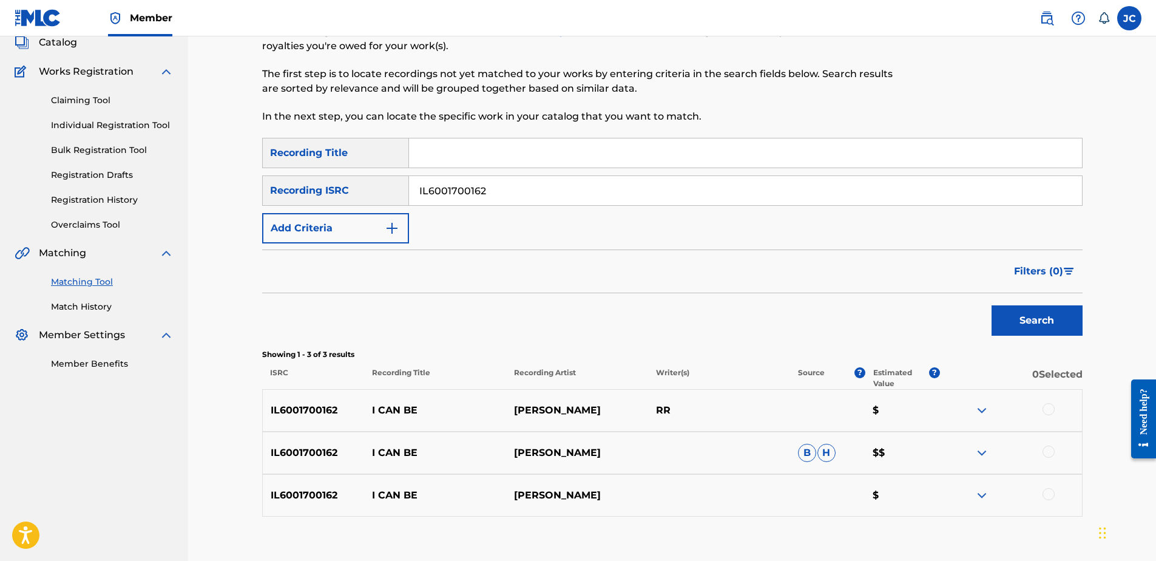
scroll to position [153, 0]
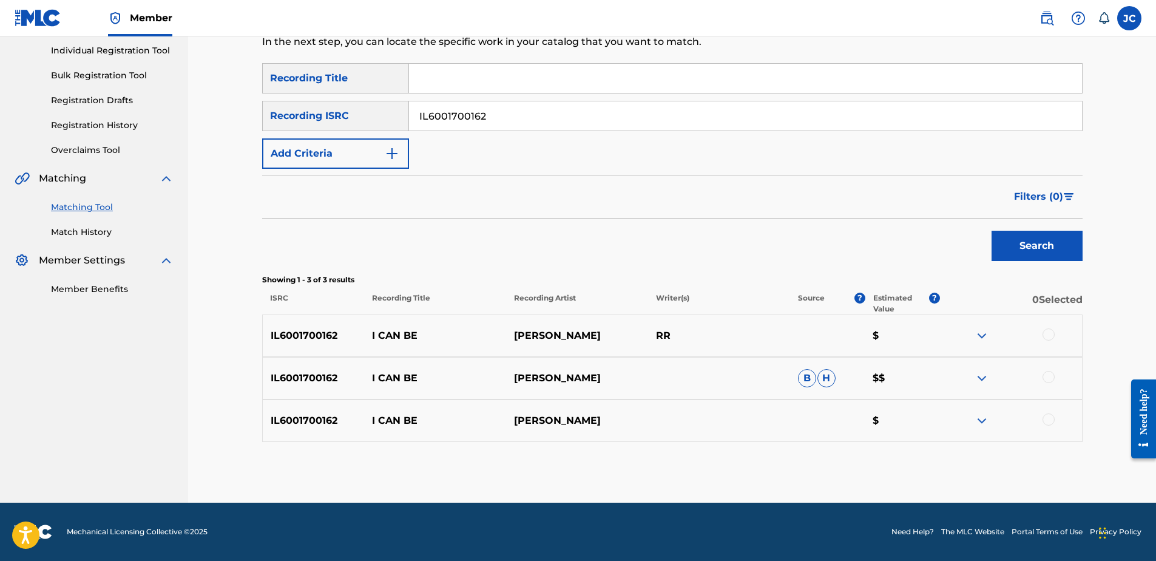
click at [923, 421] on div at bounding box center [1049, 419] width 12 height 12
click at [923, 375] on div at bounding box center [1049, 377] width 12 height 12
click at [923, 336] on div at bounding box center [1049, 334] width 12 height 12
click at [847, 429] on button "Match 3 Groups" at bounding box center [853, 462] width 134 height 30
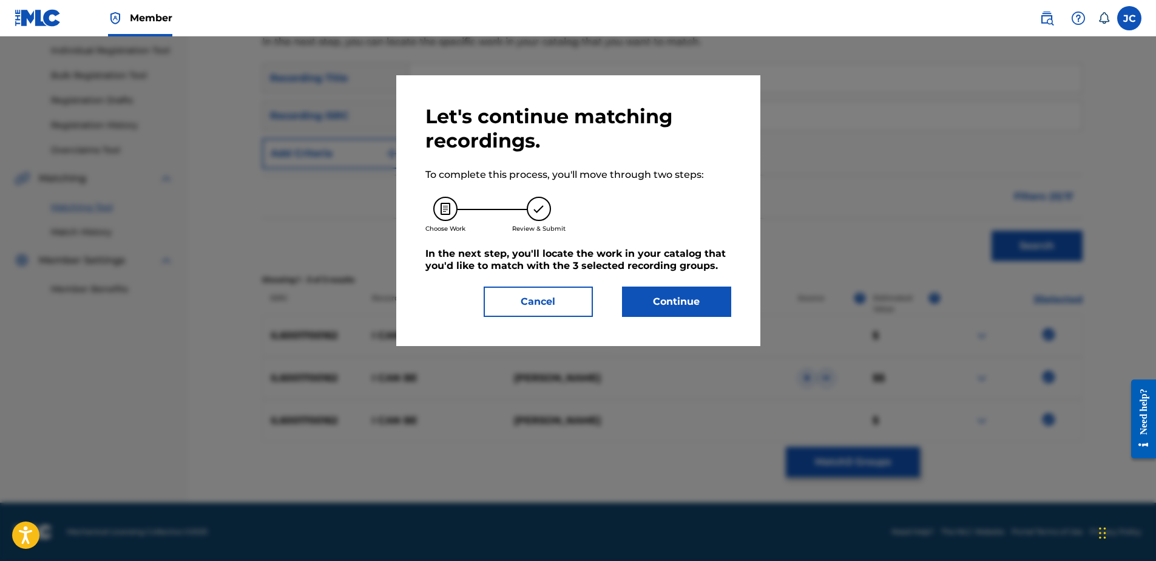
click at [662, 318] on div "Let's continue matching recordings. To complete this process, you'll move throu…" at bounding box center [578, 210] width 364 height 271
click at [677, 289] on button "Continue" at bounding box center [676, 301] width 109 height 30
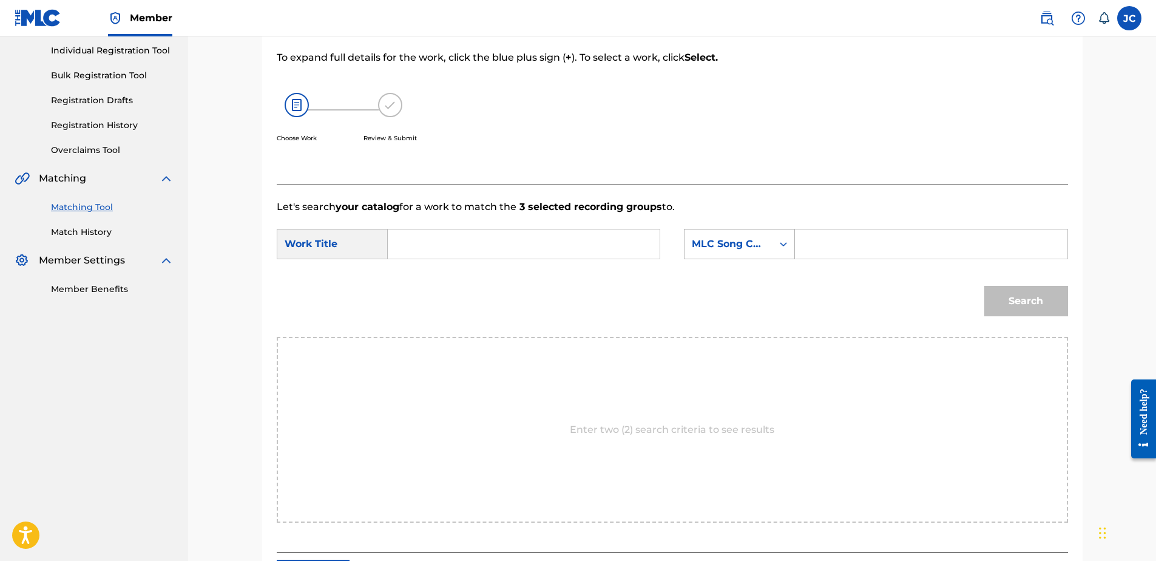
click at [745, 251] on div "MLC Song Code" at bounding box center [728, 244] width 73 height 15
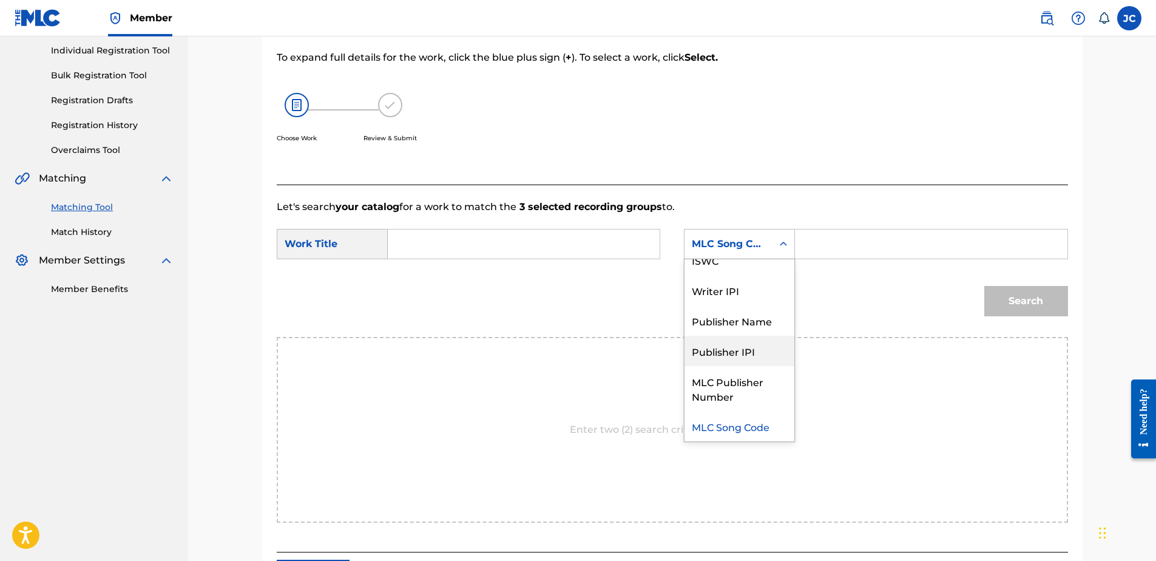
scroll to position [0, 0]
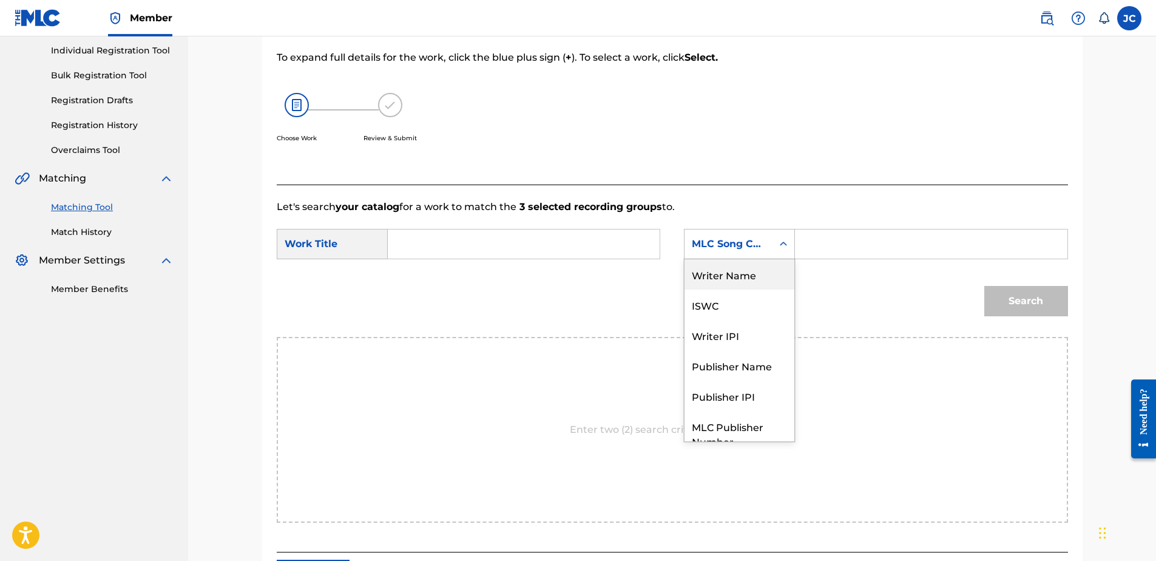
click at [736, 276] on div "Writer Name" at bounding box center [740, 274] width 110 height 30
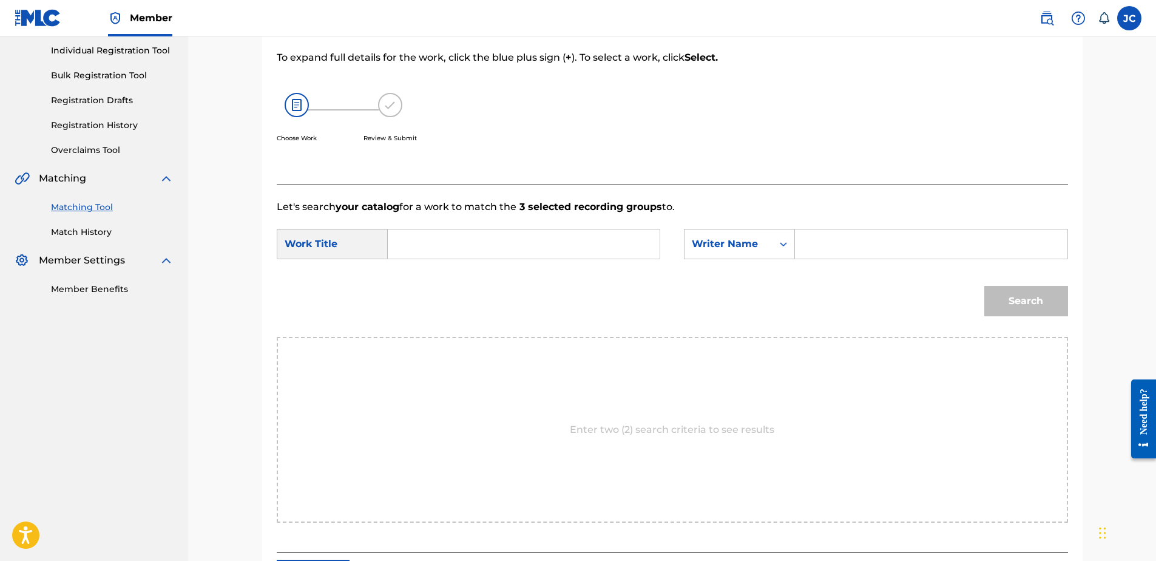
click at [537, 251] on input "Search Form" at bounding box center [523, 243] width 251 height 29
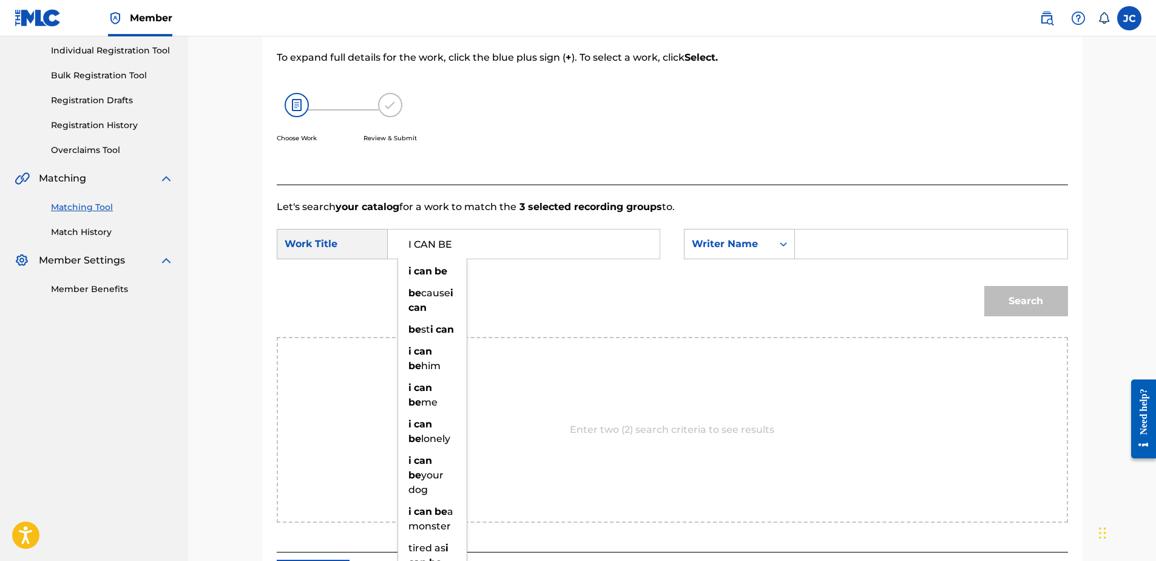
type input "I CAN BE"
click at [582, 160] on div "Choose Work Review & Submit" at bounding box center [581, 124] width 609 height 92
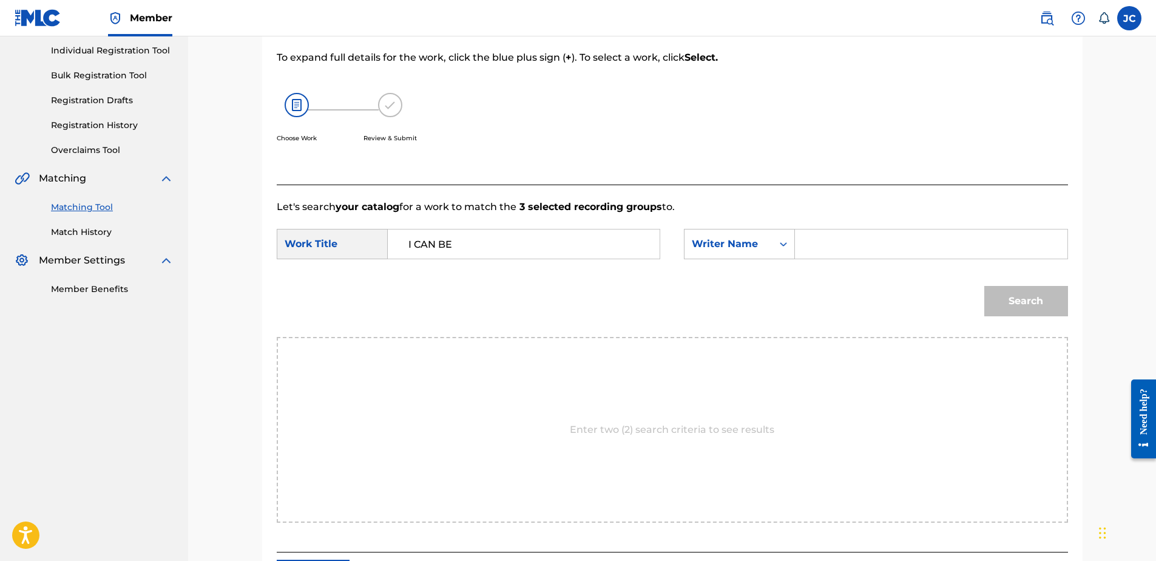
click at [846, 237] on input "Search Form" at bounding box center [930, 243] width 251 height 29
paste input "[PERSON_NAME]"
type input "[PERSON_NAME]"
click at [923, 286] on button "Search" at bounding box center [1026, 301] width 84 height 30
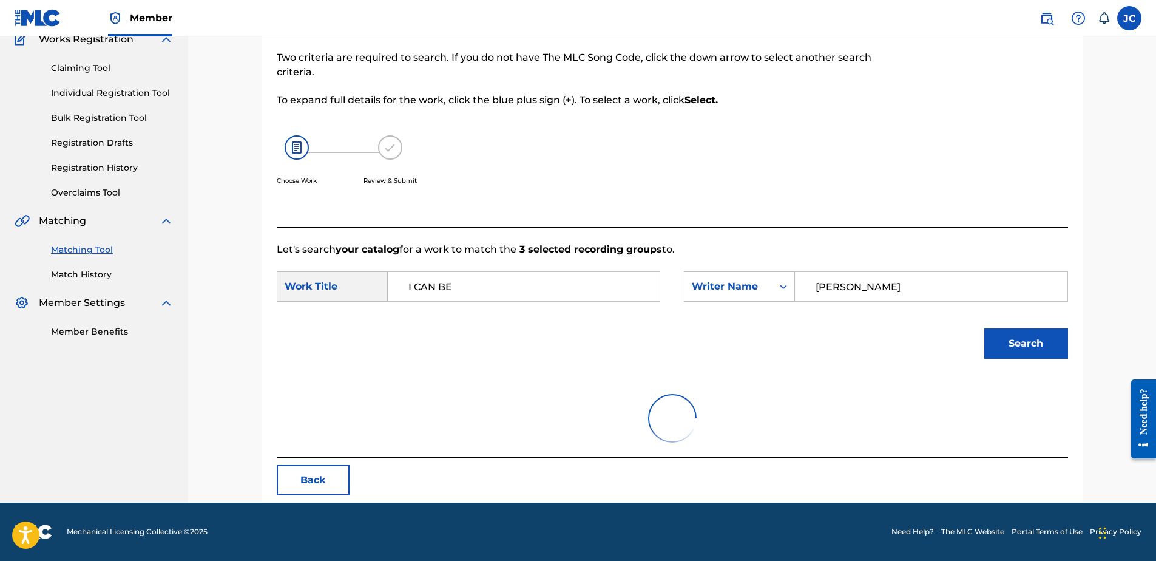
scroll to position [58, 0]
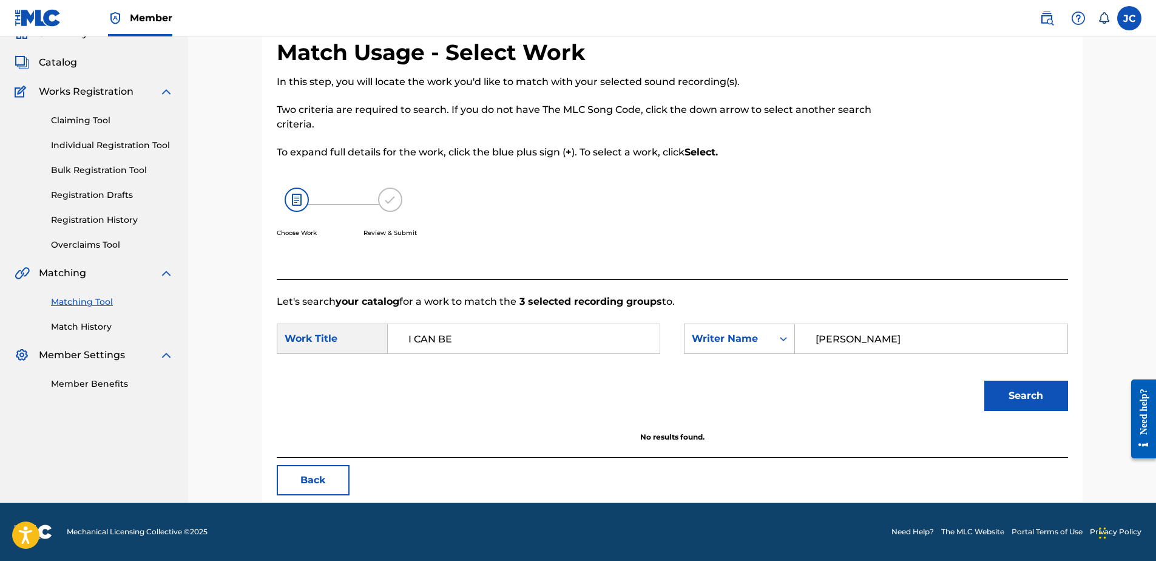
click at [298, 429] on button "Back" at bounding box center [313, 480] width 73 height 30
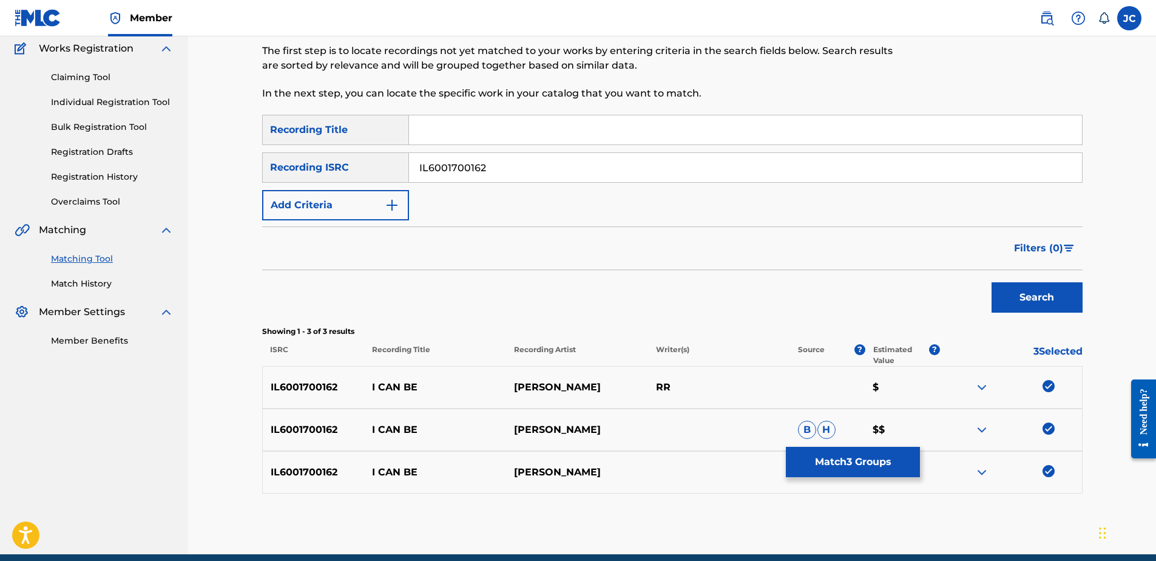
scroll to position [153, 0]
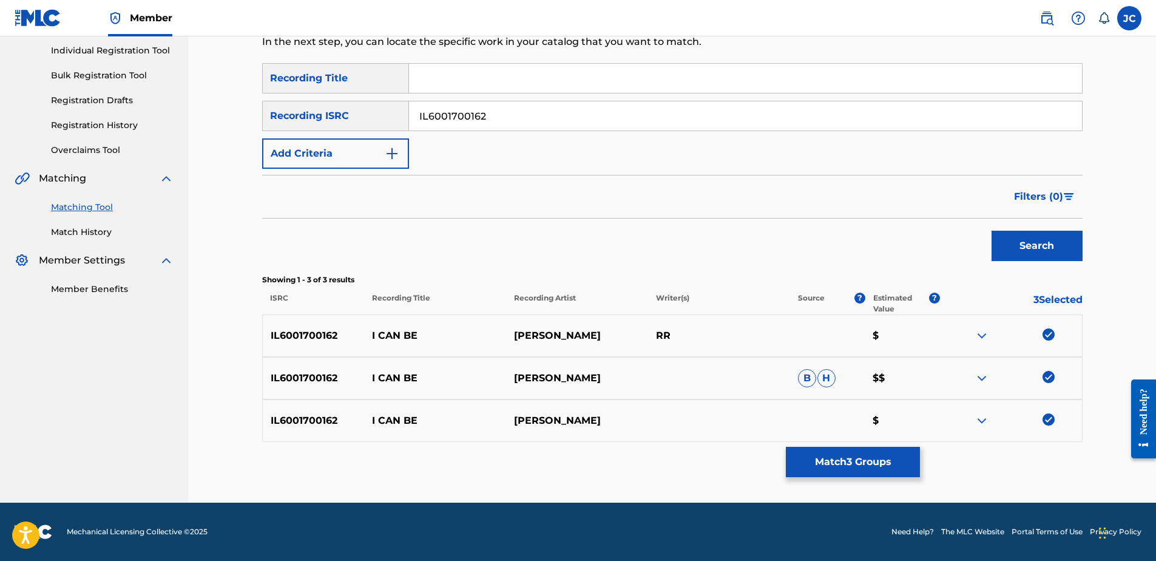
click at [923, 420] on img at bounding box center [1049, 419] width 12 height 12
click at [923, 381] on img at bounding box center [1049, 377] width 12 height 12
click at [923, 337] on img at bounding box center [1049, 334] width 12 height 12
drag, startPoint x: 523, startPoint y: 126, endPoint x: 191, endPoint y: 176, distance: 335.7
click at [193, 176] on div "Matching Tool The Matching Tool allows Members to match sound recordings to wor…" at bounding box center [672, 192] width 968 height 619
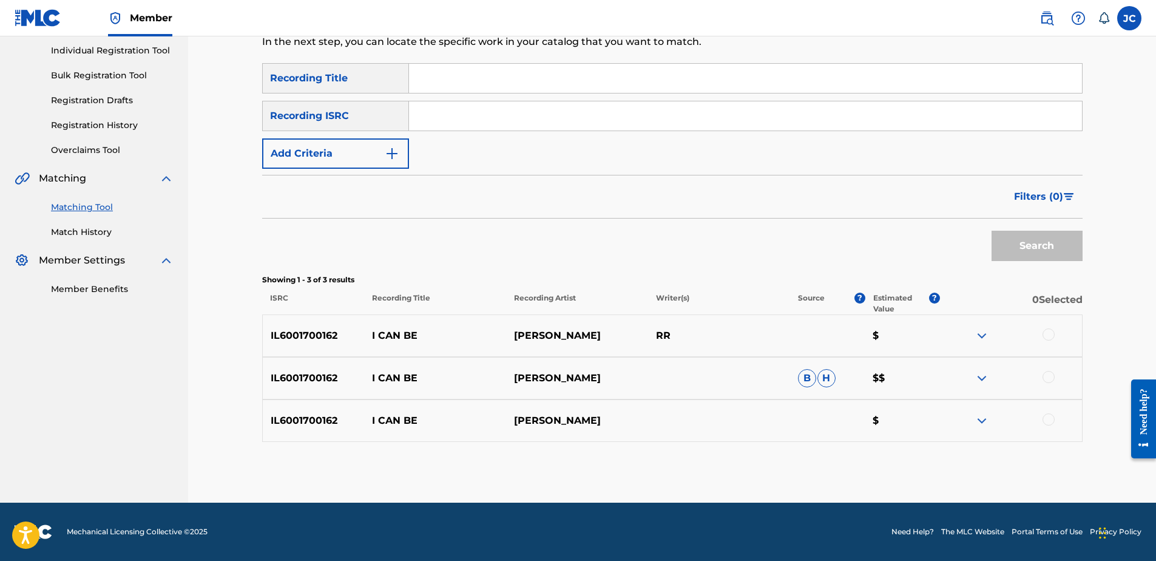
click at [499, 109] on input "Search Form" at bounding box center [745, 115] width 673 height 29
paste input "GBKPL1950472"
type input "GBKPL1950472"
click at [923, 231] on button "Search" at bounding box center [1037, 246] width 91 height 30
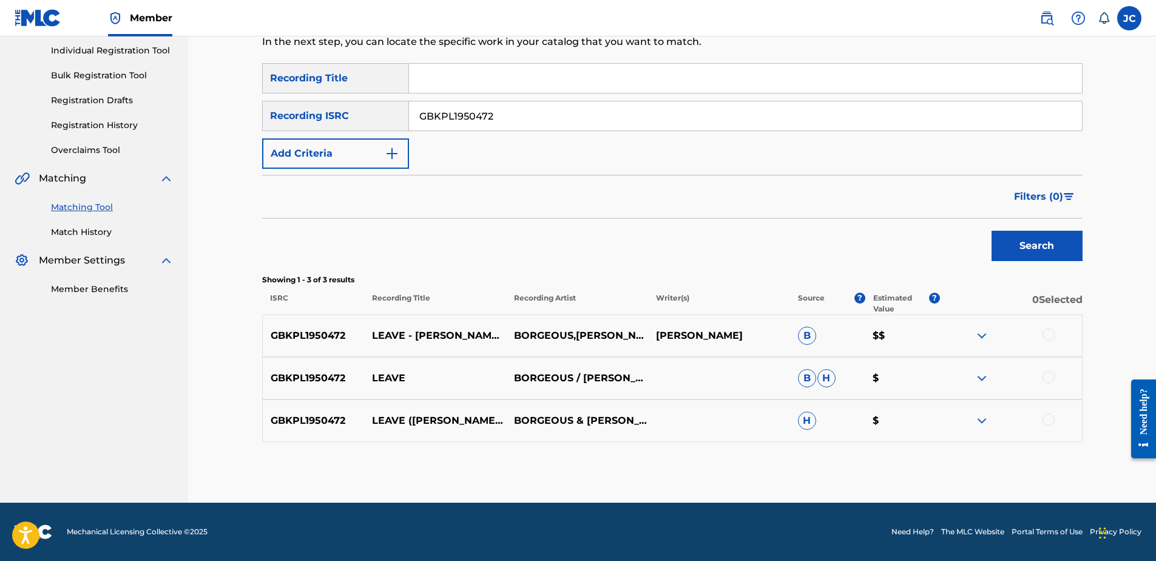
click at [537, 117] on input "GBKPL1950472" at bounding box center [745, 115] width 673 height 29
click at [923, 231] on button "Search" at bounding box center [1037, 246] width 91 height 30
click at [923, 416] on div at bounding box center [1049, 419] width 12 height 12
click at [923, 376] on div at bounding box center [1049, 377] width 12 height 12
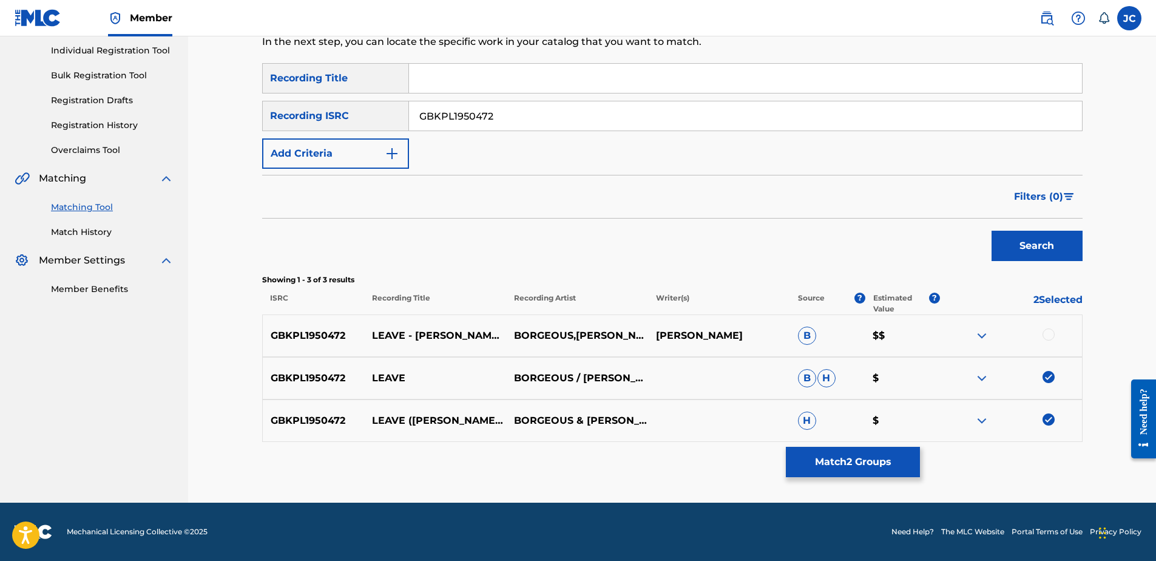
click at [923, 335] on div at bounding box center [1049, 334] width 12 height 12
click at [908, 429] on button "Match 3 Groups" at bounding box center [853, 462] width 134 height 30
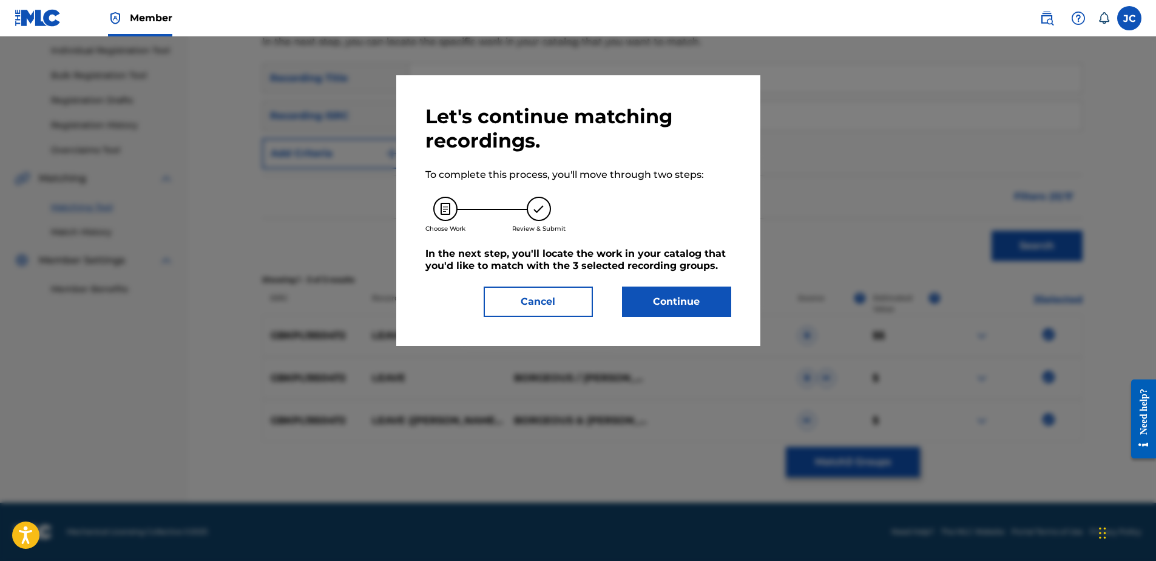
click at [686, 313] on button "Continue" at bounding box center [676, 301] width 109 height 30
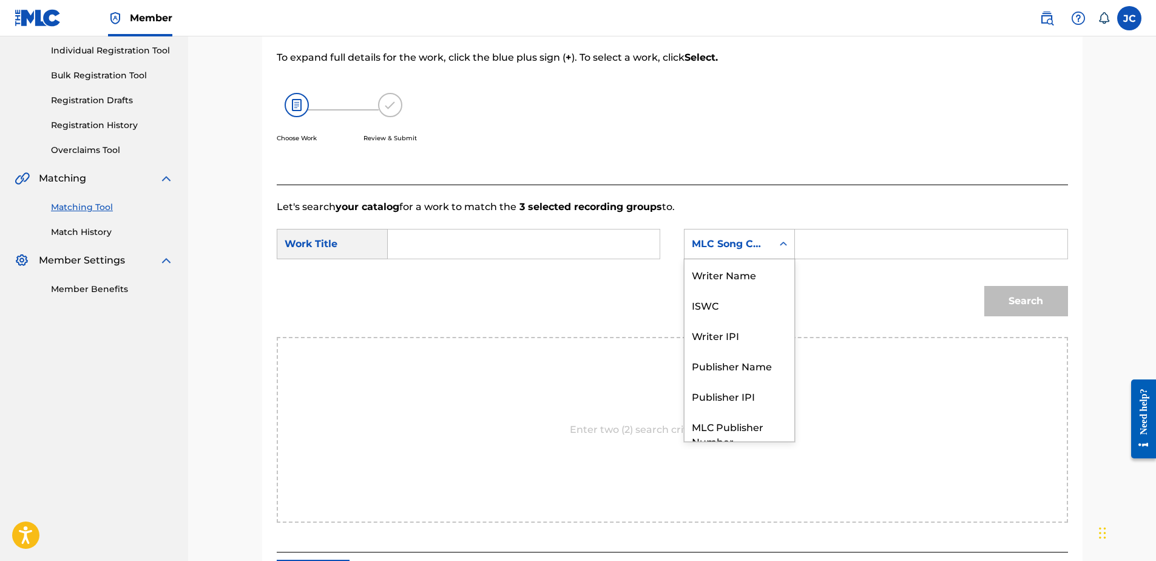
click at [779, 236] on div "Search Form" at bounding box center [784, 244] width 22 height 22
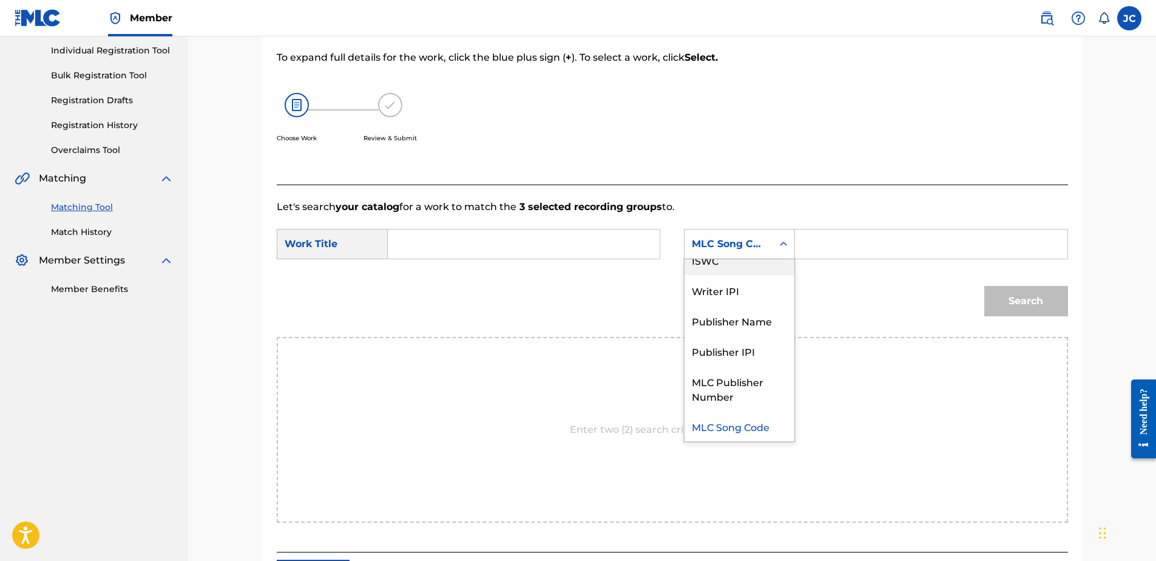
scroll to position [0, 0]
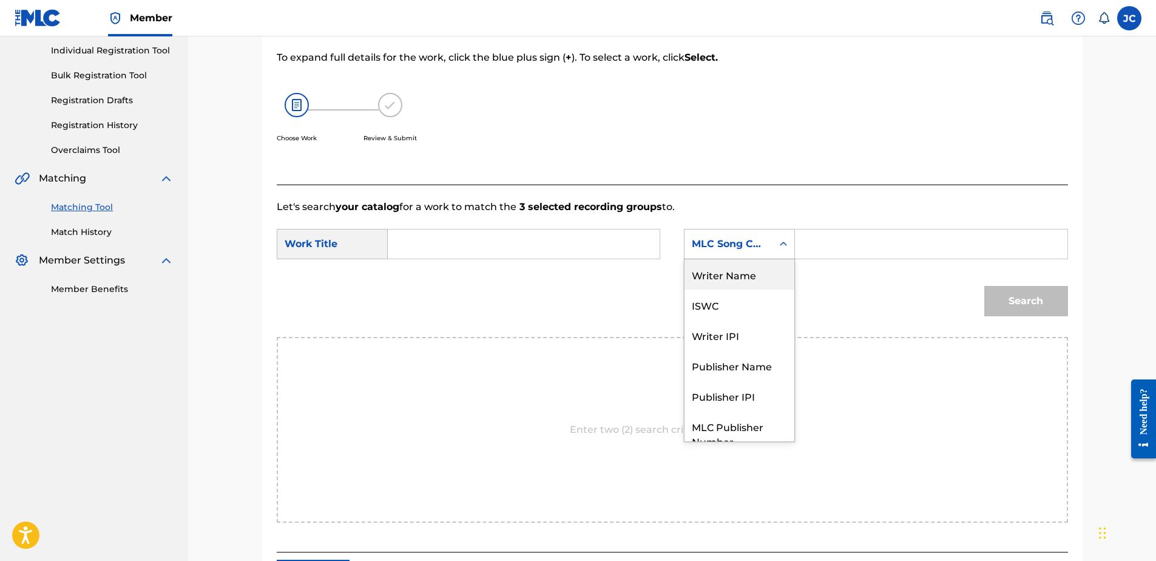
click at [745, 272] on div "Writer Name" at bounding box center [740, 274] width 110 height 30
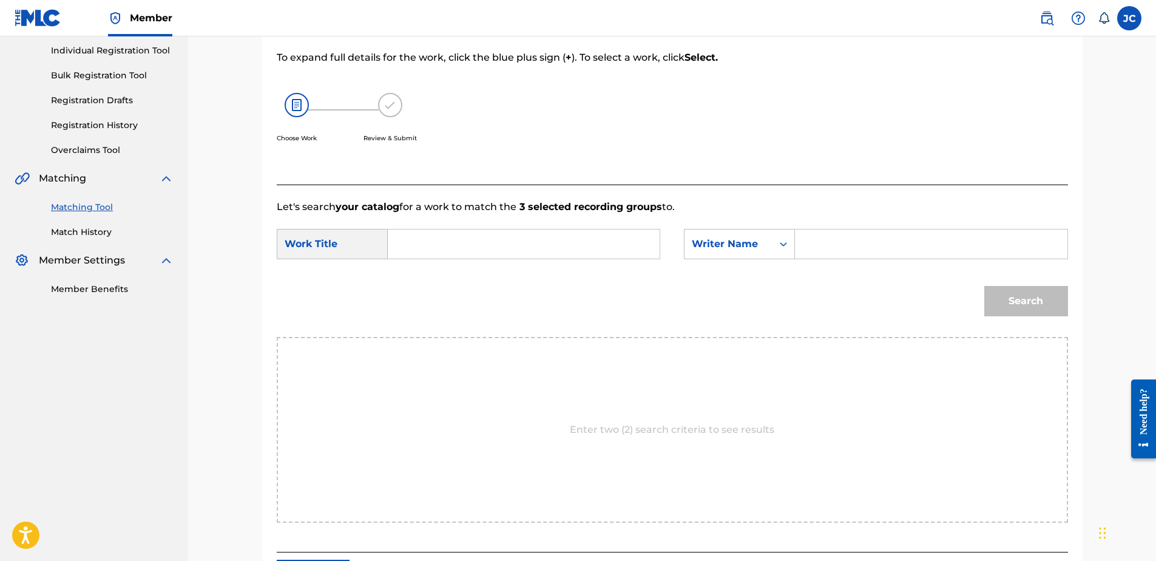
paste input "Leave - [PERSON_NAME] Remix"
type input "Leave - [PERSON_NAME] Remix"
click at [807, 252] on input "Search Form" at bounding box center [930, 243] width 251 height 29
paste input "[PERSON_NAME]"
type input "[PERSON_NAME]"
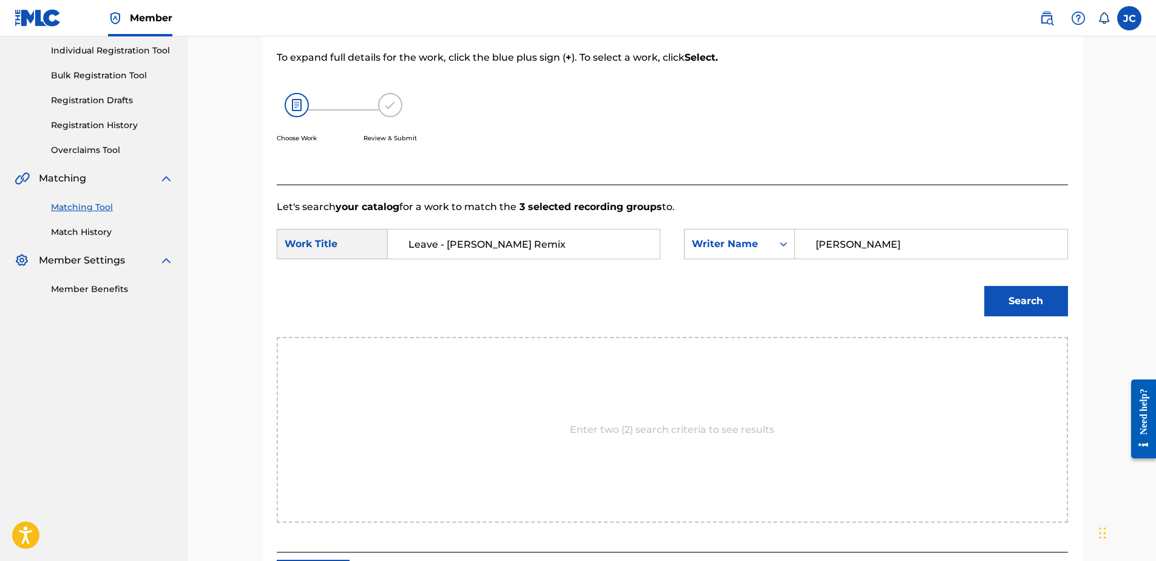
click at [923, 294] on button "Search" at bounding box center [1026, 301] width 84 height 30
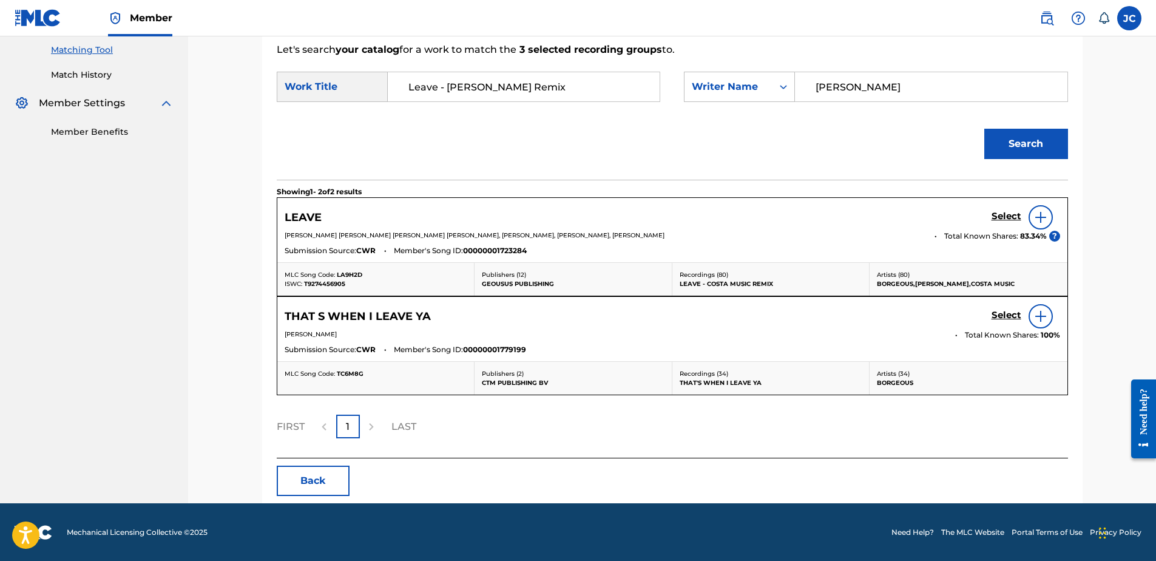
scroll to position [311, 0]
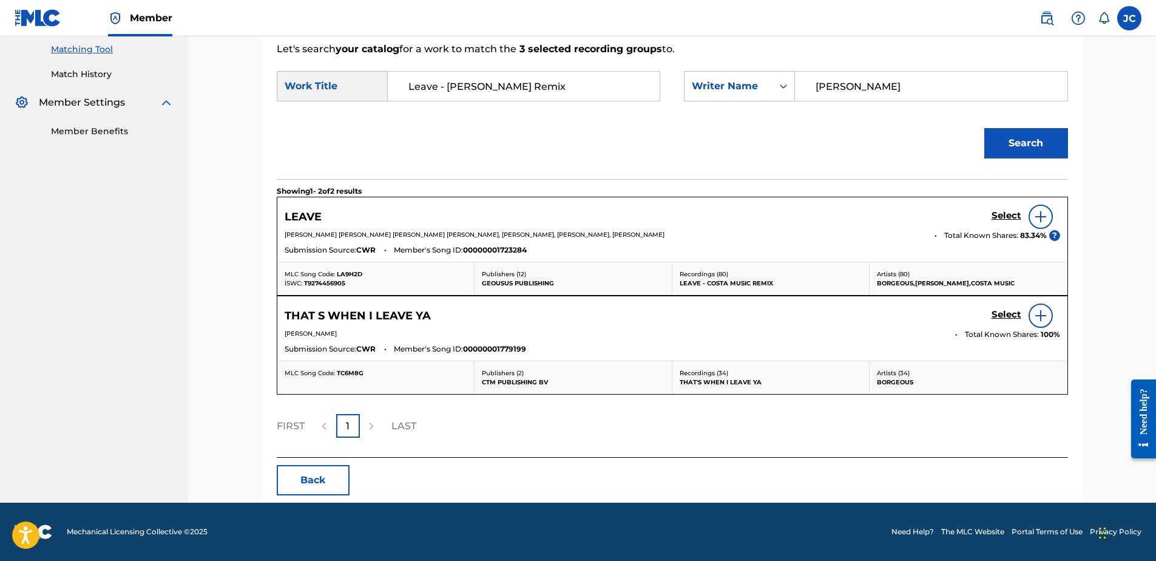
click at [923, 223] on img at bounding box center [1041, 216] width 15 height 15
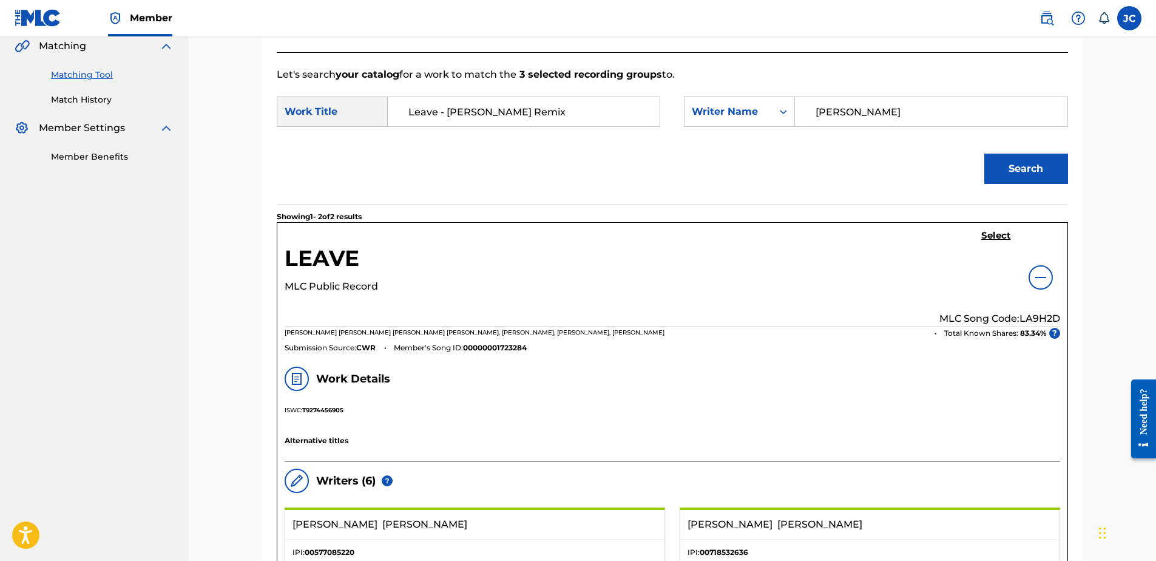
scroll to position [250, 0]
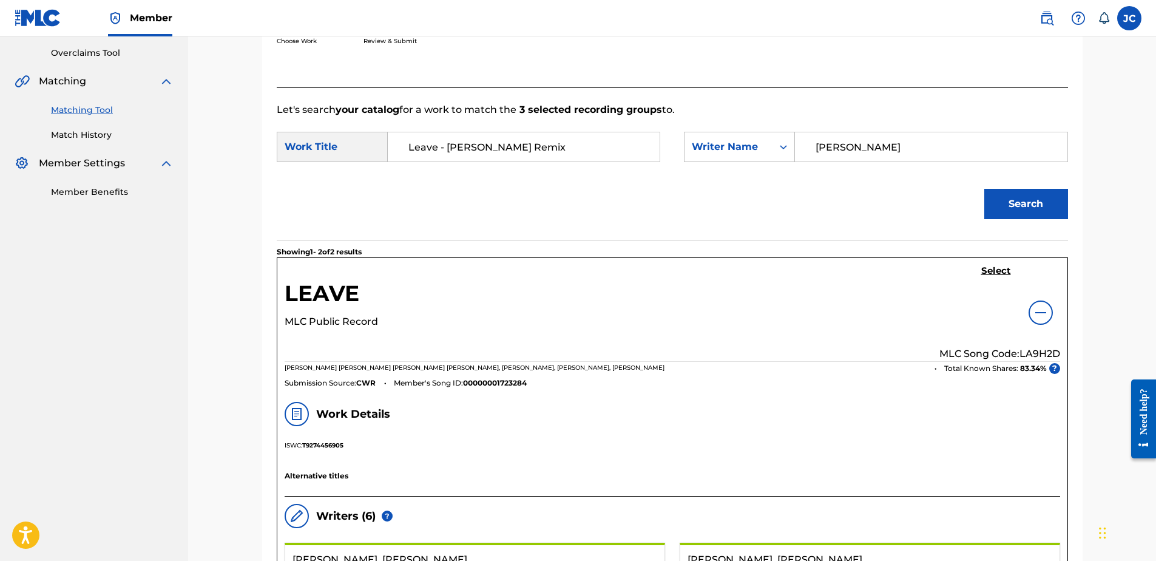
click at [923, 315] on img at bounding box center [1041, 312] width 15 height 15
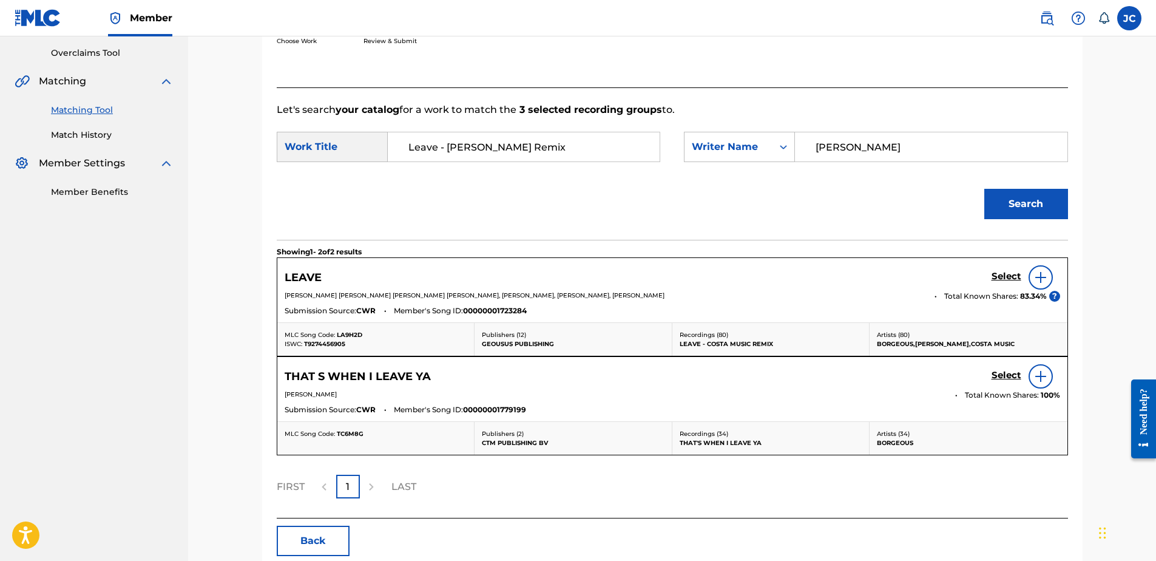
click at [923, 272] on h5 "Select" at bounding box center [1007, 277] width 30 height 12
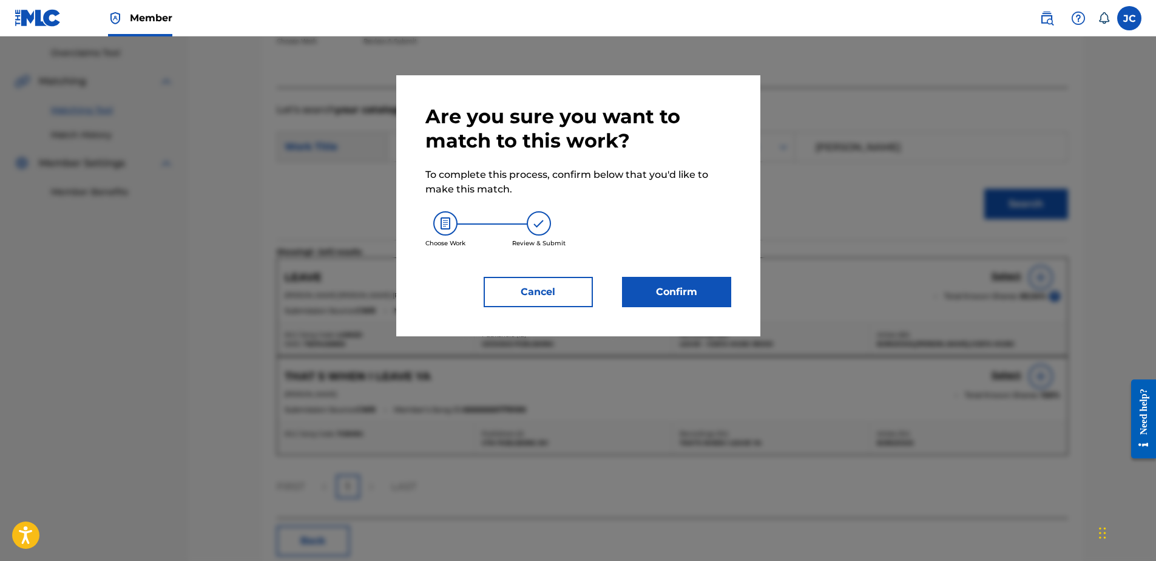
click at [671, 301] on button "Confirm" at bounding box center [676, 292] width 109 height 30
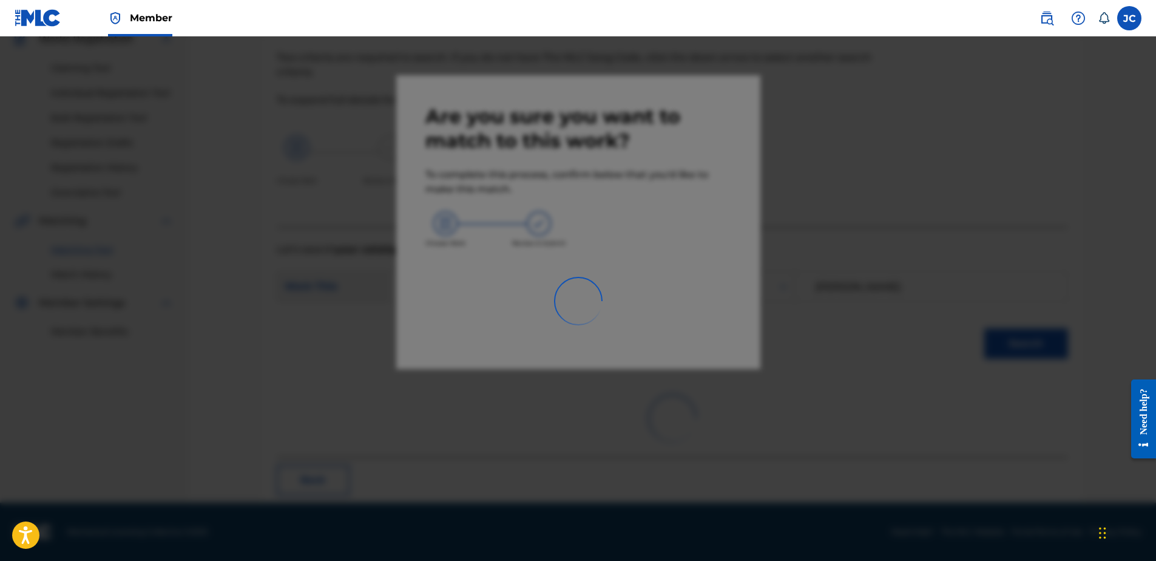
scroll to position [32, 0]
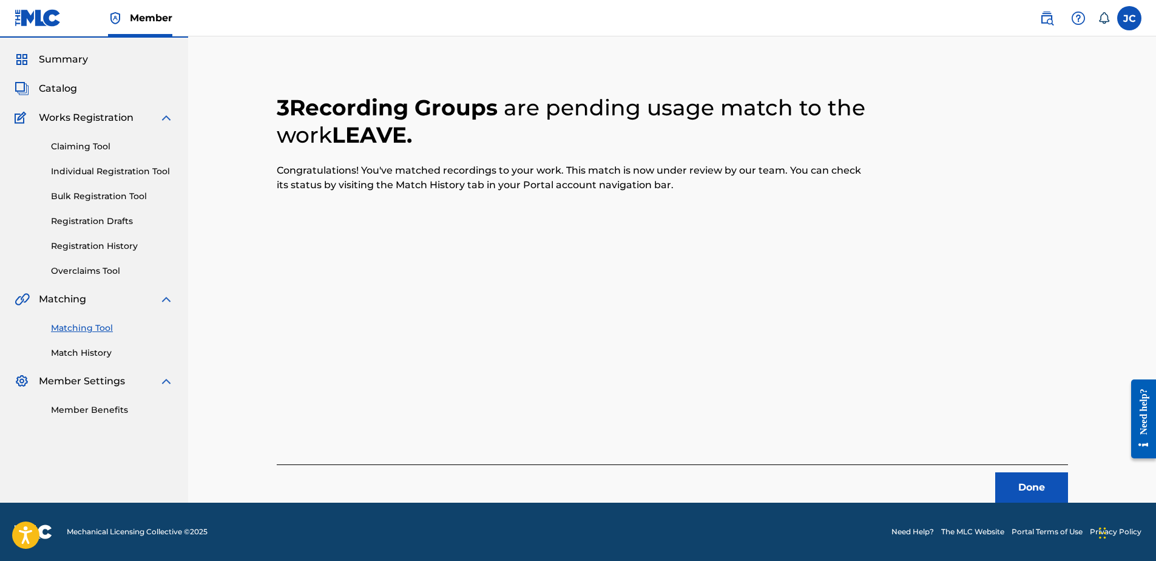
click at [923, 429] on button "Done" at bounding box center [1031, 487] width 73 height 30
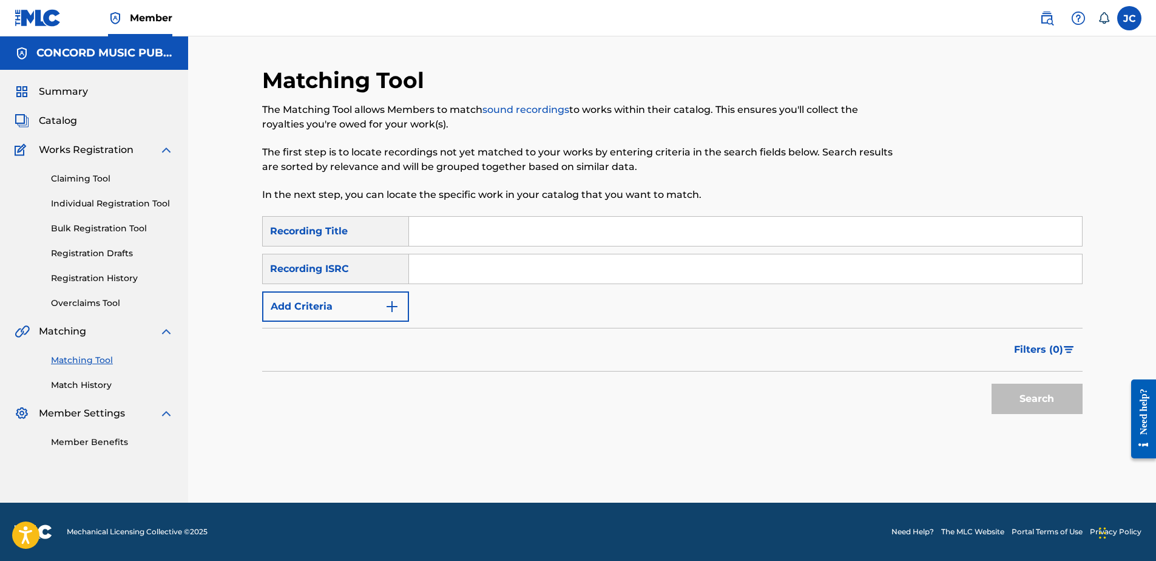
click at [596, 256] on input "Search Form" at bounding box center [745, 268] width 673 height 29
paste input "QZEQU2401726"
type input "QZEQU2401726"
click at [923, 384] on button "Search" at bounding box center [1037, 399] width 91 height 30
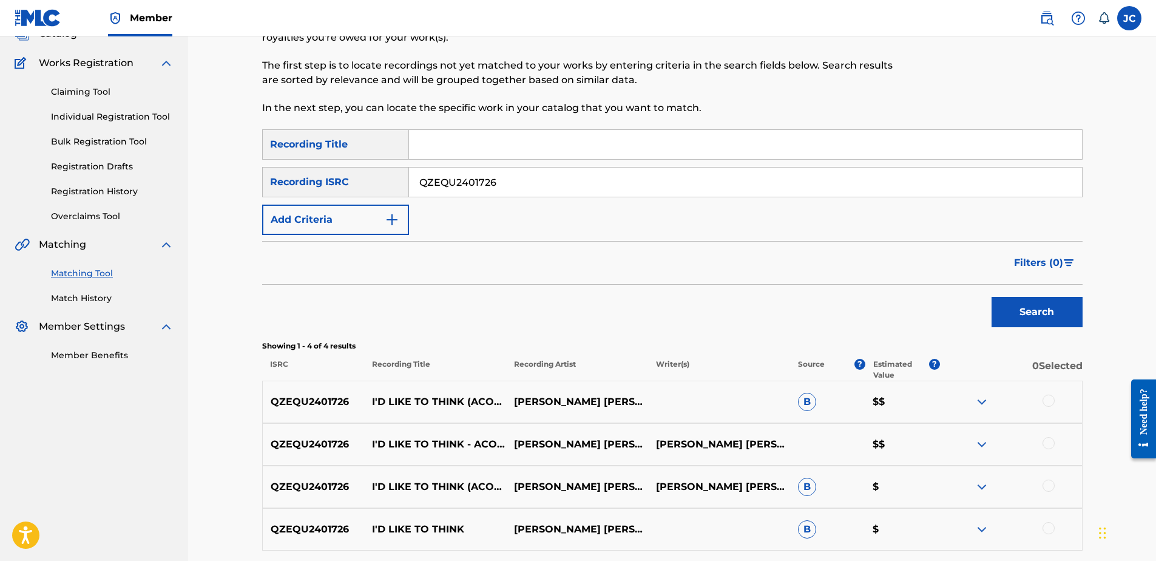
scroll to position [195, 0]
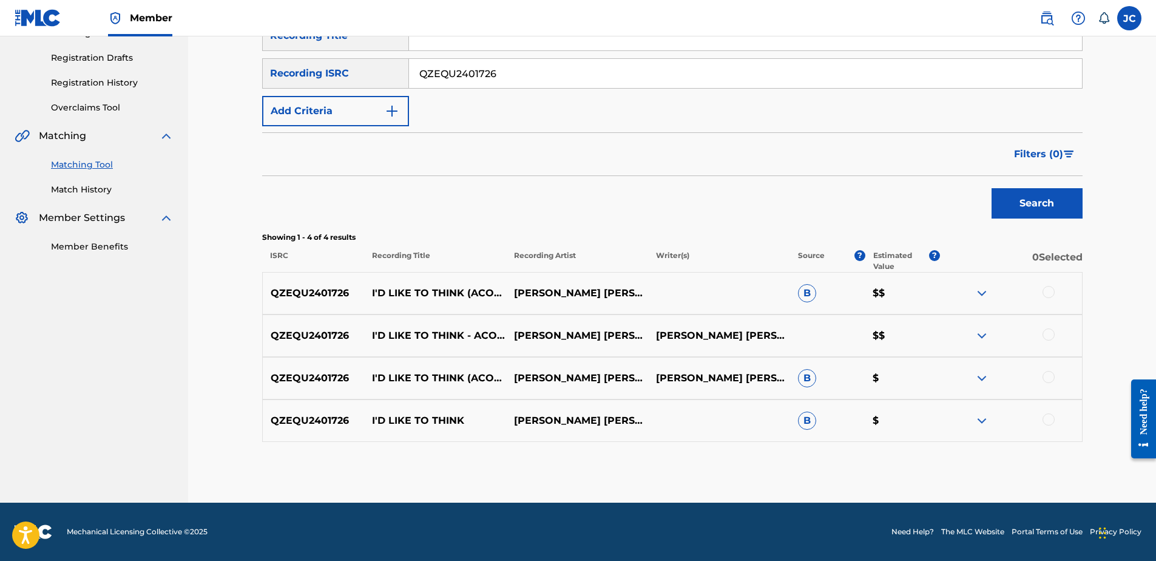
click at [923, 418] on div at bounding box center [1049, 419] width 12 height 12
click at [923, 376] on div at bounding box center [1049, 377] width 12 height 12
click at [923, 334] on div at bounding box center [1049, 334] width 12 height 12
click at [923, 293] on div at bounding box center [1049, 292] width 12 height 12
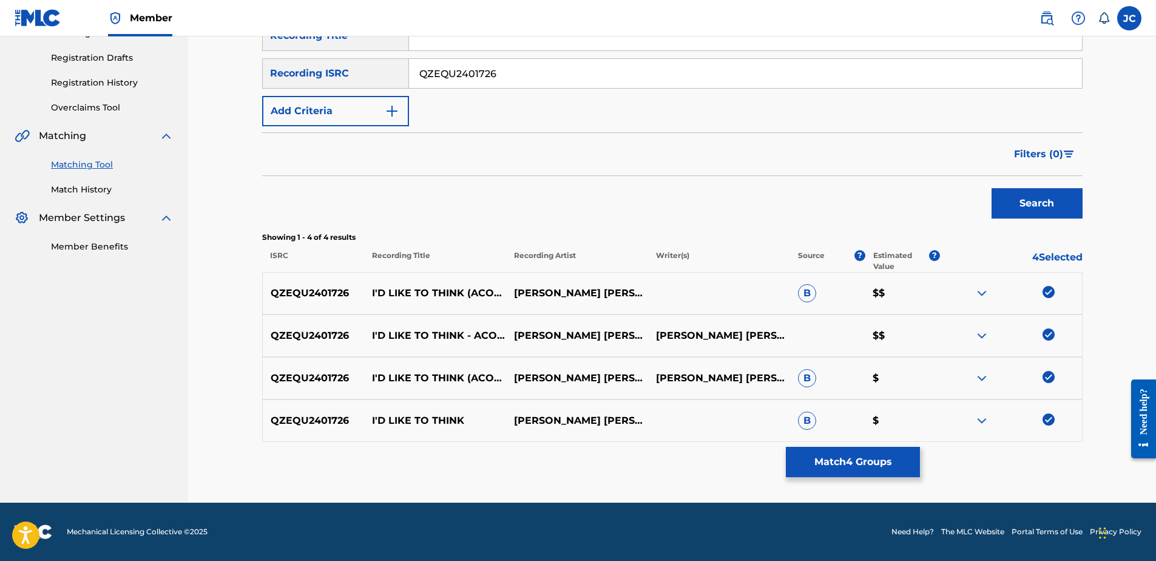
click at [840, 429] on button "Match 4 Groups" at bounding box center [853, 462] width 134 height 30
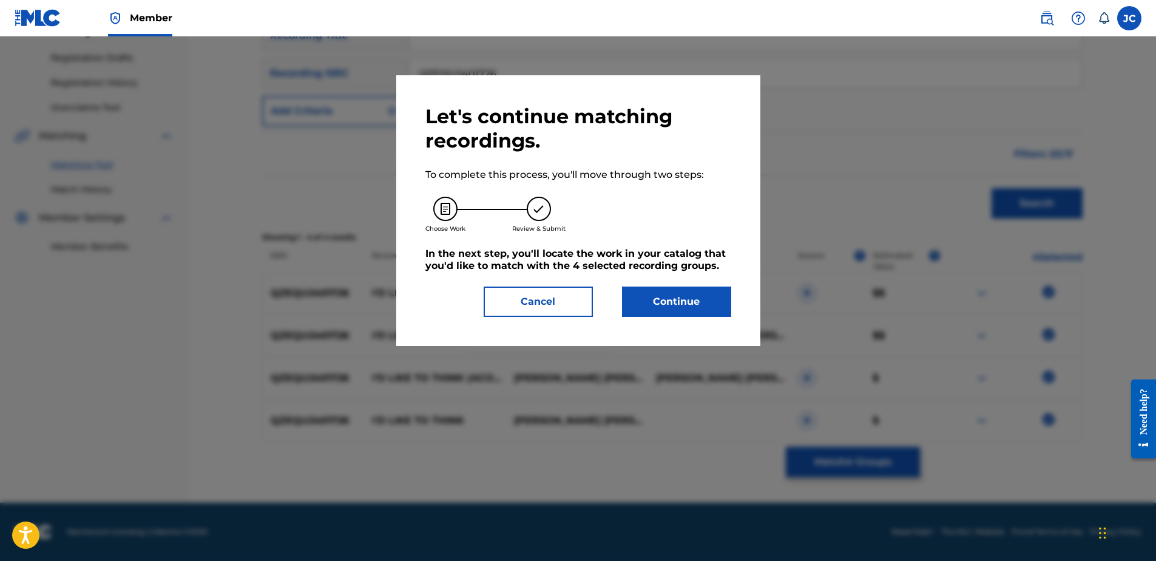
click at [672, 311] on button "Continue" at bounding box center [676, 301] width 109 height 30
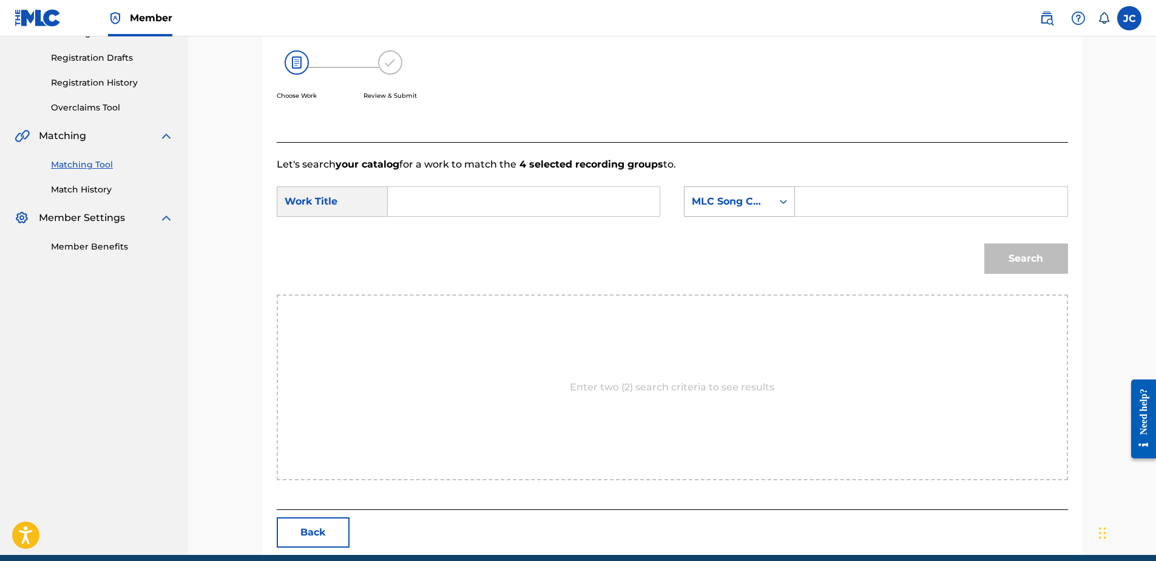
click at [722, 205] on div "MLC Song Code" at bounding box center [728, 201] width 73 height 15
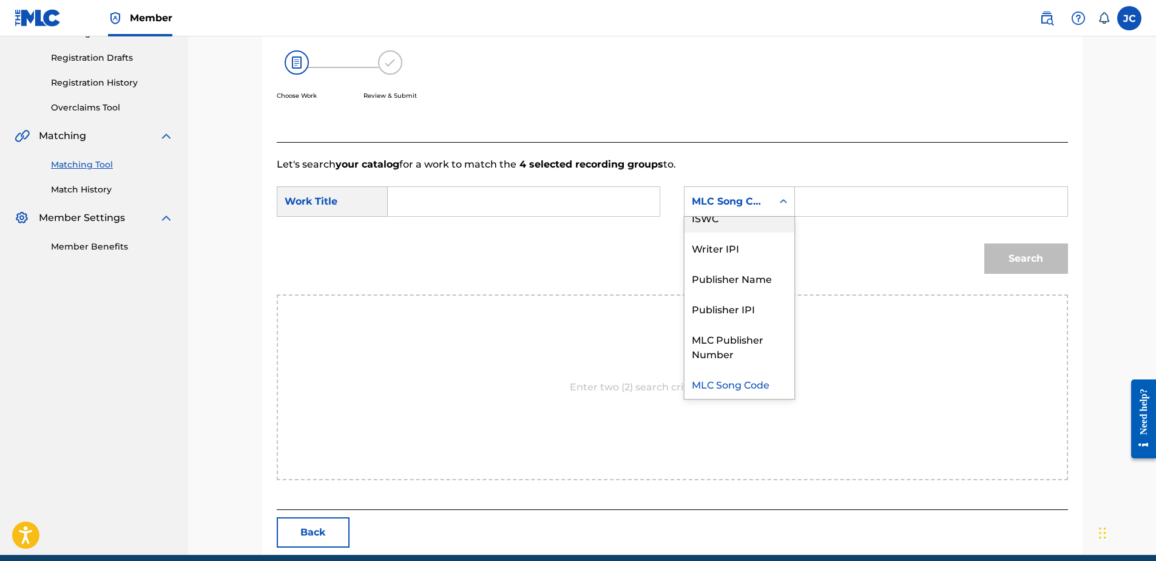
scroll to position [0, 0]
click at [728, 224] on div "Writer Name" at bounding box center [740, 232] width 110 height 30
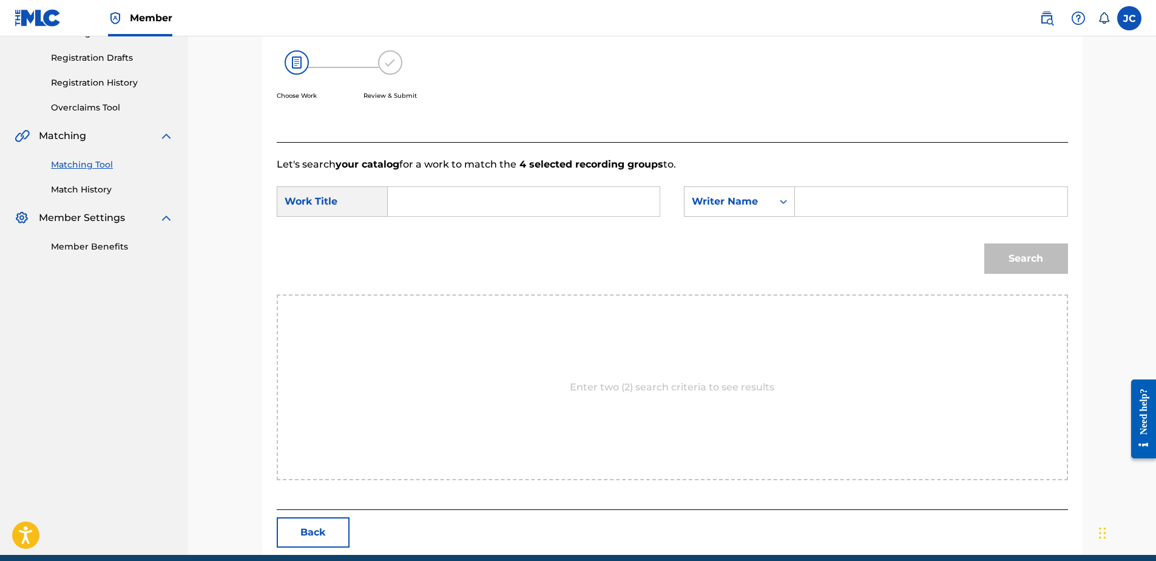
click at [453, 197] on input "Search Form" at bounding box center [523, 201] width 251 height 29
paste input "I'd Like to Think"
type input "I'd Like to Think"
click at [831, 197] on input "Search Form" at bounding box center [930, 201] width 251 height 29
paste input "[PERSON_NAME]"
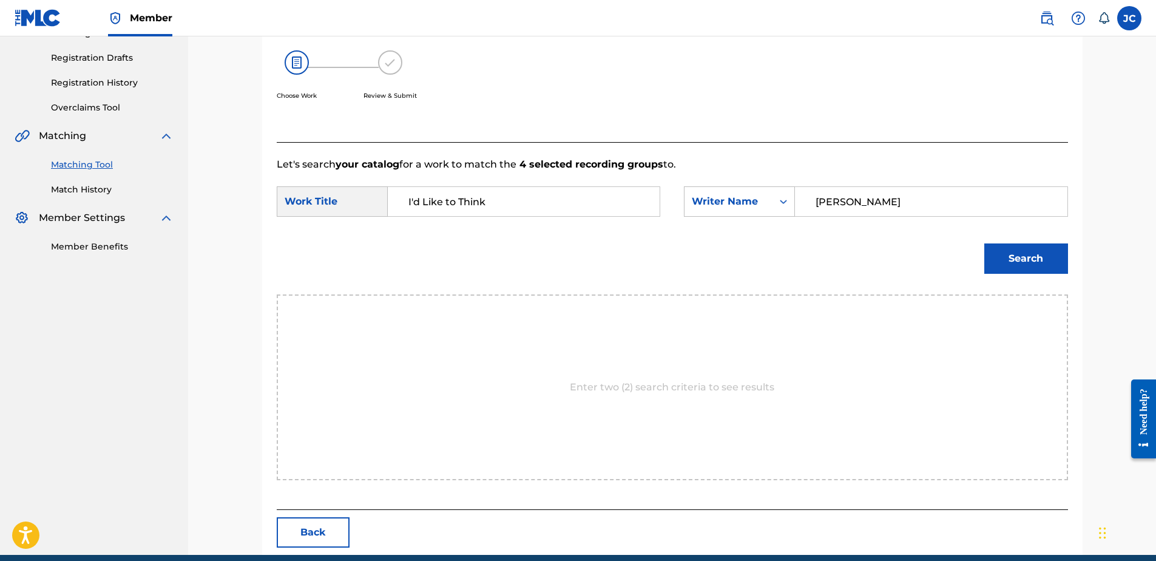
type input "[PERSON_NAME]"
click at [923, 254] on button "Search" at bounding box center [1026, 258] width 84 height 30
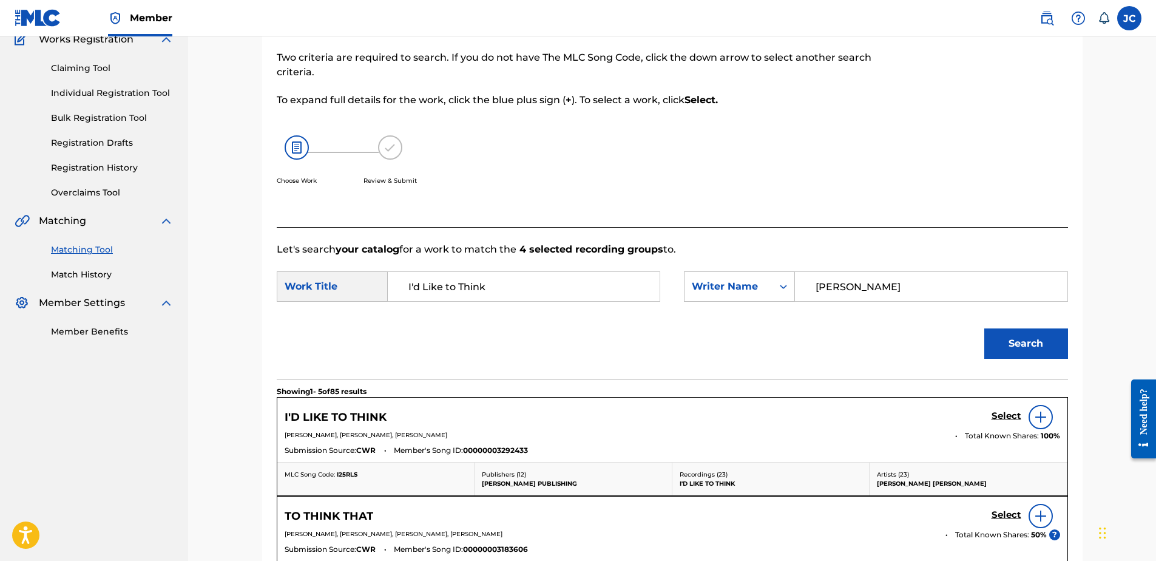
scroll to position [195, 0]
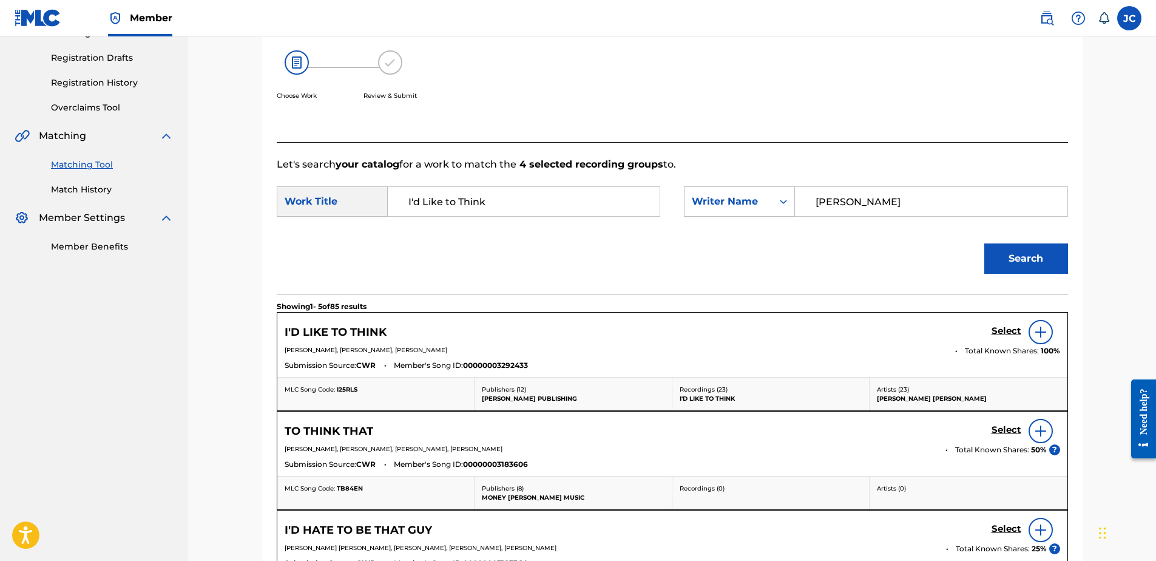
click at [923, 333] on h5 "Select" at bounding box center [1007, 331] width 30 height 12
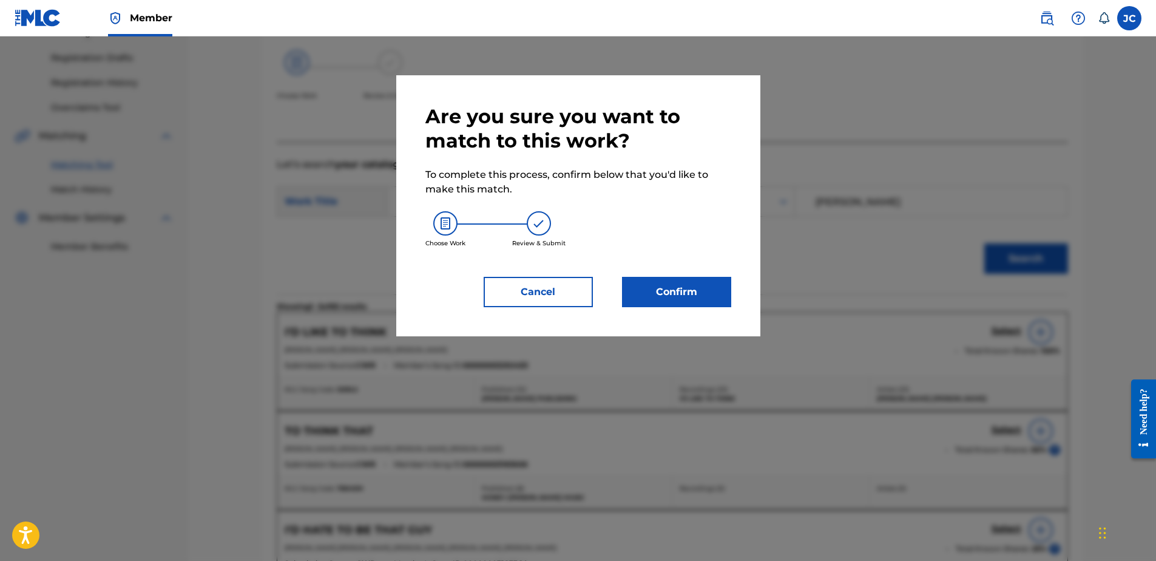
click at [677, 293] on button "Confirm" at bounding box center [676, 292] width 109 height 30
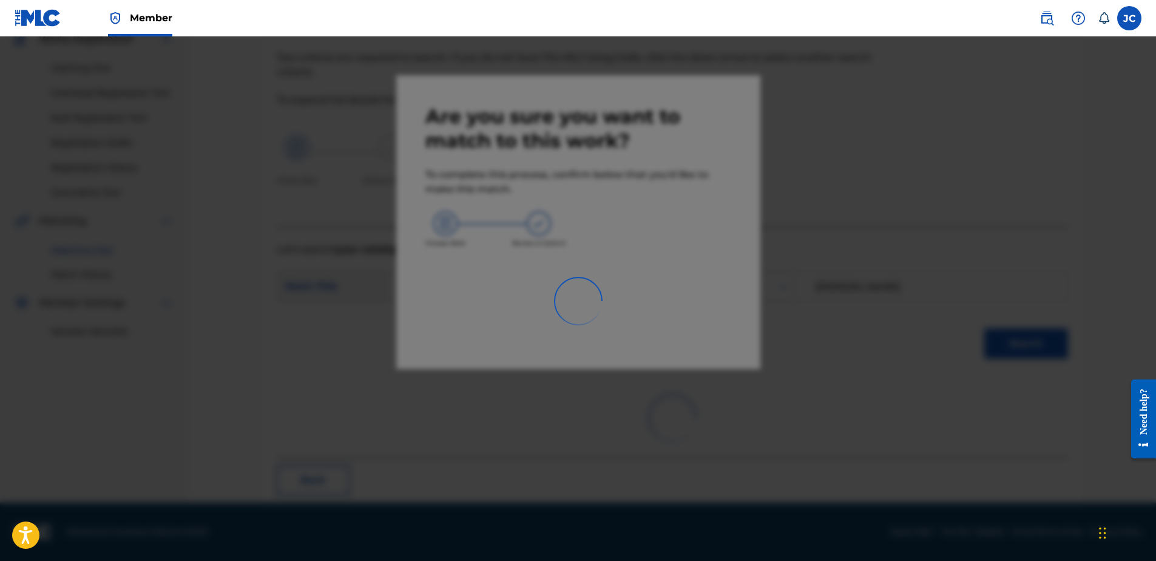
scroll to position [32, 0]
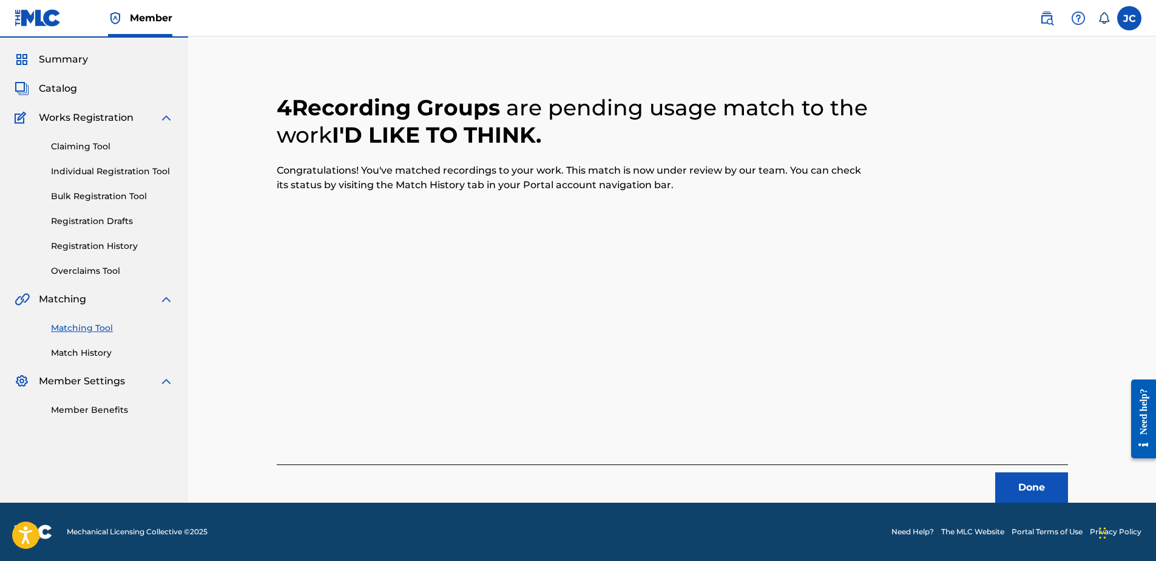
click at [923, 429] on button "Done" at bounding box center [1031, 487] width 73 height 30
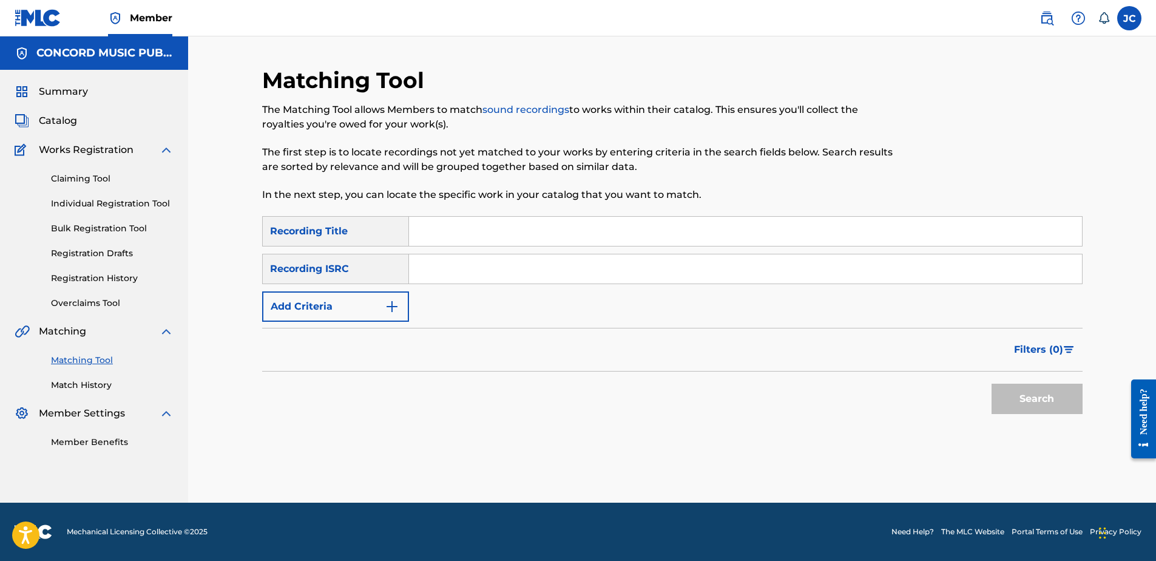
scroll to position [0, 0]
click at [594, 274] on input "Search Form" at bounding box center [745, 268] width 673 height 29
paste input "COFC10002303"
type input "COFC10002303"
click at [923, 384] on button "Search" at bounding box center [1037, 399] width 91 height 30
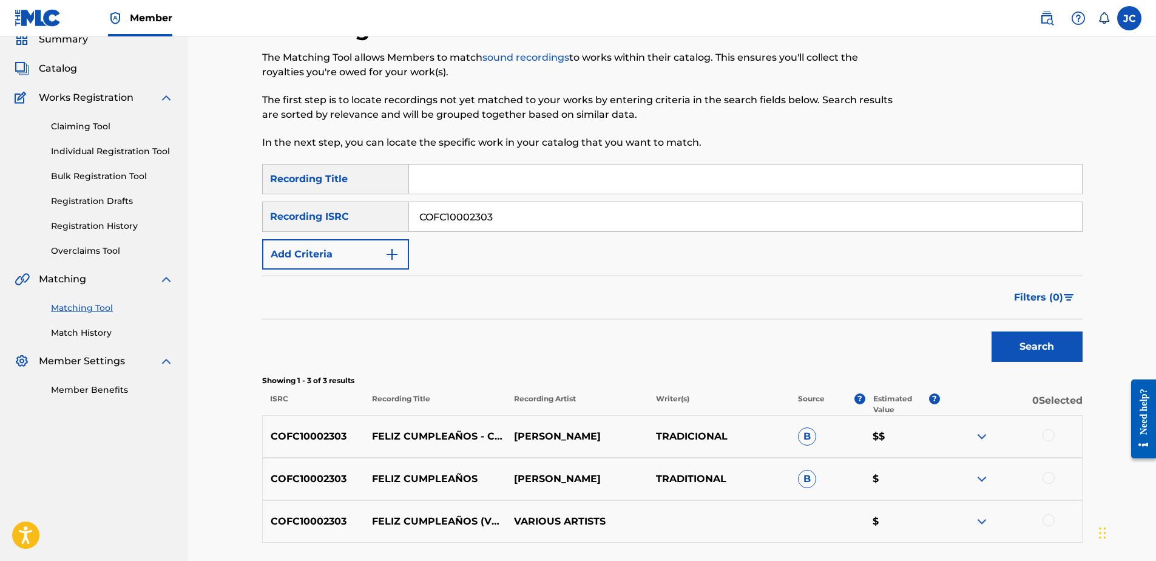
scroll to position [153, 0]
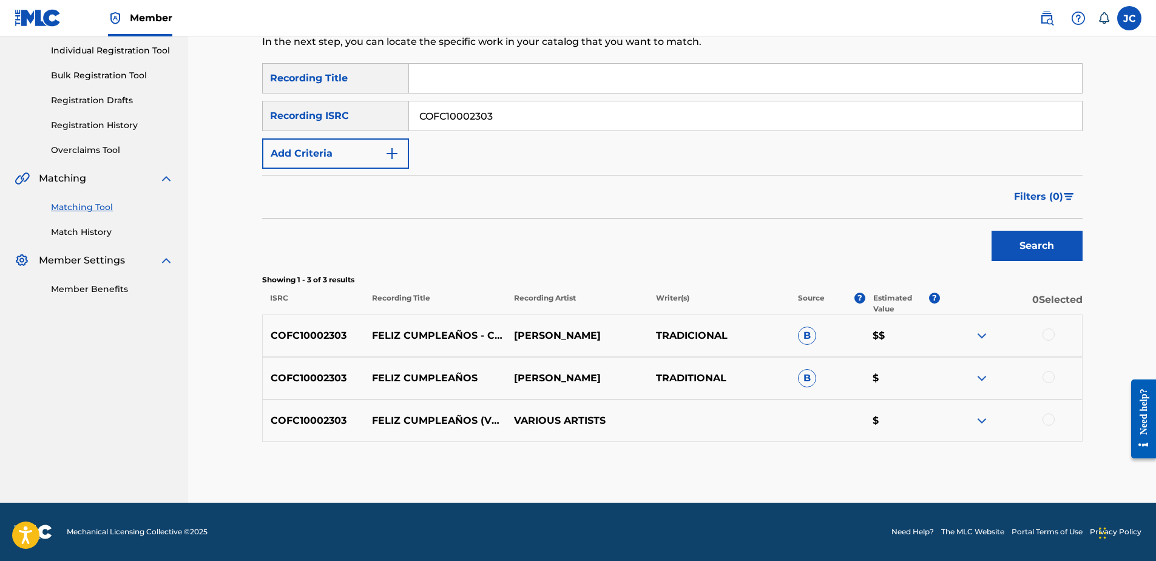
click at [923, 416] on div at bounding box center [1049, 419] width 12 height 12
click at [923, 379] on div at bounding box center [1049, 377] width 12 height 12
click at [923, 332] on div at bounding box center [1049, 334] width 12 height 12
click at [923, 417] on img at bounding box center [1049, 419] width 12 height 12
click at [923, 376] on img at bounding box center [1049, 377] width 12 height 12
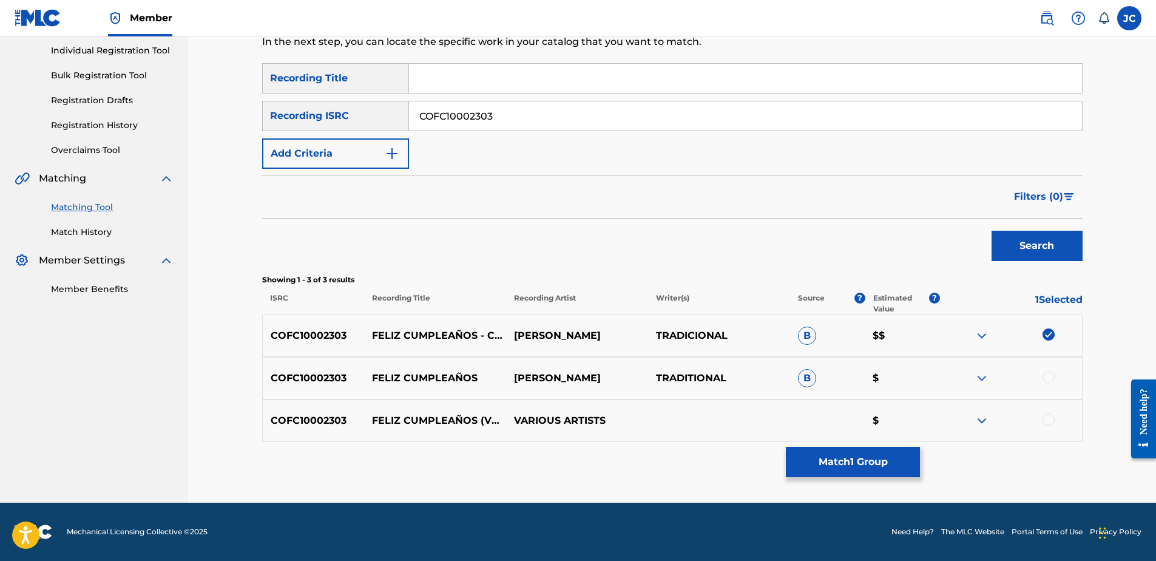
click at [923, 337] on img at bounding box center [1049, 334] width 12 height 12
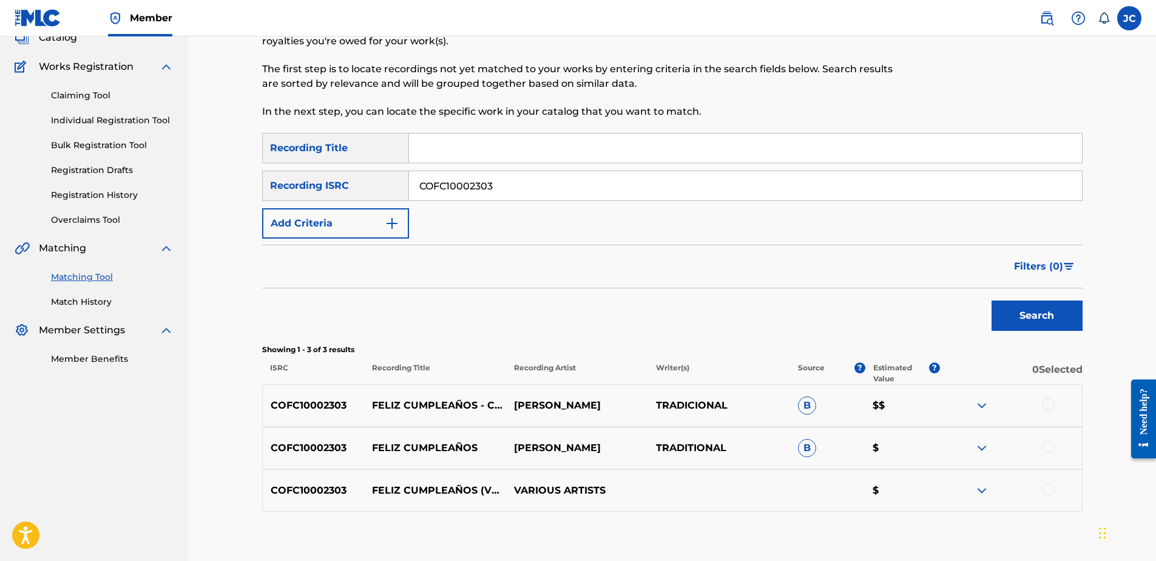
scroll to position [0, 0]
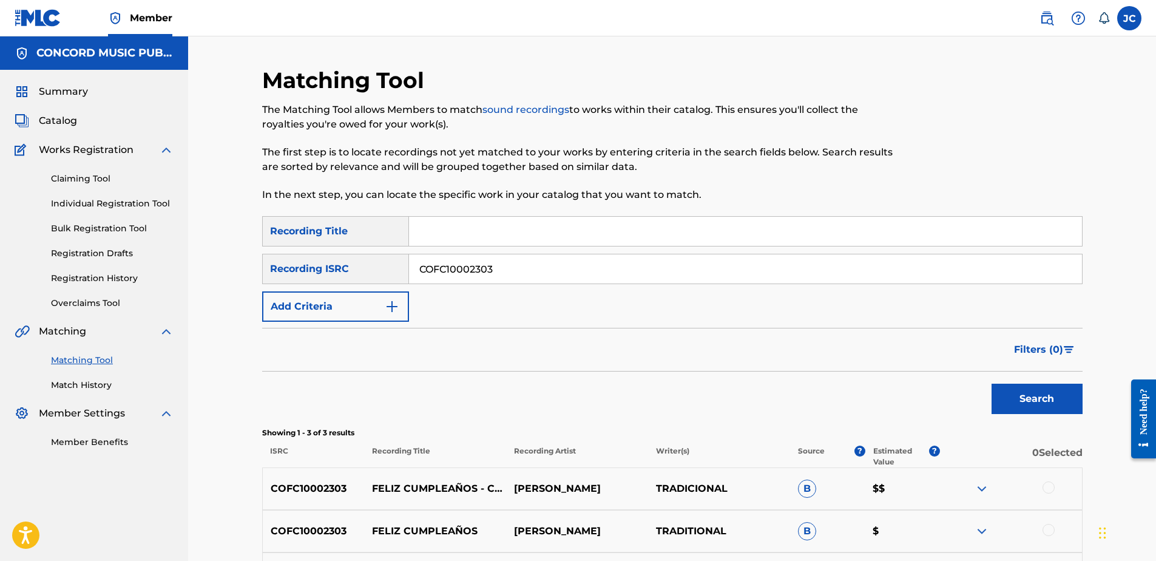
drag, startPoint x: 561, startPoint y: 269, endPoint x: 252, endPoint y: 326, distance: 313.5
click at [264, 308] on div "SearchWithCriteria6255c5ae-1946-439f-b8e3-be88908de22b Recording Title SearchWi…" at bounding box center [672, 269] width 821 height 106
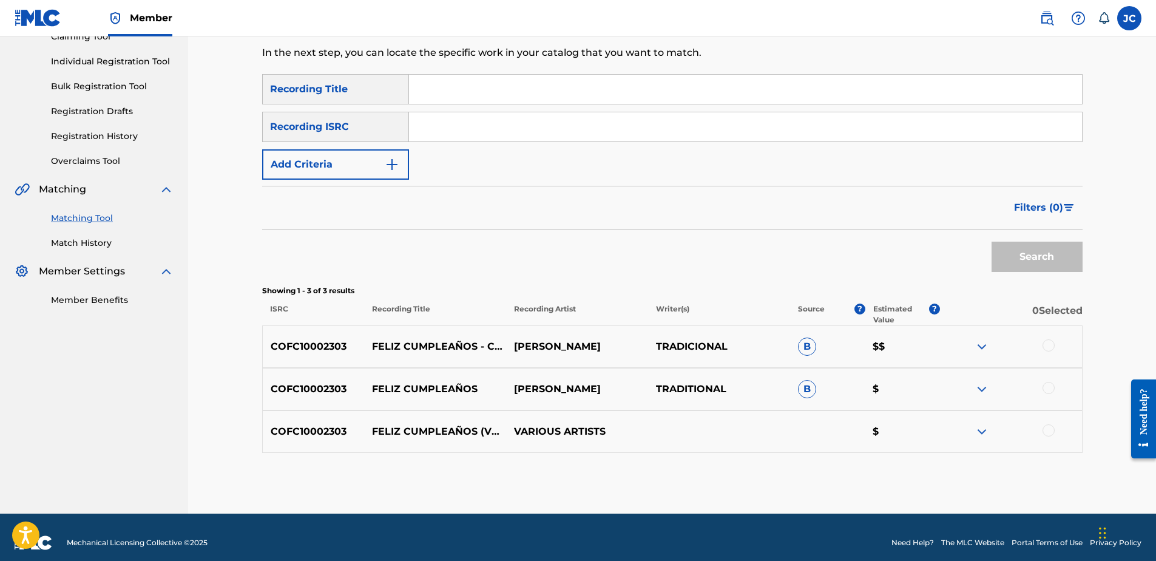
scroll to position [153, 0]
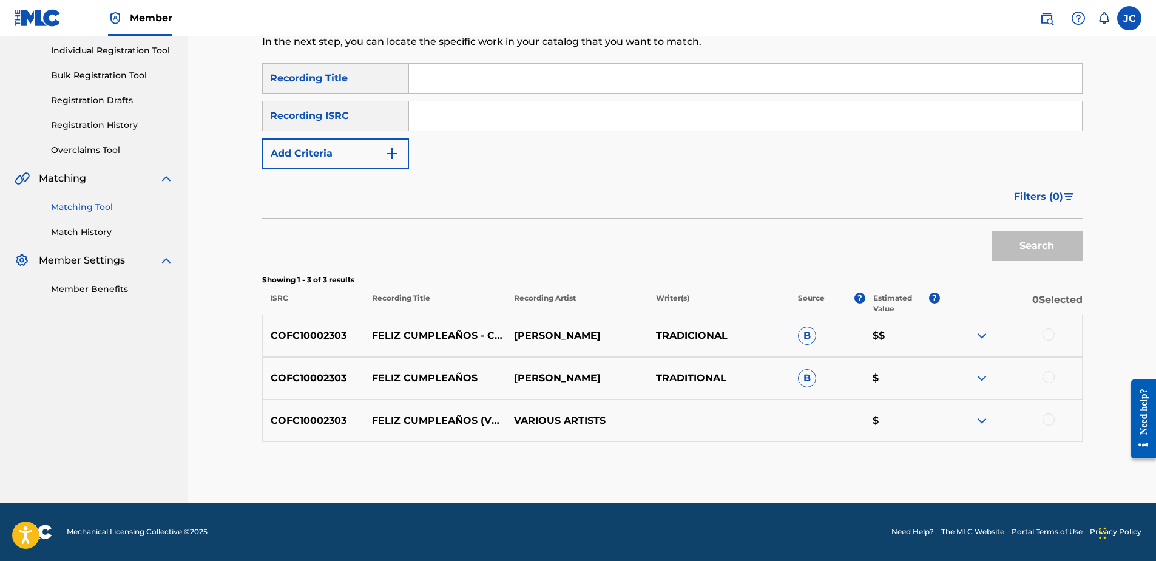
click at [518, 124] on input "Search Form" at bounding box center [745, 115] width 673 height 29
paste input "Feliz Cumpleaños [PERSON_NAME]"
click at [923, 231] on button "Search" at bounding box center [1037, 246] width 91 height 30
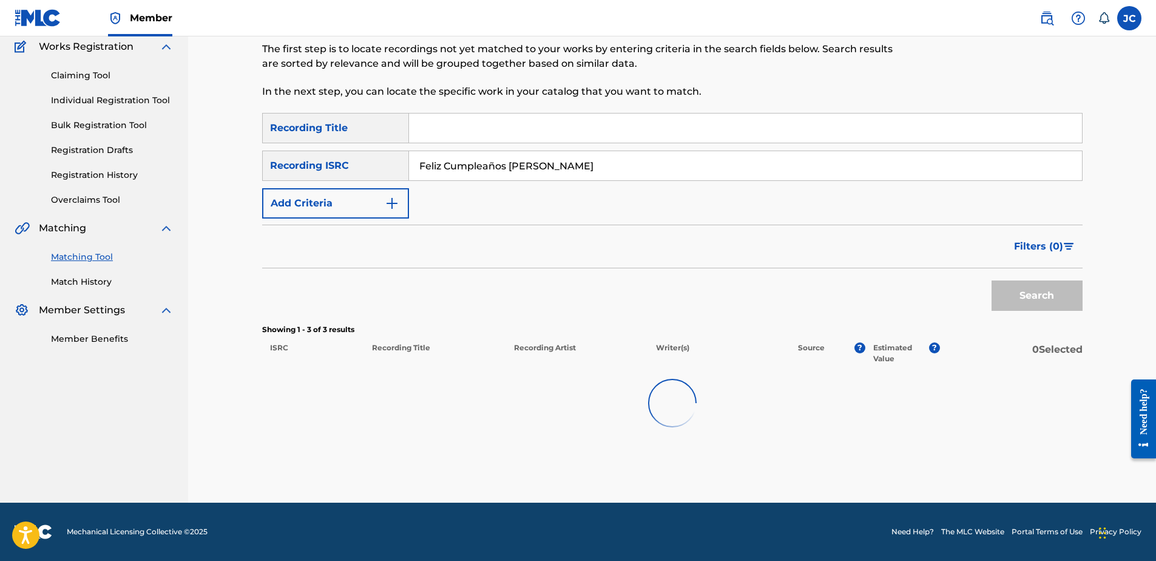
scroll to position [102, 0]
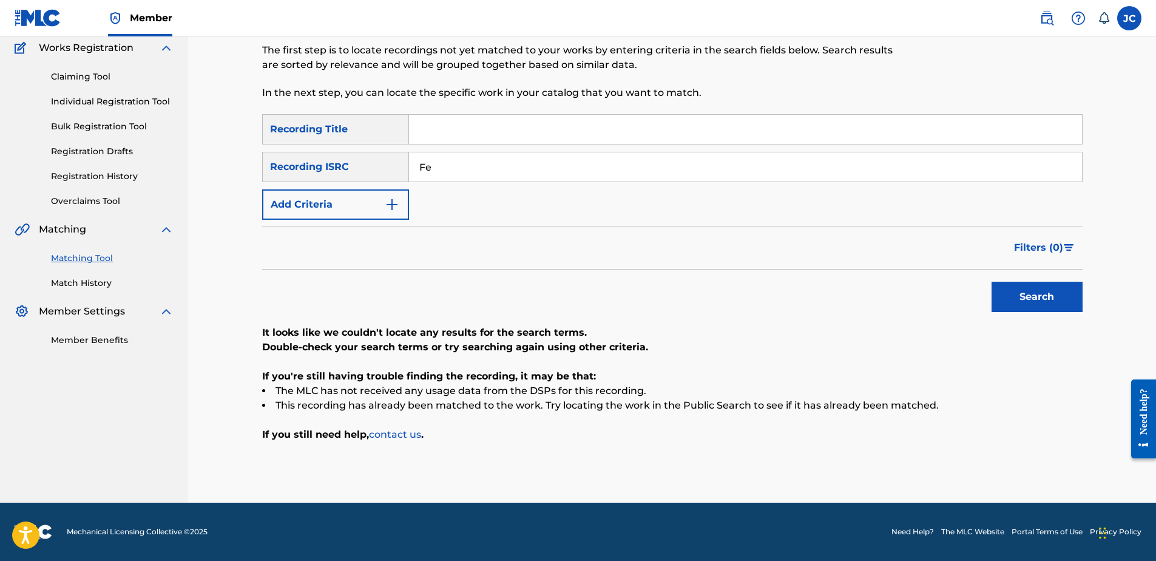
type input "F"
click at [706, 171] on input "Search Form" at bounding box center [745, 166] width 673 height 29
paste input "USCM50600108"
type input "USCM50600108"
click at [923, 282] on button "Search" at bounding box center [1037, 297] width 91 height 30
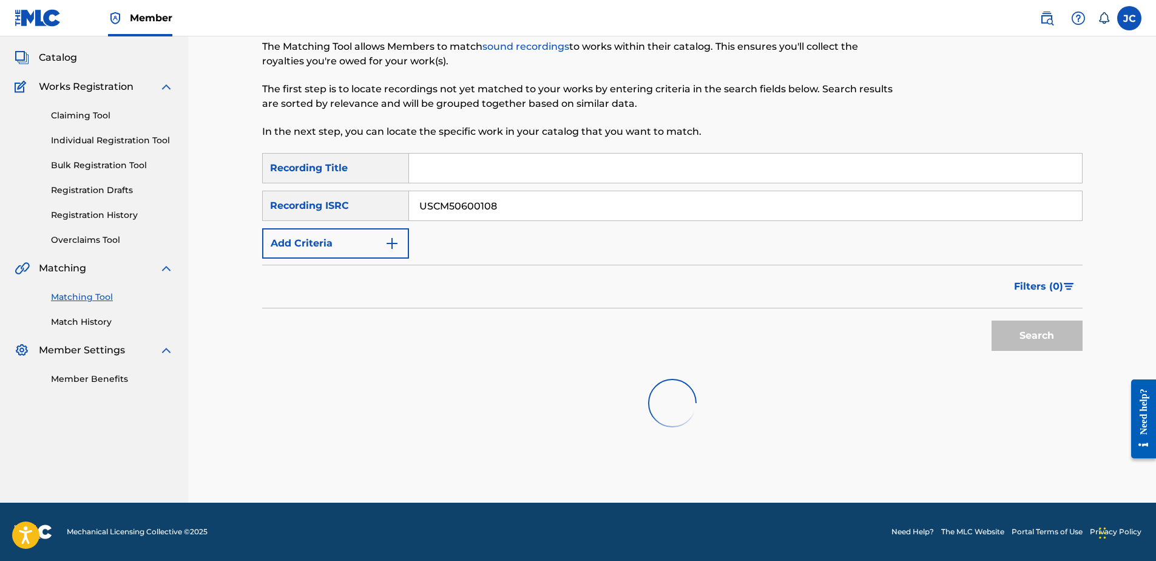
scroll to position [153, 0]
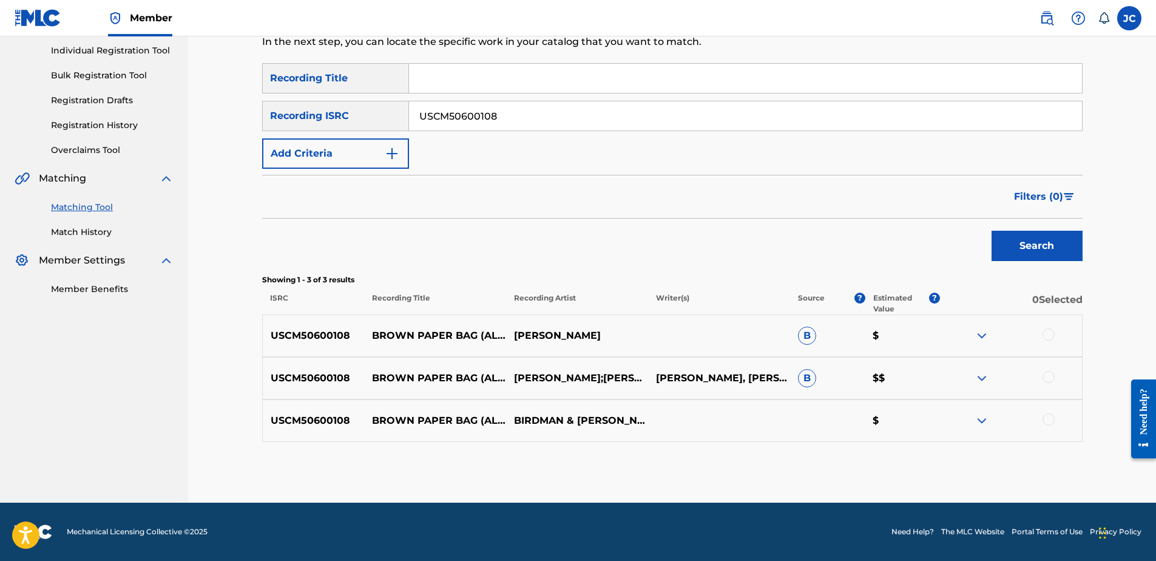
click at [923, 416] on div at bounding box center [1049, 419] width 12 height 12
click at [923, 374] on div at bounding box center [1049, 377] width 12 height 12
click at [923, 339] on div at bounding box center [1049, 334] width 12 height 12
click at [878, 429] on button "Match 3 Groups" at bounding box center [853, 462] width 134 height 30
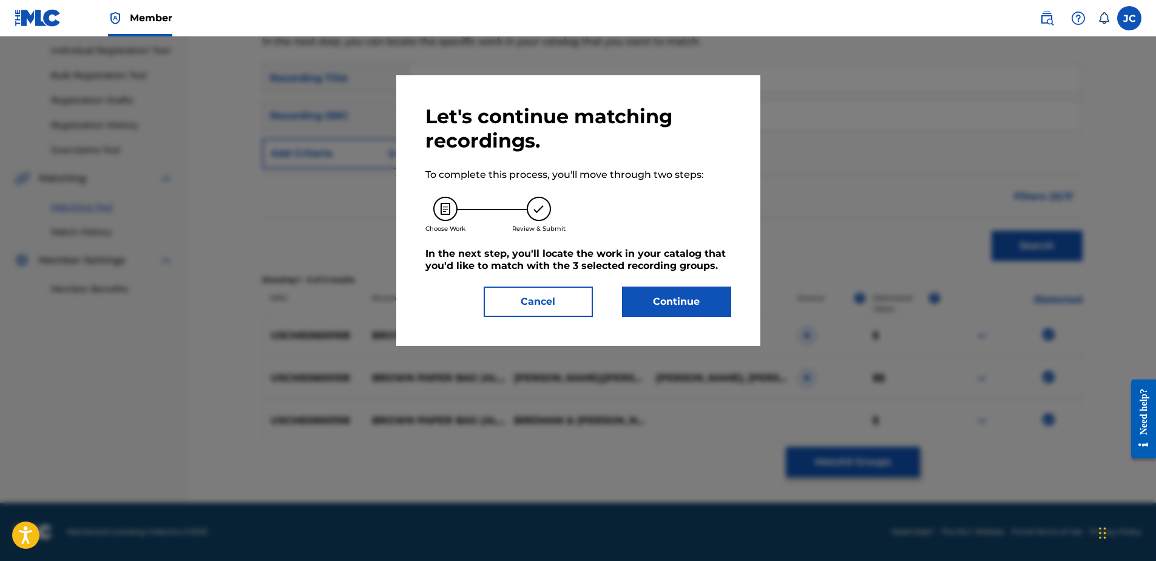
click at [640, 299] on button "Continue" at bounding box center [676, 301] width 109 height 30
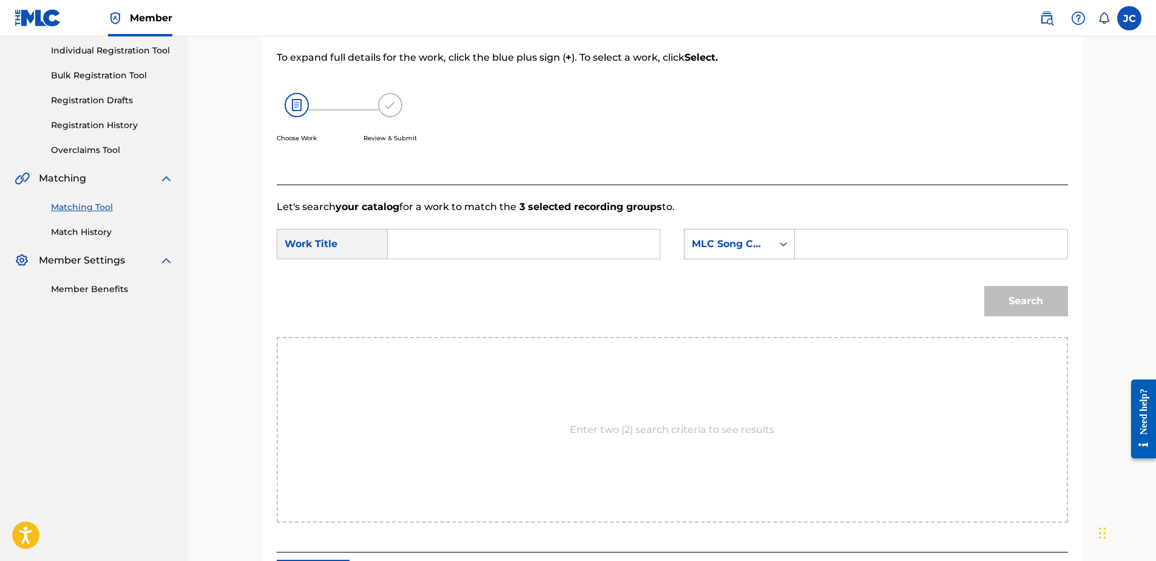
click at [710, 250] on div "MLC Song Code" at bounding box center [728, 244] width 73 height 15
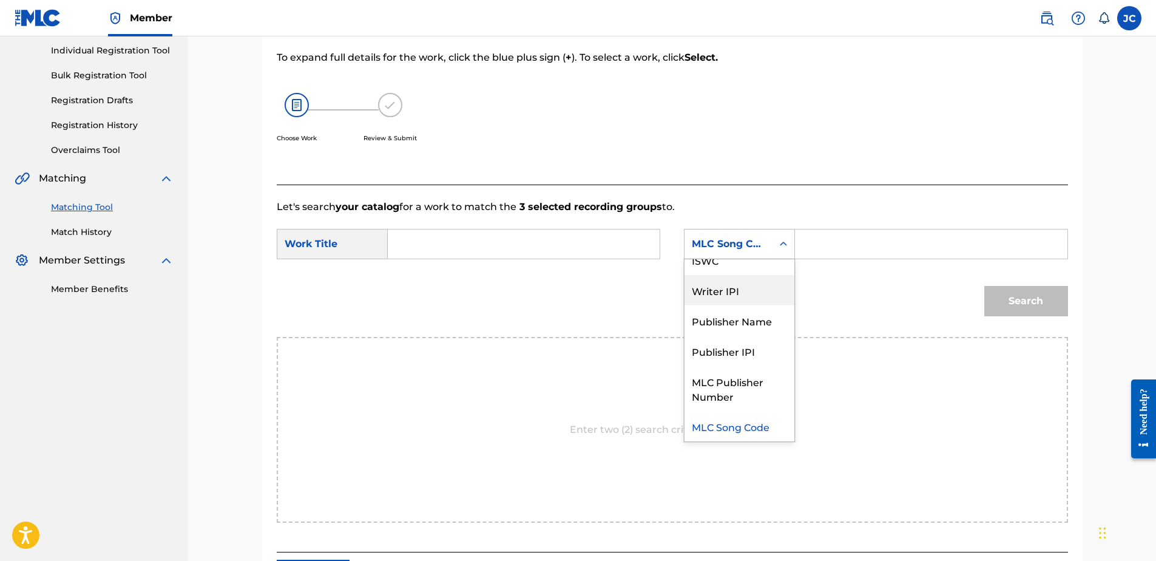
scroll to position [0, 0]
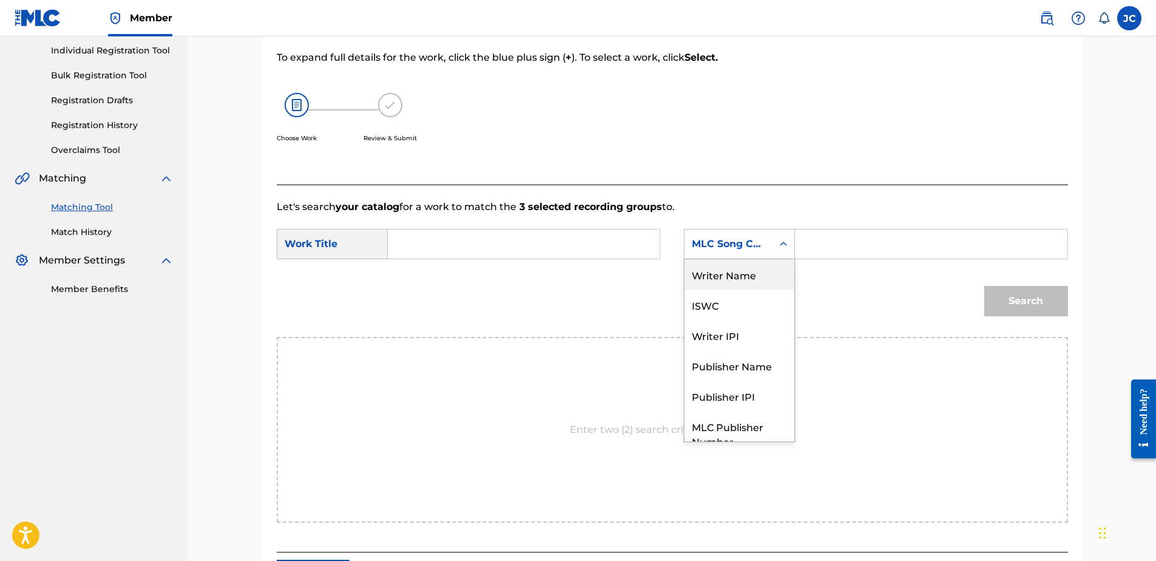
click at [720, 281] on div "Writer Name" at bounding box center [740, 274] width 110 height 30
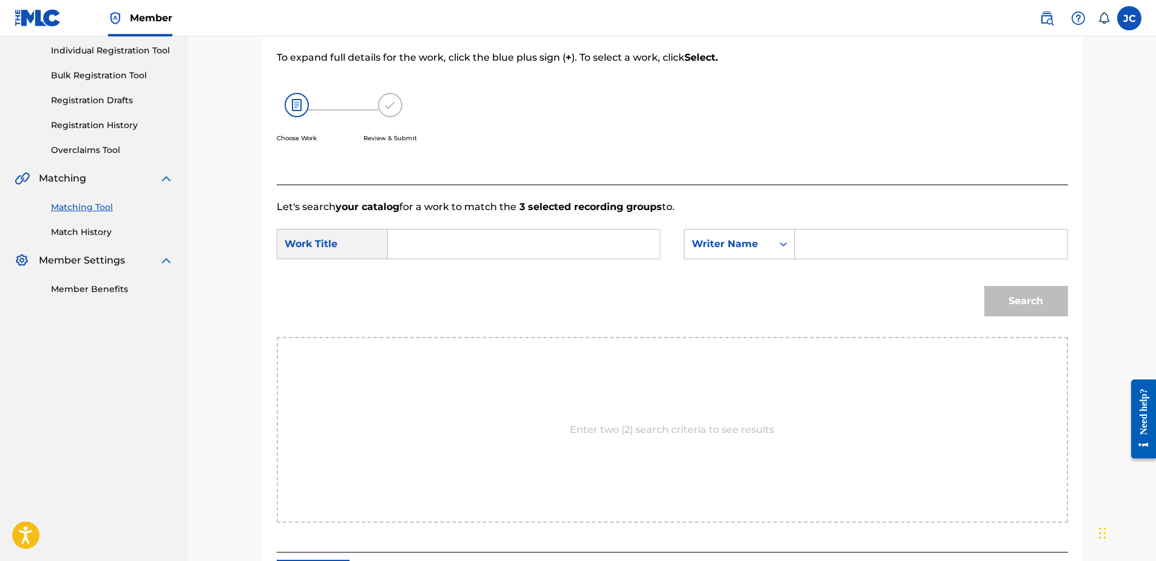
click at [572, 242] on input "Search Form" at bounding box center [523, 243] width 251 height 29
paste input "Brown Paper Bag"
type input "Brown Paper Bag"
click at [881, 231] on input "Search Form" at bounding box center [930, 243] width 251 height 29
paste input "[PERSON_NAME]"
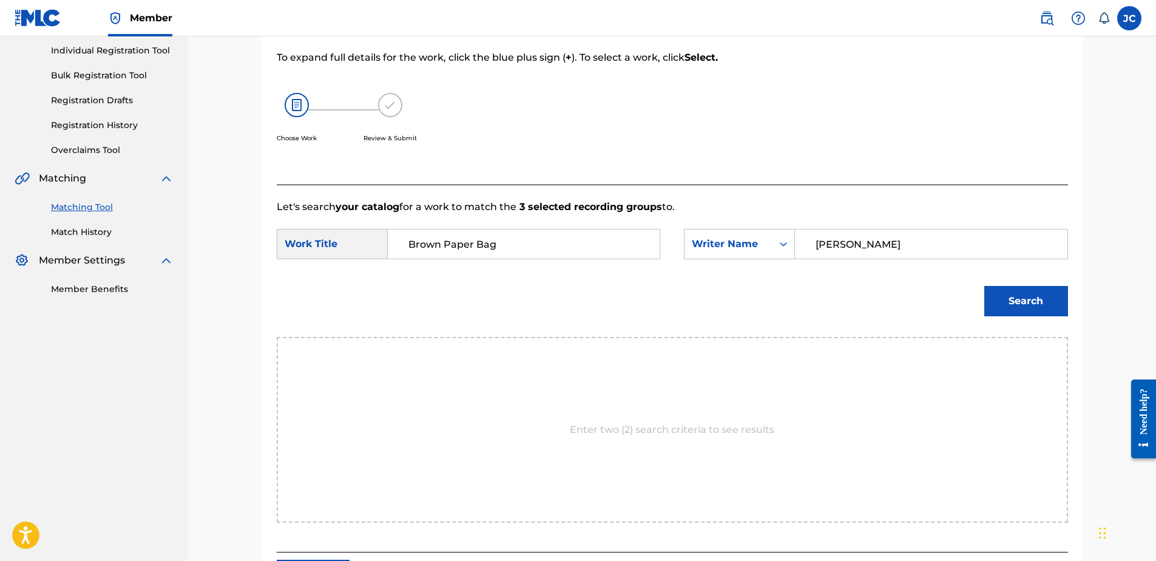
click at [923, 286] on button "Search" at bounding box center [1026, 301] width 84 height 30
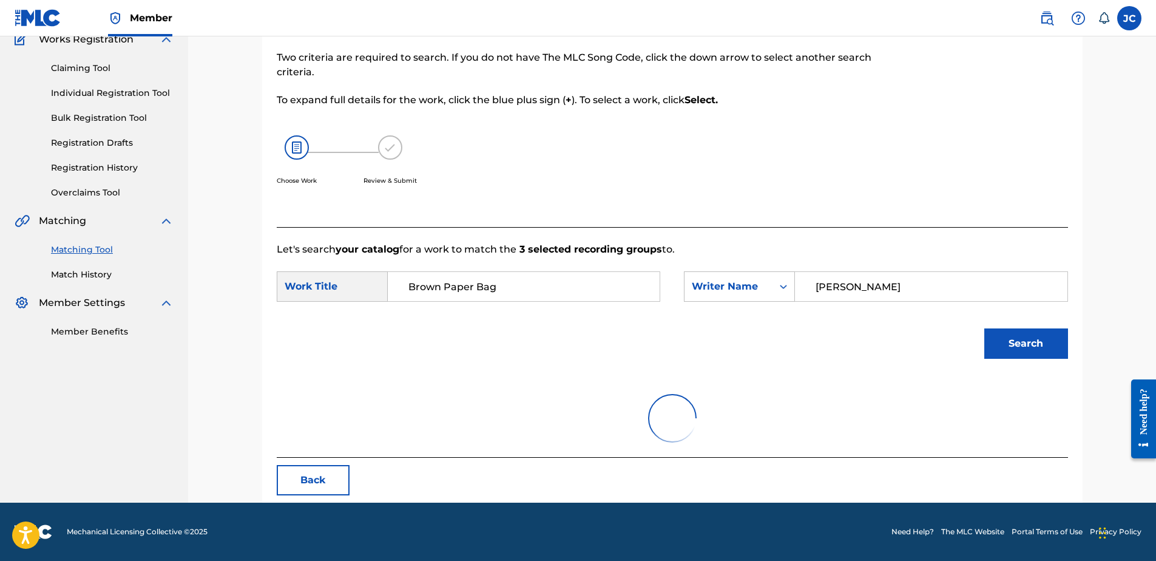
scroll to position [153, 0]
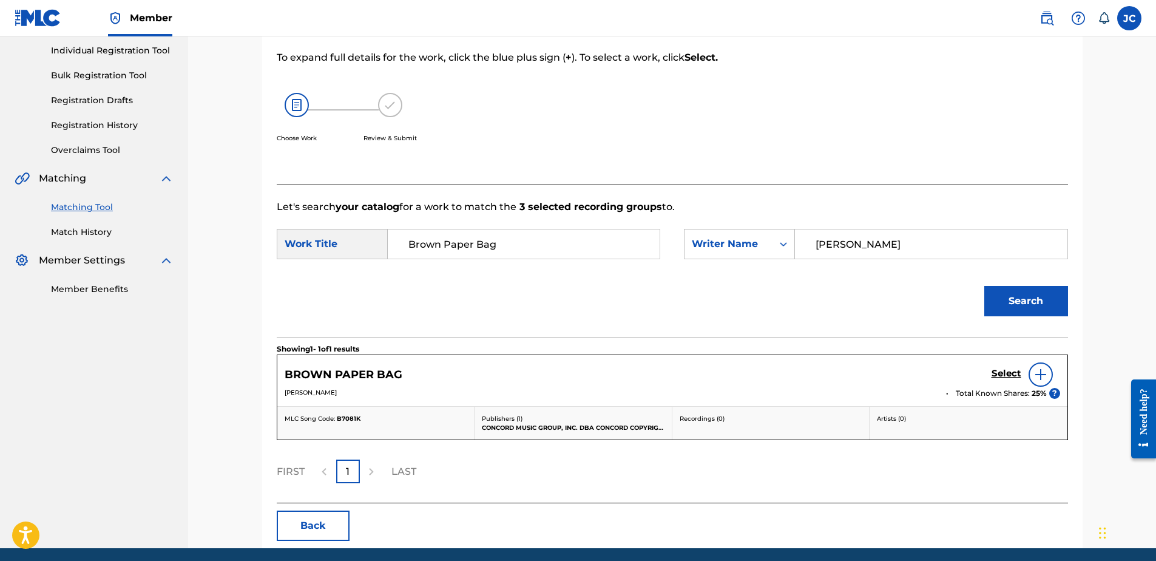
click at [887, 237] on input "[PERSON_NAME]" at bounding box center [930, 243] width 251 height 29
paste input "[PERSON_NAME]"
click at [923, 286] on button "Search" at bounding box center [1026, 301] width 84 height 30
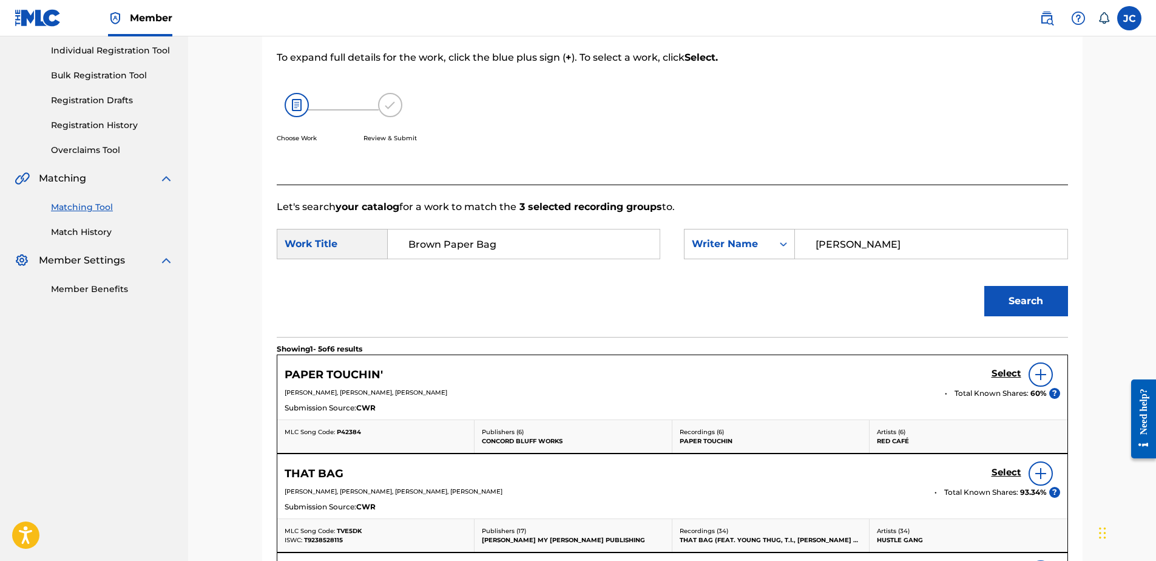
click at [887, 245] on input "[PERSON_NAME]" at bounding box center [930, 243] width 251 height 29
paste input "[PERSON_NAME]"
click at [923, 286] on button "Search" at bounding box center [1026, 301] width 84 height 30
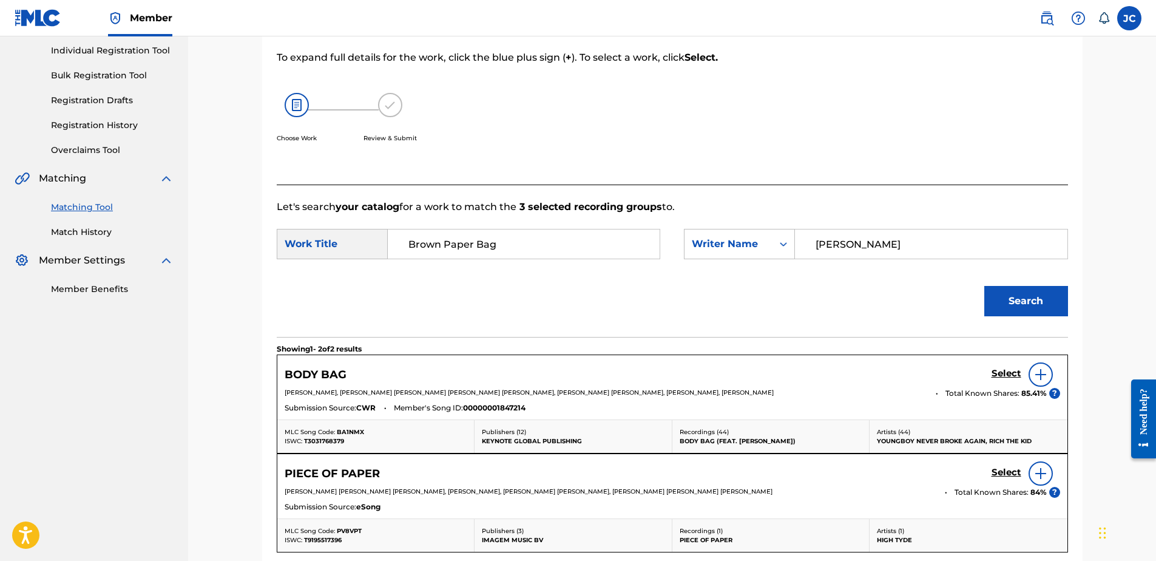
drag, startPoint x: 912, startPoint y: 237, endPoint x: 705, endPoint y: 261, distance: 207.7
click at [705, 261] on div "SearchWithCriteria50c9556a-184a-47c8-bb5c-cf3b07cba309 Work Title Brown Paper B…" at bounding box center [672, 248] width 791 height 38
type input "[PERSON_NAME]"
click at [923, 286] on button "Search" at bounding box center [1026, 301] width 84 height 30
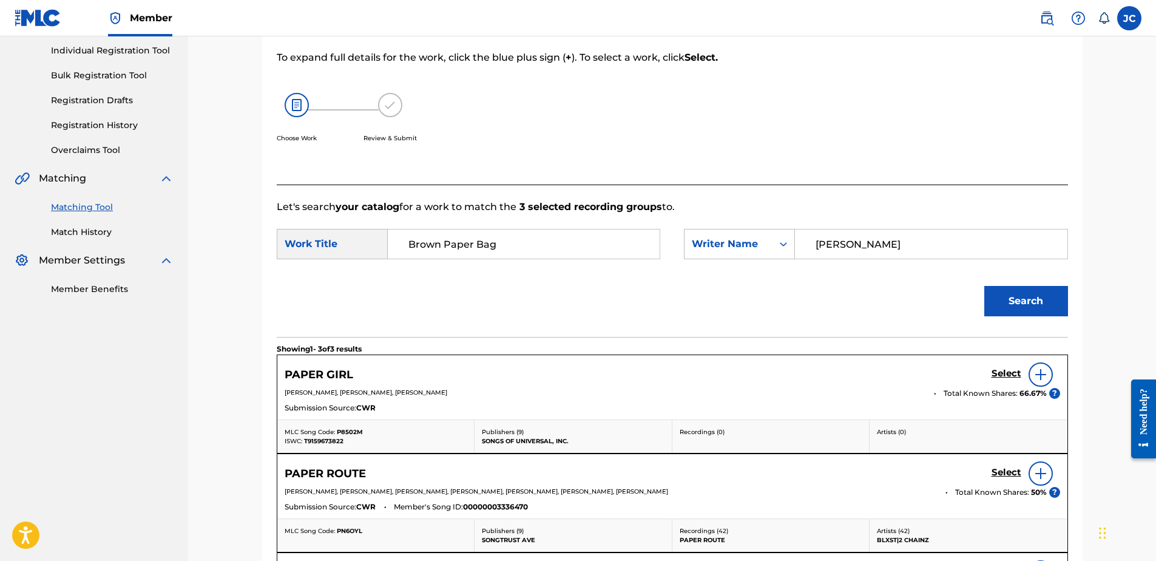
drag, startPoint x: 816, startPoint y: 242, endPoint x: 806, endPoint y: 244, distance: 10.5
click at [806, 244] on input "[PERSON_NAME]" at bounding box center [930, 243] width 251 height 29
click at [872, 244] on input "[PERSON_NAME]" at bounding box center [930, 243] width 251 height 29
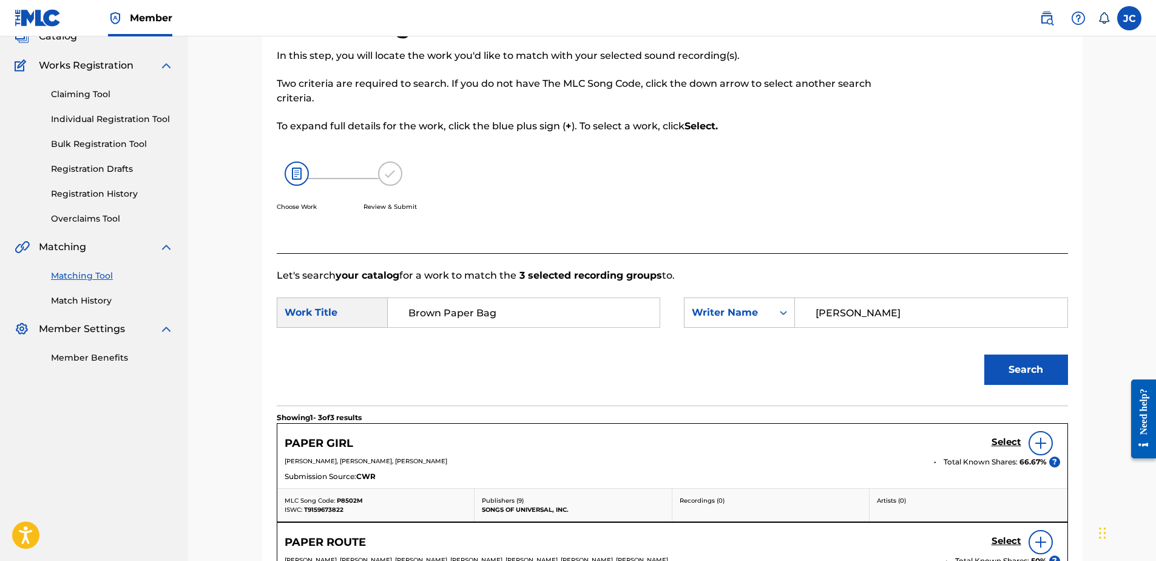
scroll to position [46, 0]
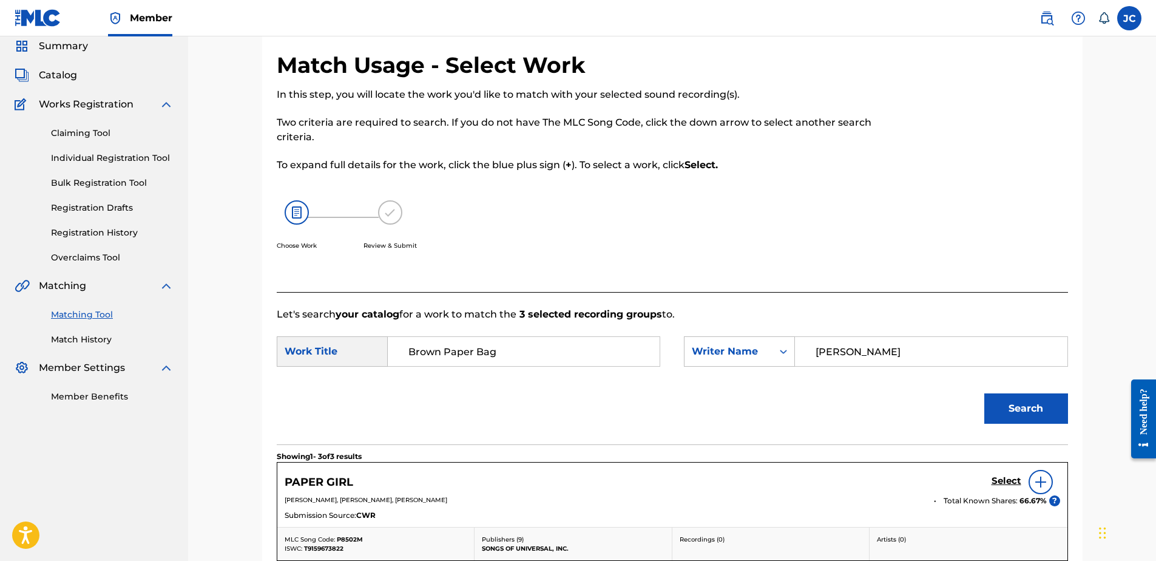
click at [923, 410] on button "Search" at bounding box center [1026, 408] width 84 height 30
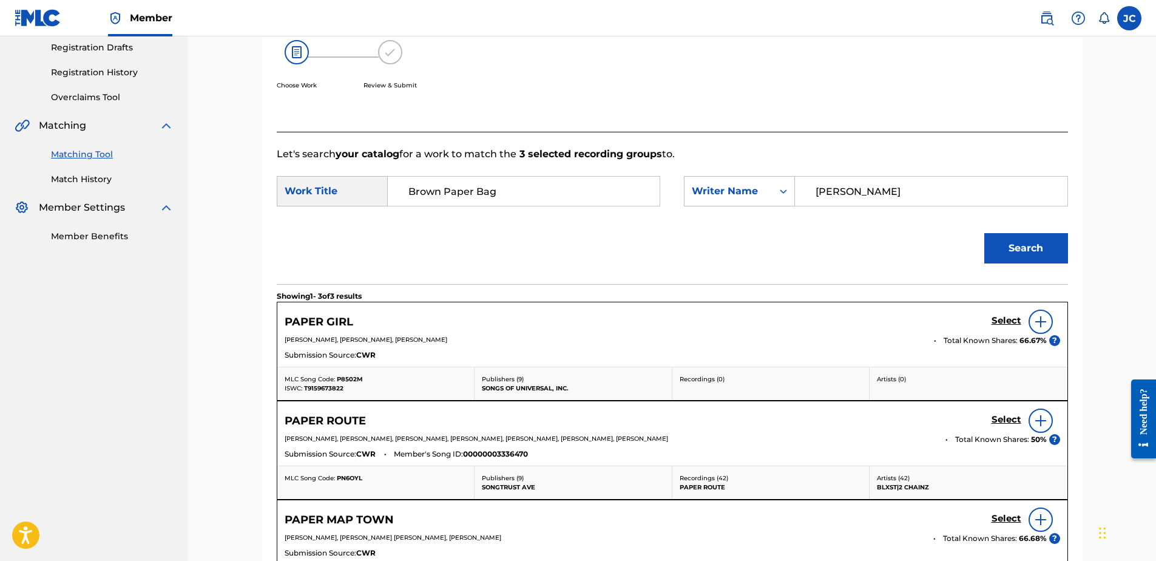
scroll to position [364, 0]
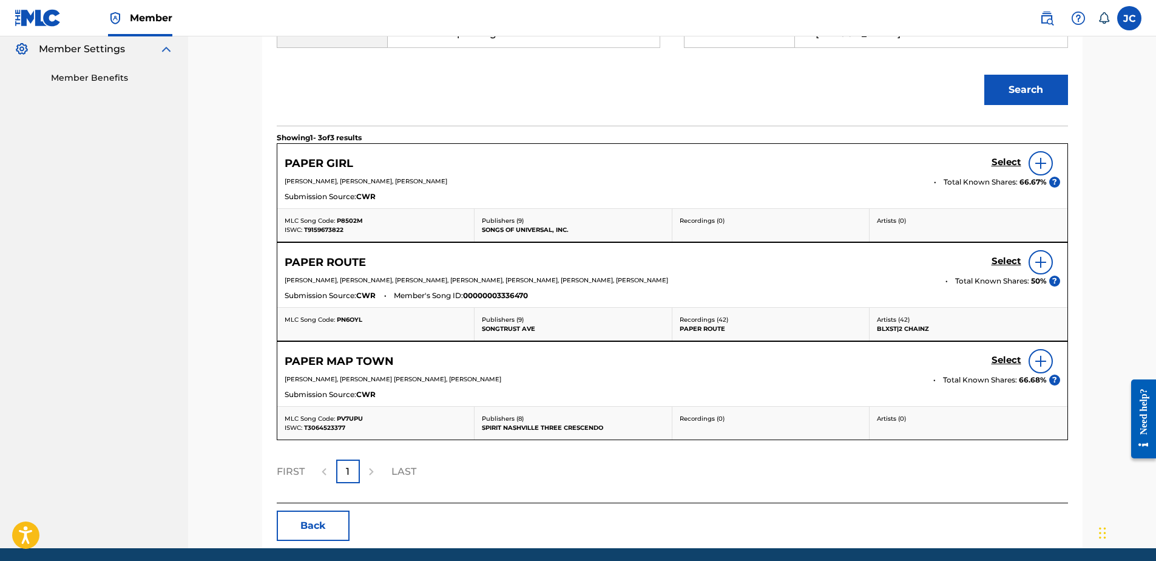
click at [296, 429] on button "Back" at bounding box center [313, 525] width 73 height 30
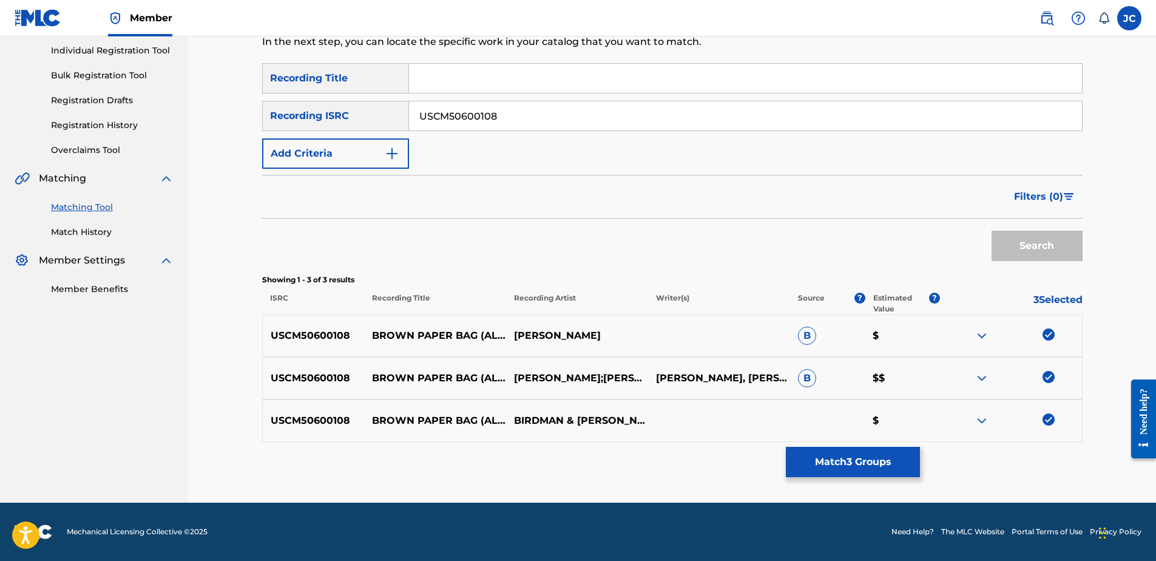
scroll to position [153, 0]
click at [923, 420] on div at bounding box center [1011, 420] width 142 height 15
click at [923, 420] on img at bounding box center [1049, 419] width 12 height 12
click at [923, 380] on img at bounding box center [1049, 377] width 12 height 12
click at [923, 337] on img at bounding box center [1049, 334] width 12 height 12
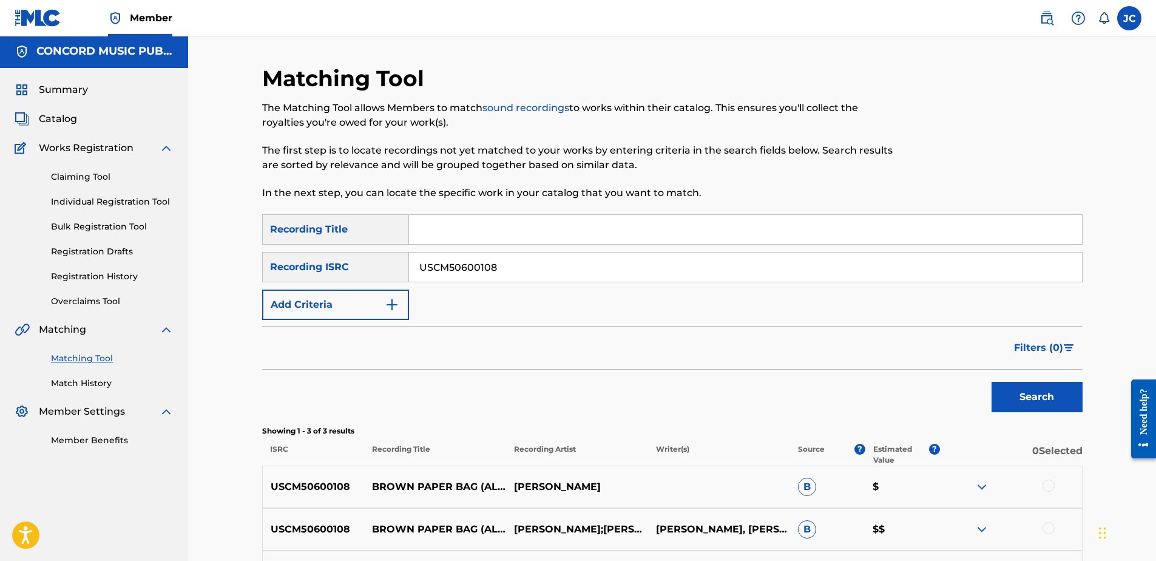
scroll to position [0, 0]
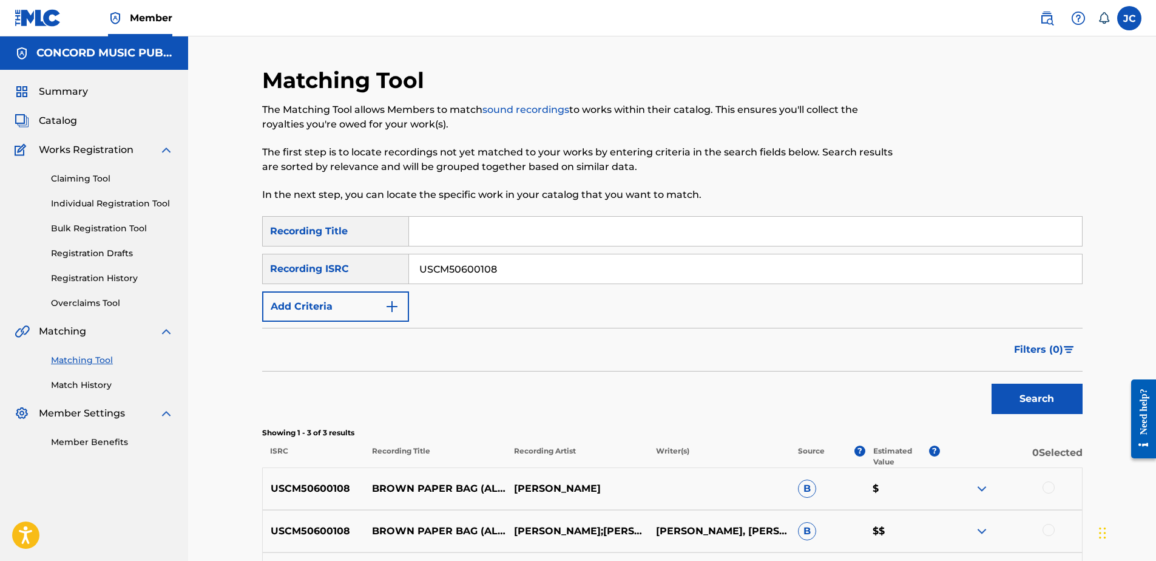
drag, startPoint x: 560, startPoint y: 269, endPoint x: 306, endPoint y: 313, distance: 257.5
click at [310, 314] on div "SearchWithCriteria6255c5ae-1946-439f-b8e3-be88908de22b Recording Title SearchWi…" at bounding box center [672, 269] width 821 height 106
click at [580, 277] on input "Search Form" at bounding box center [745, 268] width 673 height 29
paste input "QZGLM2492532"
type input "QZGLM2492532"
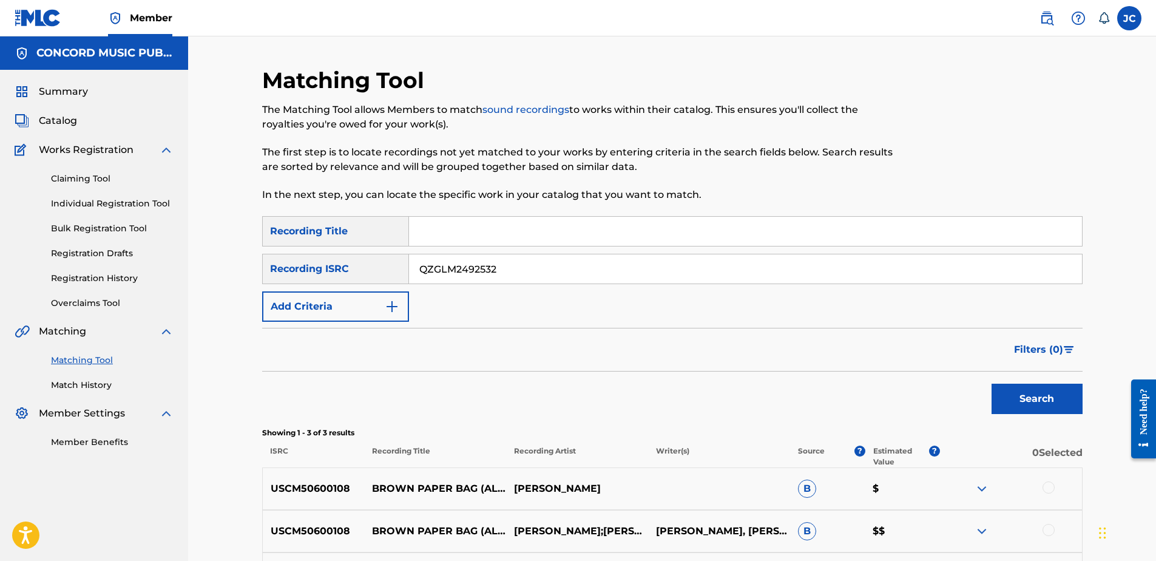
click at [923, 384] on button "Search" at bounding box center [1037, 399] width 91 height 30
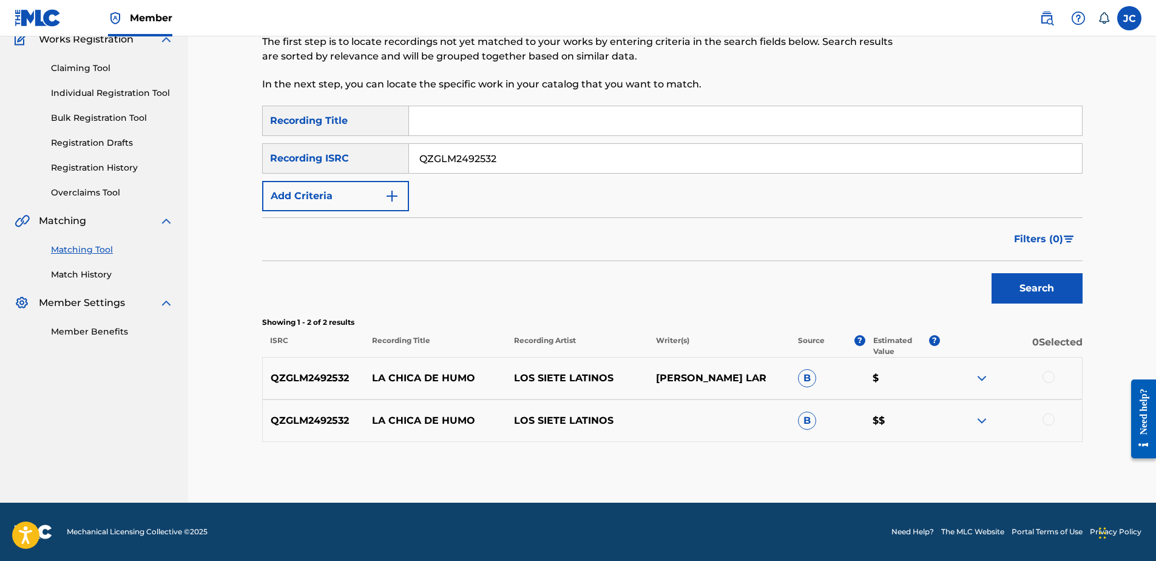
click at [923, 417] on div at bounding box center [1049, 419] width 12 height 12
click at [923, 377] on div at bounding box center [1049, 377] width 12 height 12
click at [868, 429] on button "Match 2 Groups" at bounding box center [853, 462] width 134 height 30
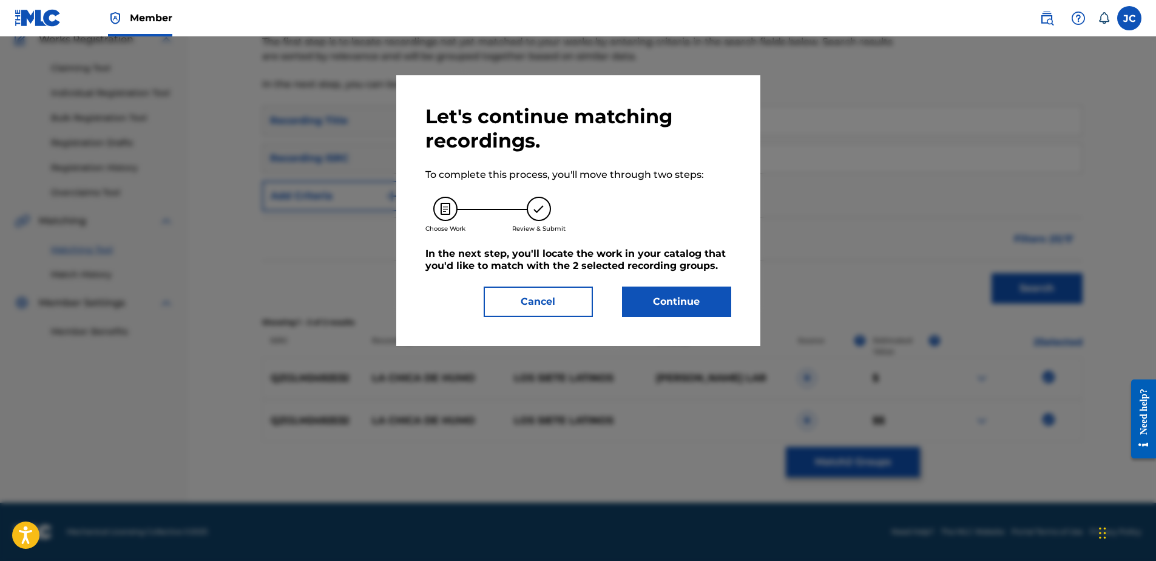
click at [721, 308] on button "Continue" at bounding box center [676, 301] width 109 height 30
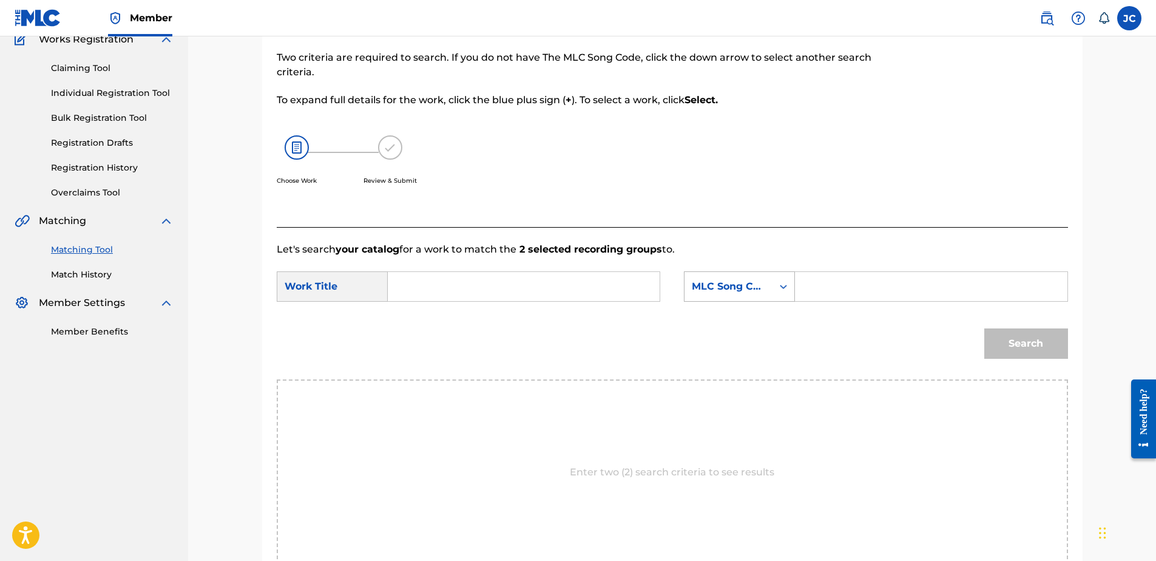
click at [714, 291] on div "MLC Song Code" at bounding box center [728, 286] width 73 height 15
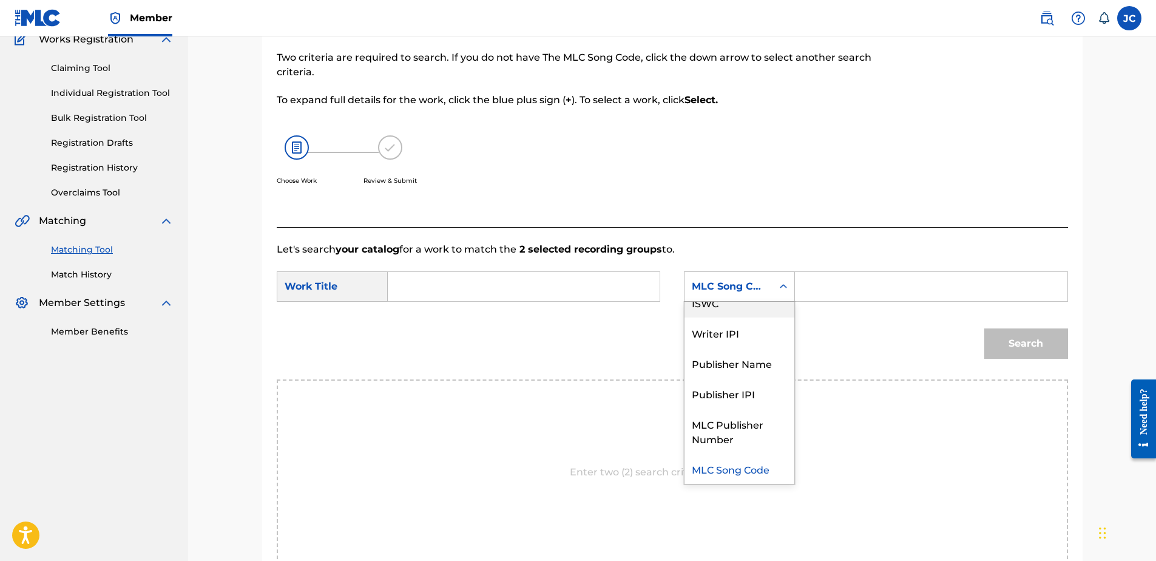
scroll to position [0, 0]
click at [746, 311] on div "Writer Name" at bounding box center [740, 317] width 110 height 30
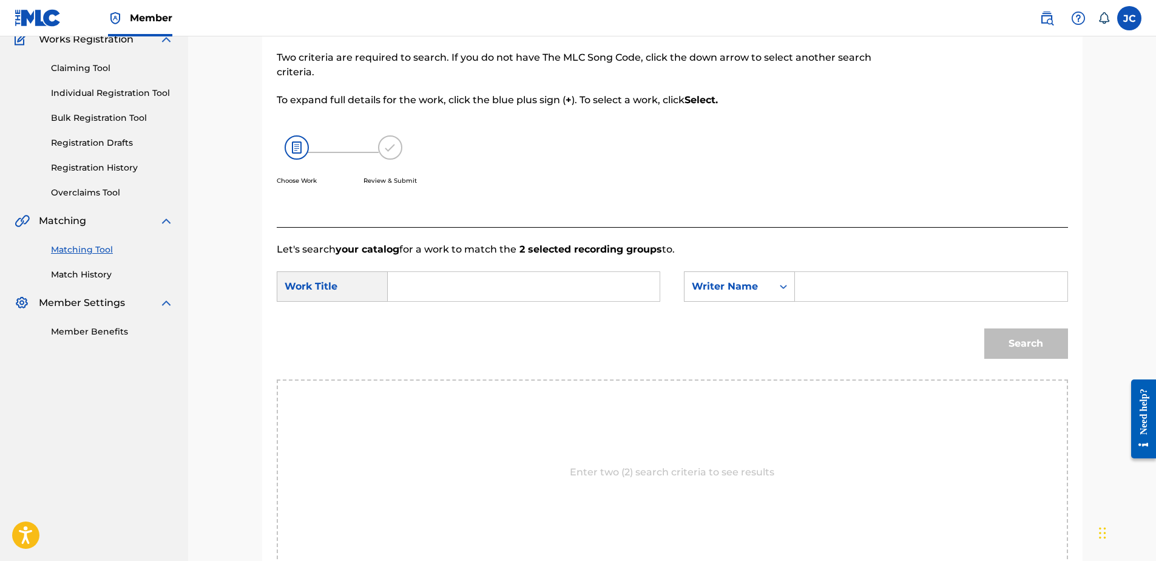
click at [535, 286] on input "Search Form" at bounding box center [523, 286] width 251 height 29
paste input "La Chica de Humo"
type input "La Chica de Humo"
click at [872, 284] on input "Search Form" at bounding box center [930, 286] width 251 height 29
paste input "Malavasi"
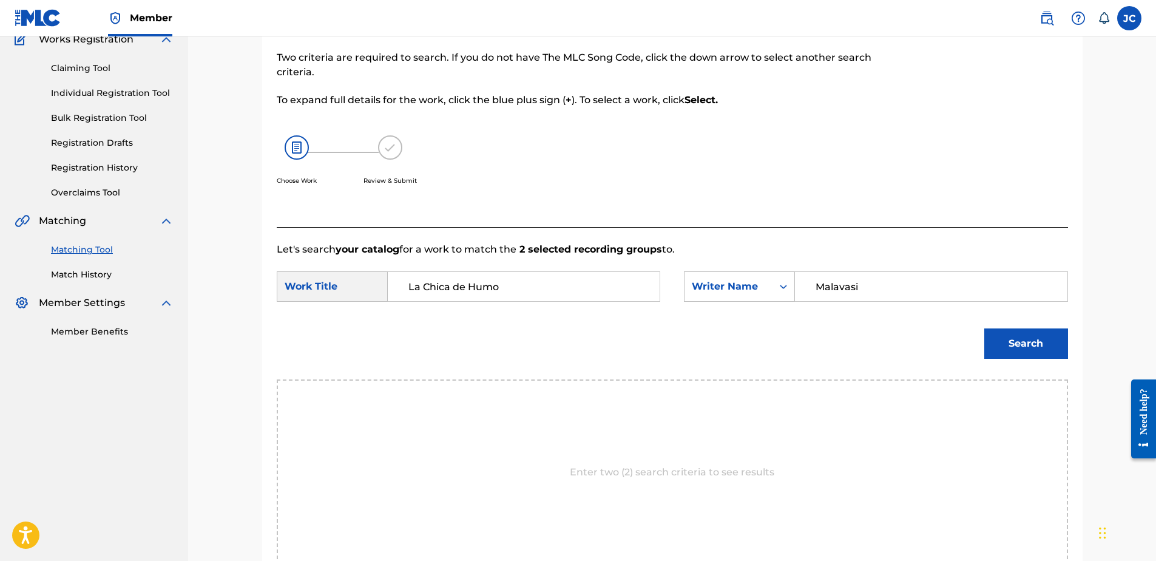
type input "Malavasi"
click at [923, 328] on button "Search" at bounding box center [1026, 343] width 84 height 30
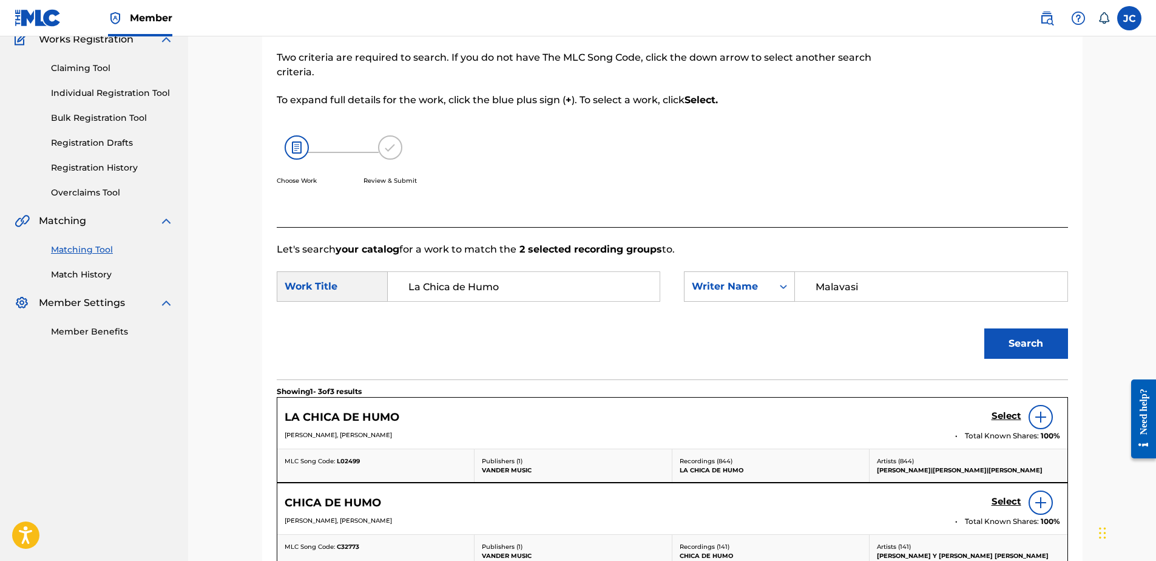
click at [923, 417] on h5 "Select" at bounding box center [1007, 416] width 30 height 12
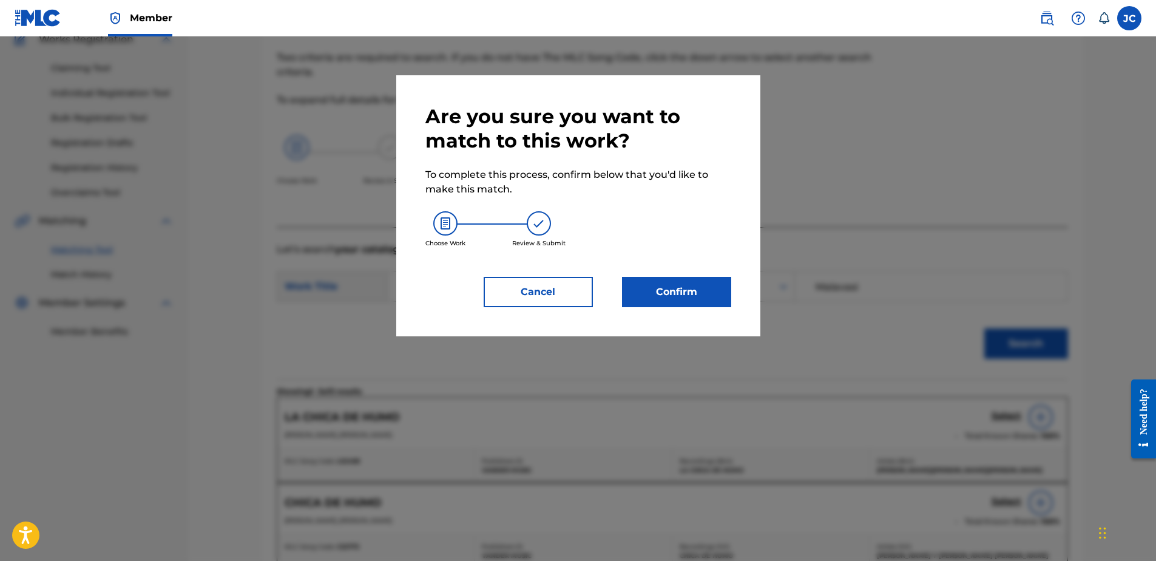
click at [666, 296] on button "Confirm" at bounding box center [676, 292] width 109 height 30
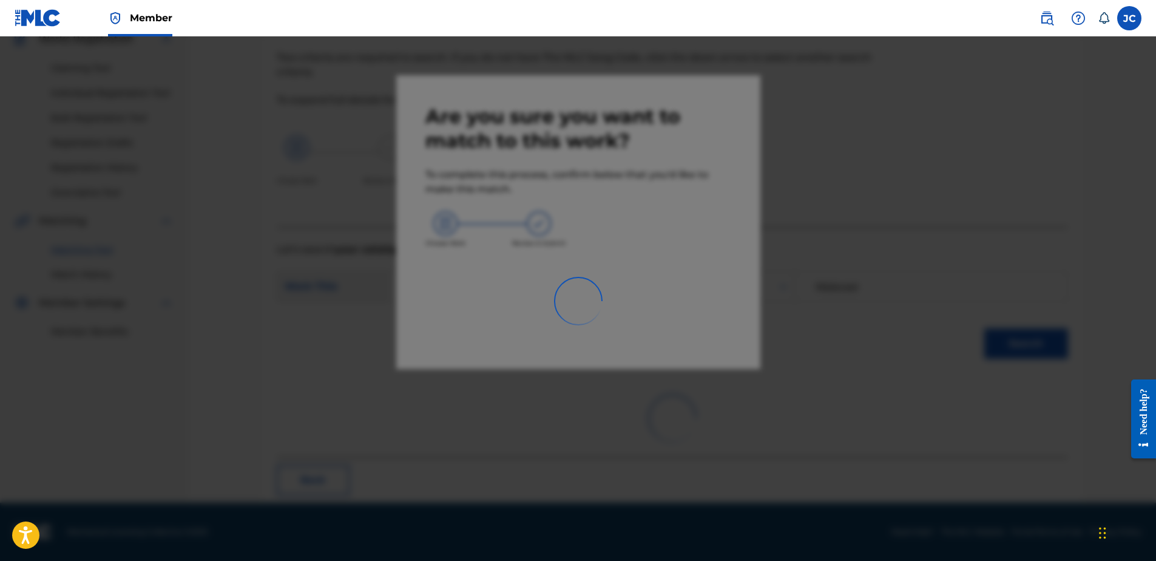
scroll to position [32, 0]
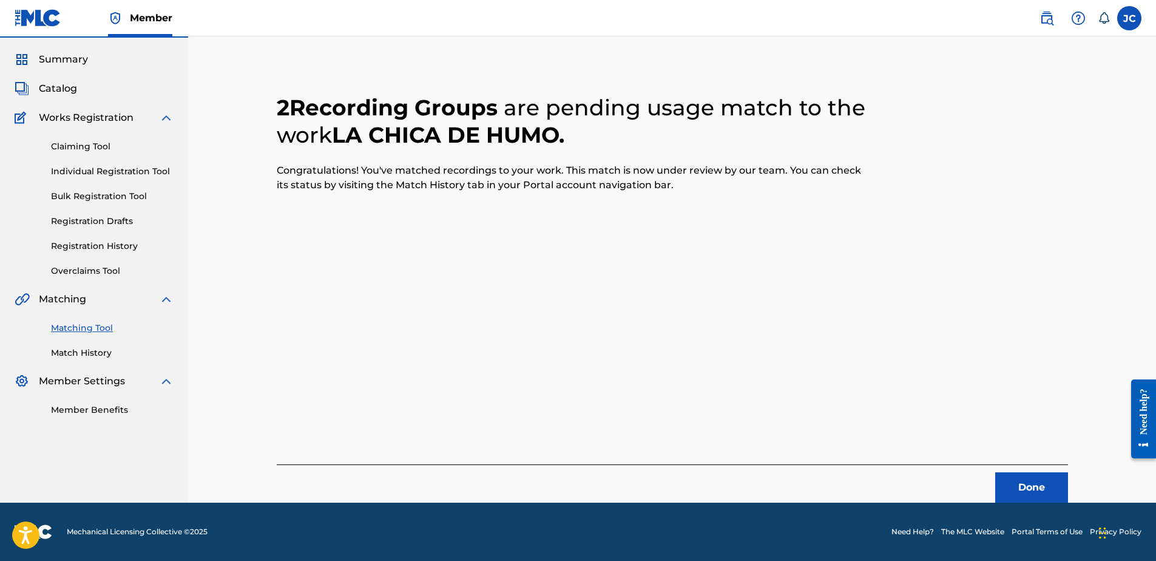
click at [923, 429] on button "Done" at bounding box center [1031, 487] width 73 height 30
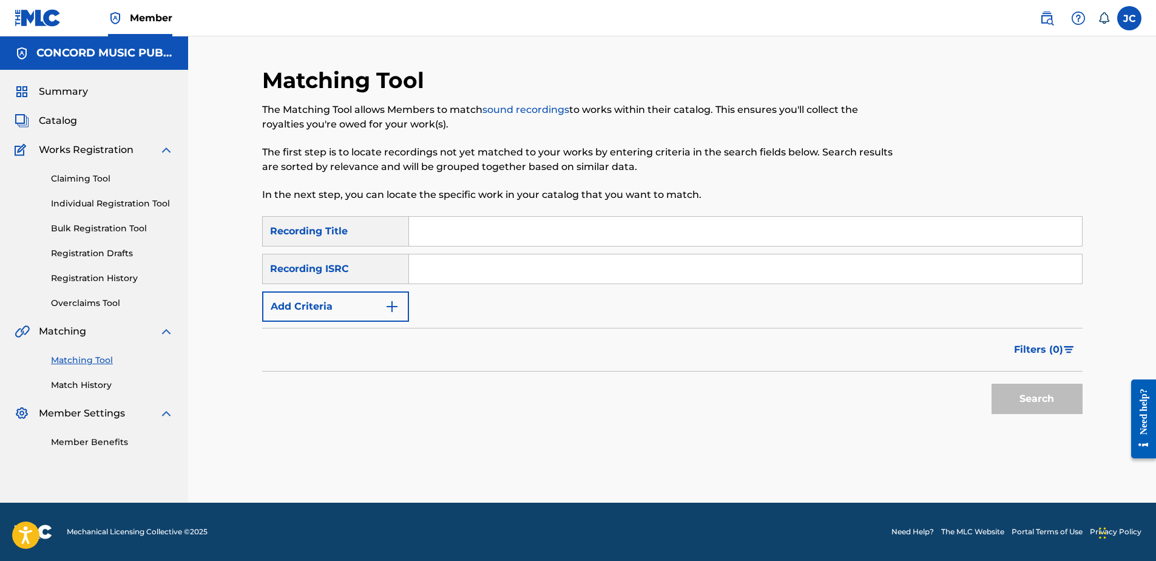
scroll to position [0, 0]
click at [495, 267] on input "Search Form" at bounding box center [745, 268] width 673 height 29
paste input "ITO101200318"
click at [923, 384] on button "Search" at bounding box center [1037, 399] width 91 height 30
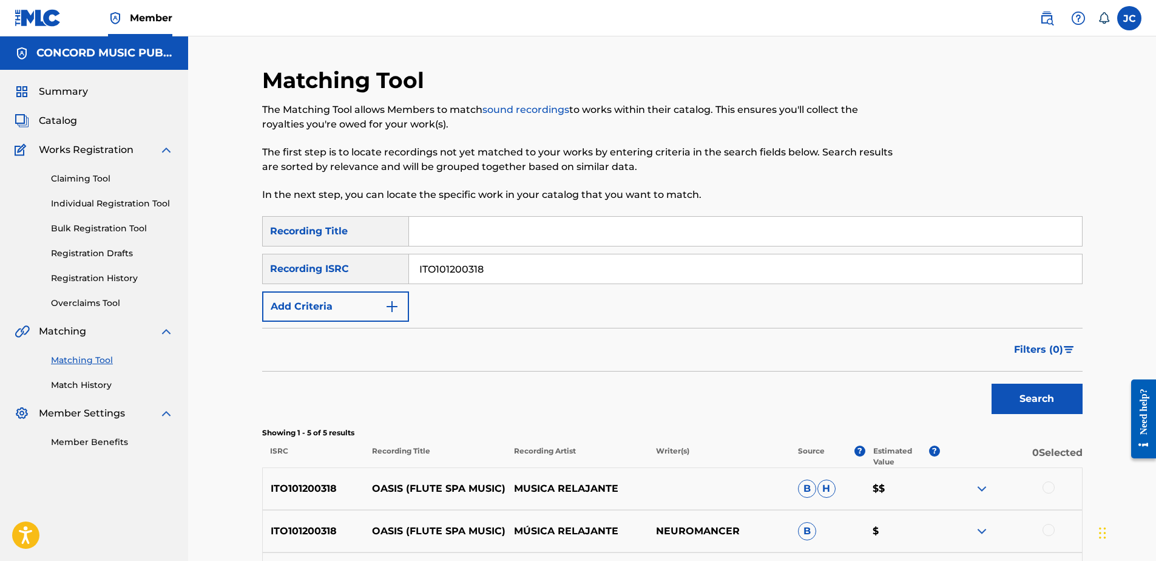
click at [518, 262] on input "ITO101200318" at bounding box center [745, 268] width 673 height 29
paste input "KRA381600901"
type input "KRA381600901"
click at [923, 384] on button "Search" at bounding box center [1037, 399] width 91 height 30
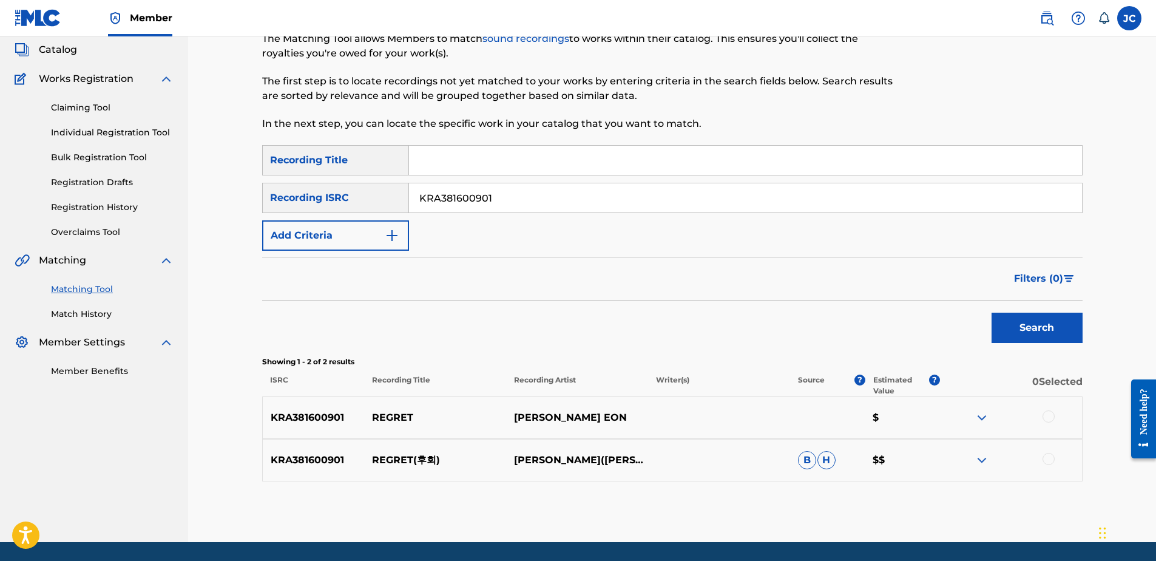
scroll to position [50, 0]
